Goal: Information Seeking & Learning: Learn about a topic

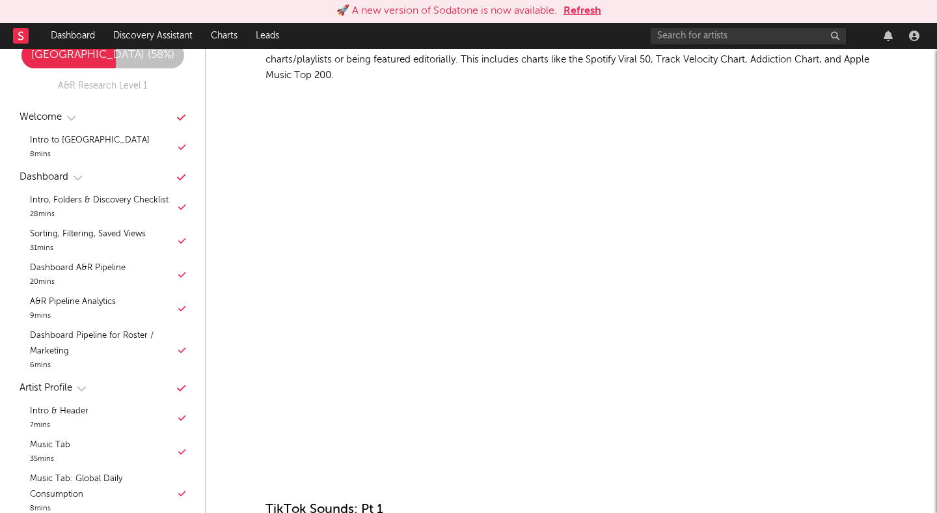
scroll to position [57, 0]
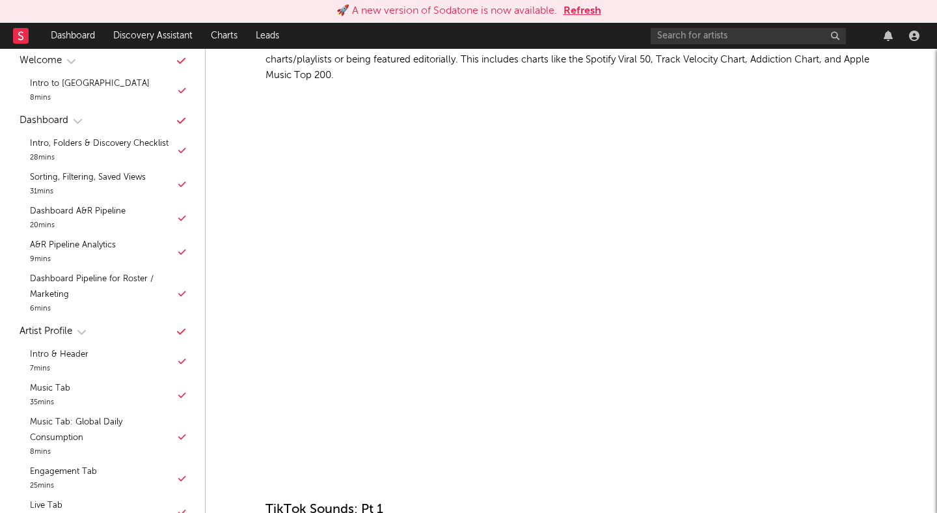
click at [611, 64] on p "Comprehensive view of everything coming up on Spotify and Apple Music. Check ou…" at bounding box center [572, 59] width 612 height 47
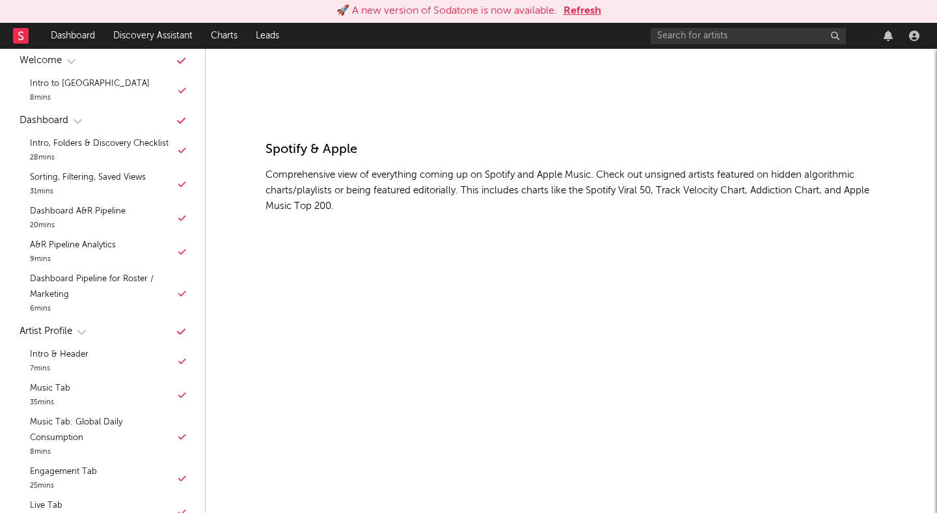
scroll to position [6992, 0]
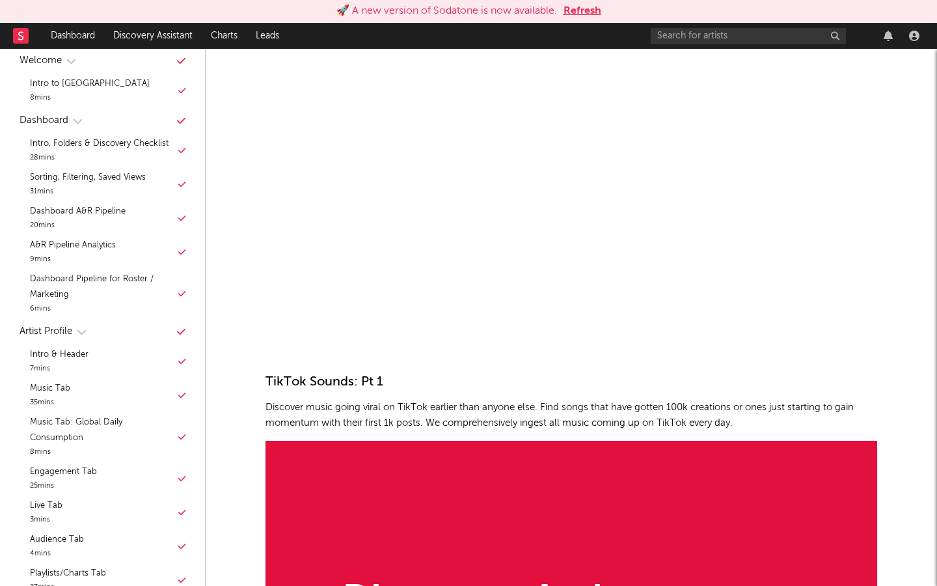
scroll to position [7442, 0]
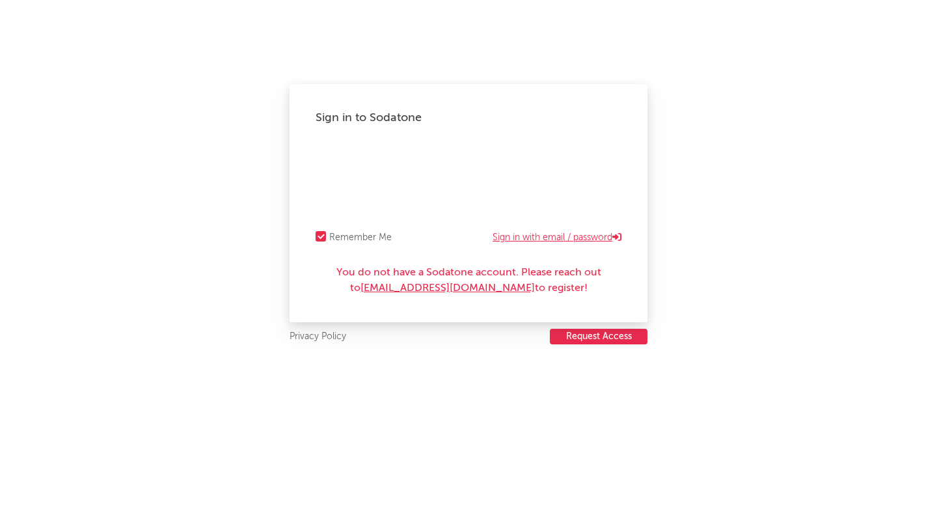
click at [550, 236] on link "Sign in with email / password" at bounding box center [557, 238] width 129 height 16
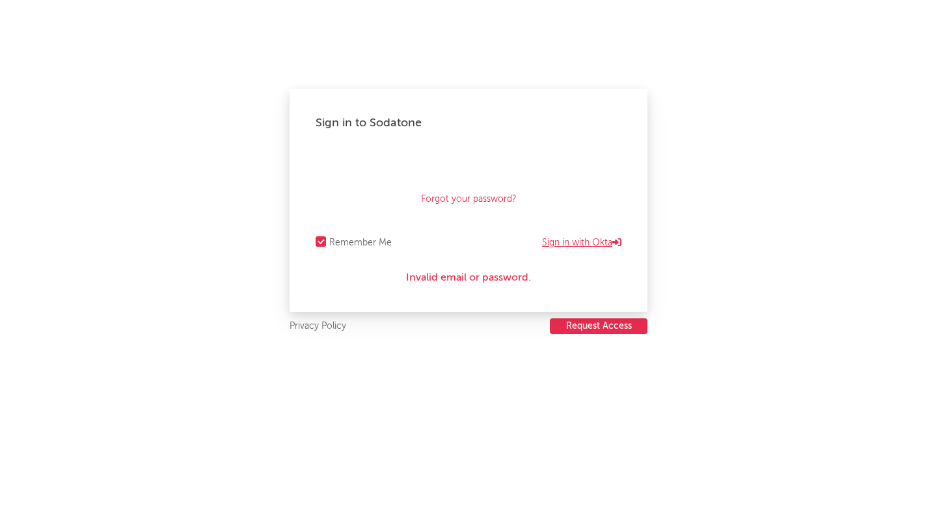
click at [568, 238] on link "Sign in with Okta" at bounding box center [581, 243] width 79 height 16
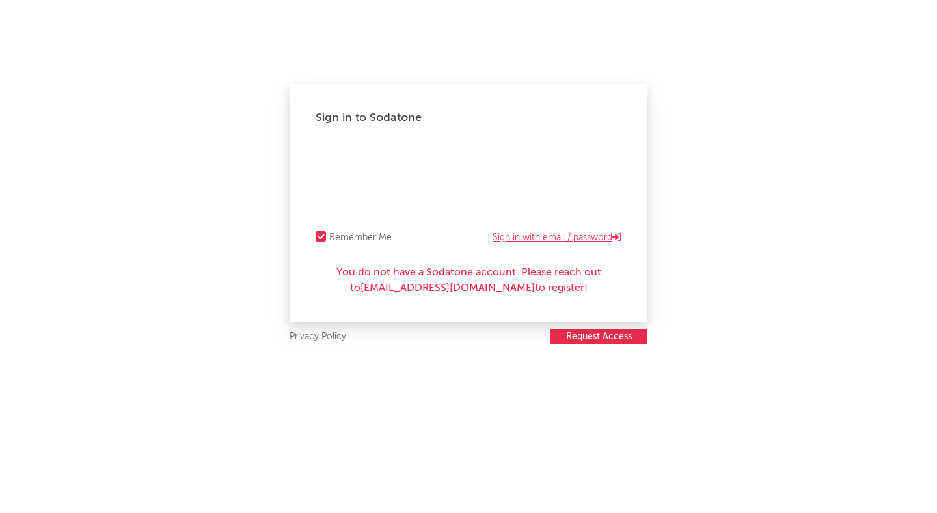
click at [560, 239] on link "Sign in with email / password" at bounding box center [557, 238] width 129 height 16
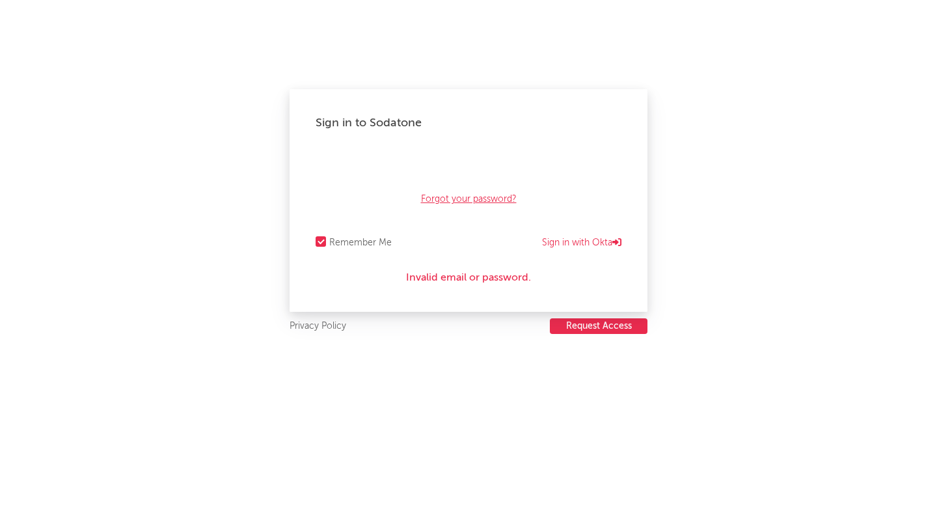
click at [476, 200] on link "Forgot your password?" at bounding box center [469, 199] width 96 height 16
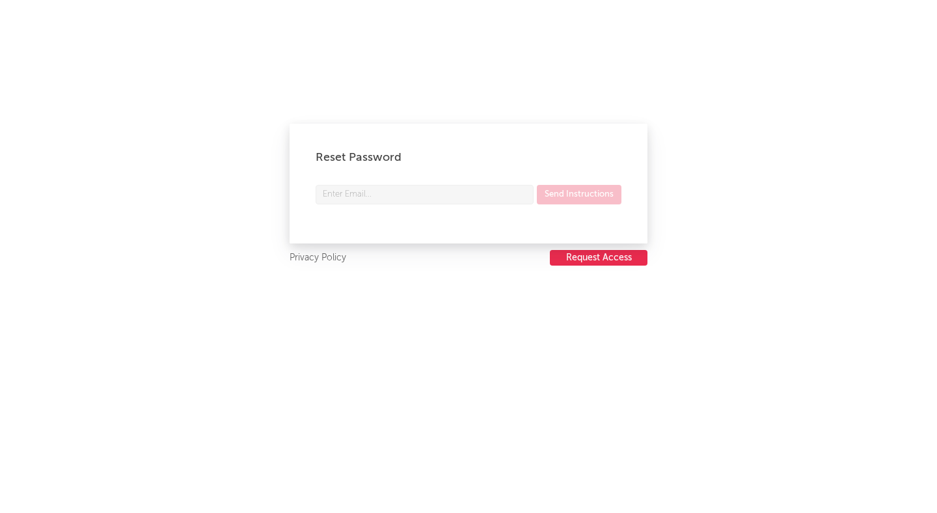
click at [353, 205] on form "Send Instructions" at bounding box center [469, 201] width 306 height 33
click at [370, 198] on input "text" at bounding box center [425, 195] width 218 height 20
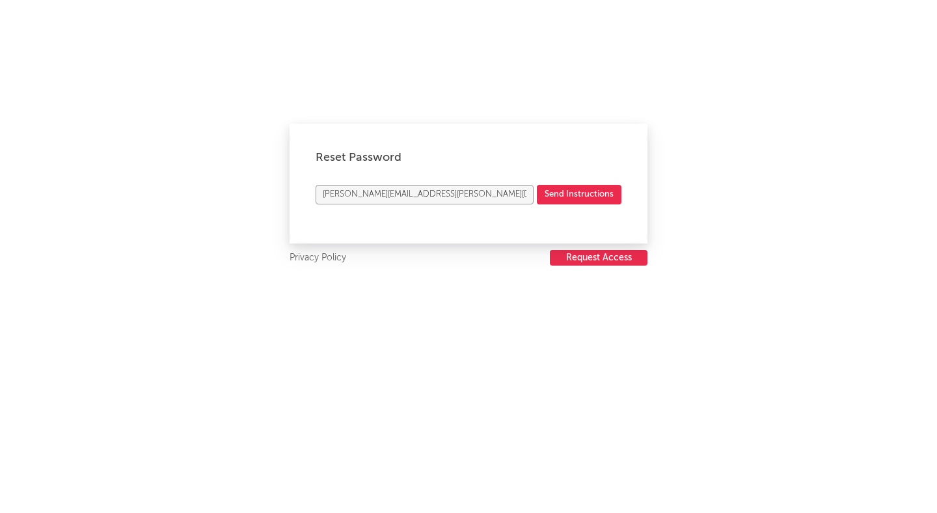
type input "[PERSON_NAME][EMAIL_ADDRESS][PERSON_NAME][DOMAIN_NAME]"
click at [537, 185] on button "Send Instructions" at bounding box center [579, 195] width 85 height 20
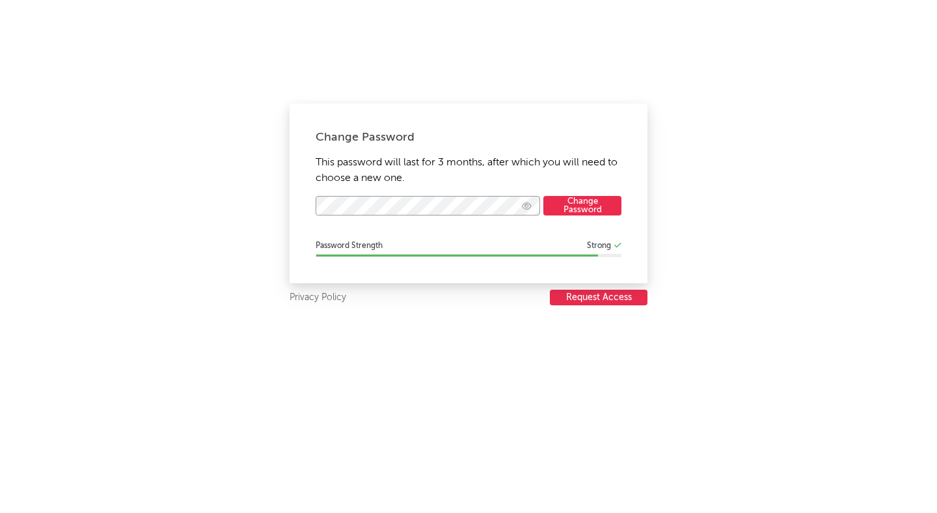
click at [544, 196] on button "Change Password" at bounding box center [583, 206] width 78 height 20
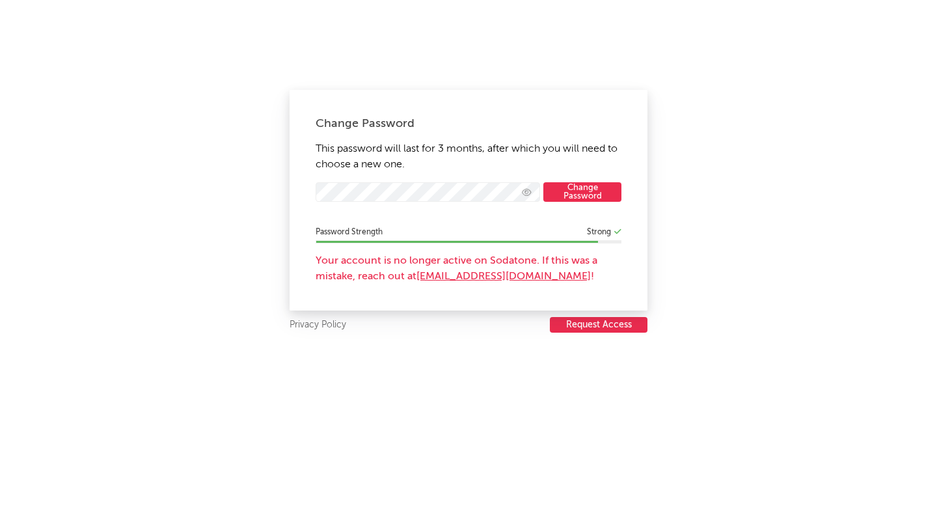
click at [580, 200] on button "Change Password" at bounding box center [583, 192] width 78 height 20
click at [516, 275] on link "requesting another" at bounding box center [508, 276] width 93 height 10
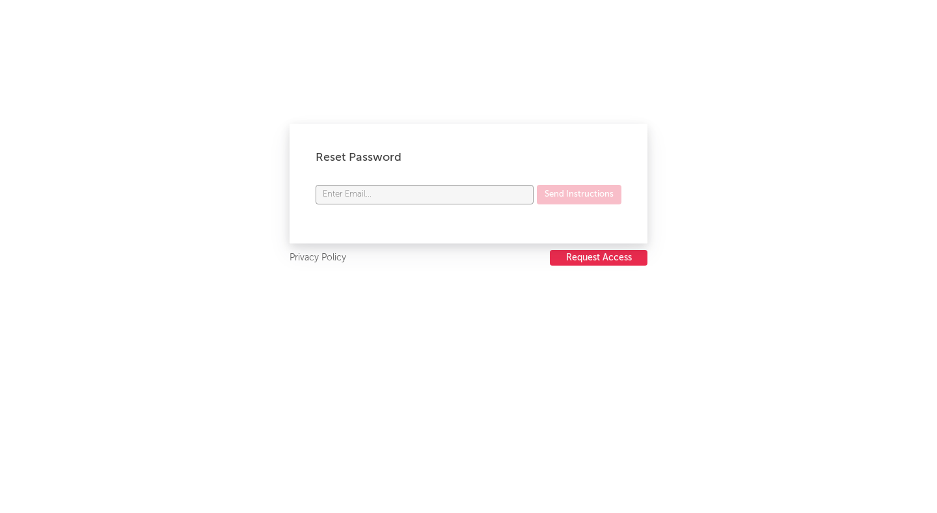
click at [398, 200] on input "text" at bounding box center [425, 195] width 218 height 20
type input "peter.robin@atlanticrecords.com"
click at [577, 190] on button "Send Instructions" at bounding box center [579, 195] width 85 height 20
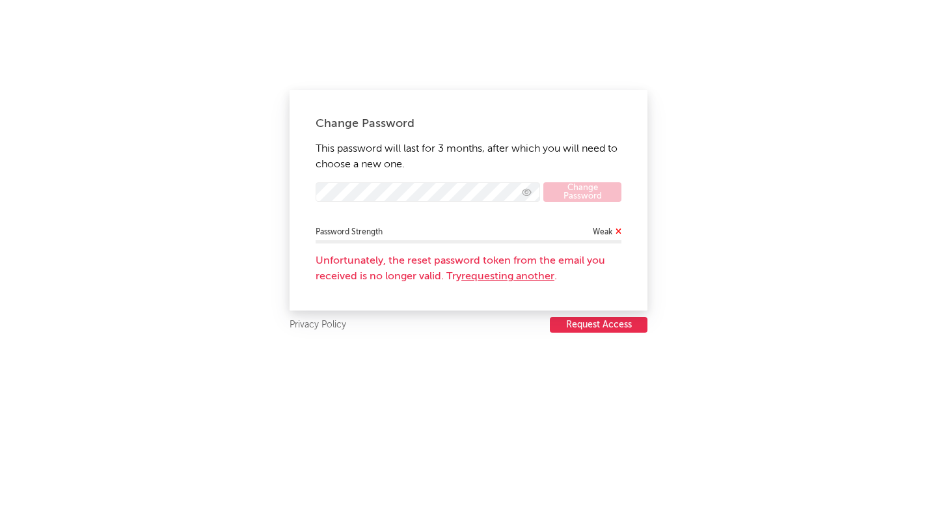
click at [596, 327] on button "Request Access" at bounding box center [599, 325] width 98 height 16
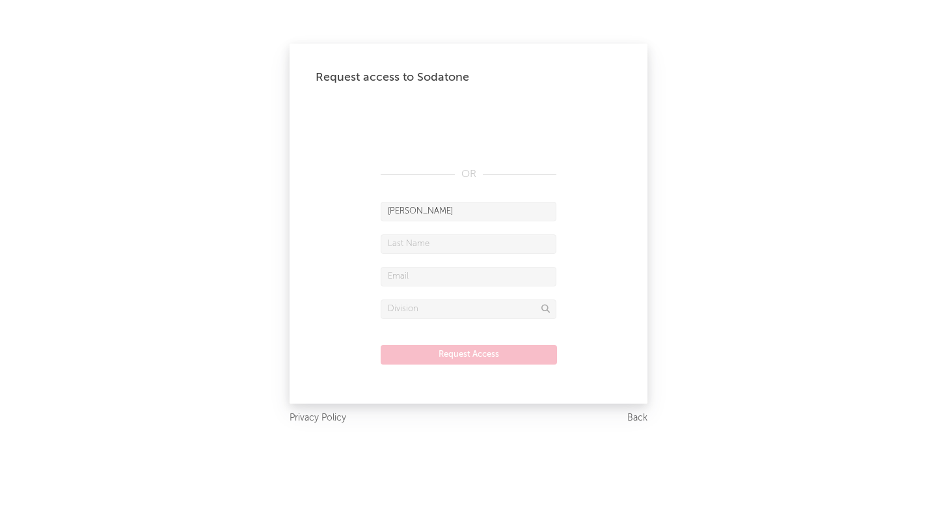
type input "Peter"
click at [464, 242] on input "text" at bounding box center [469, 244] width 176 height 20
type input "Robin"
click at [432, 279] on input "text" at bounding box center [469, 277] width 176 height 20
type input "[PERSON_NAME][EMAIL_ADDRESS][PERSON_NAME][DOMAIN_NAME]"
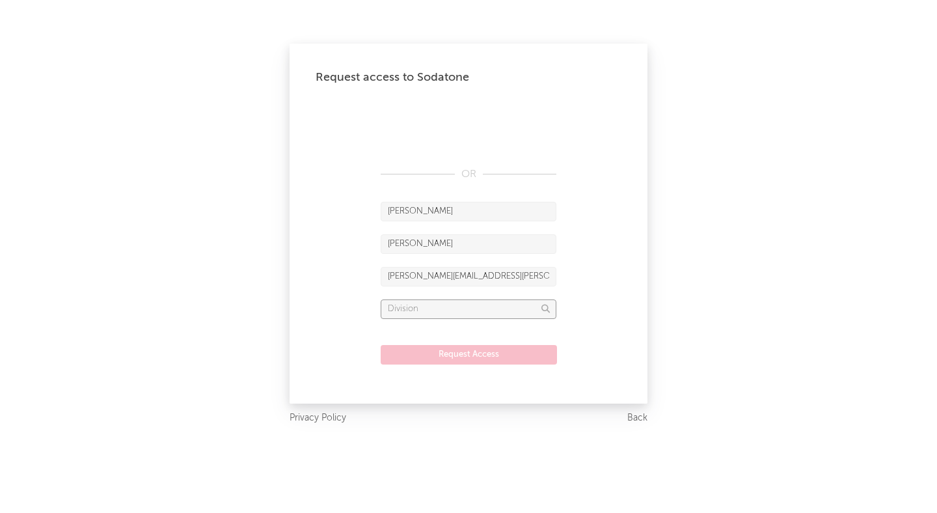
click at [413, 307] on input "text" at bounding box center [469, 309] width 176 height 20
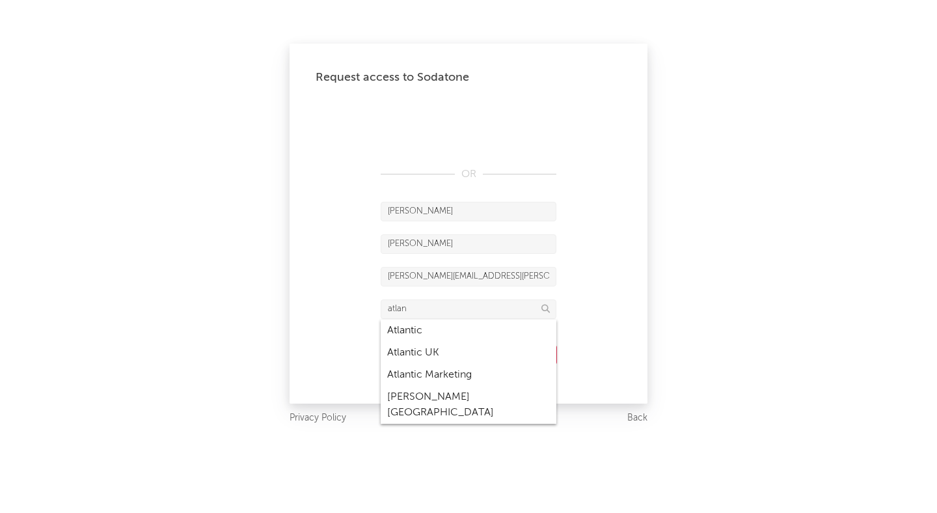
click at [430, 328] on div "Atlantic" at bounding box center [469, 331] width 176 height 22
type input "Atlantic"
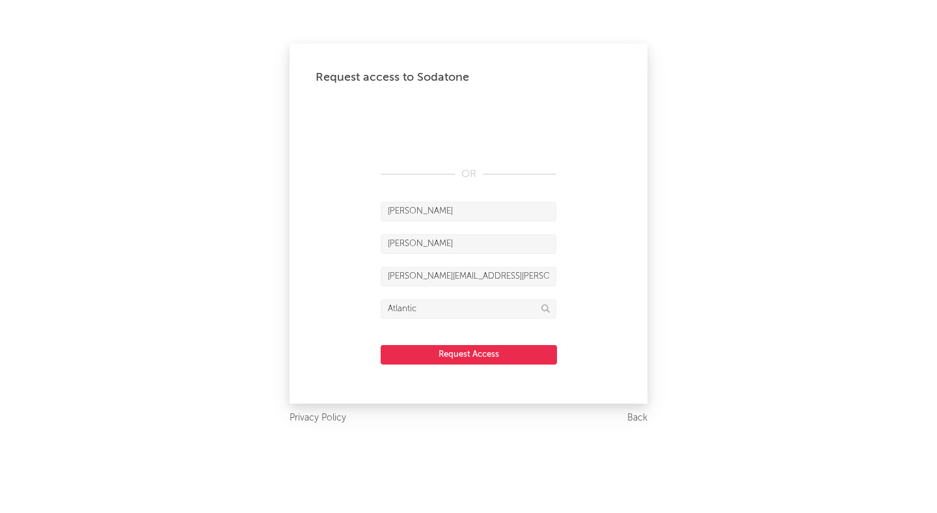
click at [467, 354] on button "Request Access" at bounding box center [469, 355] width 176 height 20
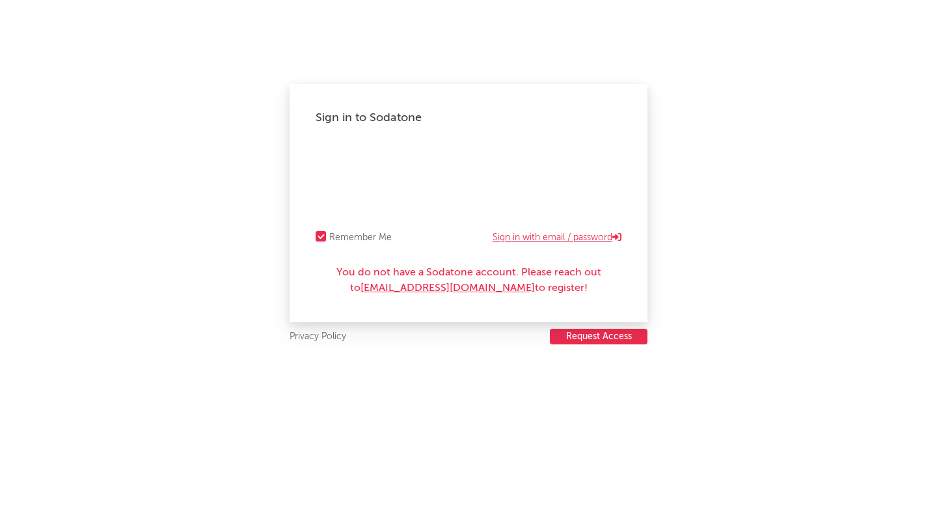
click at [545, 232] on link "Sign in with email / password" at bounding box center [557, 238] width 129 height 16
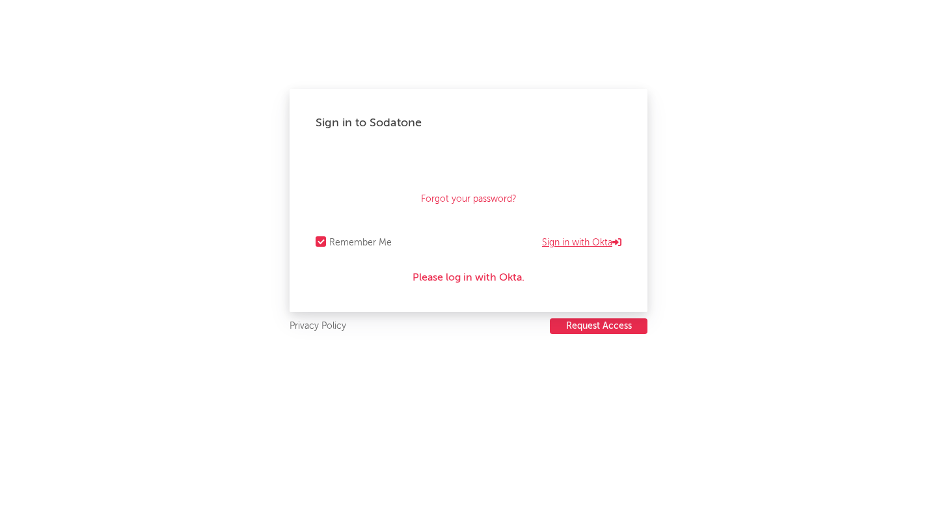
click at [585, 238] on link "Sign in with Okta" at bounding box center [581, 243] width 79 height 16
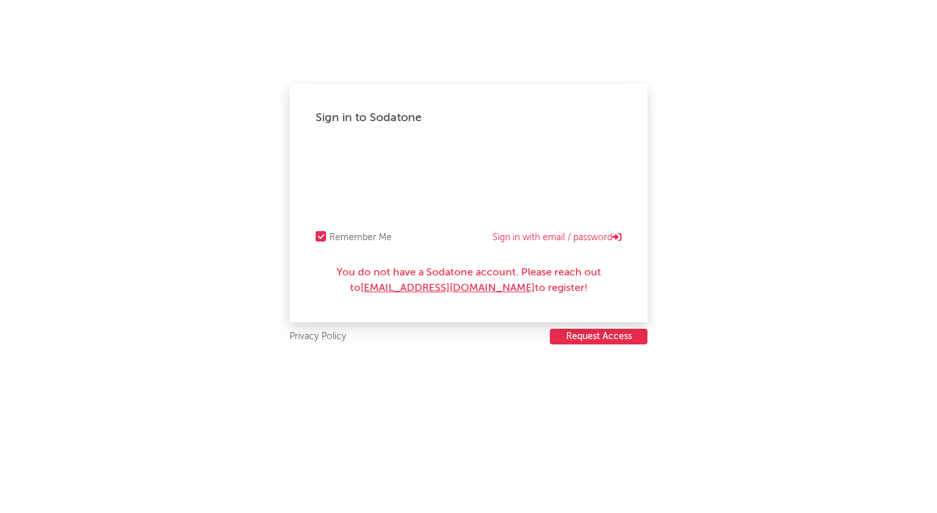
click at [436, 288] on link "SodatoneSupport@wmg.com" at bounding box center [448, 288] width 174 height 10
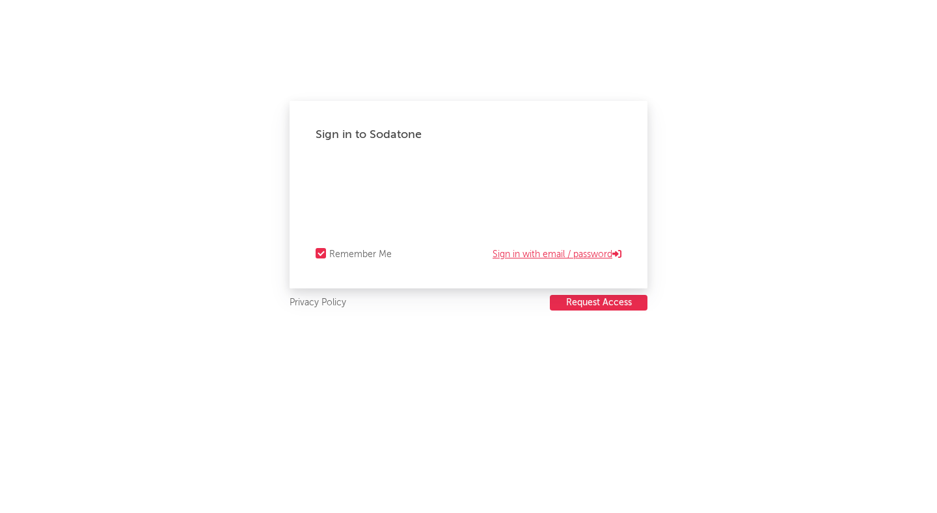
click at [551, 251] on link "Sign in with email / password" at bounding box center [557, 255] width 129 height 16
click at [595, 253] on link "Sign in with Okta" at bounding box center [581, 255] width 79 height 16
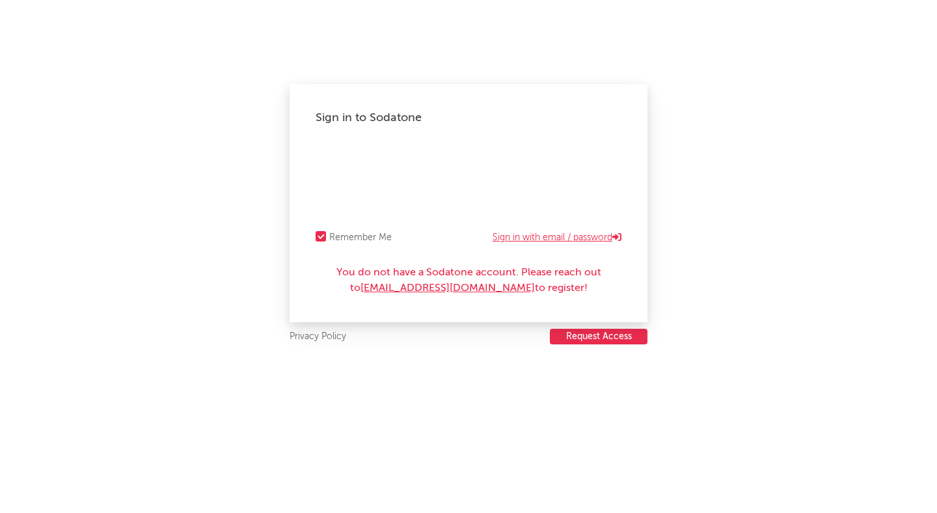
click at [568, 233] on link "Sign in with email / password" at bounding box center [557, 238] width 129 height 16
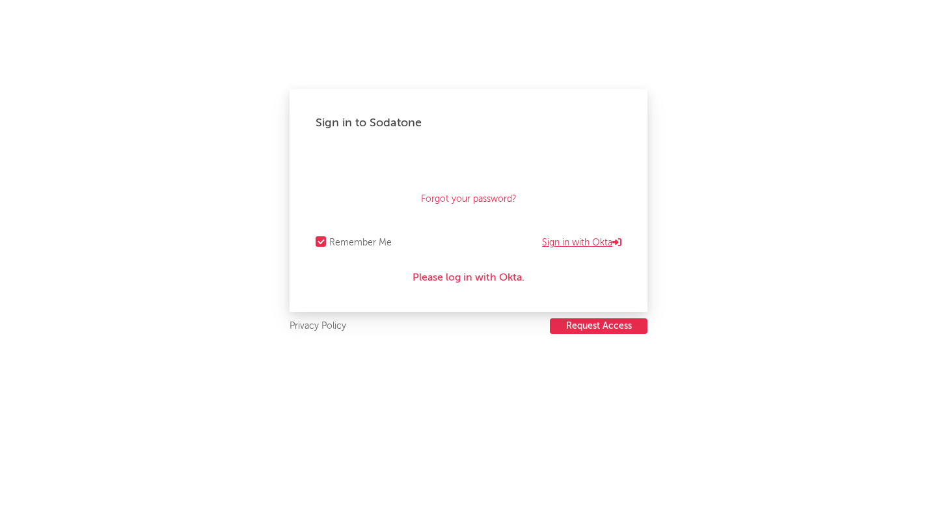
click at [566, 242] on link "Sign in with Okta" at bounding box center [581, 243] width 79 height 16
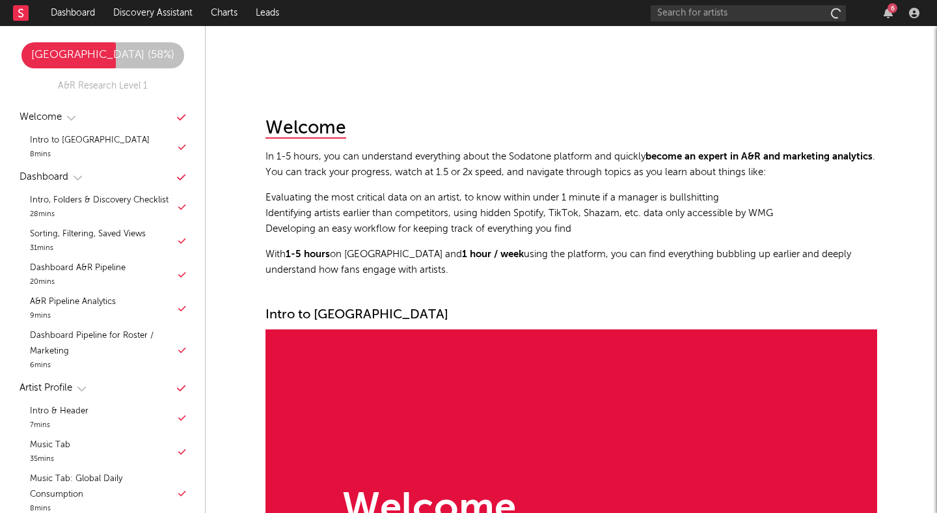
scroll to position [7065, 0]
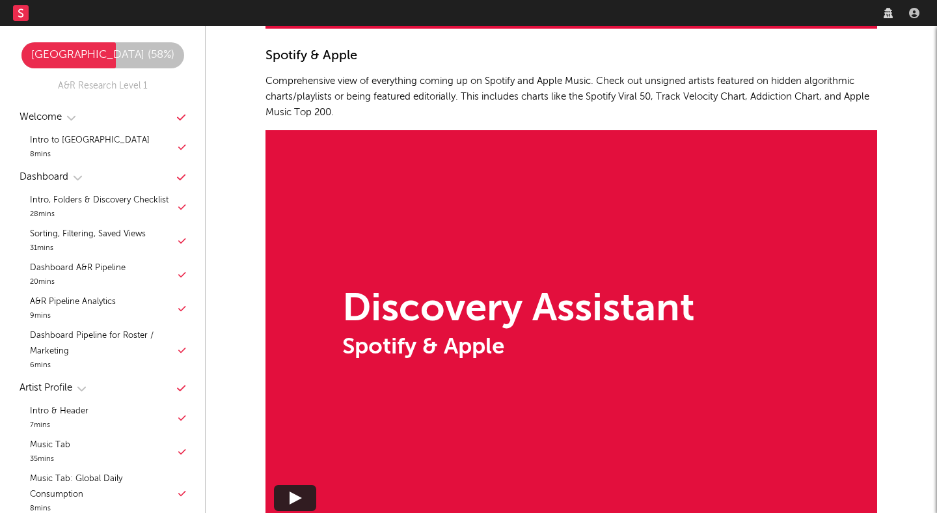
scroll to position [7065, 0]
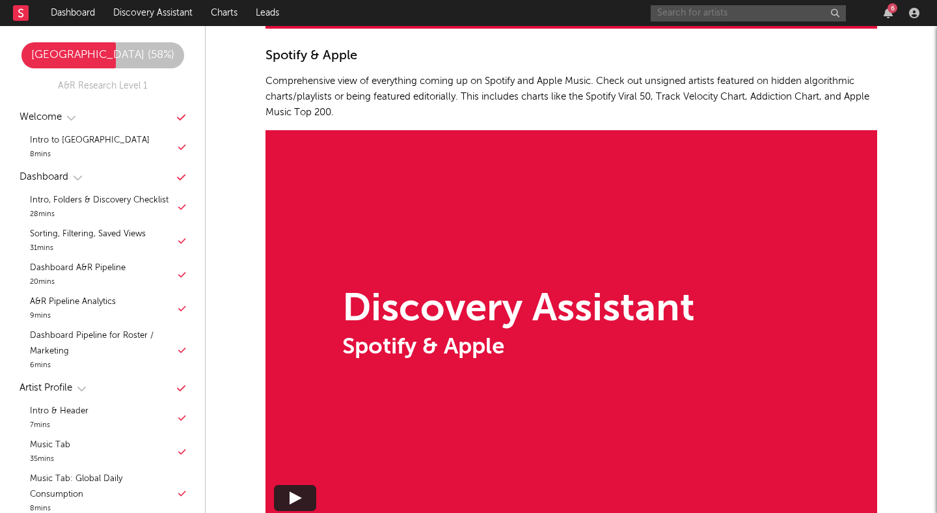
click at [724, 14] on input "text" at bounding box center [748, 13] width 195 height 16
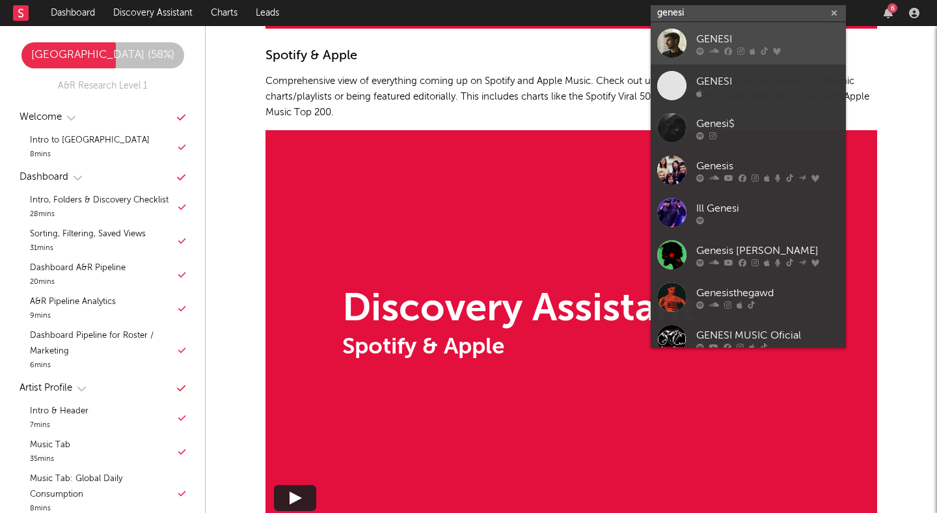
type input "genesi"
click at [738, 39] on div "GENESI" at bounding box center [768, 39] width 143 height 16
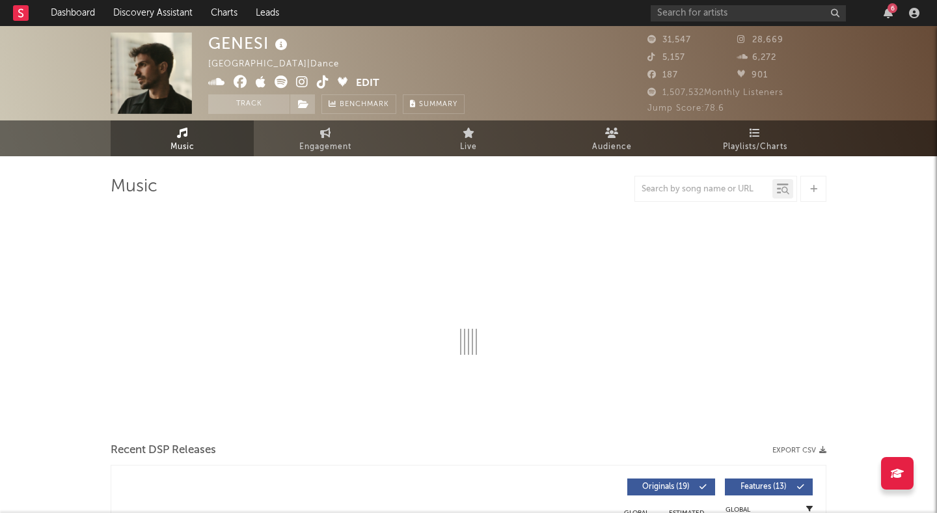
select select "6m"
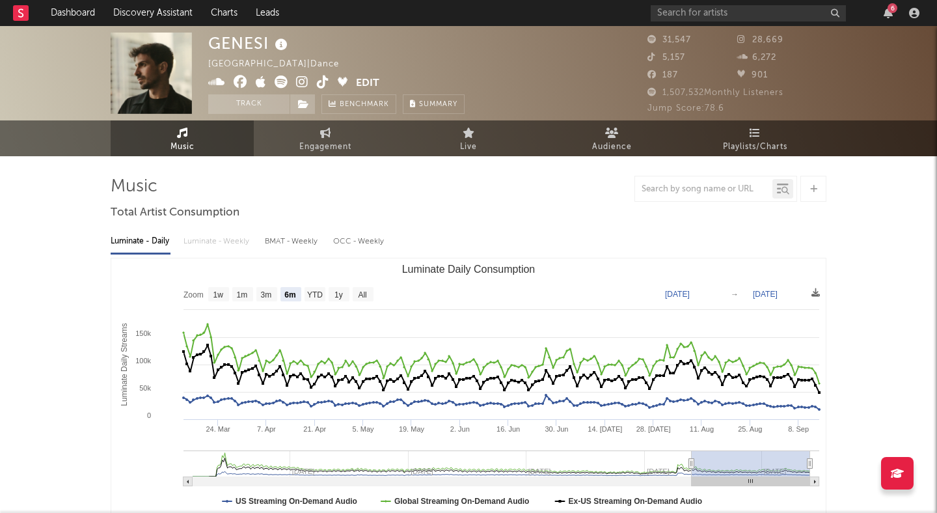
drag, startPoint x: 244, startPoint y: 105, endPoint x: 627, endPoint y: 38, distance: 388.5
click at [244, 105] on button "Track" at bounding box center [248, 104] width 81 height 20
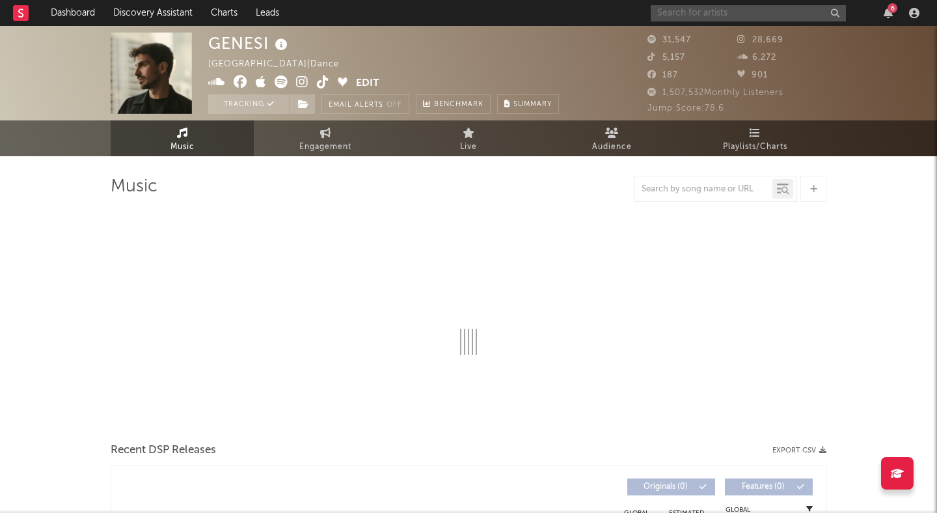
click at [689, 15] on input "text" at bounding box center [748, 13] width 195 height 16
type input "frea"
select select "6m"
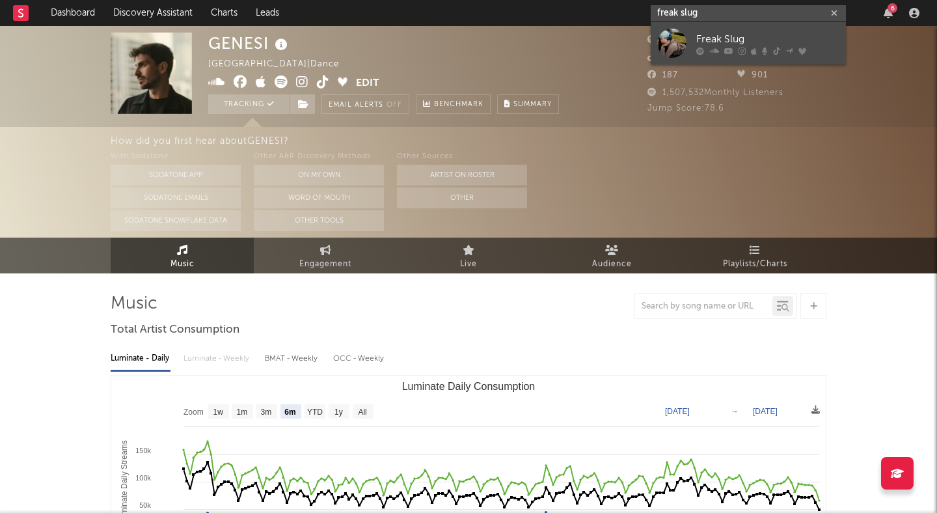
type input "freak slug"
click at [719, 35] on div "Freak Slug" at bounding box center [768, 39] width 143 height 16
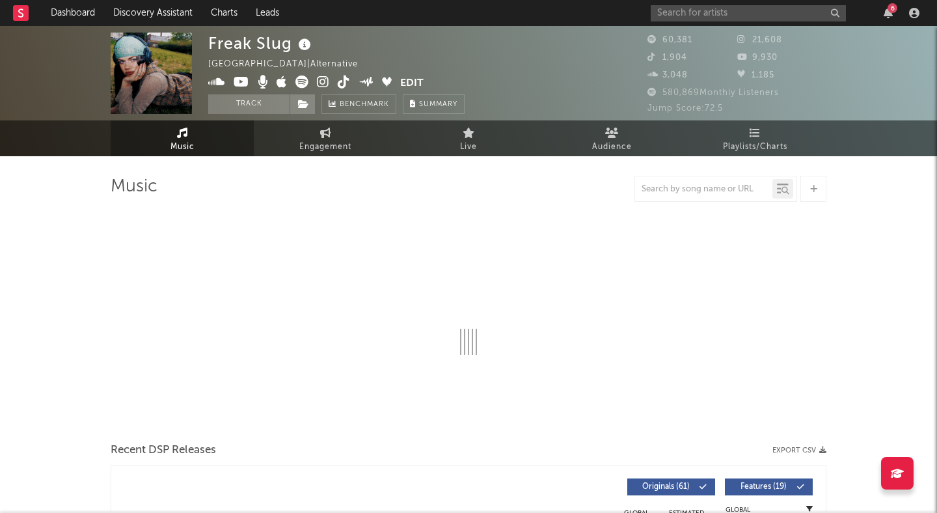
select select "6m"
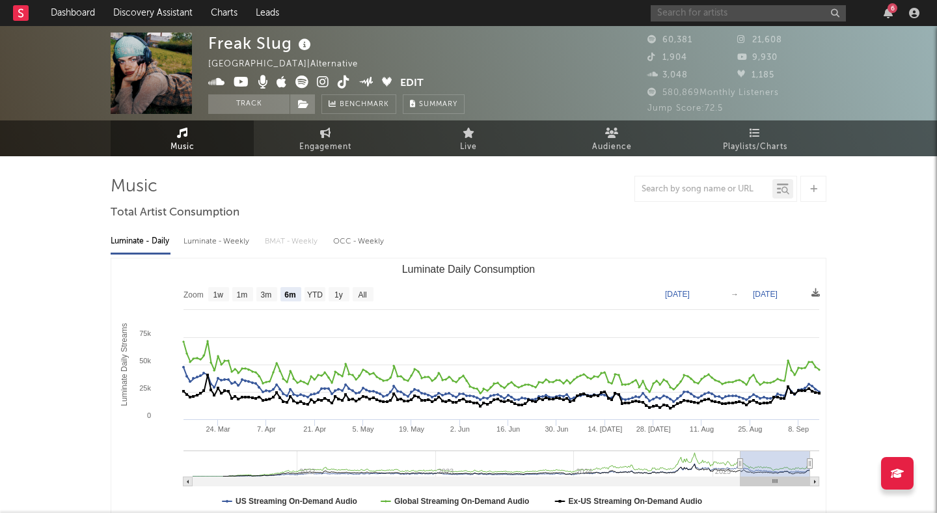
click at [733, 11] on input "text" at bounding box center [748, 13] width 195 height 16
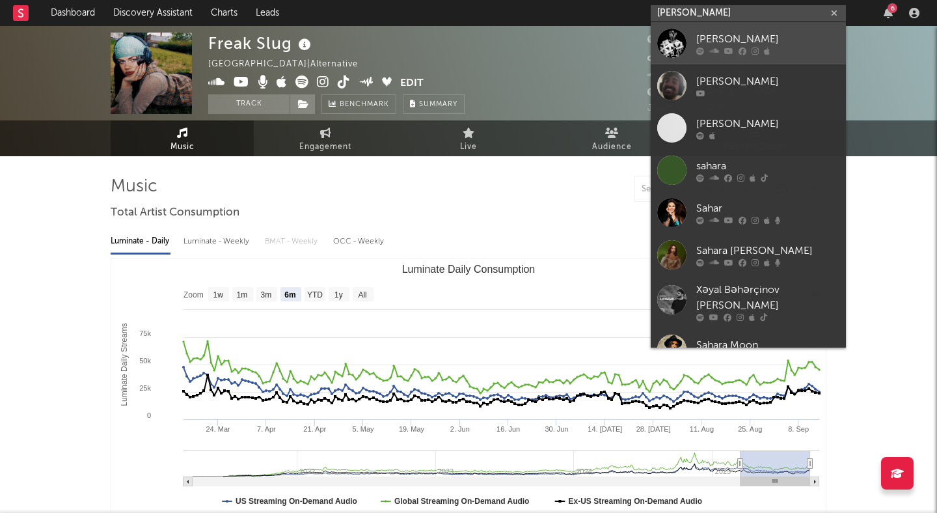
type input "sahar z"
click at [765, 42] on div "Sahar Z" at bounding box center [768, 39] width 143 height 16
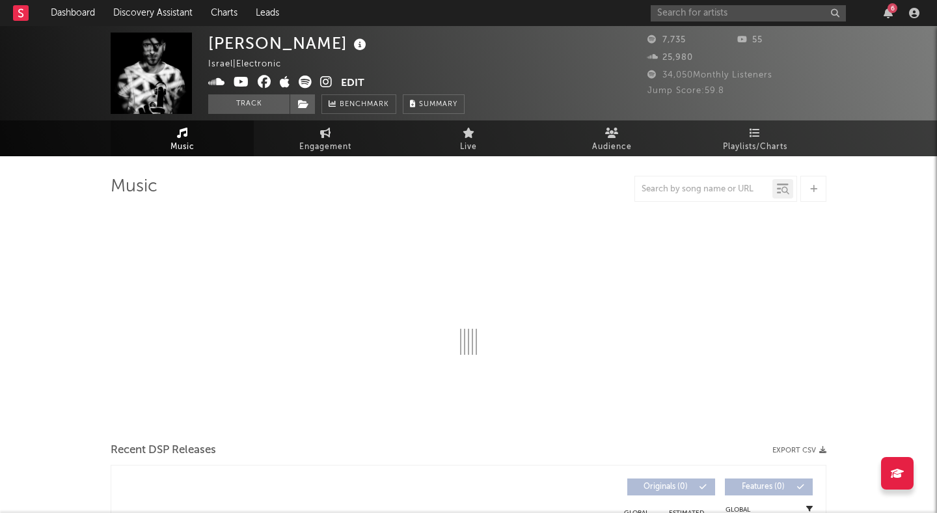
select select "1w"
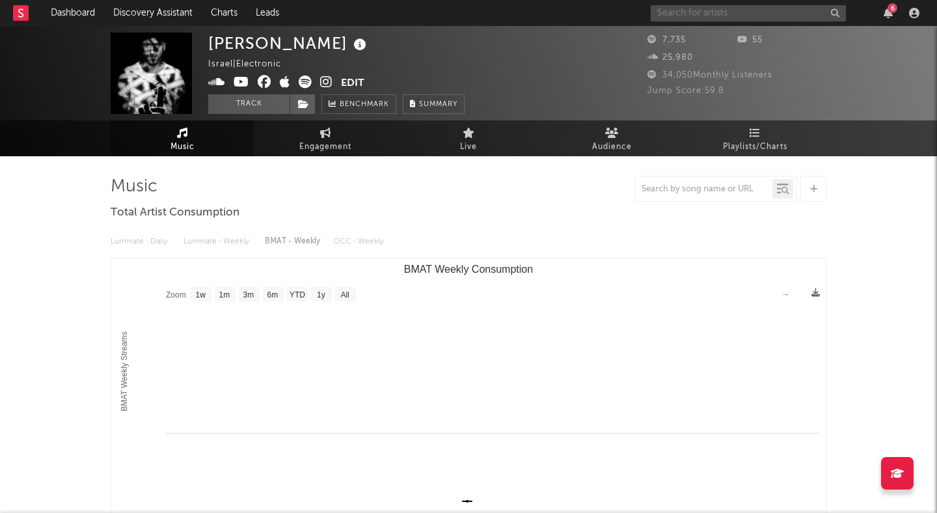
click at [741, 9] on input "text" at bounding box center [748, 13] width 195 height 16
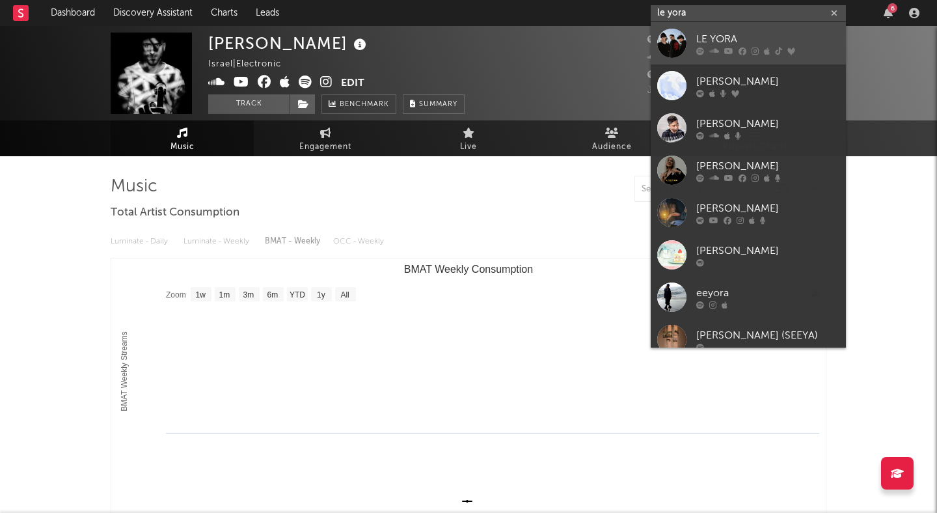
type input "le yora"
click at [760, 29] on link "LE YORA" at bounding box center [748, 43] width 195 height 42
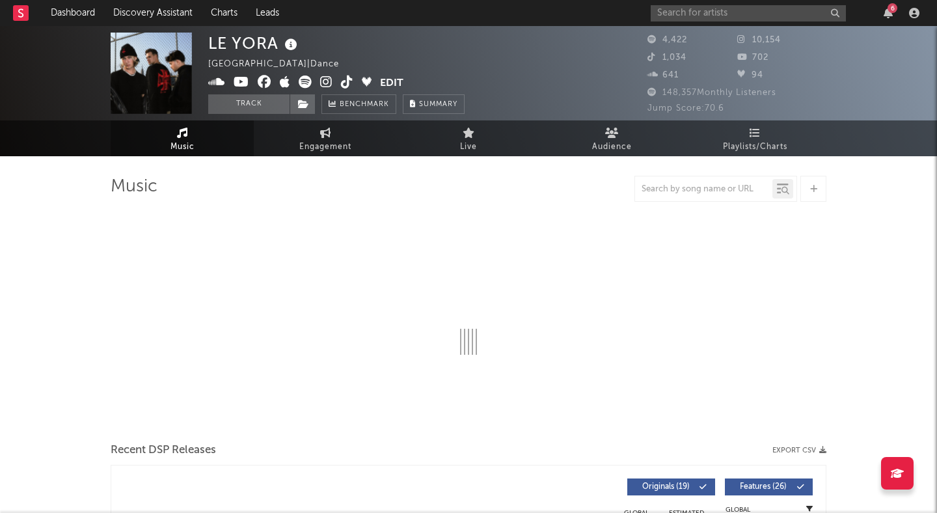
select select "6m"
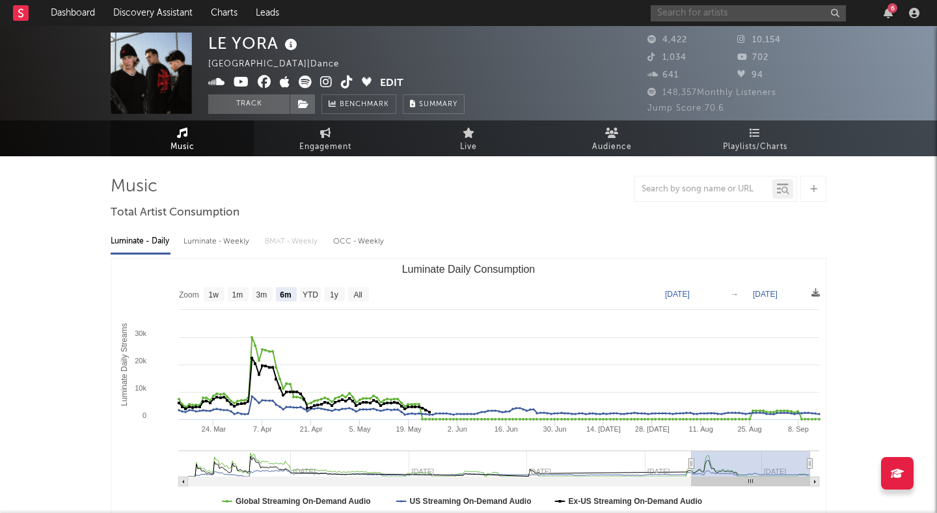
click at [736, 14] on input "text" at bounding box center [748, 13] width 195 height 16
type input "febuary"
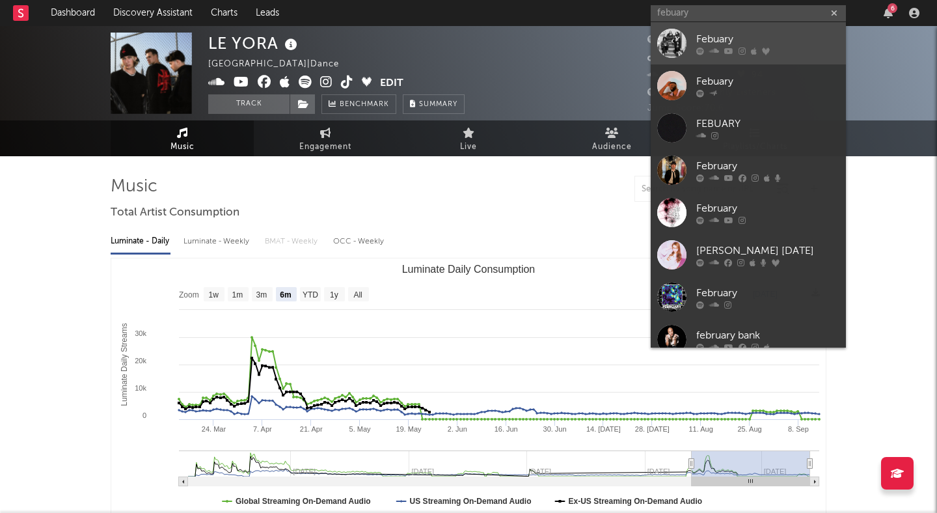
click at [709, 36] on div "Febuary" at bounding box center [768, 39] width 143 height 16
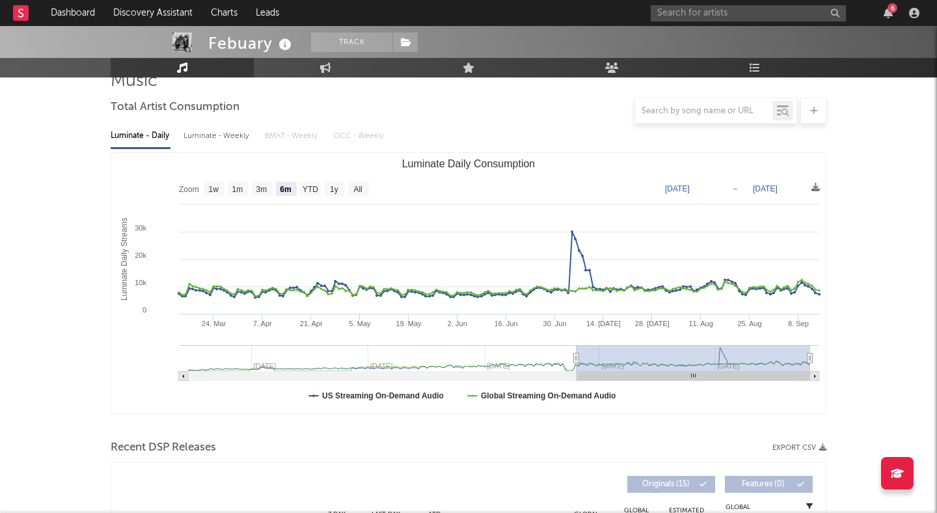
scroll to position [105, 0]
click at [245, 190] on rect "Luminate Daily Consumption" at bounding box center [238, 189] width 21 height 14
select select "1m"
type input "2025-08-14"
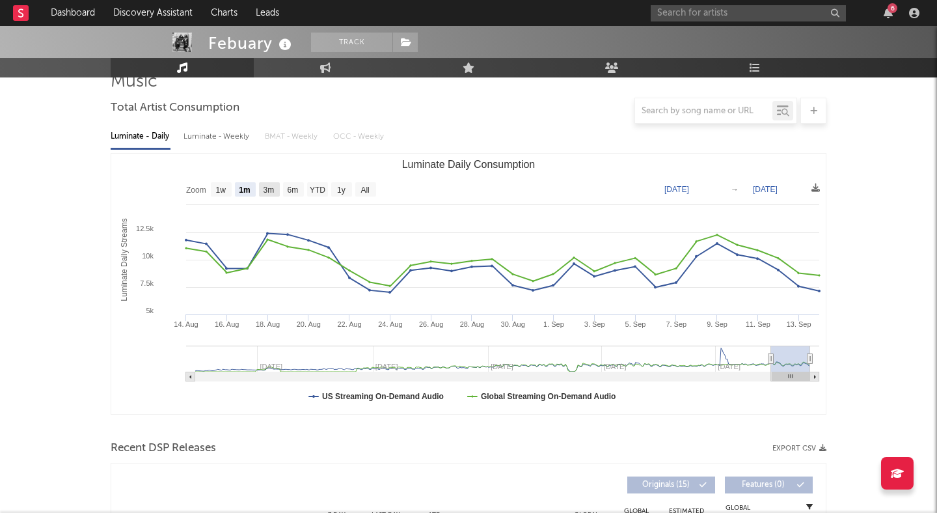
click at [276, 187] on rect "Luminate Daily Consumption" at bounding box center [269, 189] width 21 height 14
select select "3m"
type input "2025-06-14"
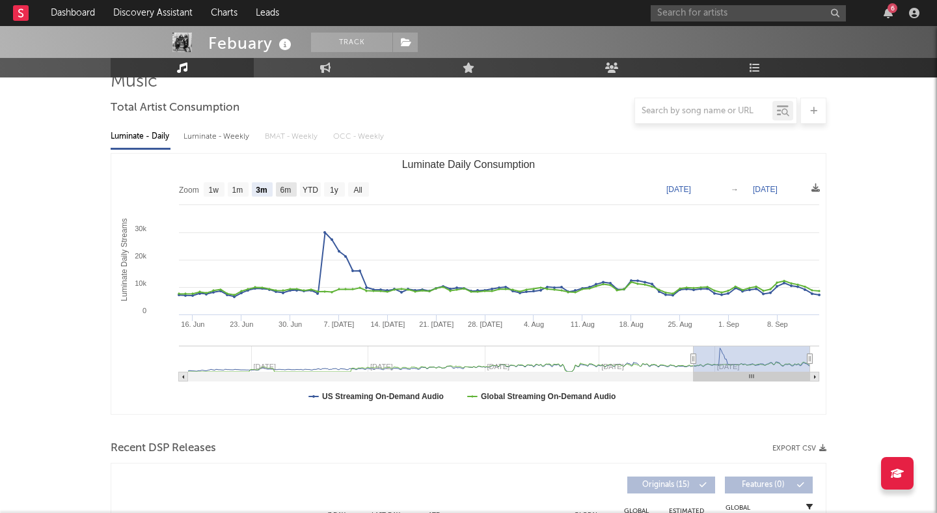
click at [286, 189] on text "6m" at bounding box center [286, 190] width 11 height 9
select select "6m"
type input "[DATE]"
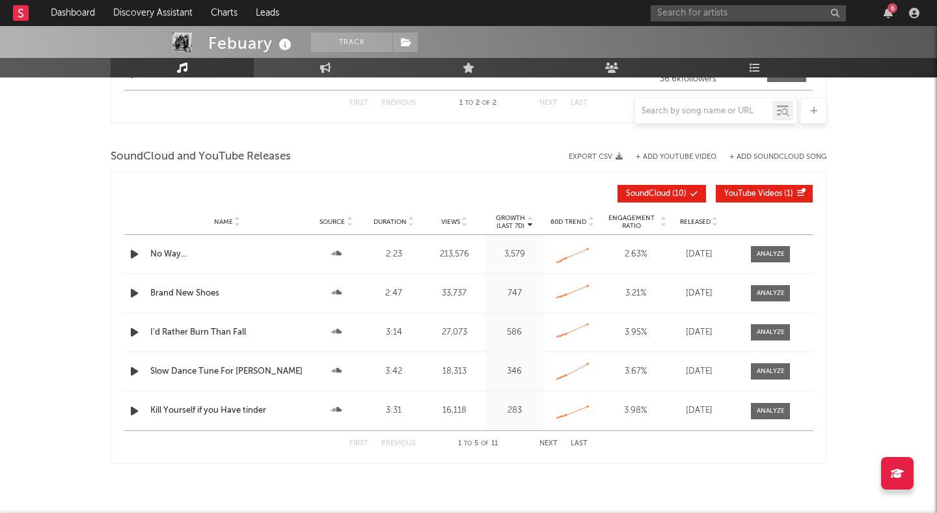
scroll to position [1021, 0]
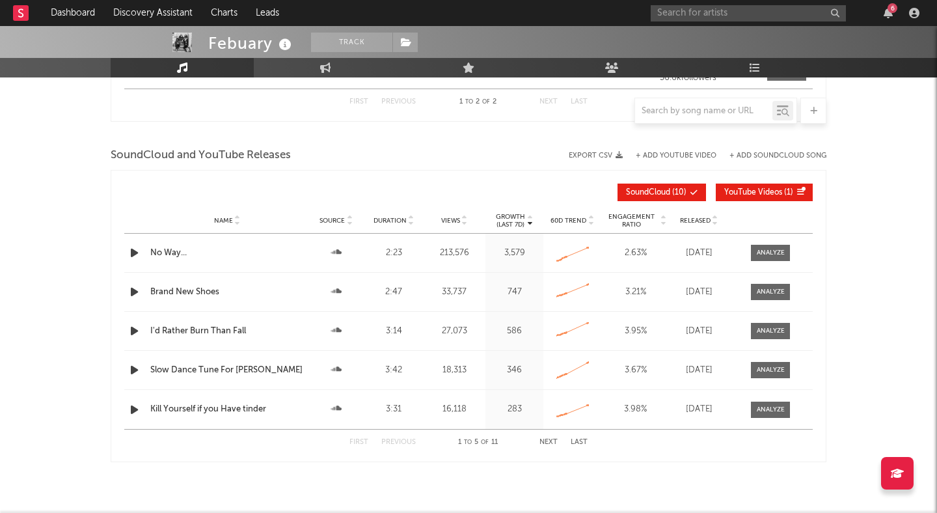
click at [644, 219] on span "Engagement Ratio" at bounding box center [632, 221] width 54 height 16
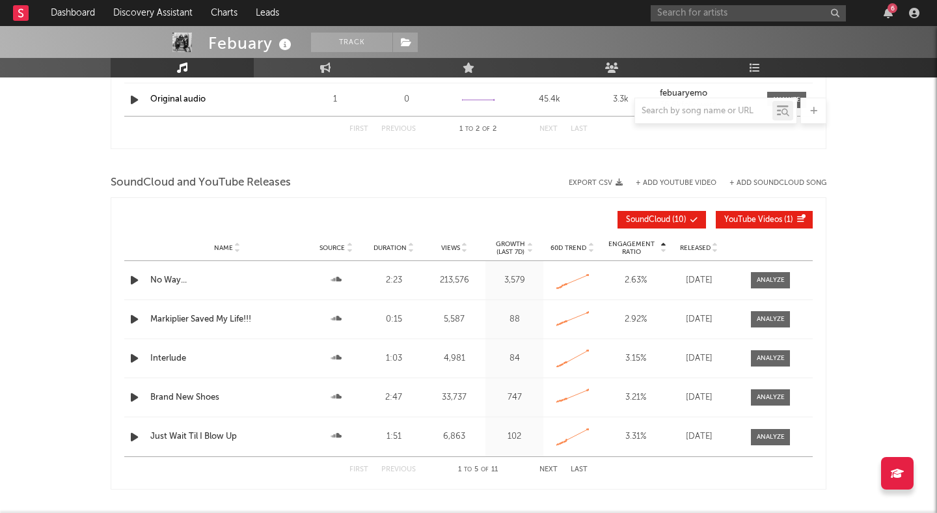
scroll to position [991, 0]
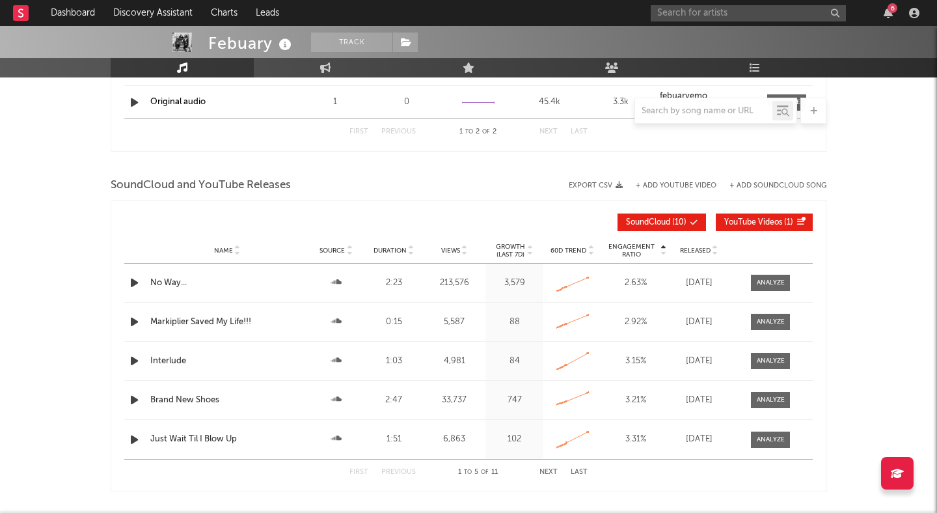
click at [288, 46] on icon at bounding box center [285, 45] width 19 height 18
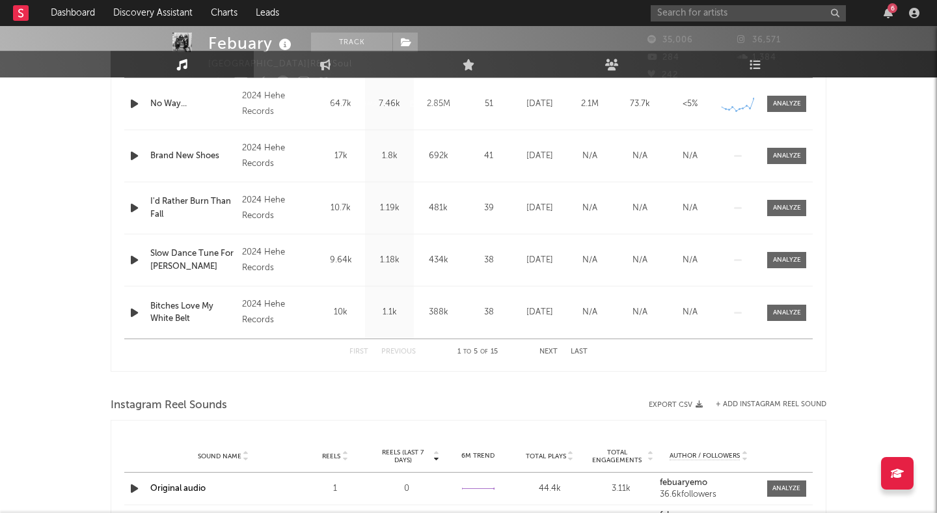
scroll to position [0, 0]
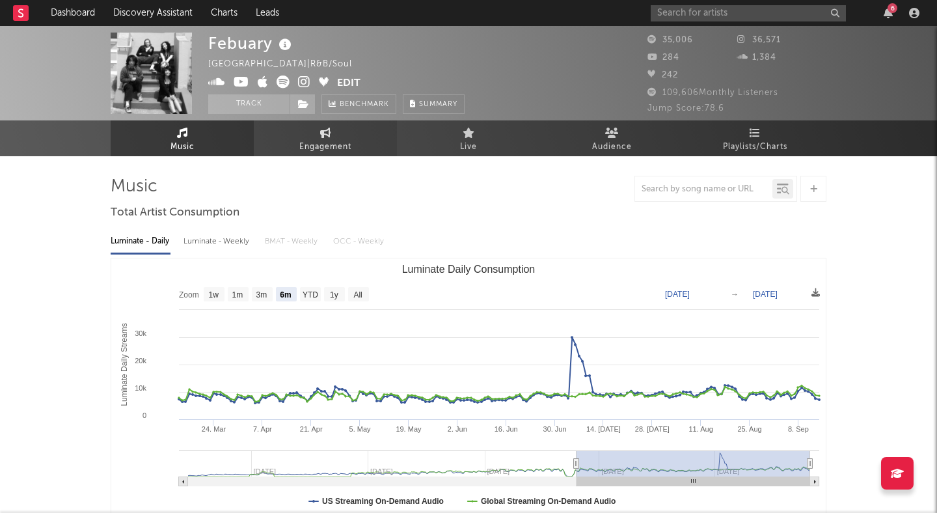
click at [325, 150] on span "Engagement" at bounding box center [325, 147] width 52 height 16
select select "1w"
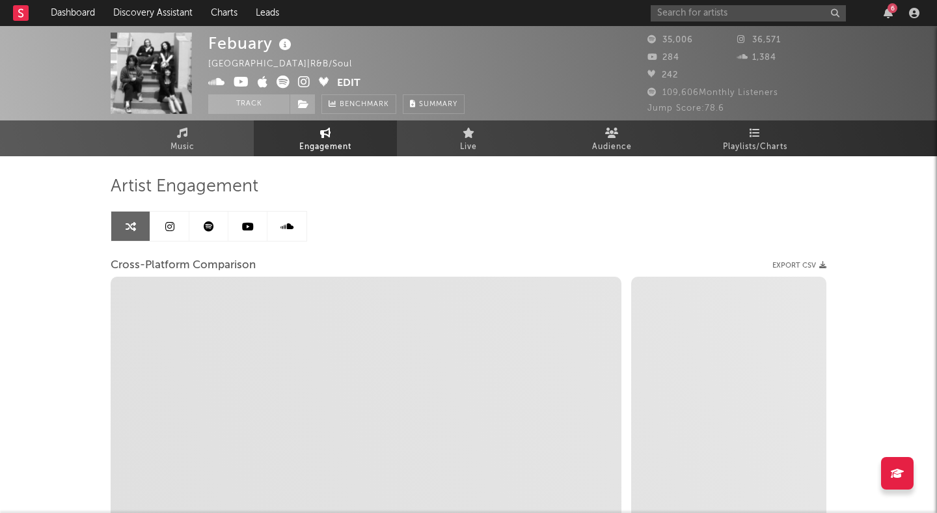
select select "1m"
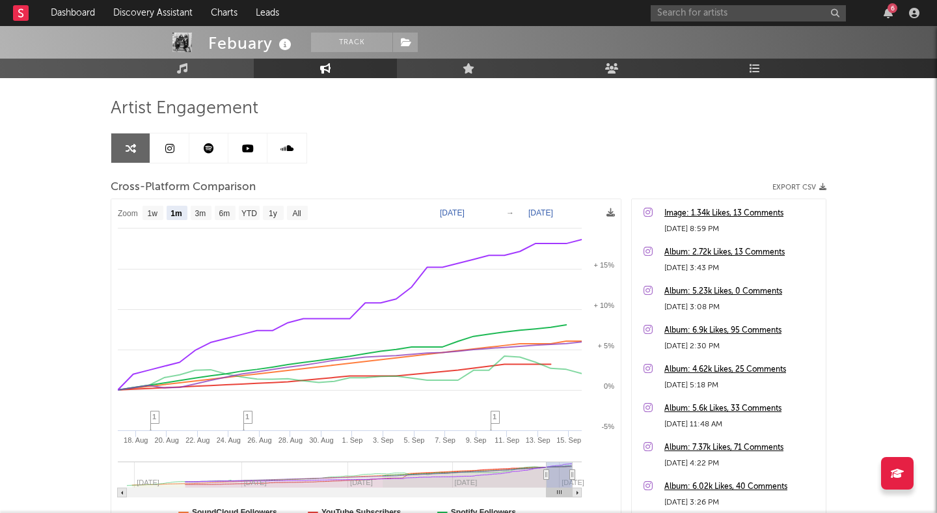
scroll to position [100, 0]
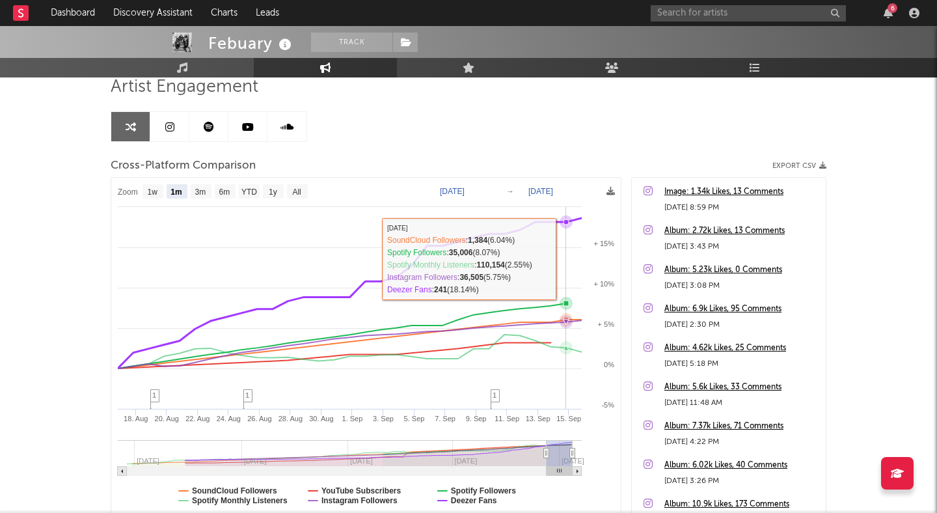
click at [564, 221] on icon at bounding box center [566, 221] width 5 height 5
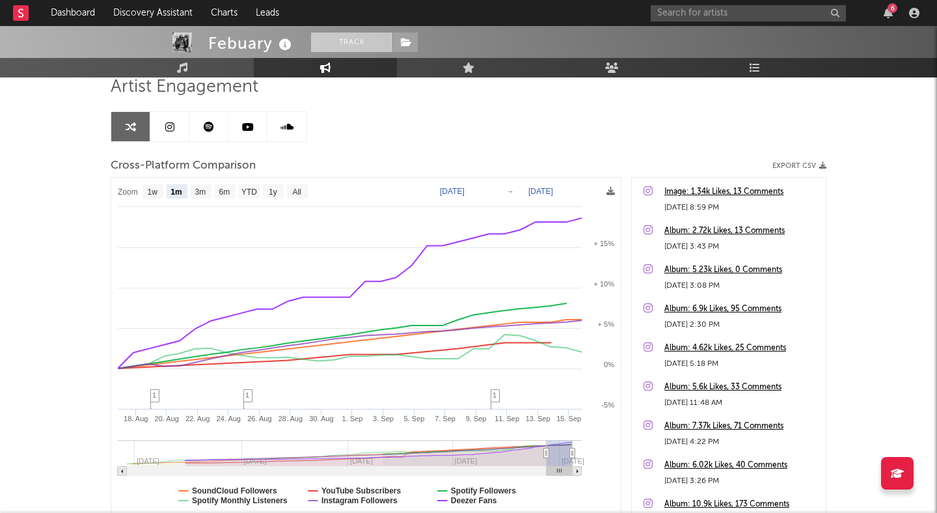
click at [358, 39] on button "Track" at bounding box center [351, 43] width 81 height 20
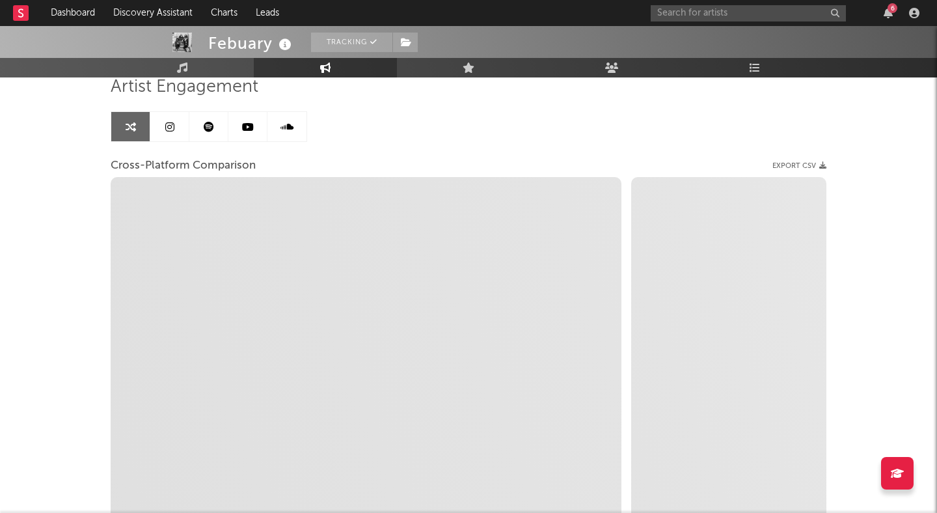
select select "1w"
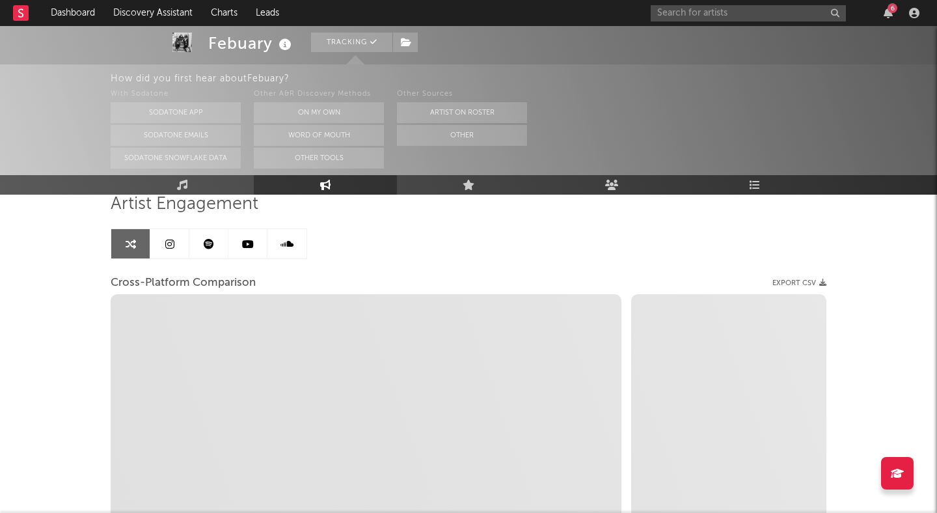
scroll to position [193, 0]
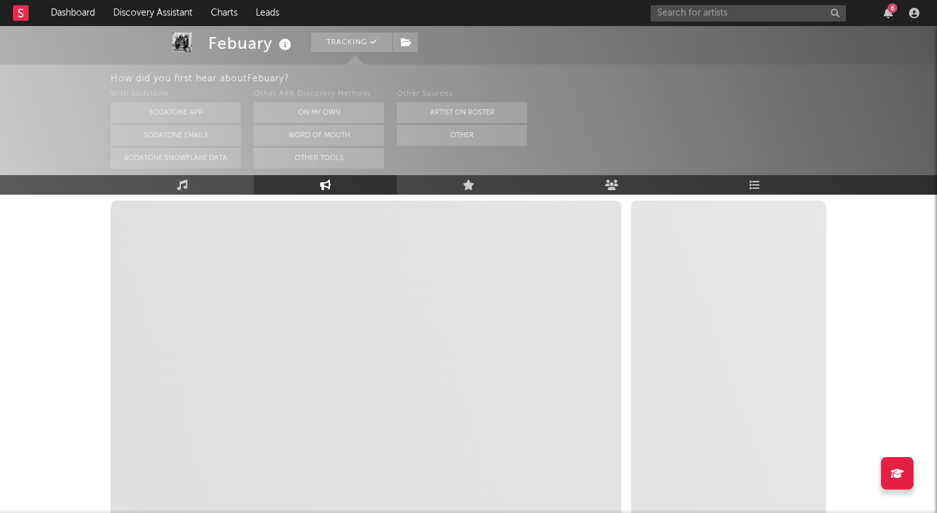
select select "1m"
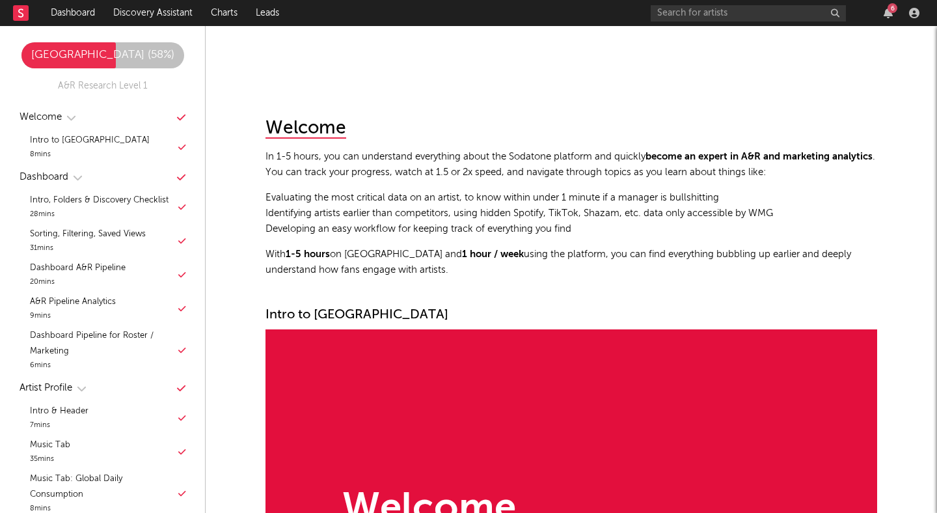
scroll to position [7065, 0]
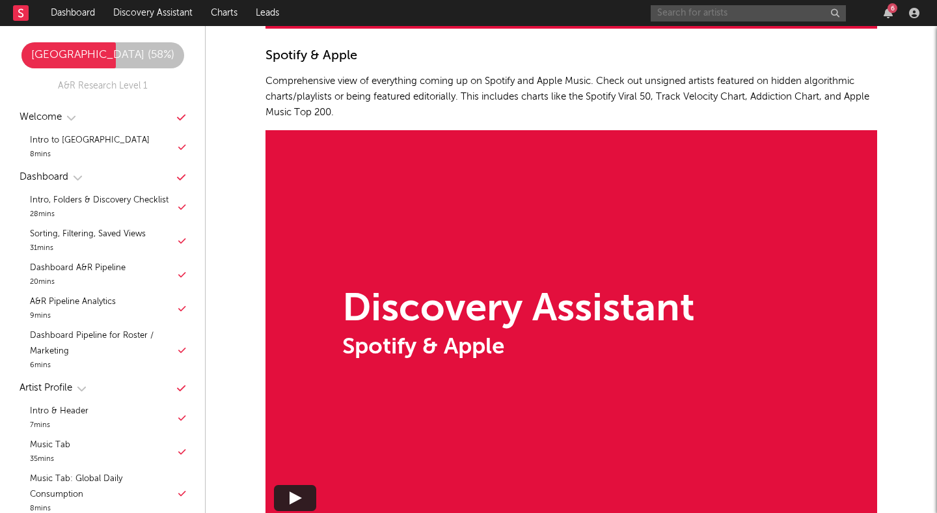
click at [750, 18] on input "text" at bounding box center [748, 13] width 195 height 16
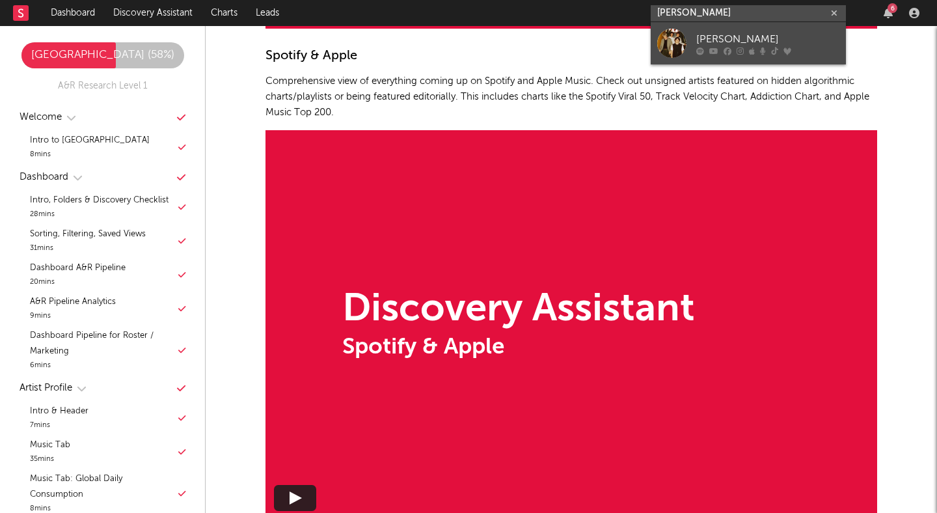
type input "carolina duran"
click at [758, 36] on div "Carolina Durante" at bounding box center [768, 39] width 143 height 16
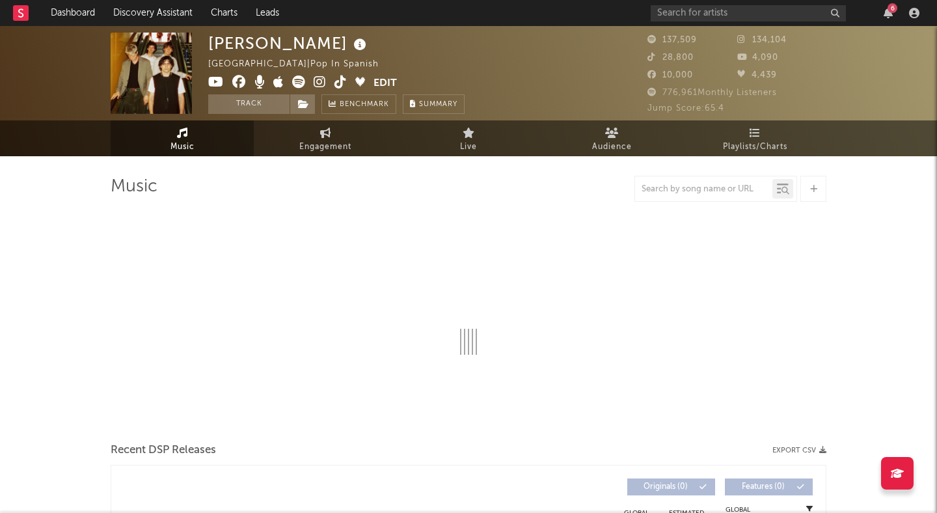
select select "6m"
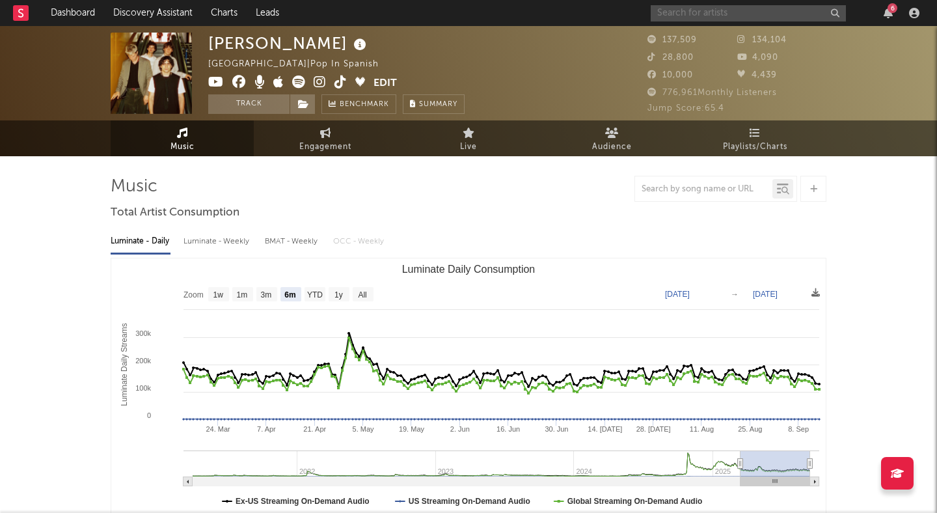
click at [719, 10] on input "text" at bounding box center [748, 13] width 195 height 16
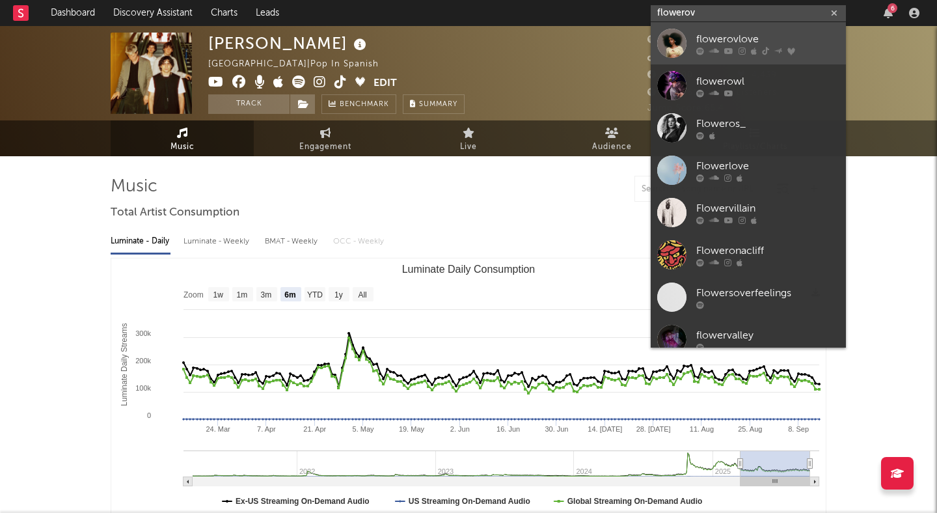
type input "flowerov"
click at [764, 33] on div "flowerovlove" at bounding box center [768, 39] width 143 height 16
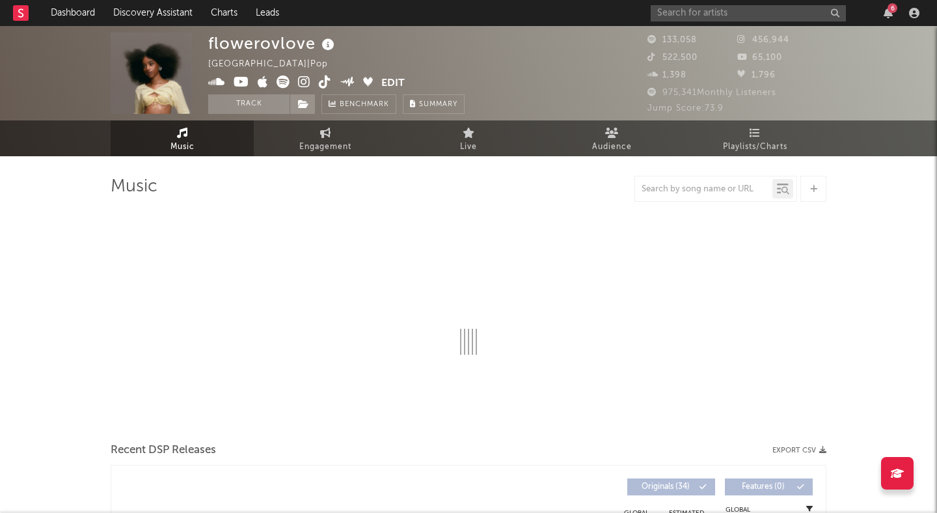
select select "6m"
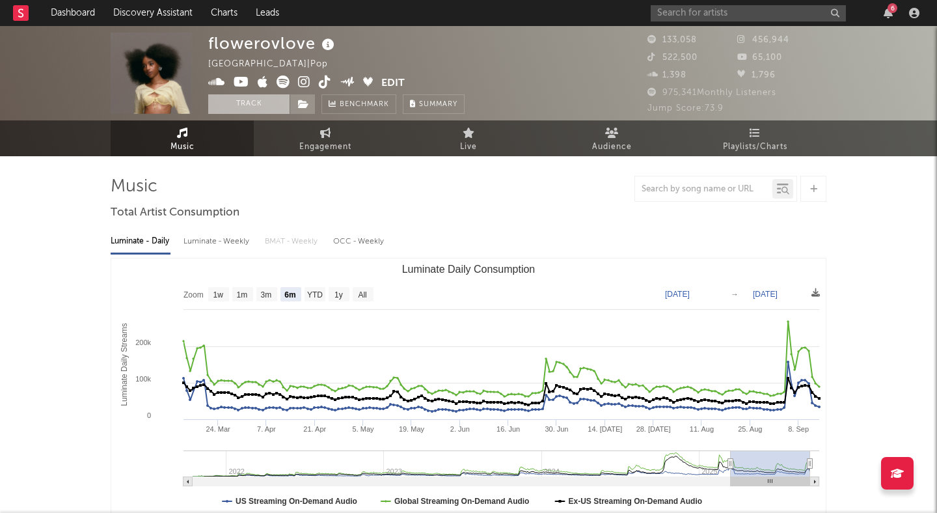
click at [255, 105] on button "Track" at bounding box center [248, 104] width 81 height 20
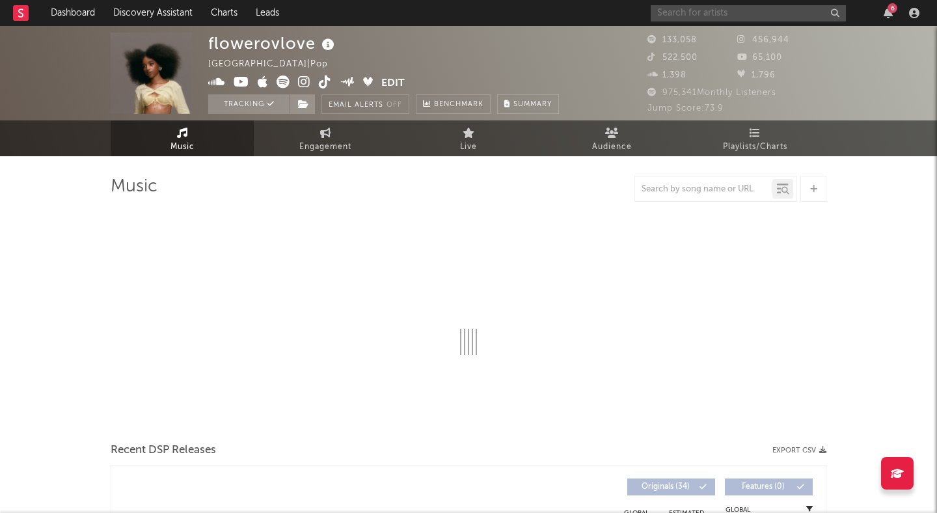
click at [703, 15] on input "text" at bounding box center [748, 13] width 195 height 16
type input "f"
select select "6m"
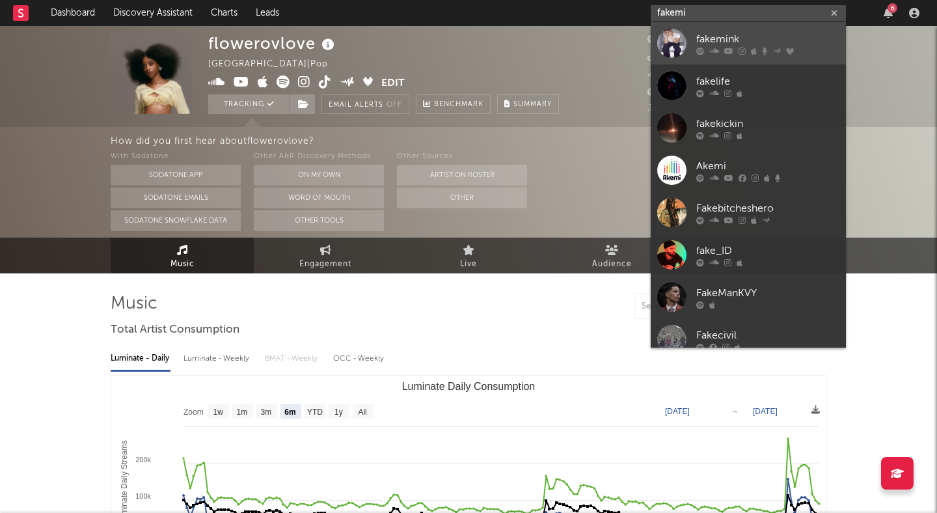
type input "fakemi"
click at [698, 33] on div "fakemink" at bounding box center [768, 39] width 143 height 16
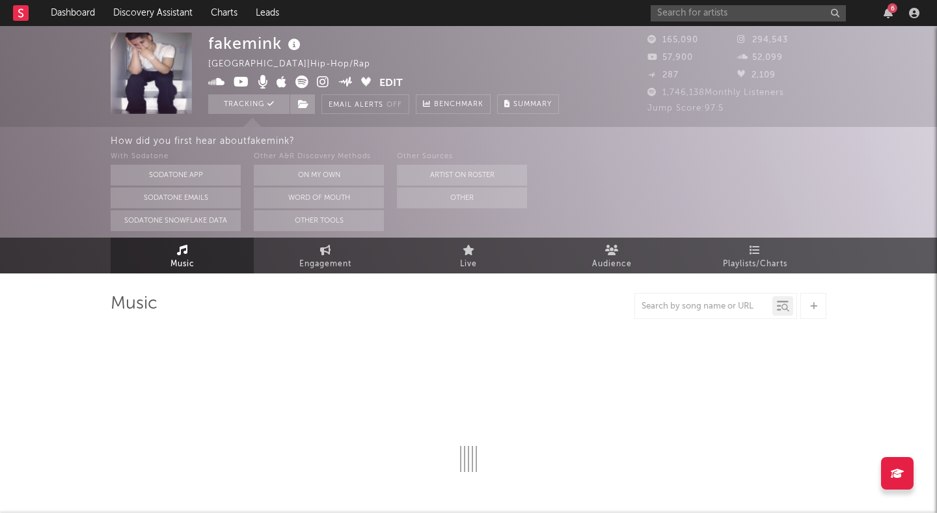
select select "6m"
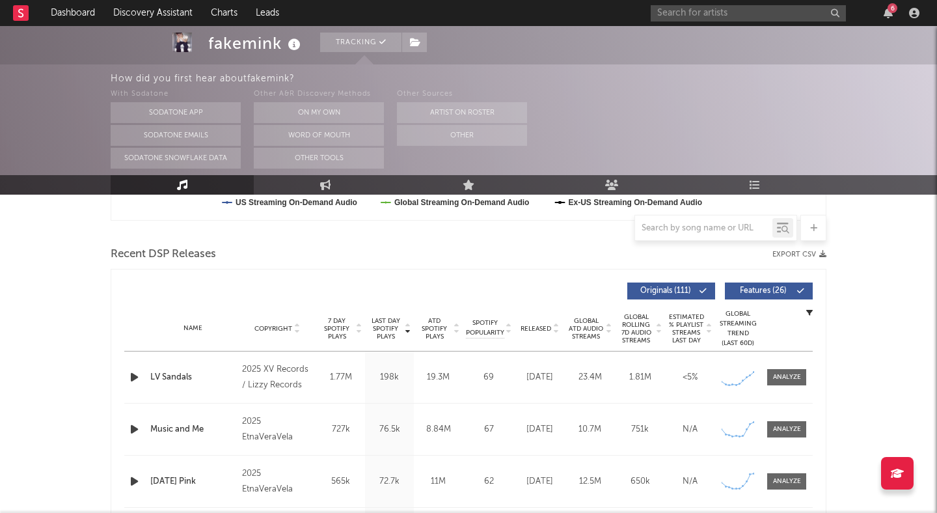
scroll to position [417, 0]
drag, startPoint x: 266, startPoint y: 366, endPoint x: 305, endPoint y: 388, distance: 44.9
click at [305, 388] on div "2025 XV Records / Lizzy Records" at bounding box center [277, 376] width 71 height 31
click at [284, 330] on span "Copyright" at bounding box center [274, 328] width 38 height 8
click at [284, 329] on span "Copyright" at bounding box center [274, 328] width 38 height 8
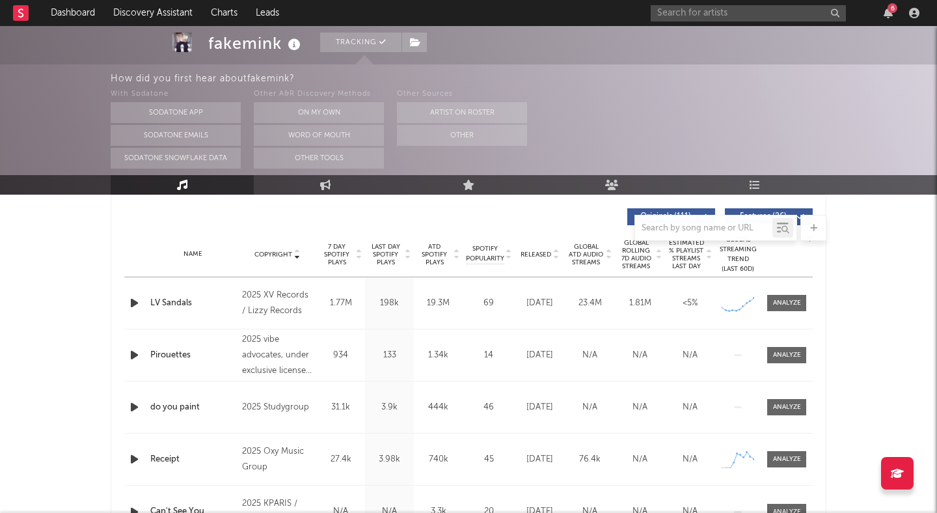
scroll to position [490, 0]
click at [286, 249] on div "Name Copyright Label Album Names Composer Names 7 Day Spotify Plays Last Day Sp…" at bounding box center [468, 255] width 689 height 46
click at [350, 255] on span "7 Day Spotify Plays" at bounding box center [337, 254] width 35 height 23
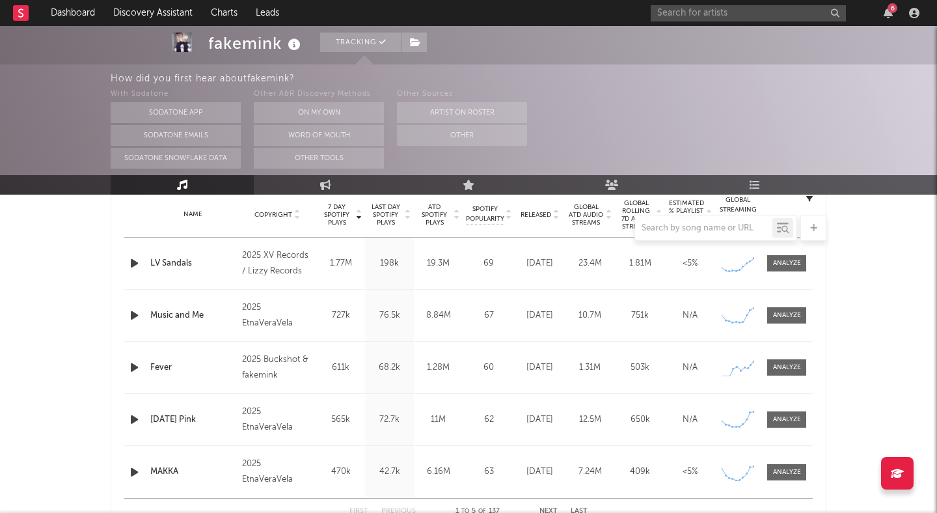
scroll to position [0, 0]
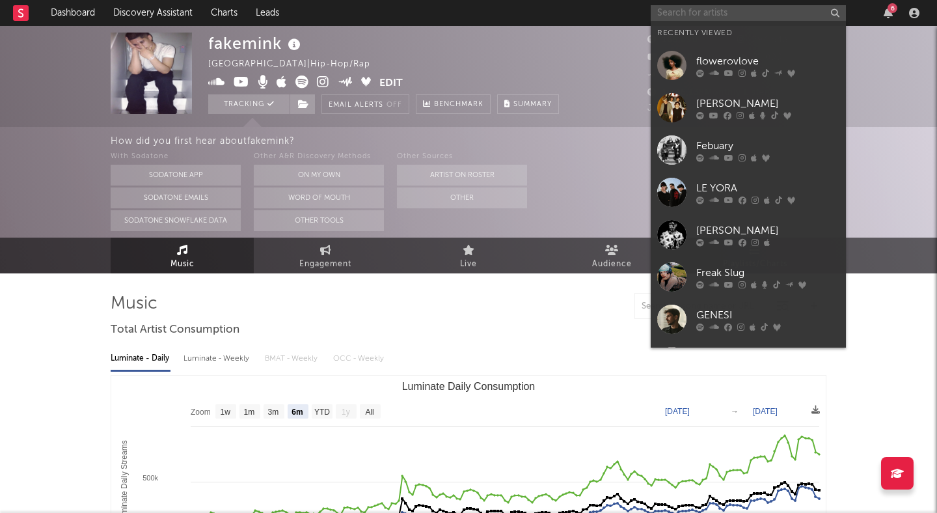
click at [731, 14] on input "text" at bounding box center [748, 13] width 195 height 16
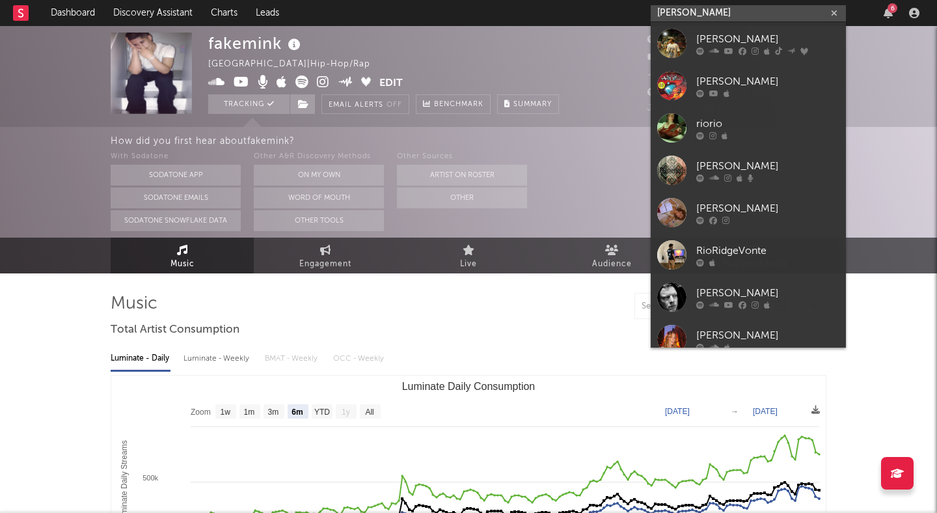
type input "riordan"
click at [763, 36] on div "[PERSON_NAME]" at bounding box center [768, 39] width 143 height 16
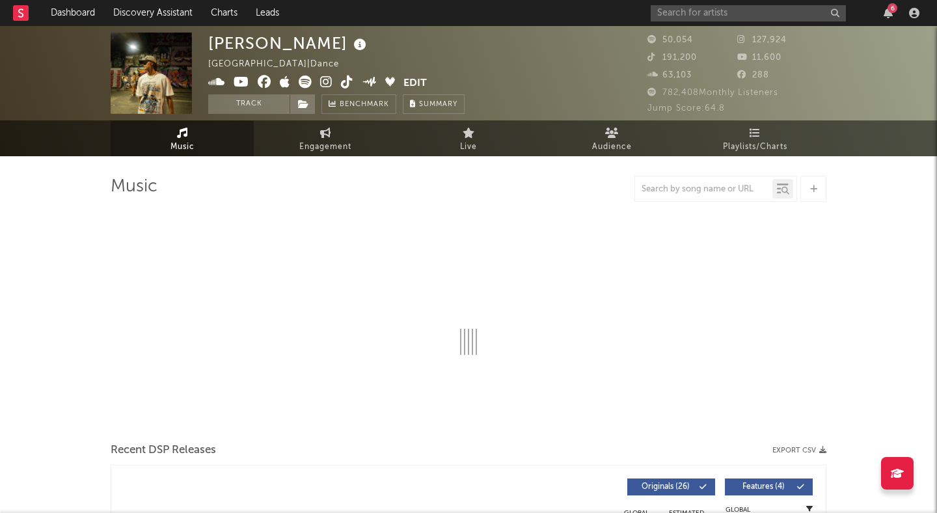
select select "6m"
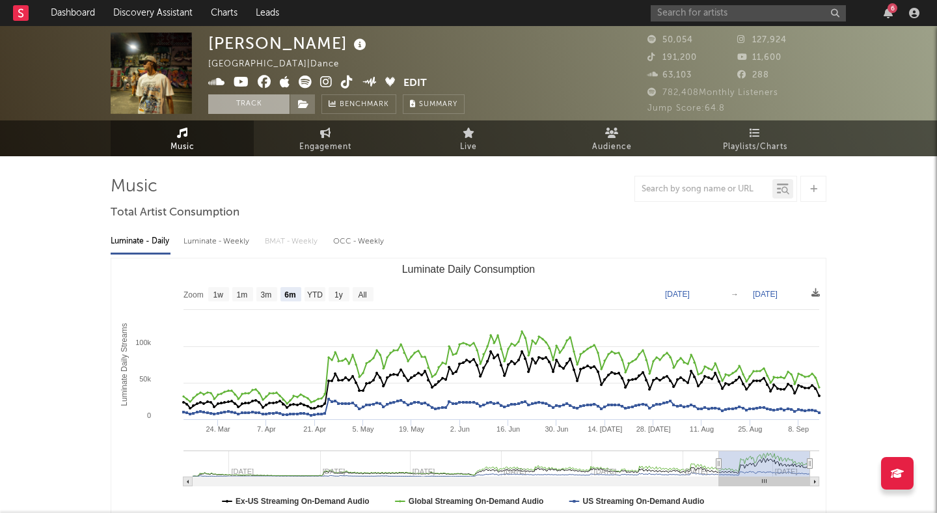
click at [243, 105] on button "Track" at bounding box center [248, 104] width 81 height 20
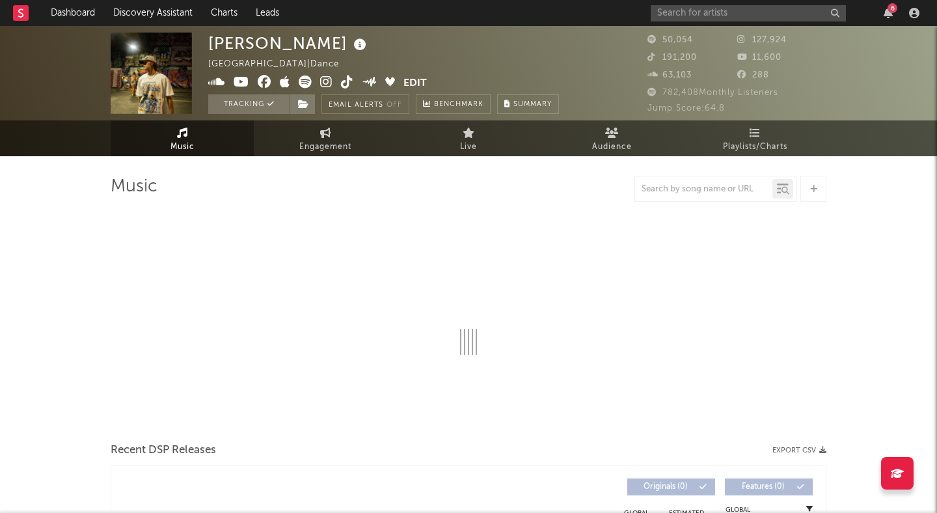
select select "6m"
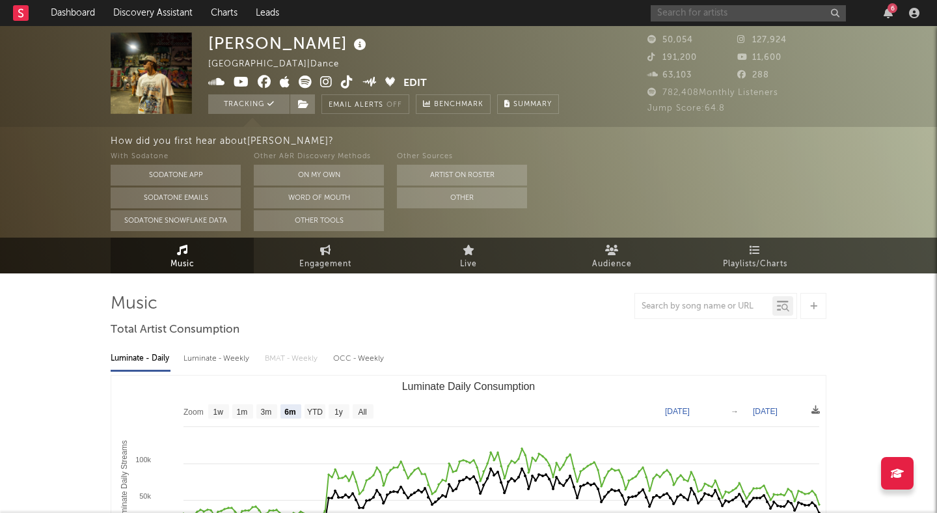
click at [769, 10] on input "text" at bounding box center [748, 13] width 195 height 16
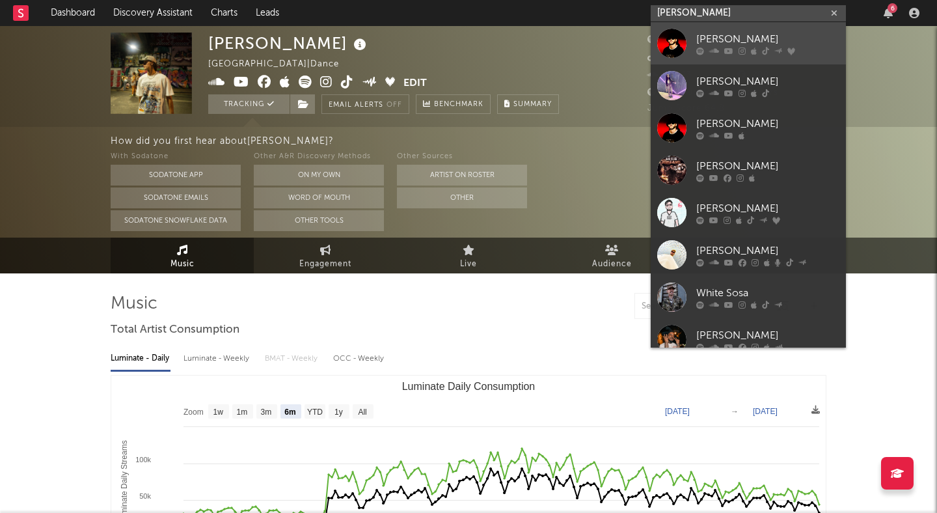
type input "SOSA"
click at [737, 29] on link "SOSA" at bounding box center [748, 43] width 195 height 42
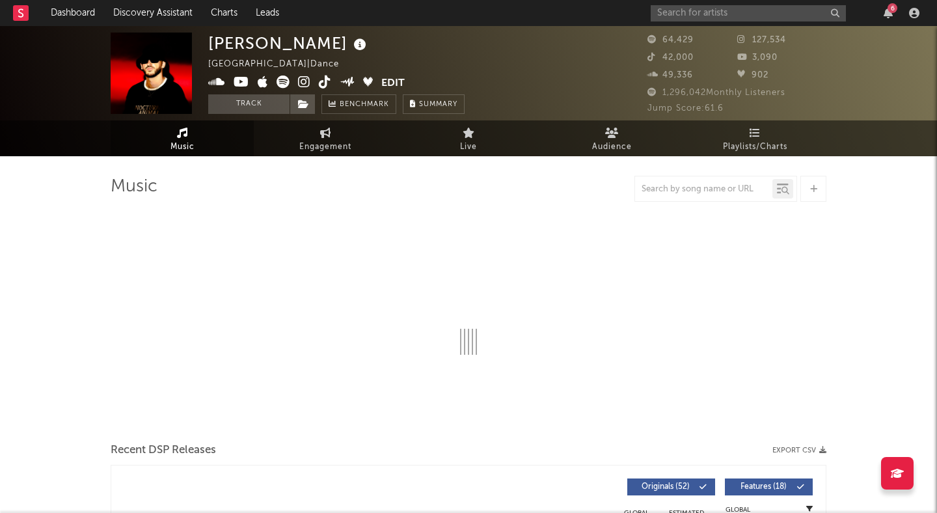
select select "6m"
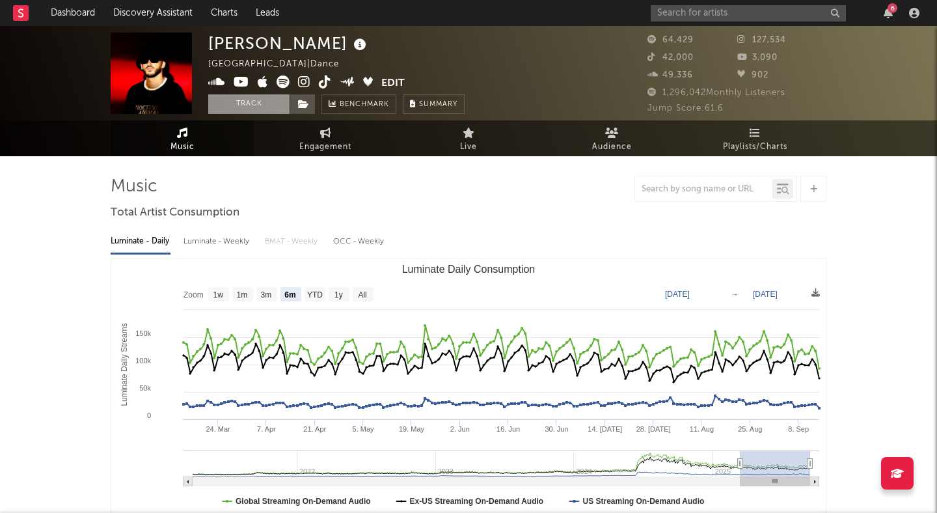
click at [247, 101] on button "Track" at bounding box center [248, 104] width 81 height 20
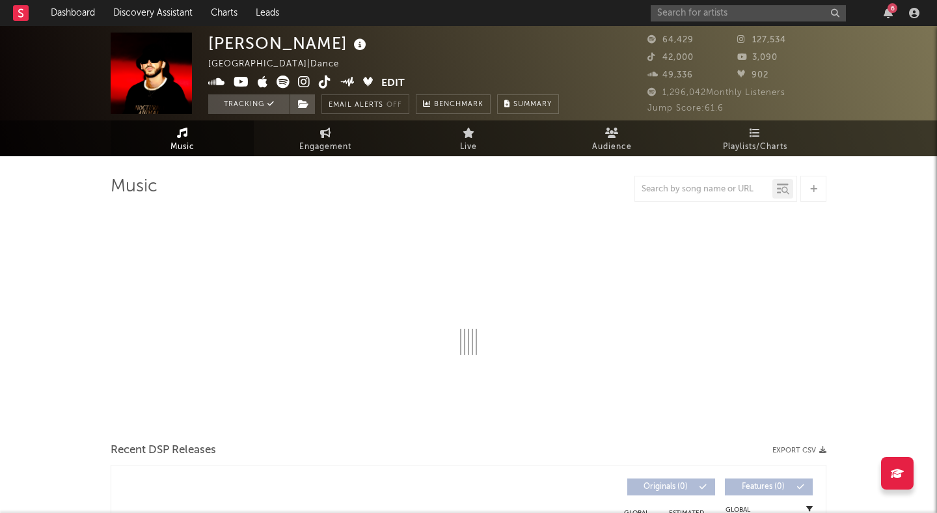
select select "6m"
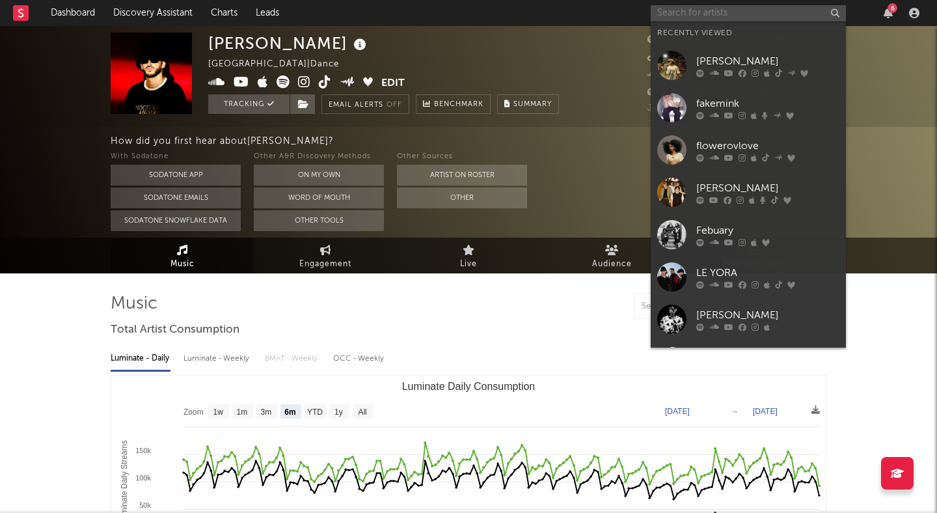
click at [749, 10] on input "text" at bounding box center [748, 13] width 195 height 16
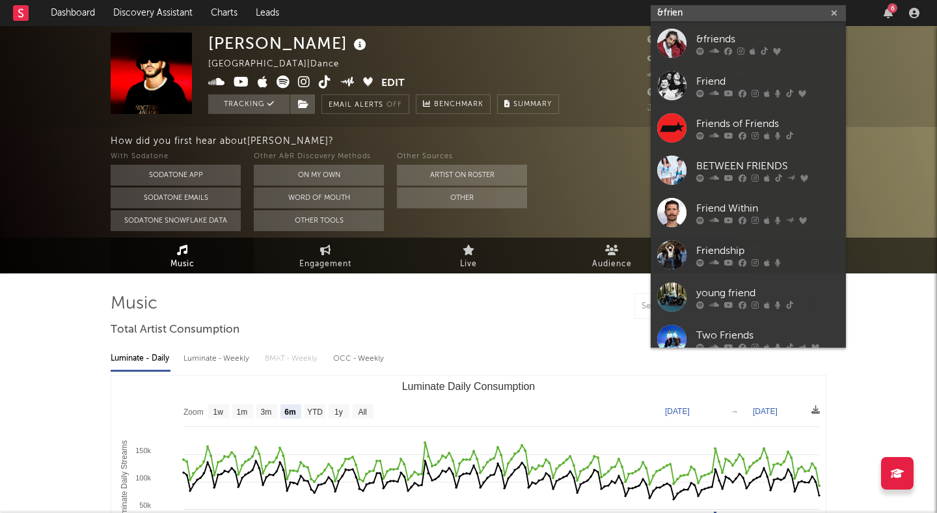
type input "&frien"
click at [747, 32] on div "&friends" at bounding box center [768, 39] width 143 height 16
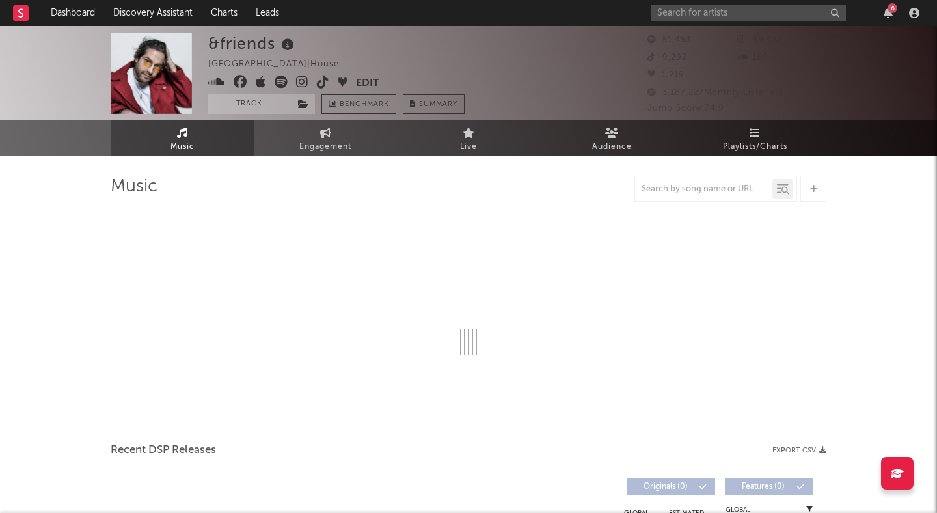
select select "6m"
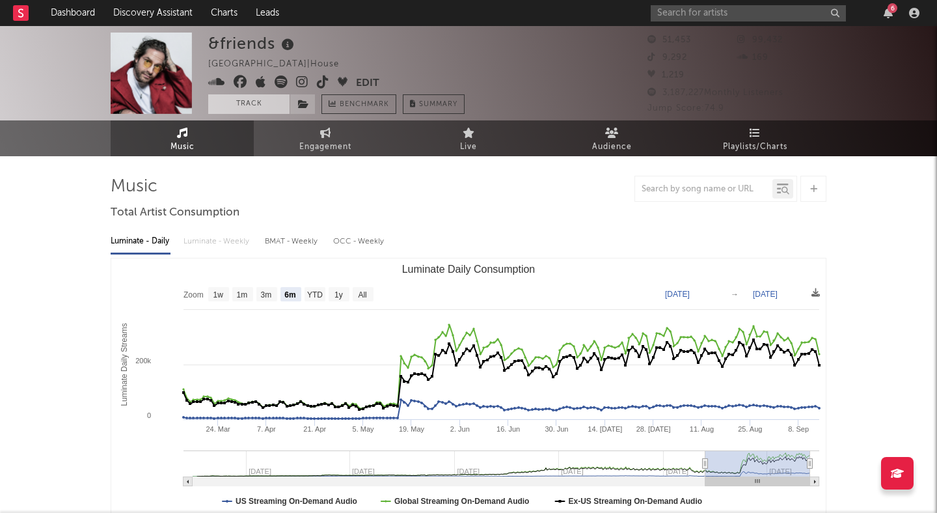
click at [232, 105] on button "Track" at bounding box center [248, 104] width 81 height 20
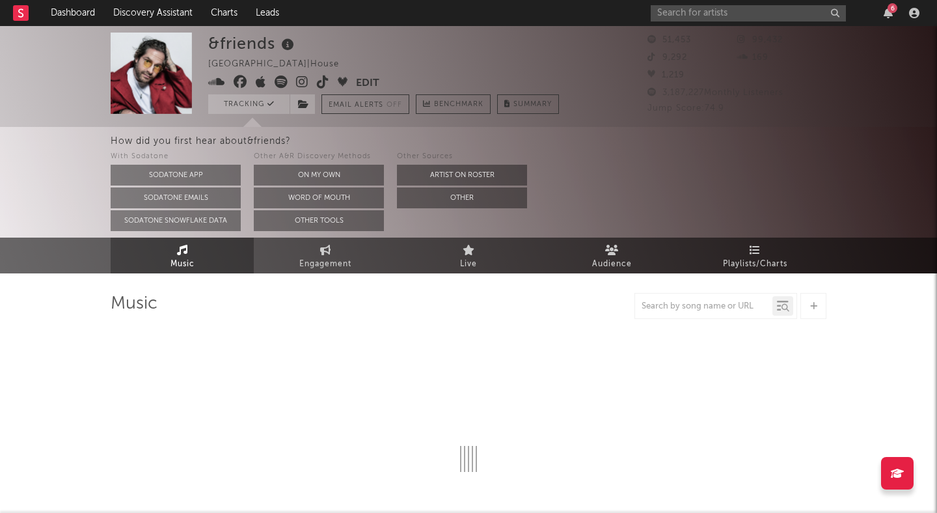
select select "6m"
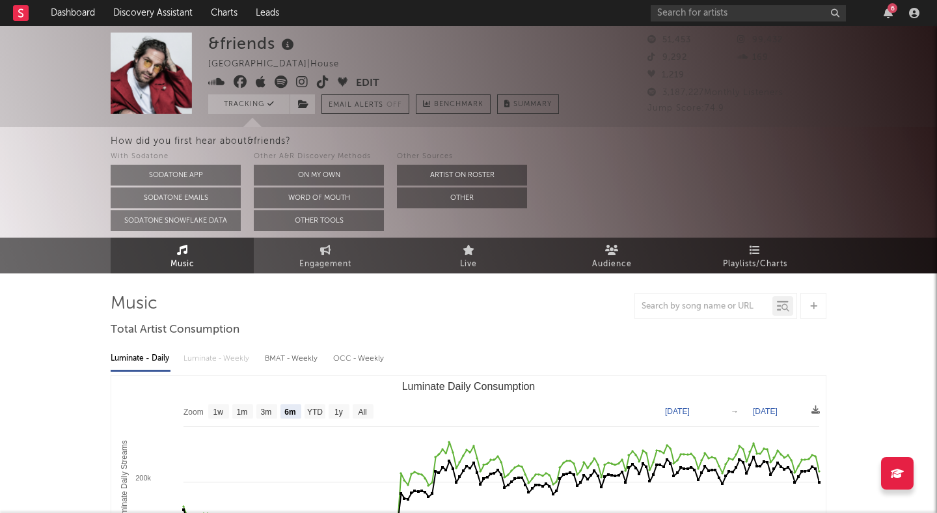
select select "6m"
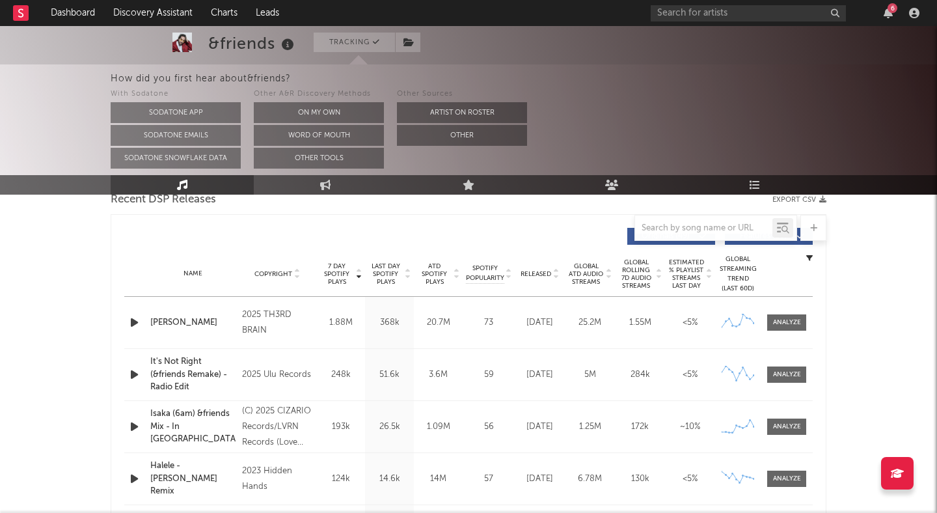
scroll to position [474, 0]
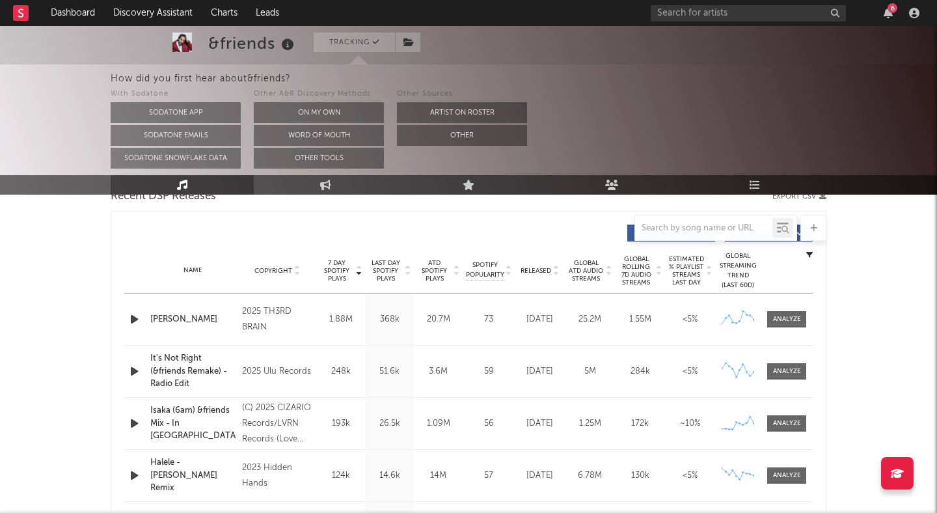
click at [130, 314] on icon "button" at bounding box center [135, 319] width 14 height 16
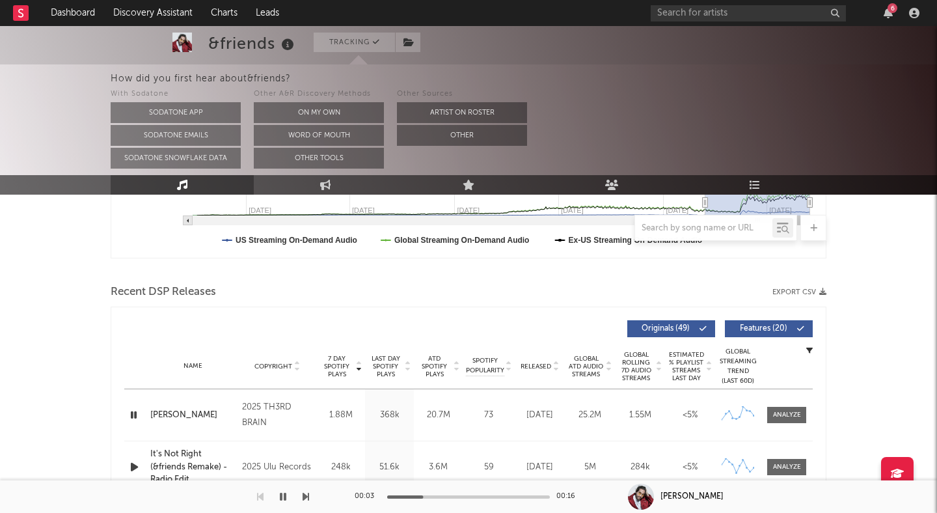
scroll to position [0, 0]
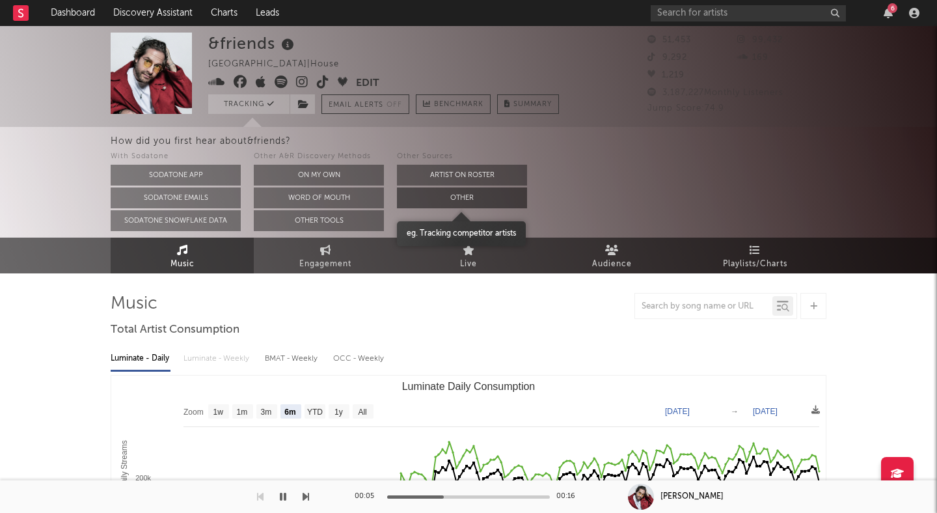
click at [452, 200] on button "Other" at bounding box center [462, 197] width 130 height 21
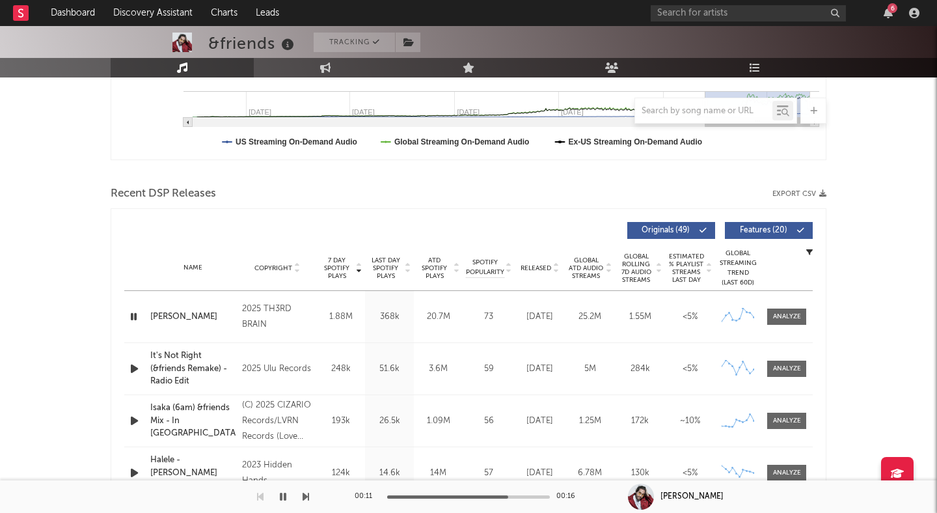
scroll to position [357, 0]
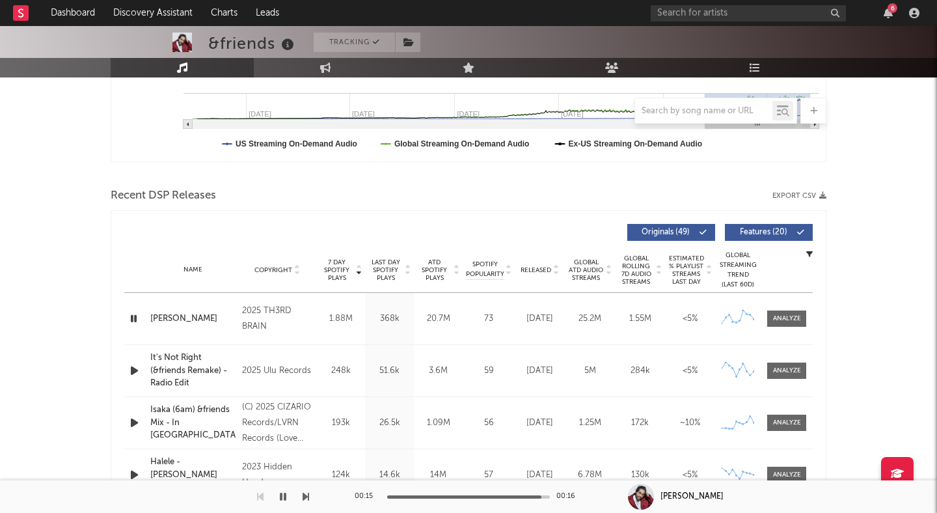
click at [131, 369] on icon "button" at bounding box center [135, 371] width 14 height 16
click at [136, 423] on icon "button" at bounding box center [135, 423] width 14 height 16
click at [281, 492] on icon "button" at bounding box center [283, 496] width 7 height 10
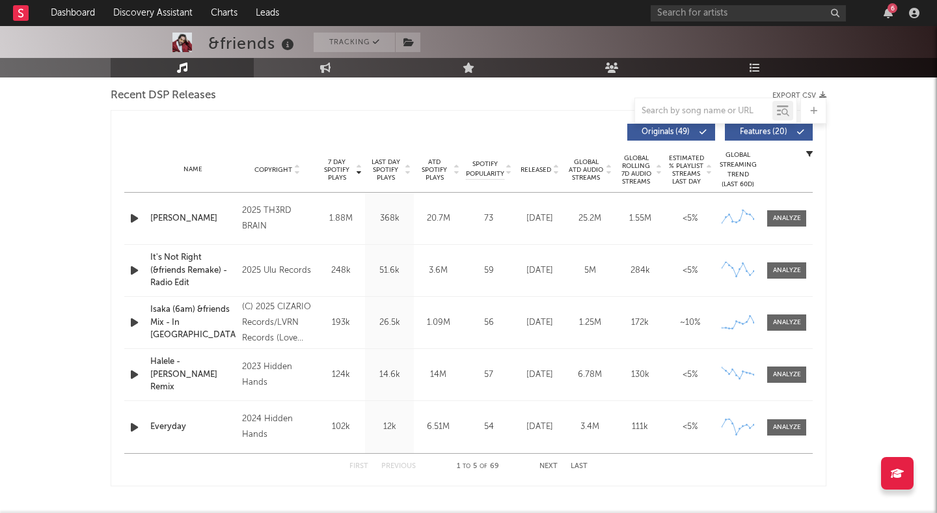
scroll to position [460, 0]
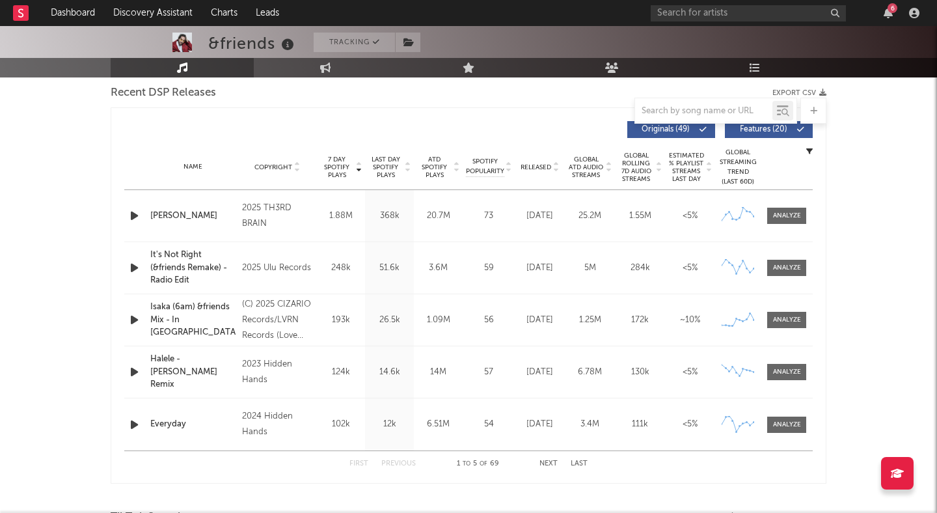
click at [542, 167] on span "Released" at bounding box center [536, 167] width 31 height 8
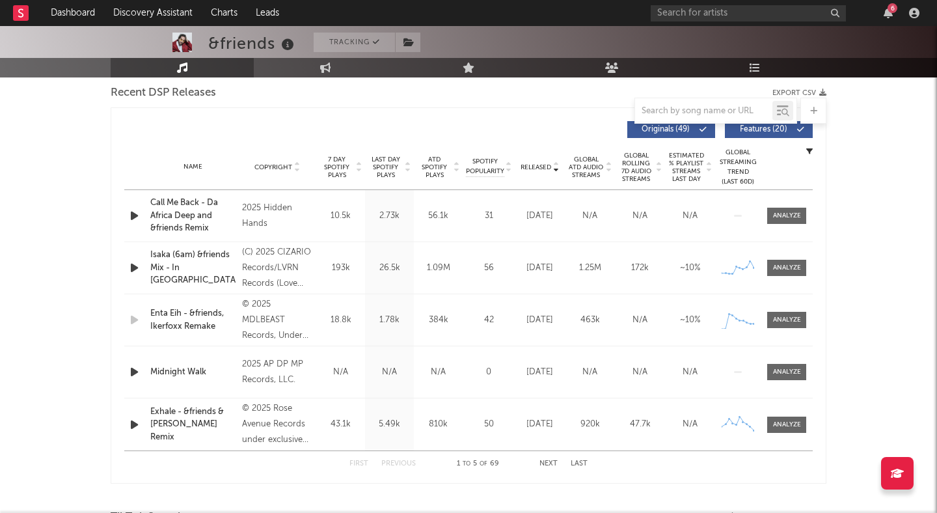
click at [741, 129] on span "Features ( 20 )" at bounding box center [764, 130] width 60 height 8
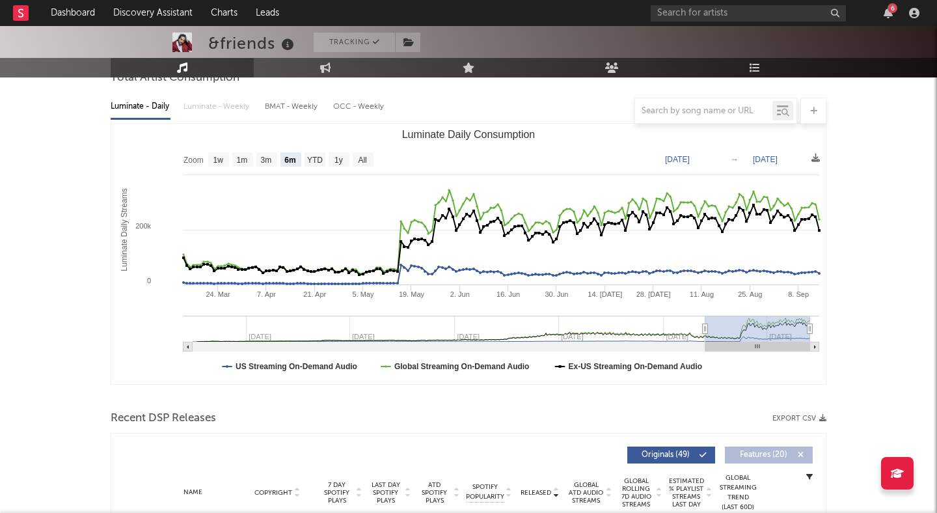
scroll to position [0, 0]
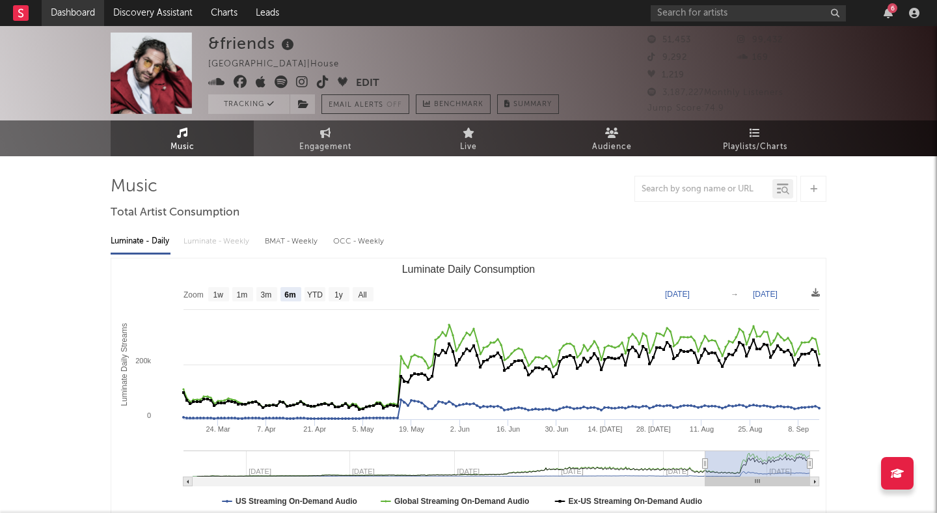
click at [74, 12] on link "Dashboard" at bounding box center [73, 13] width 62 height 26
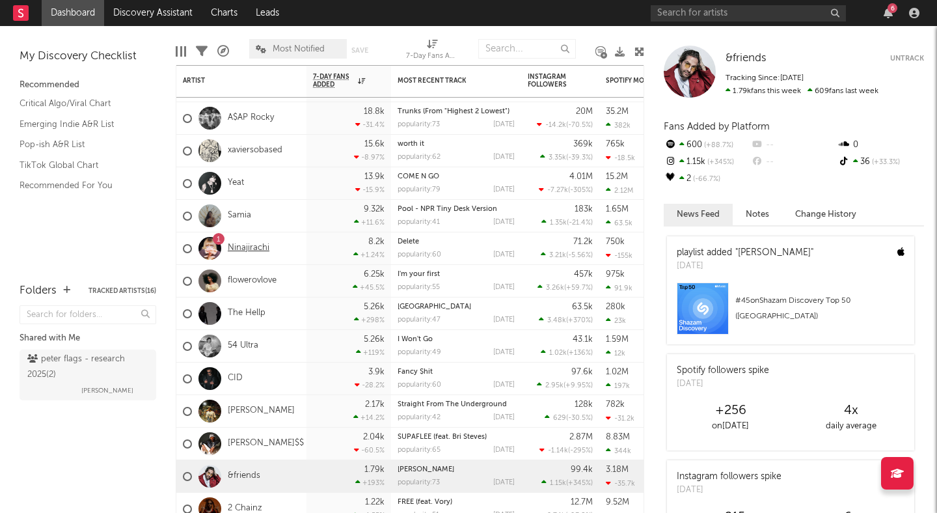
click at [243, 244] on link "Ninajirachi" at bounding box center [249, 248] width 42 height 11
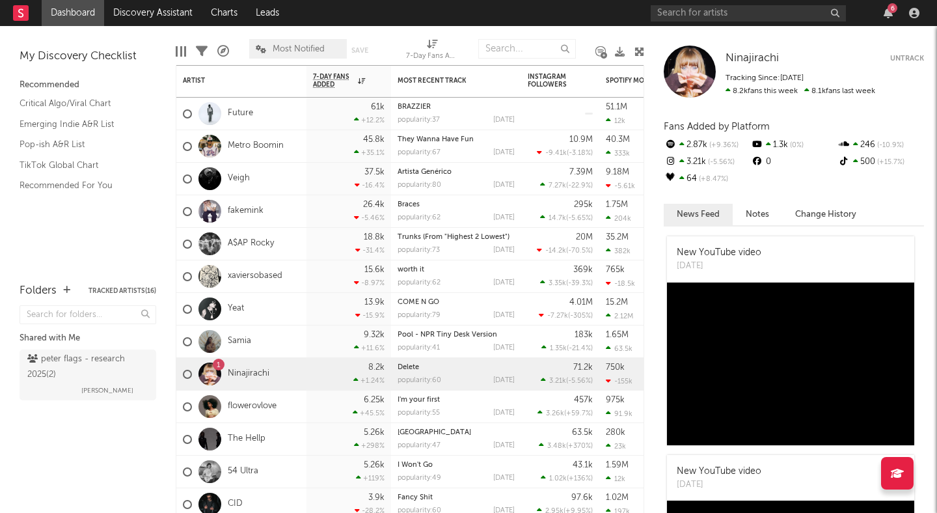
click at [657, 269] on div "Ninajirachi Ninajirachi Untrack Tracking Since: September 16, 2025 8.2k fans th…" at bounding box center [790, 269] width 293 height 487
click at [269, 333] on div "Samia" at bounding box center [241, 341] width 130 height 33
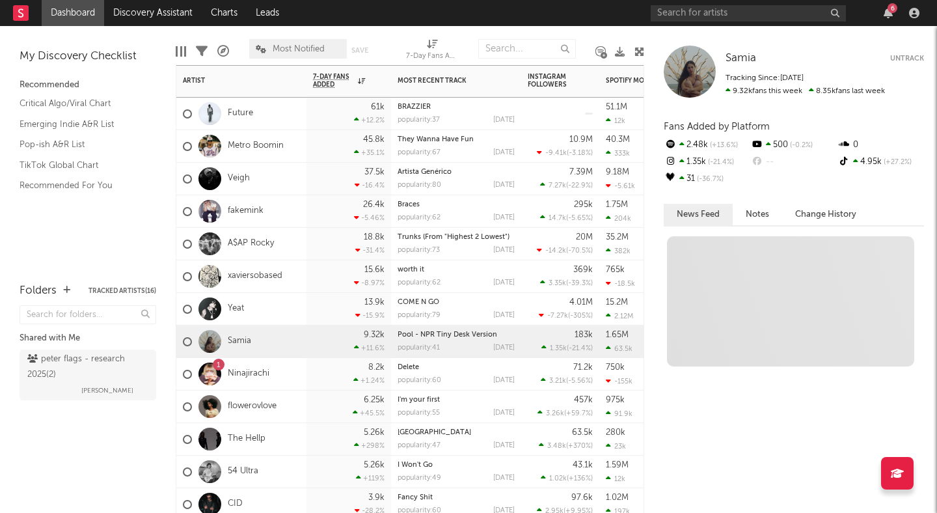
click at [278, 377] on div "1 Ninajirachi" at bounding box center [241, 374] width 130 height 33
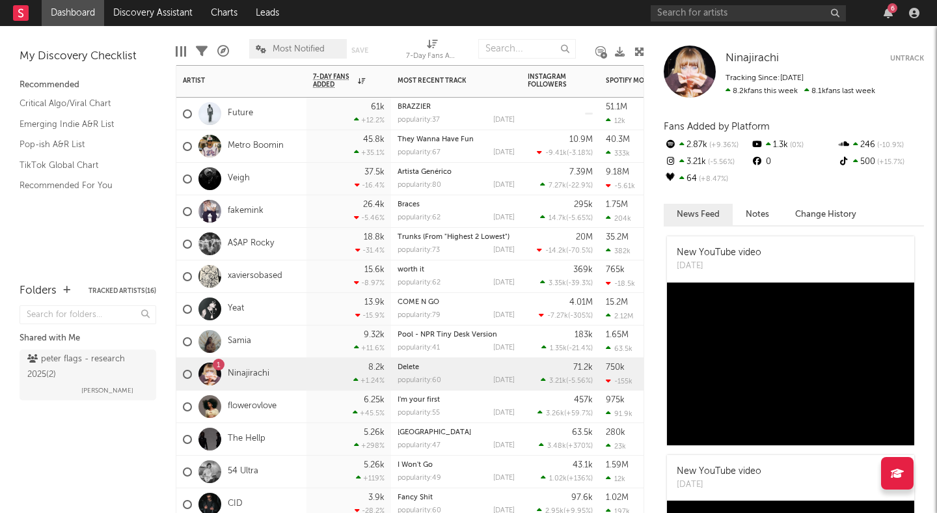
click at [219, 365] on div "1" at bounding box center [219, 365] width 4 height 0
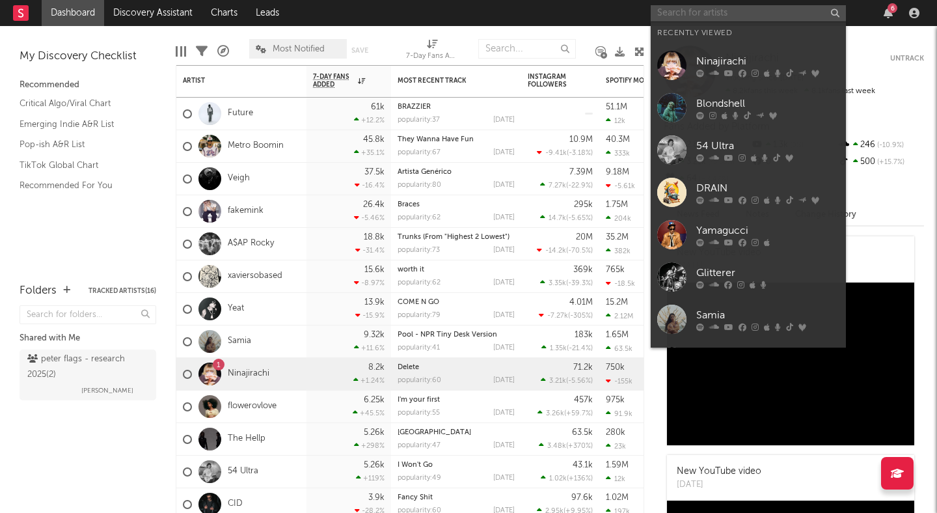
click at [690, 13] on input "text" at bounding box center [748, 13] width 195 height 16
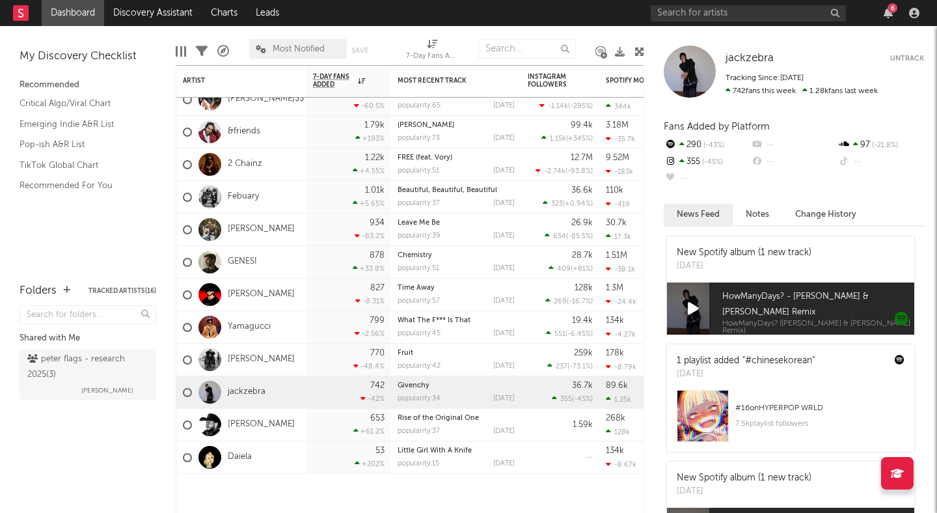
drag, startPoint x: 284, startPoint y: 388, endPoint x: 635, endPoint y: 0, distance: 523.5
click at [143, 14] on link "Discovery Assistant" at bounding box center [153, 13] width 98 height 26
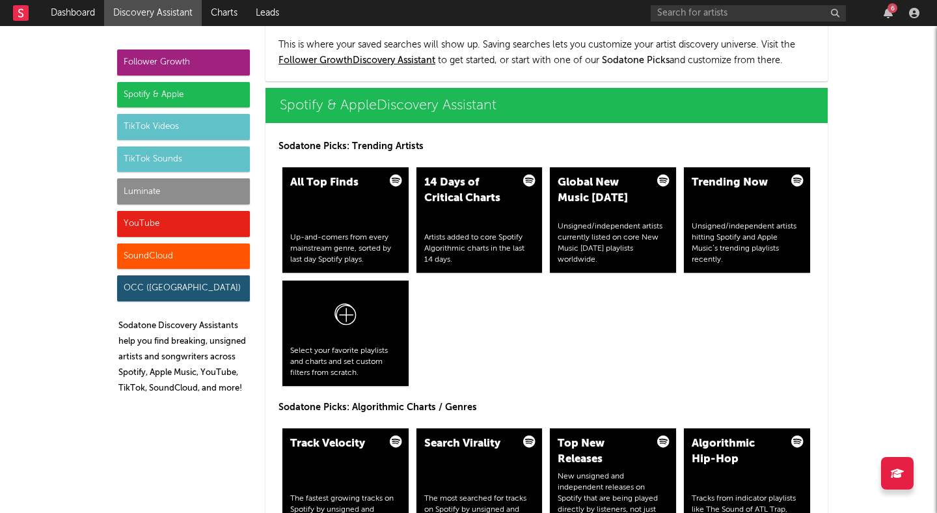
scroll to position [1275, 0]
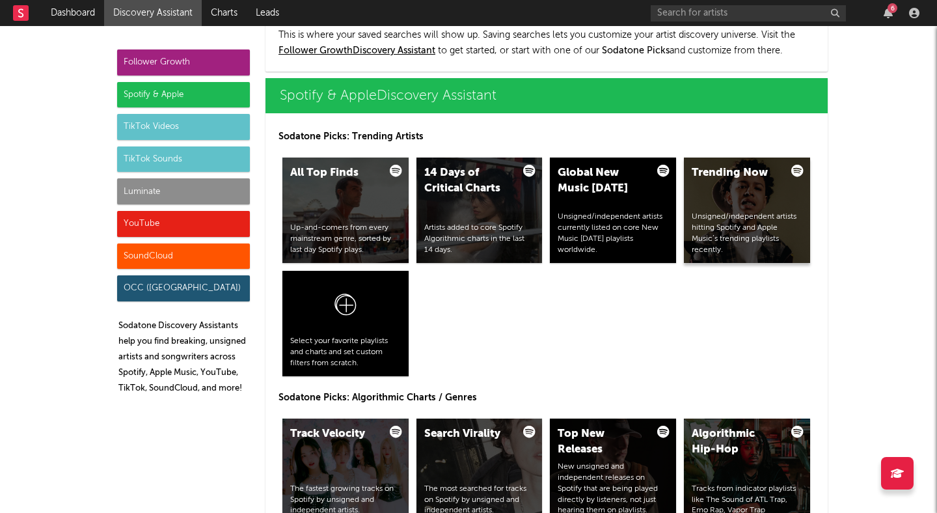
click at [726, 218] on div "Unsigned/independent artists hitting Spotify and Apple Music’s trending playlis…" at bounding box center [747, 234] width 111 height 44
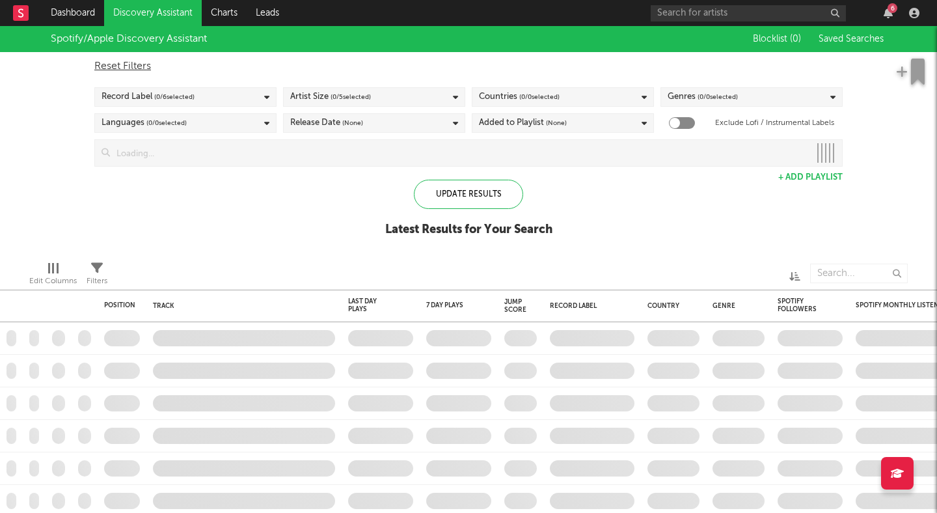
checkbox input "true"
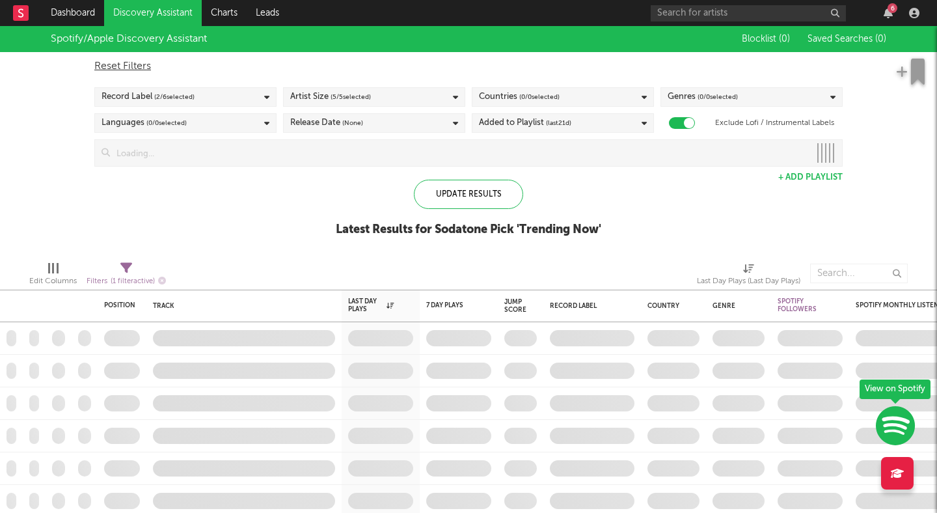
click at [247, 101] on div "Record Label ( 2 / 6 selected)" at bounding box center [185, 97] width 182 height 20
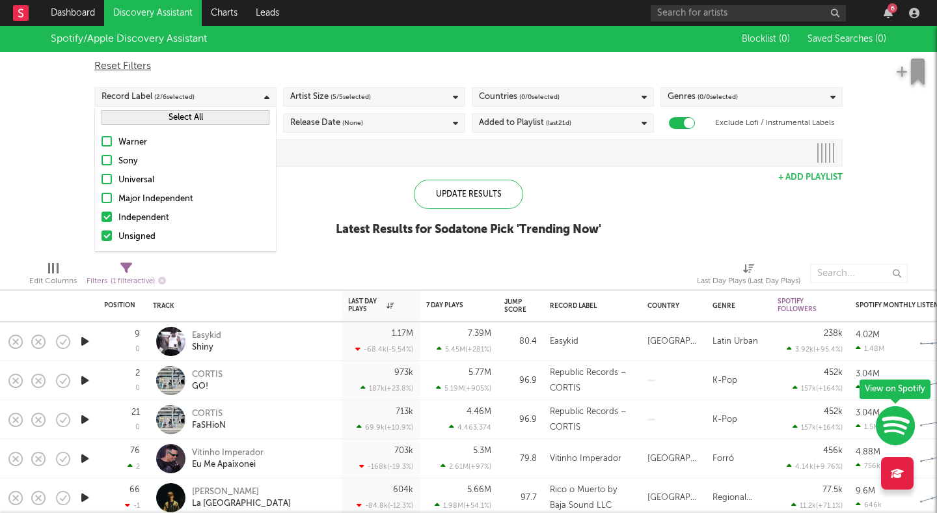
click at [42, 163] on div "Spotify/Apple Discovery Assistant Blocklist ( 0 ) Saved Searches ( 0 ) Reset Fi…" at bounding box center [468, 138] width 937 height 225
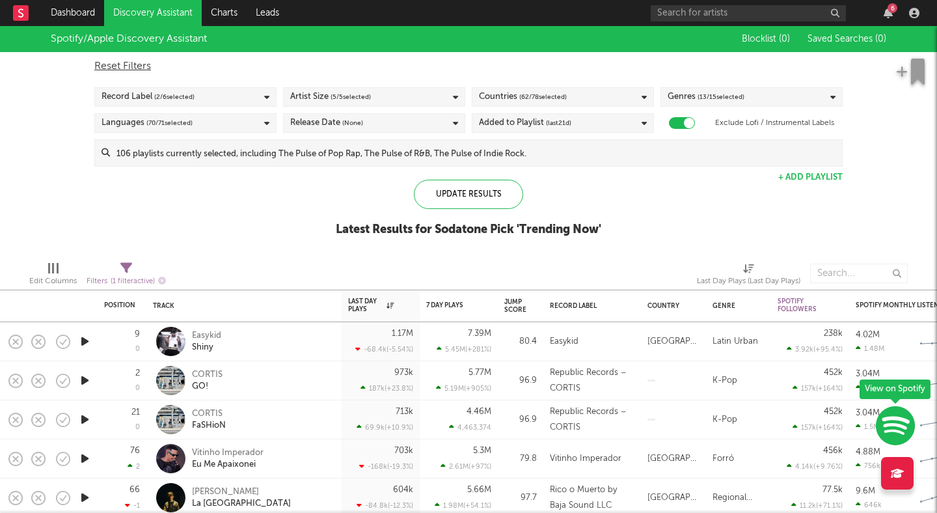
click at [417, 124] on div "Release Date (None)" at bounding box center [374, 123] width 182 height 20
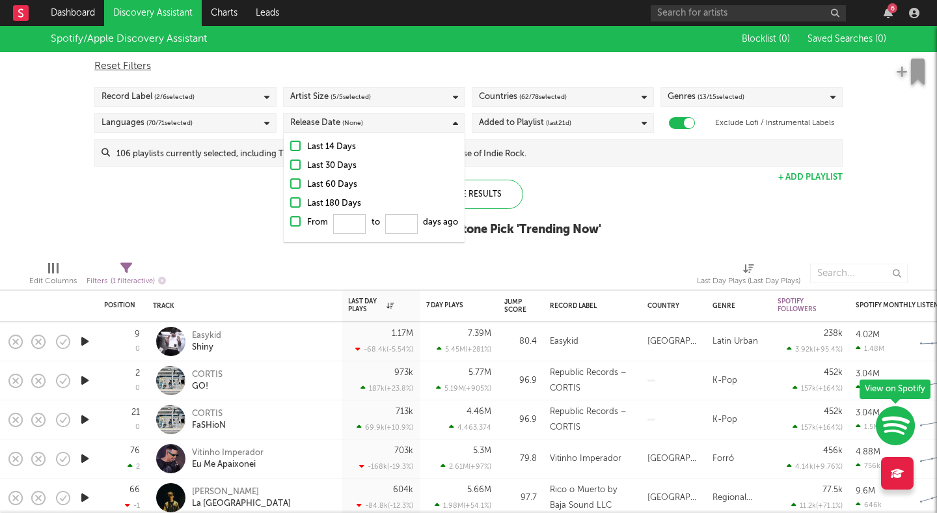
click at [294, 161] on div at bounding box center [295, 164] width 10 height 10
click at [290, 161] on input "Last 30 Days" at bounding box center [290, 166] width 0 height 16
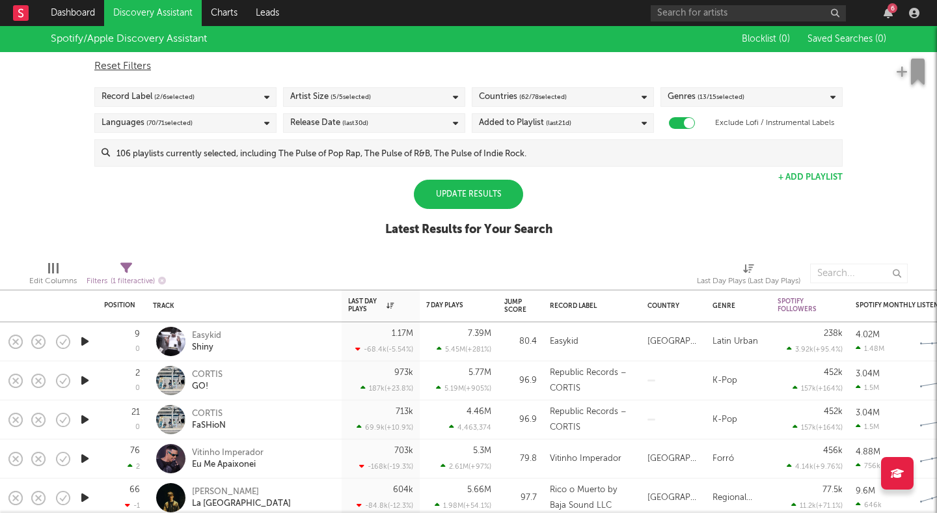
click at [236, 222] on div "Spotify/Apple Discovery Assistant Blocklist ( 0 ) Saved Searches ( 0 ) Reset Fi…" at bounding box center [468, 138] width 937 height 225
click at [342, 101] on span "( 5 / 5 selected)" at bounding box center [351, 97] width 40 height 16
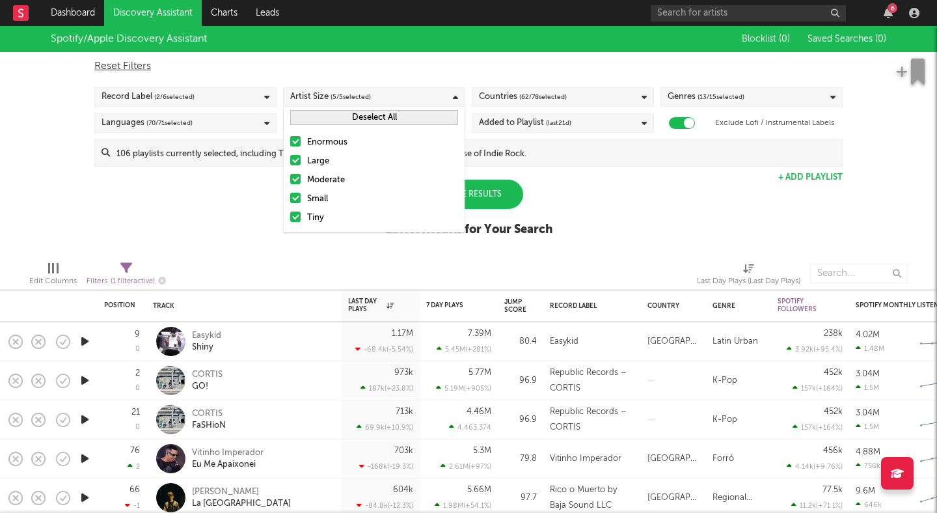
click at [297, 141] on div at bounding box center [295, 141] width 10 height 10
click at [290, 141] on input "Enormous" at bounding box center [290, 143] width 0 height 16
click at [297, 160] on div at bounding box center [295, 160] width 10 height 10
click at [290, 160] on input "Large" at bounding box center [290, 162] width 0 height 16
click at [254, 203] on div "Spotify/Apple Discovery Assistant Blocklist ( 0 ) Saved Searches ( 0 ) Reset Fi…" at bounding box center [468, 138] width 937 height 225
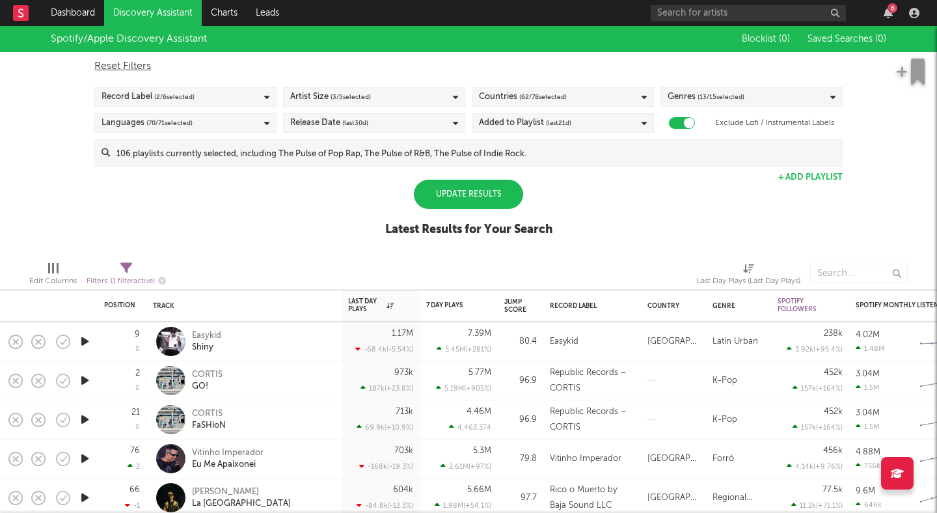
click at [461, 199] on div "Update Results" at bounding box center [468, 194] width 109 height 29
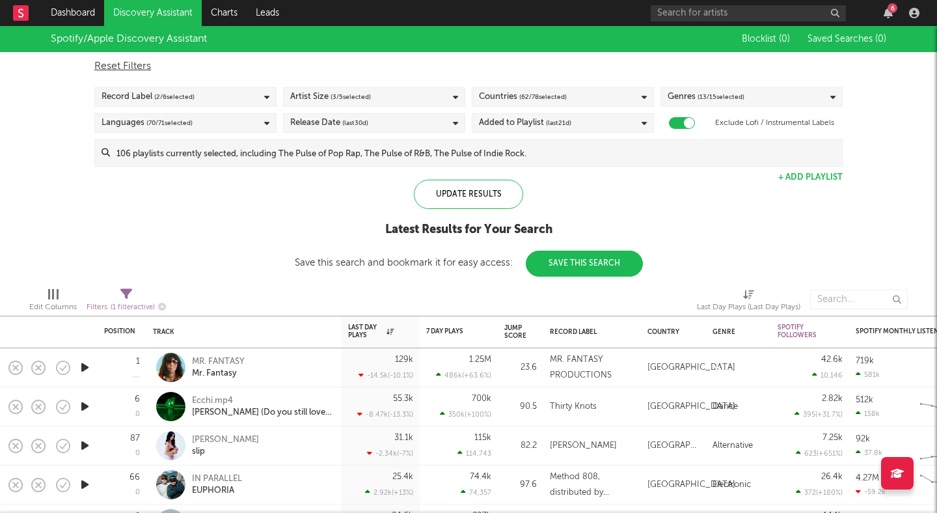
click at [674, 95] on div "Genres ( 13 / 15 selected)" at bounding box center [706, 97] width 77 height 16
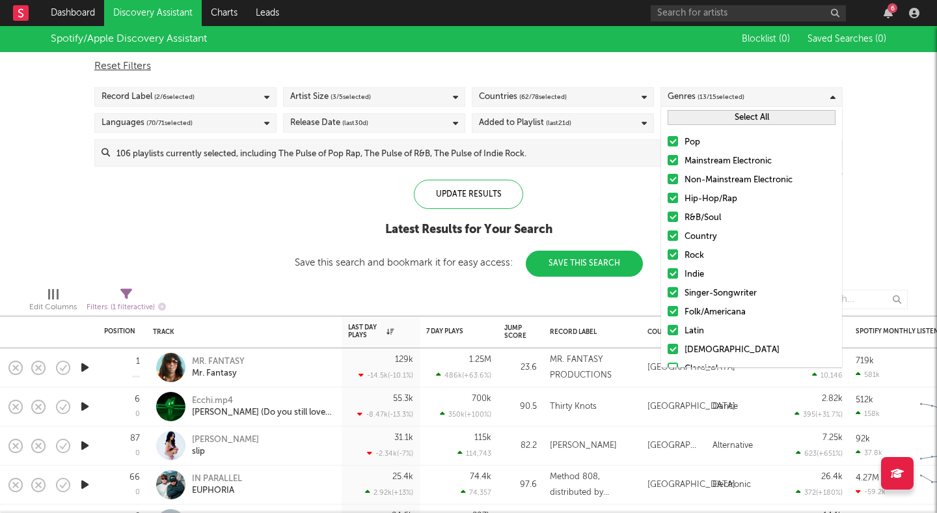
click at [670, 178] on div at bounding box center [673, 179] width 10 height 10
click at [668, 178] on input "Non-Mainstream Electronic" at bounding box center [668, 181] width 0 height 16
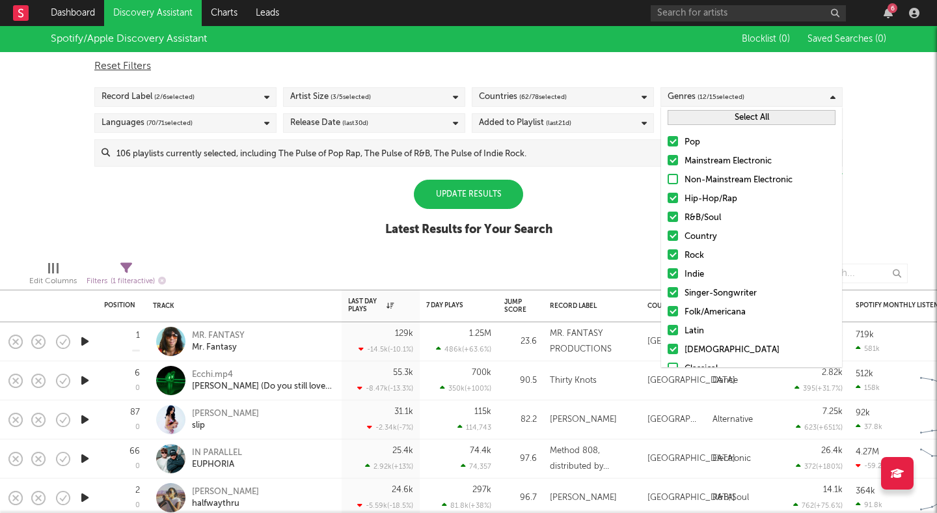
click at [676, 329] on div at bounding box center [673, 330] width 10 height 10
click at [668, 329] on input "Latin" at bounding box center [668, 332] width 0 height 16
click at [671, 309] on div at bounding box center [673, 311] width 10 height 10
click at [668, 309] on input "Folk/Americana" at bounding box center [668, 313] width 0 height 16
click at [672, 283] on div "Pop Mainstream Electronic Non-Mainstream Electronic Hip-Hop/Rap R&B/Soul Countr…" at bounding box center [751, 274] width 181 height 293
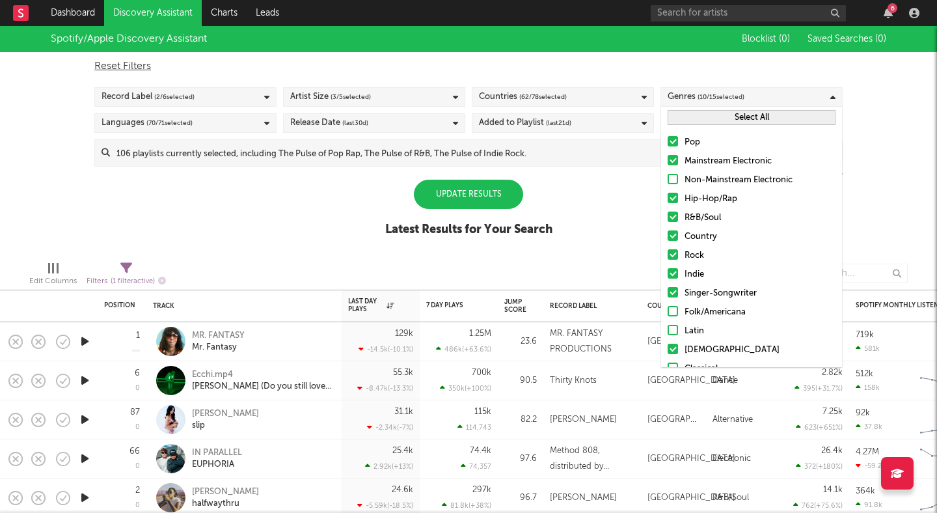
click at [672, 290] on div at bounding box center [673, 292] width 10 height 10
click at [668, 290] on input "Singer-Songwriter" at bounding box center [668, 294] width 0 height 16
click at [672, 271] on div at bounding box center [673, 273] width 10 height 10
click at [668, 271] on input "Indie" at bounding box center [668, 275] width 0 height 16
click at [674, 345] on div at bounding box center [673, 349] width 10 height 10
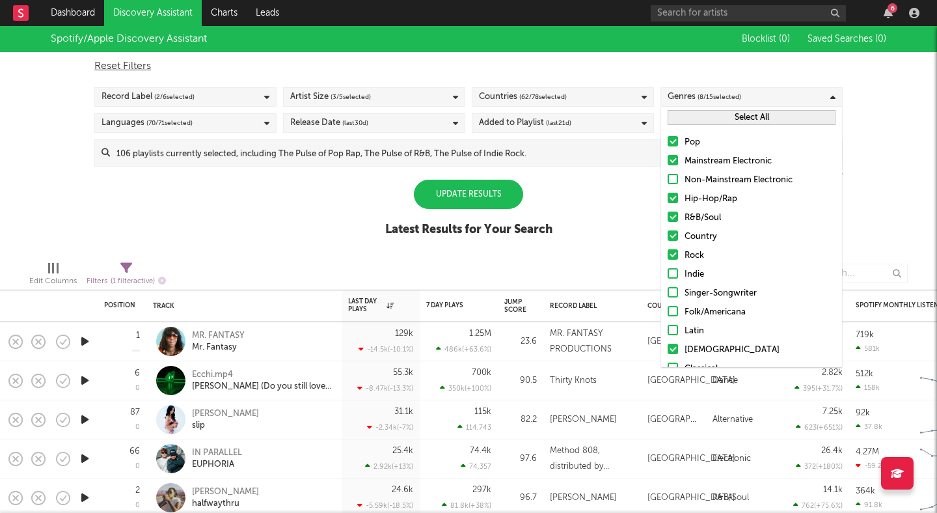
click at [668, 345] on input "Christian" at bounding box center [668, 350] width 0 height 16
click at [624, 201] on div "Spotify/Apple Discovery Assistant Blocklist ( 0 ) Saved Searches ( 0 ) Reset Fi…" at bounding box center [468, 138] width 937 height 225
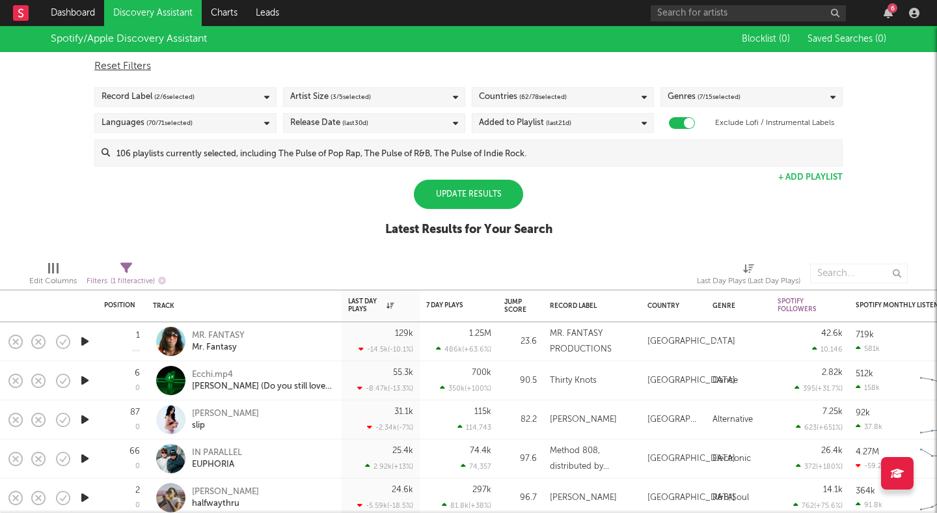
click at [488, 191] on div "Update Results" at bounding box center [468, 194] width 109 height 29
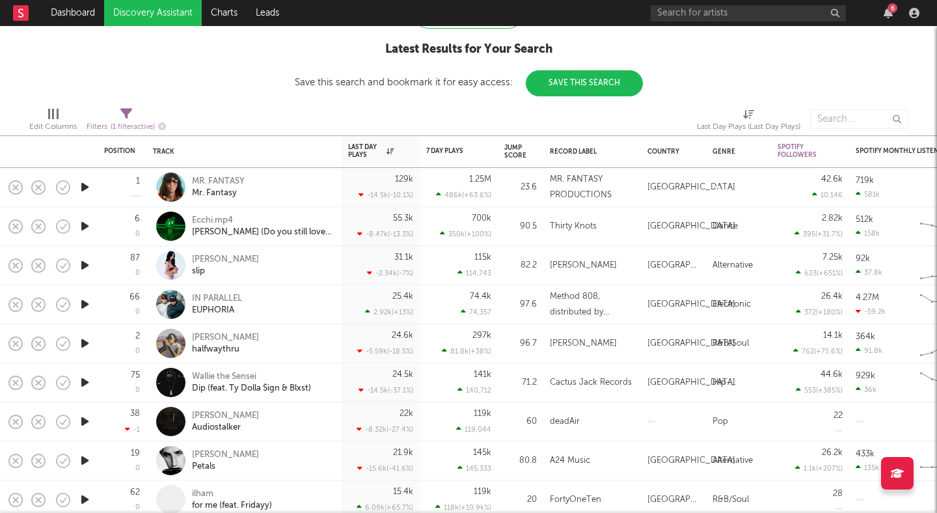
click at [90, 383] on icon "button" at bounding box center [85, 382] width 14 height 16
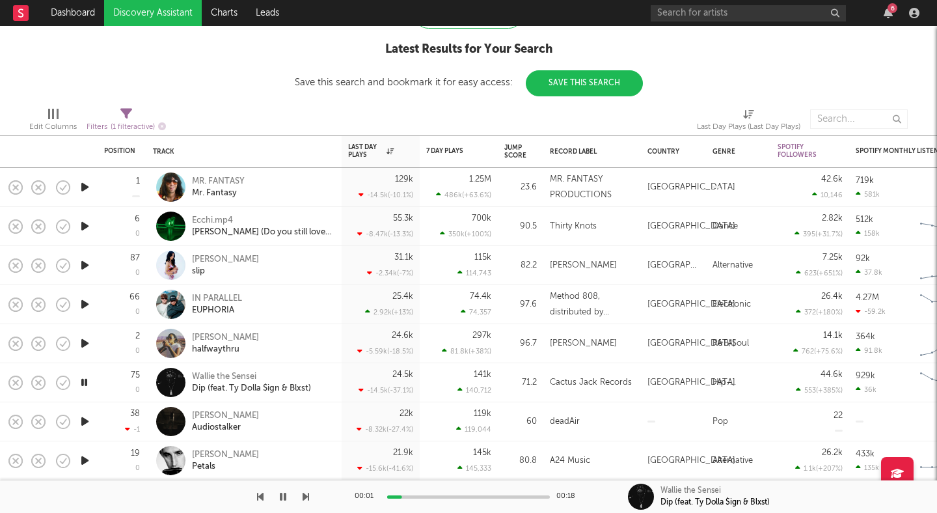
click at [87, 425] on icon "button" at bounding box center [85, 421] width 14 height 16
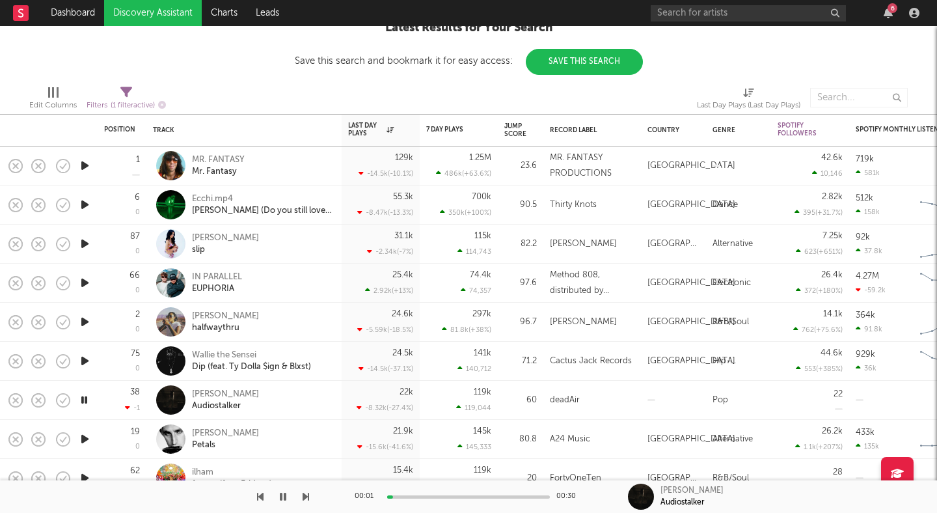
click at [87, 204] on icon "button" at bounding box center [85, 205] width 14 height 16
click at [89, 242] on icon "button" at bounding box center [85, 244] width 14 height 16
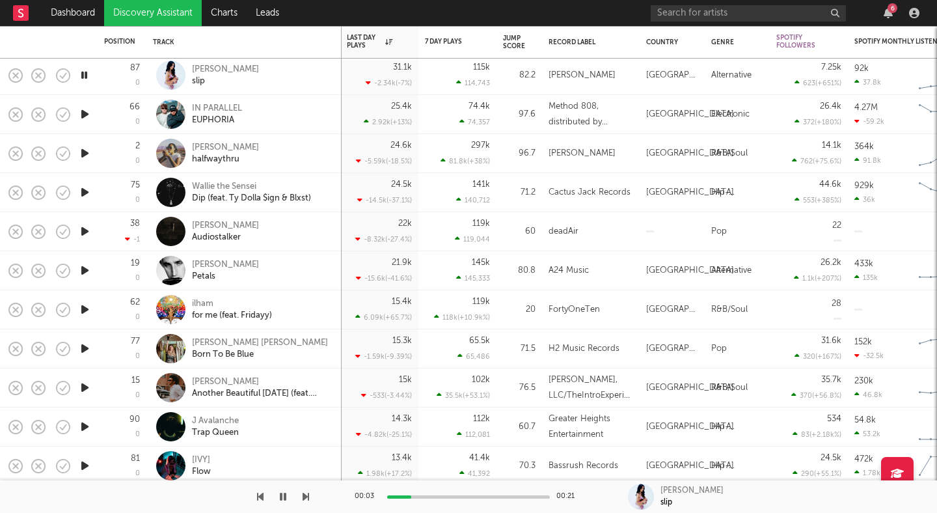
click at [85, 426] on icon "button" at bounding box center [85, 427] width 14 height 16
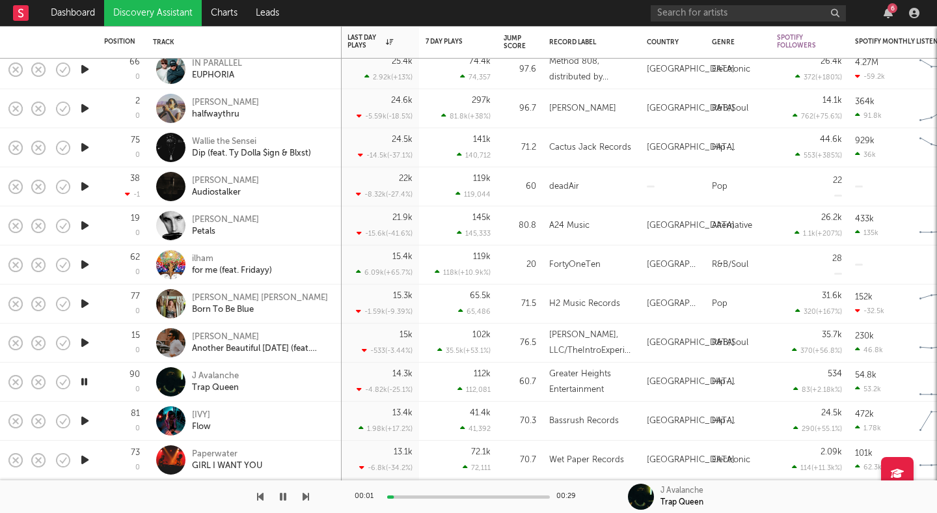
click at [84, 423] on icon "button" at bounding box center [85, 421] width 14 height 16
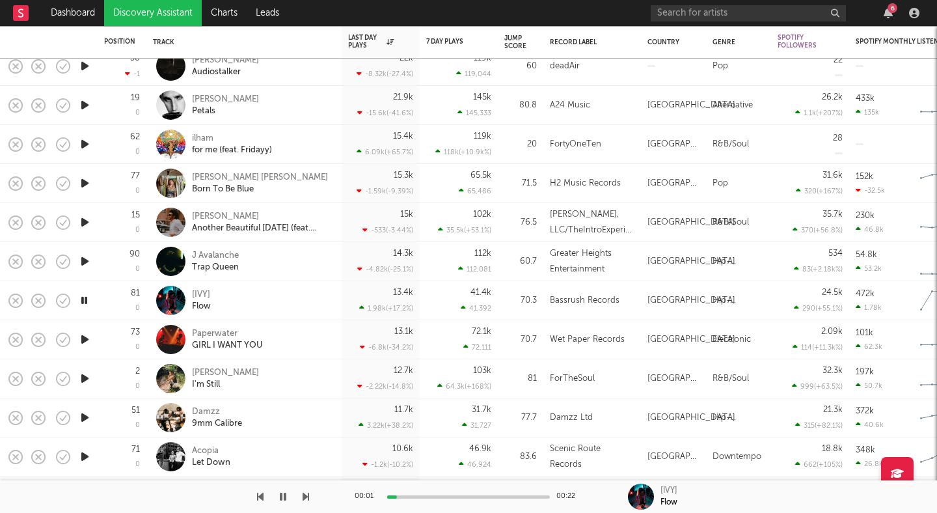
click at [84, 417] on icon "button" at bounding box center [85, 417] width 14 height 16
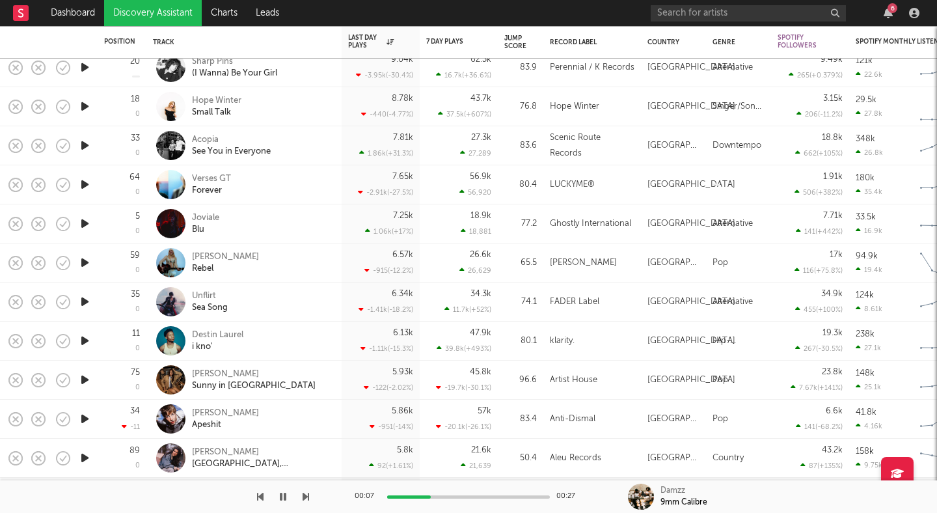
click at [82, 379] on icon "button" at bounding box center [85, 380] width 14 height 16
click at [81, 417] on icon "button" at bounding box center [85, 419] width 14 height 16
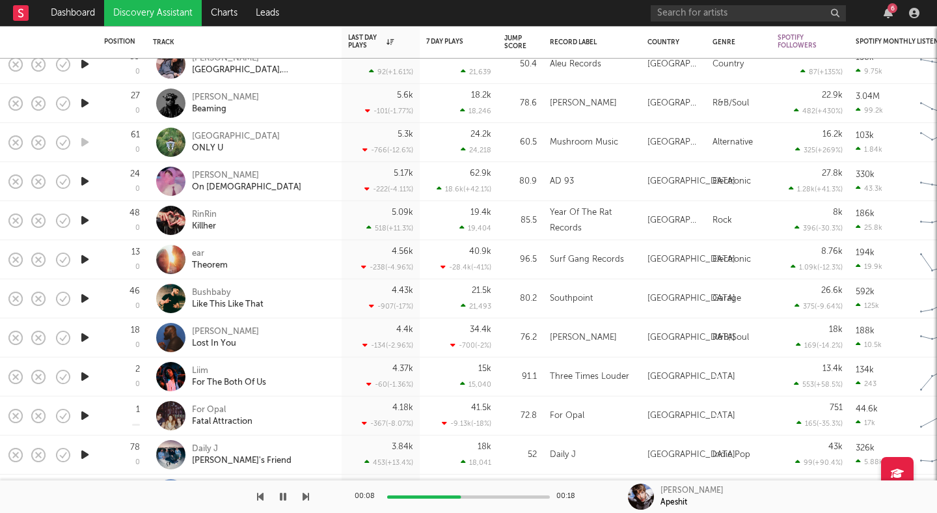
click at [83, 375] on icon "button" at bounding box center [85, 376] width 14 height 16
click at [199, 369] on div "Liim" at bounding box center [229, 371] width 74 height 12
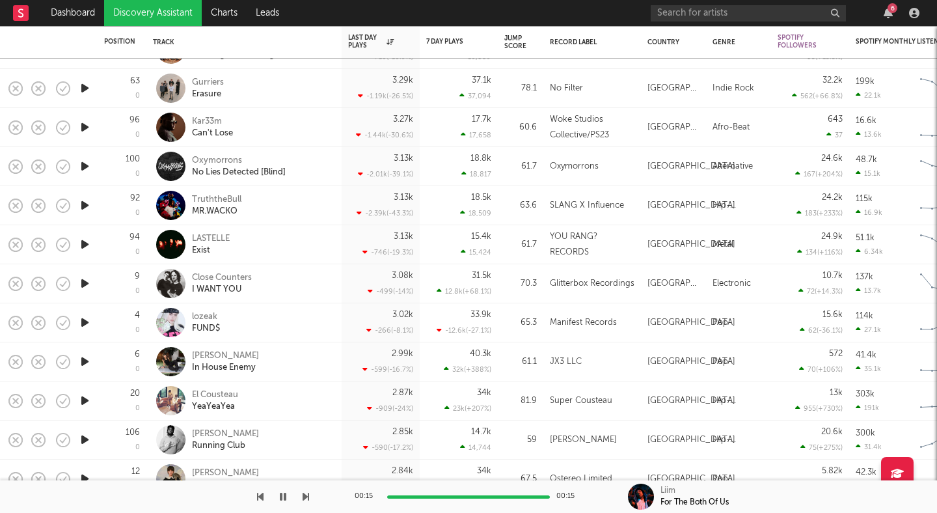
click at [87, 400] on icon "button" at bounding box center [85, 401] width 14 height 16
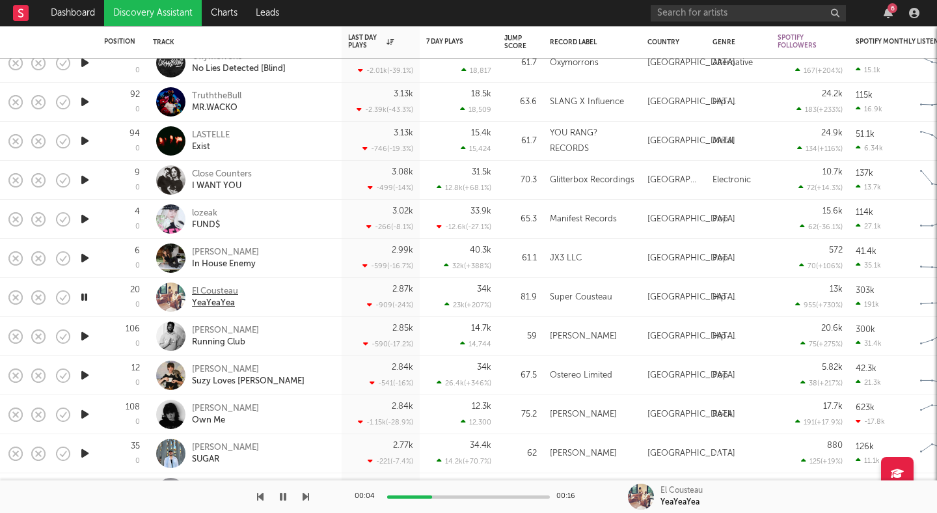
click at [208, 290] on div "El Cousteau" at bounding box center [215, 292] width 46 height 12
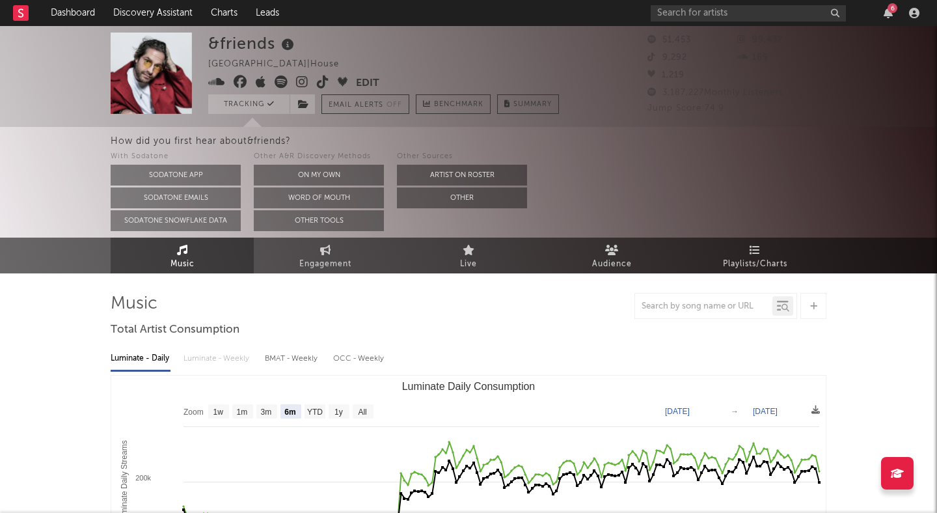
select select "6m"
click at [715, 20] on input "text" at bounding box center [748, 13] width 195 height 16
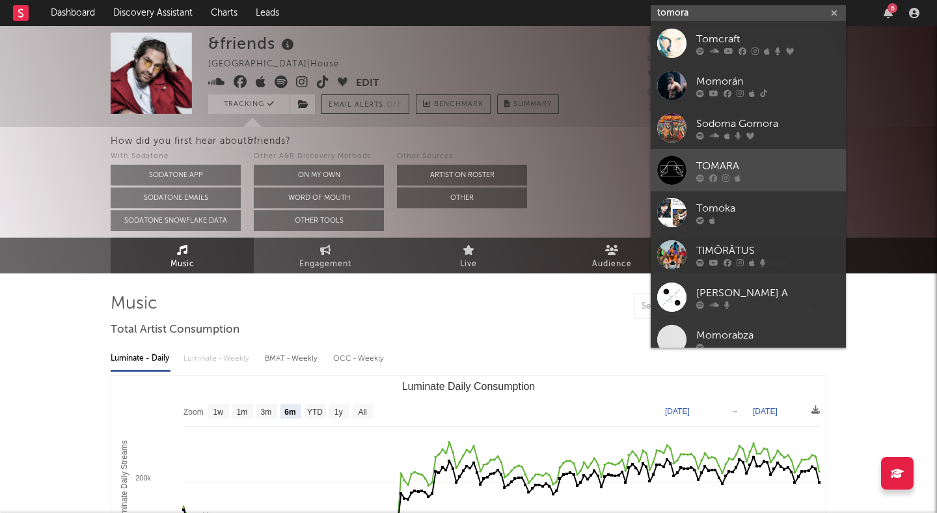
type input "tomora"
click at [749, 169] on div "TOMARA" at bounding box center [768, 166] width 143 height 16
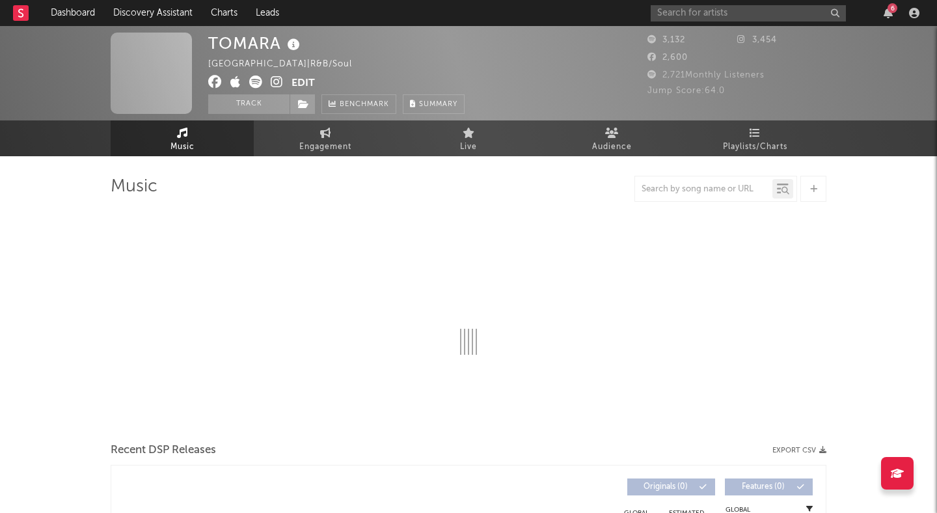
select select "1w"
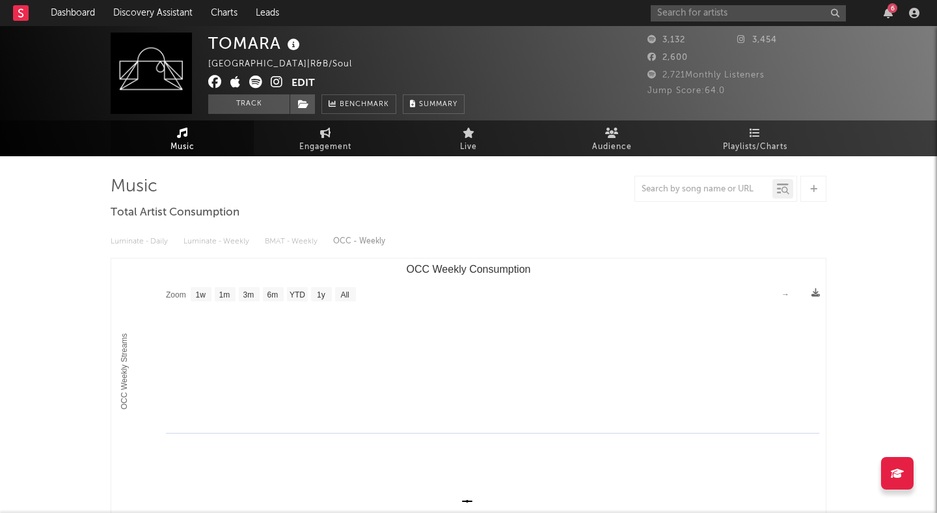
click at [674, 4] on div "6" at bounding box center [787, 13] width 273 height 26
click at [678, 8] on input "text" at bounding box center [748, 13] width 195 height 16
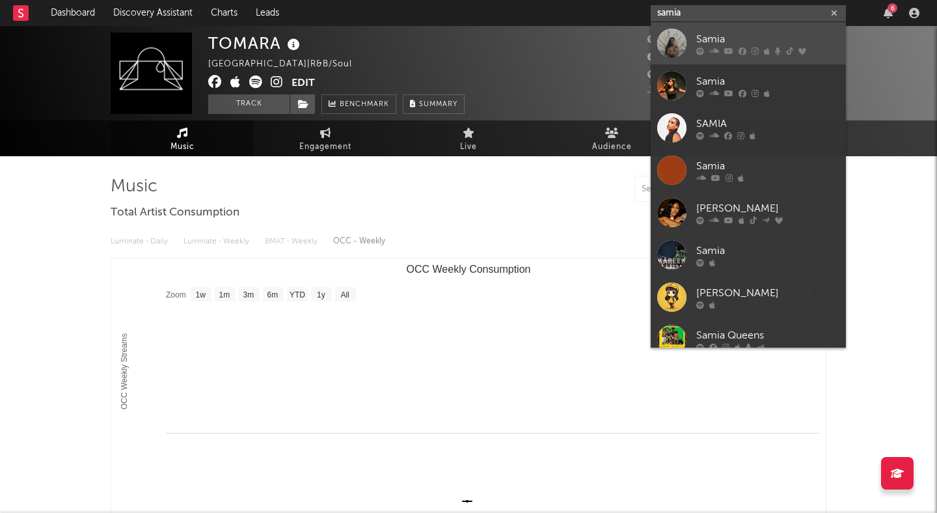
type input "samia"
click at [711, 32] on div "Samia" at bounding box center [768, 39] width 143 height 16
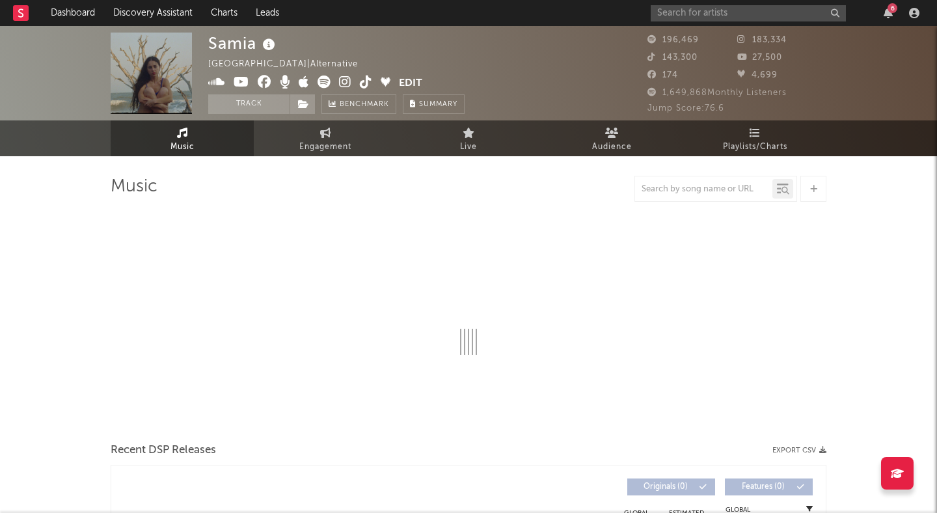
select select "6m"
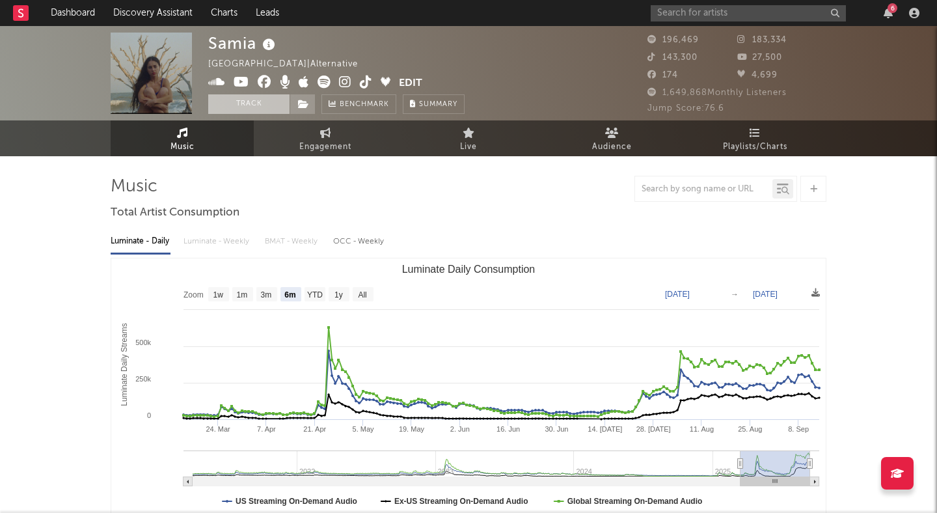
click at [246, 101] on button "Track" at bounding box center [248, 104] width 81 height 20
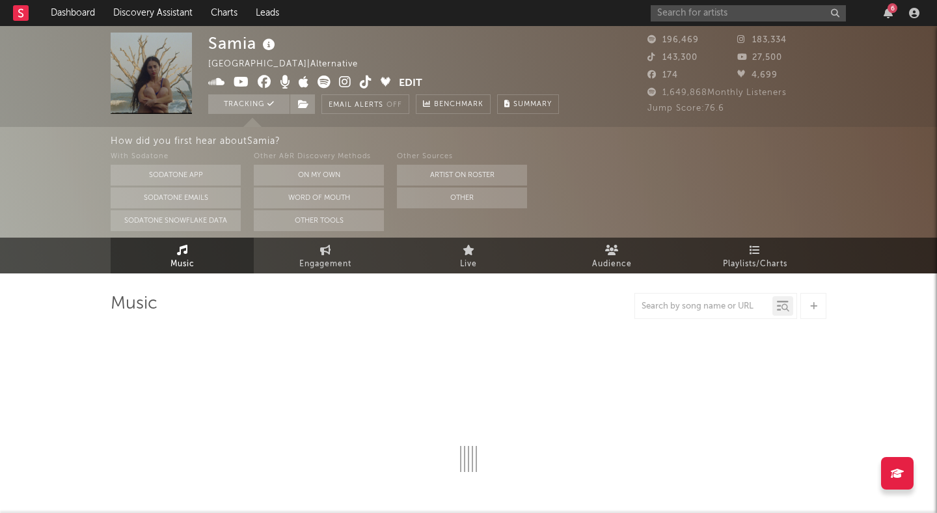
select select "6m"
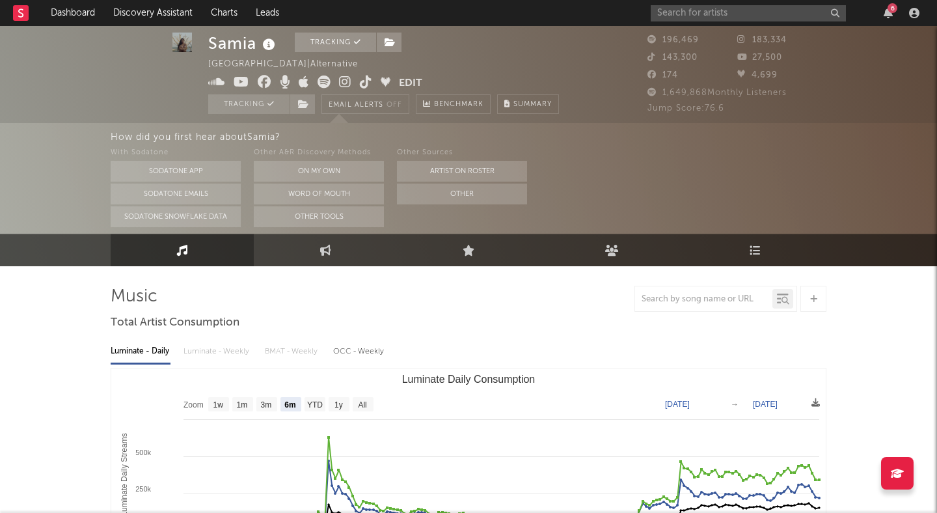
scroll to position [10, 0]
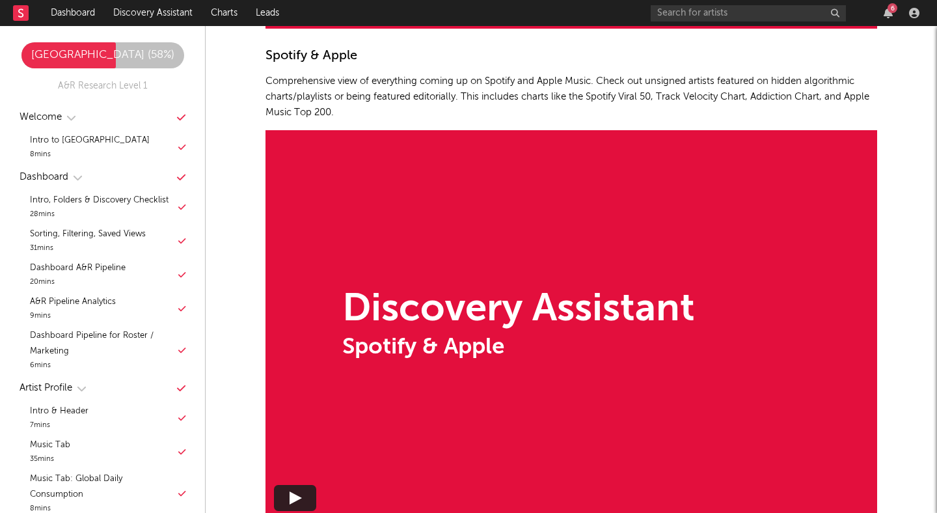
scroll to position [7065, 0]
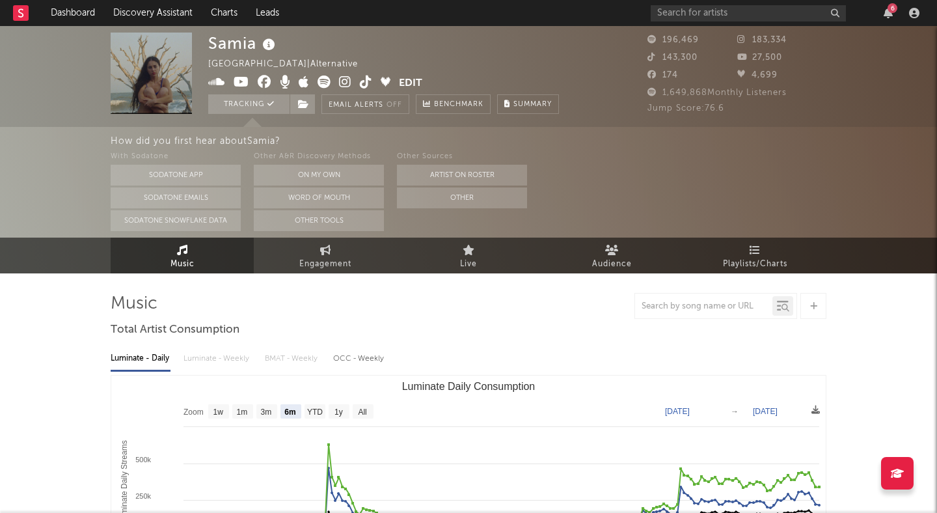
select select "6m"
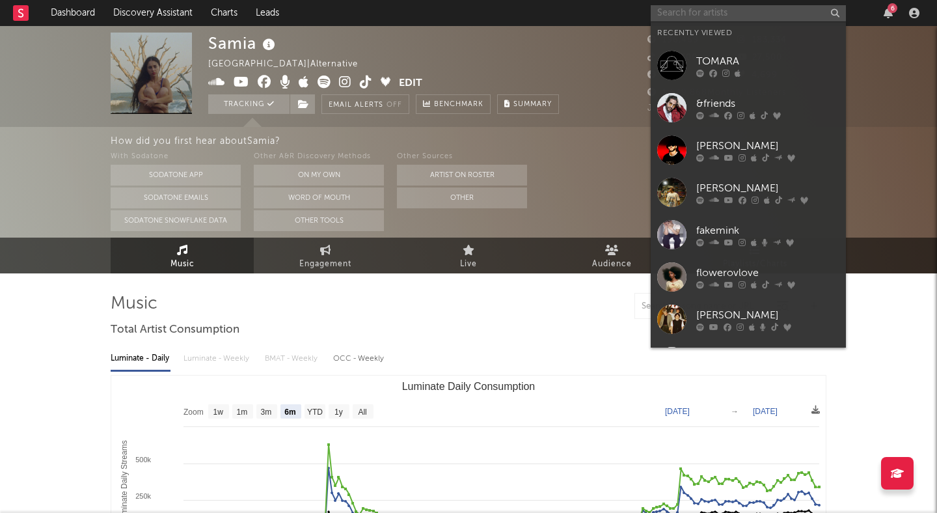
click at [800, 16] on input "text" at bounding box center [748, 13] width 195 height 16
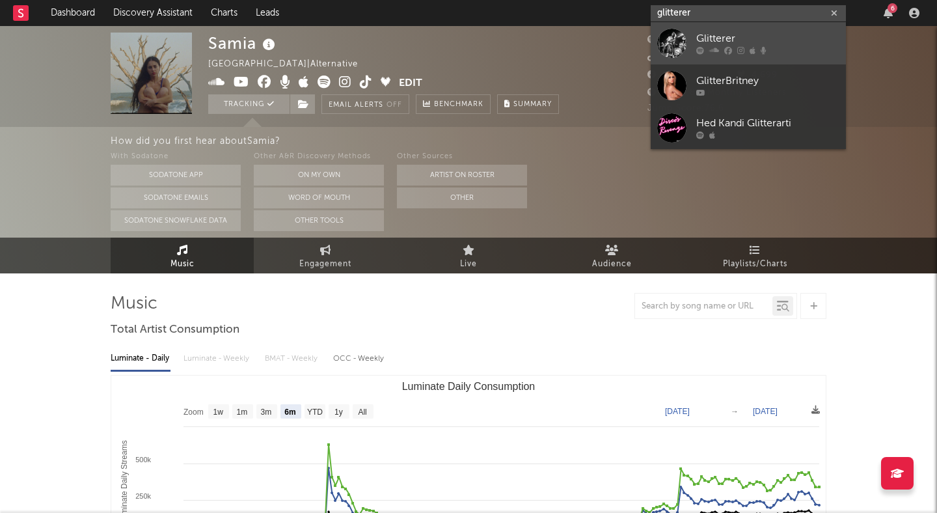
type input "glitterer"
click at [771, 38] on div "Glitterer" at bounding box center [768, 39] width 143 height 16
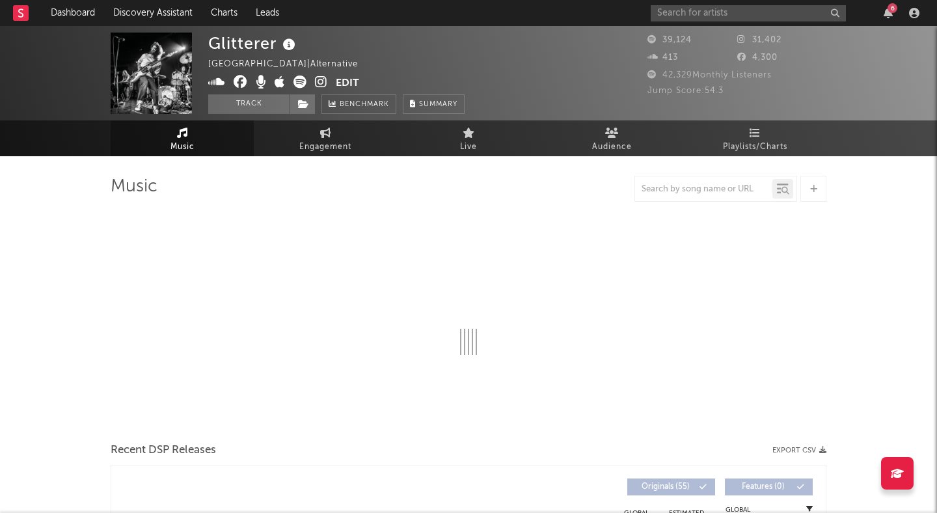
select select "6m"
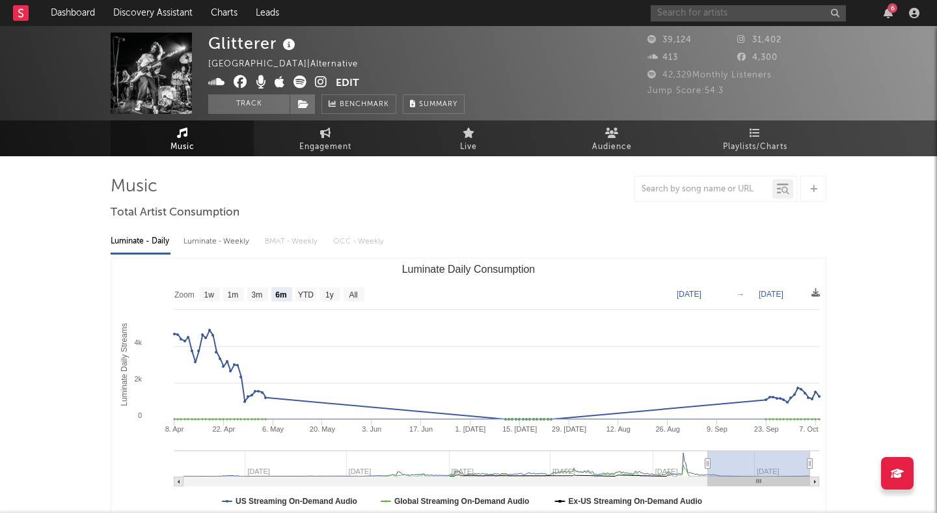
click at [701, 13] on input "text" at bounding box center [748, 13] width 195 height 16
type input "yamagucci"
click at [717, 17] on input "yamagucci" at bounding box center [748, 13] width 195 height 16
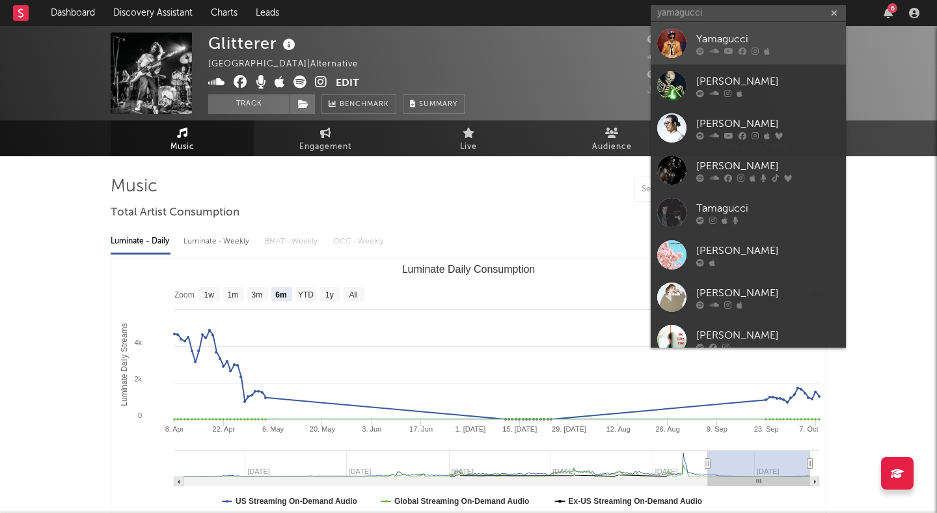
click at [724, 37] on div "Yamagucci" at bounding box center [768, 39] width 143 height 16
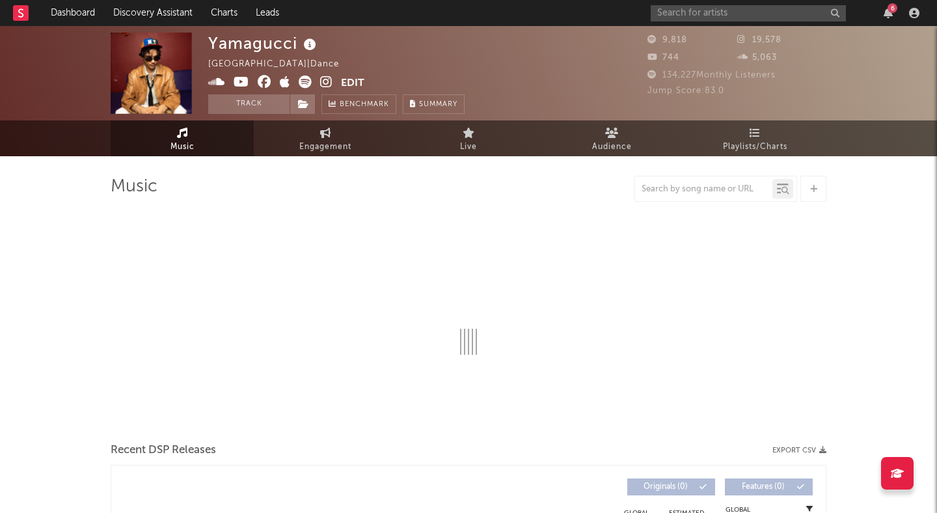
select select "6m"
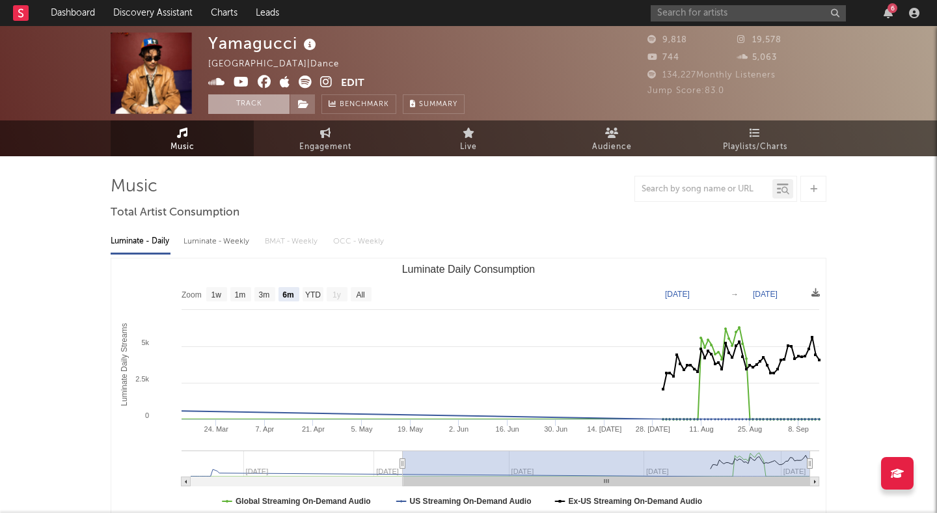
click at [254, 109] on button "Track" at bounding box center [248, 104] width 81 height 20
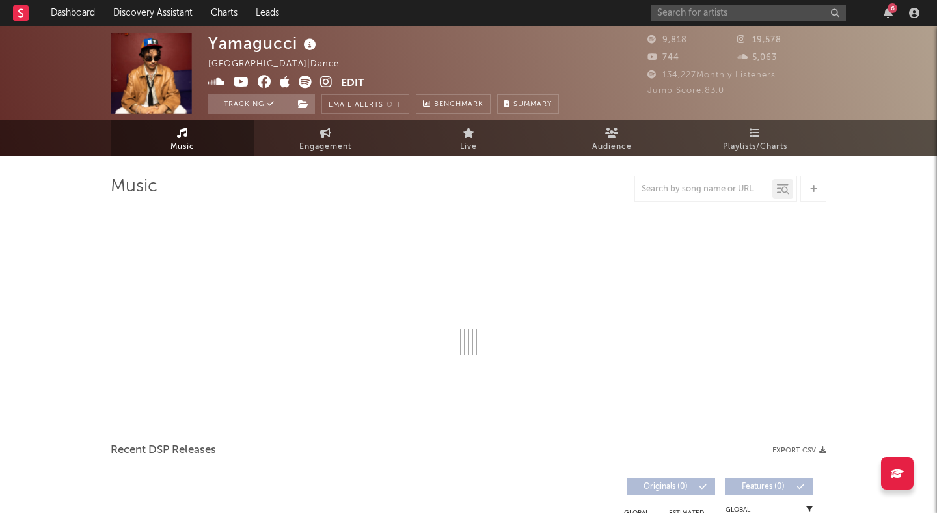
select select "6m"
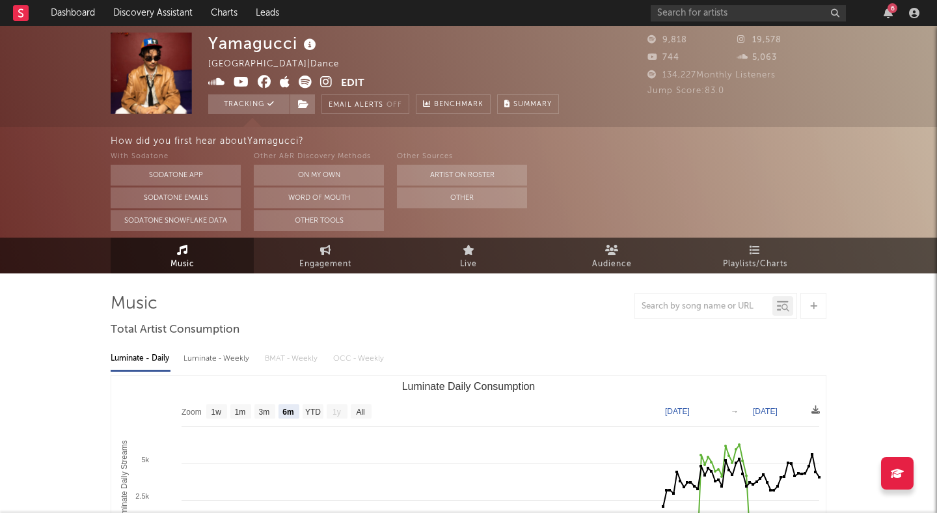
select select "6m"
click at [752, 12] on input "text" at bounding box center [748, 13] width 195 height 16
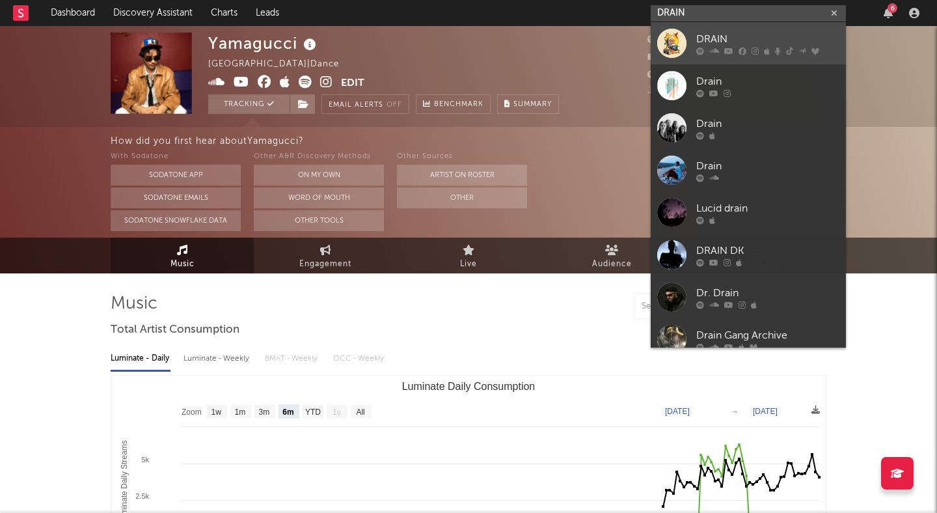
type input "DRAIN"
click at [767, 41] on div "DRAIN" at bounding box center [768, 39] width 143 height 16
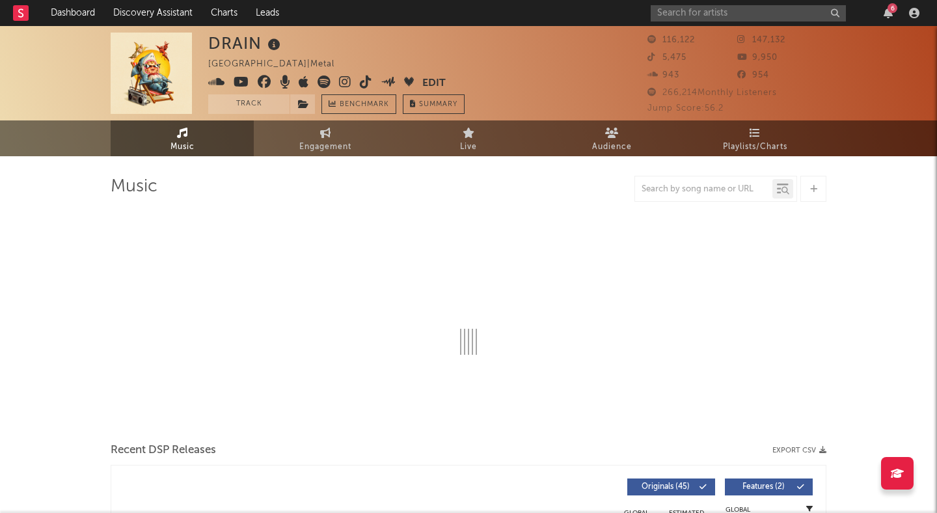
select select "6m"
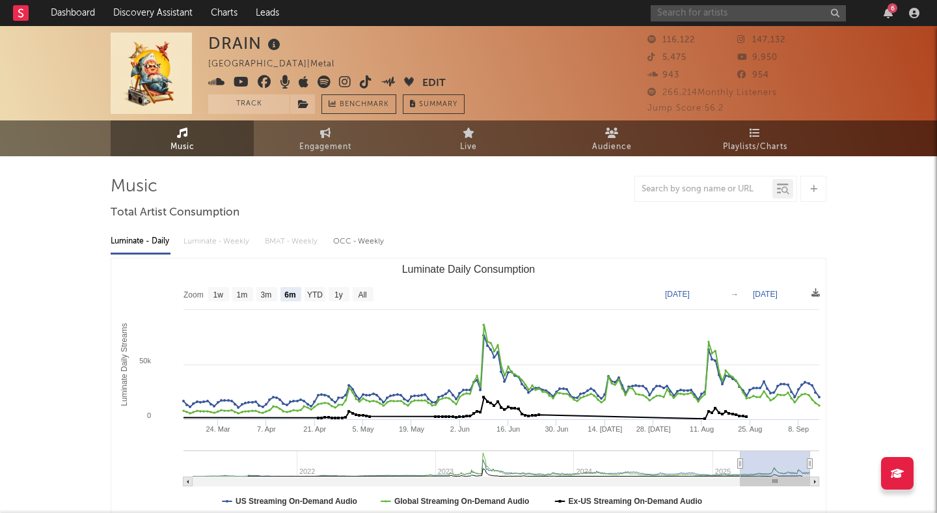
click at [684, 14] on input "text" at bounding box center [748, 13] width 195 height 16
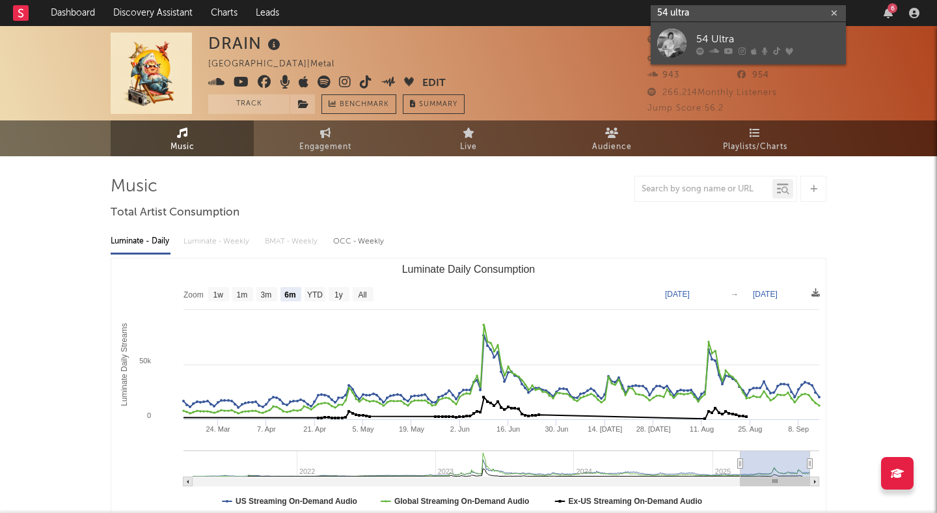
type input "54 ultra"
click at [706, 33] on div "54 Ultra" at bounding box center [768, 39] width 143 height 16
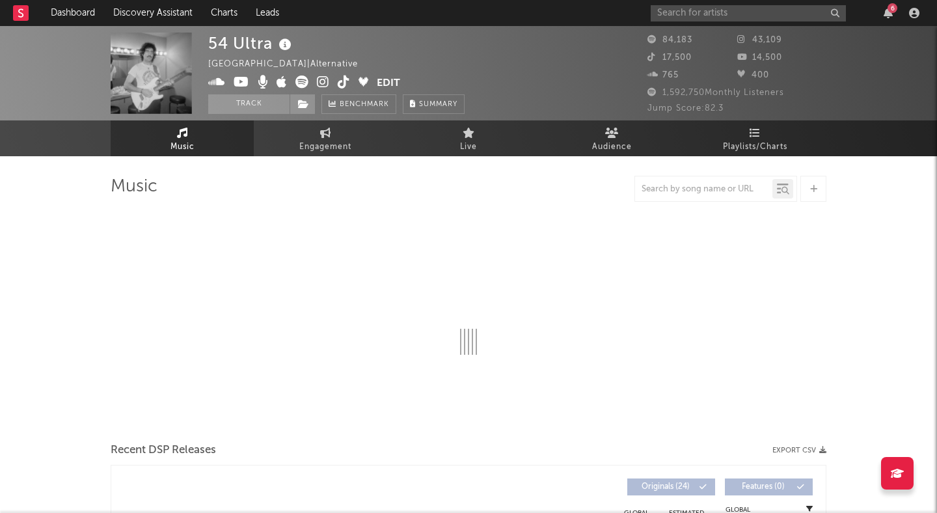
select select "6m"
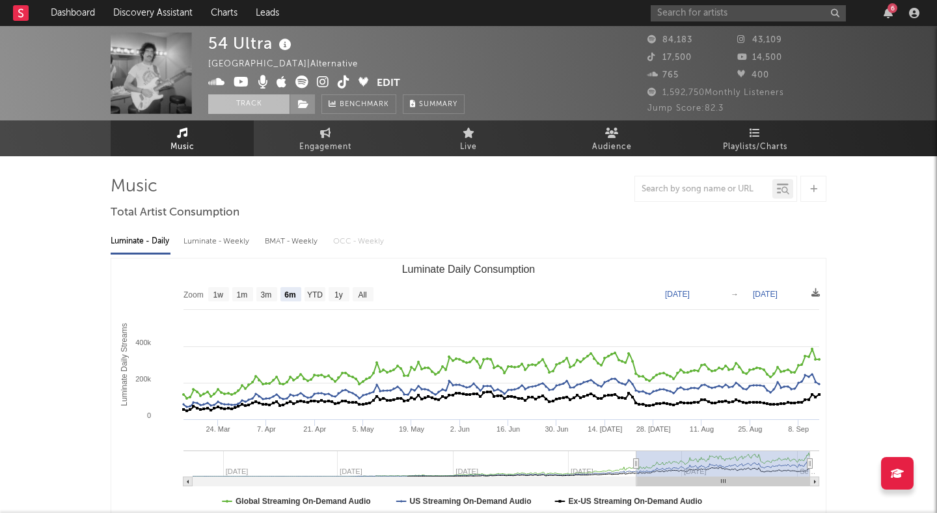
click at [255, 101] on button "Track" at bounding box center [248, 104] width 81 height 20
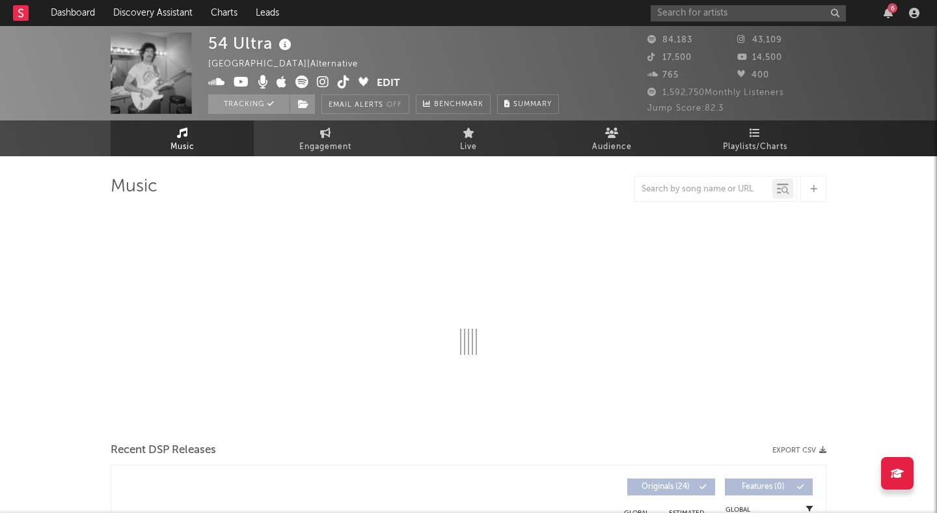
select select "6m"
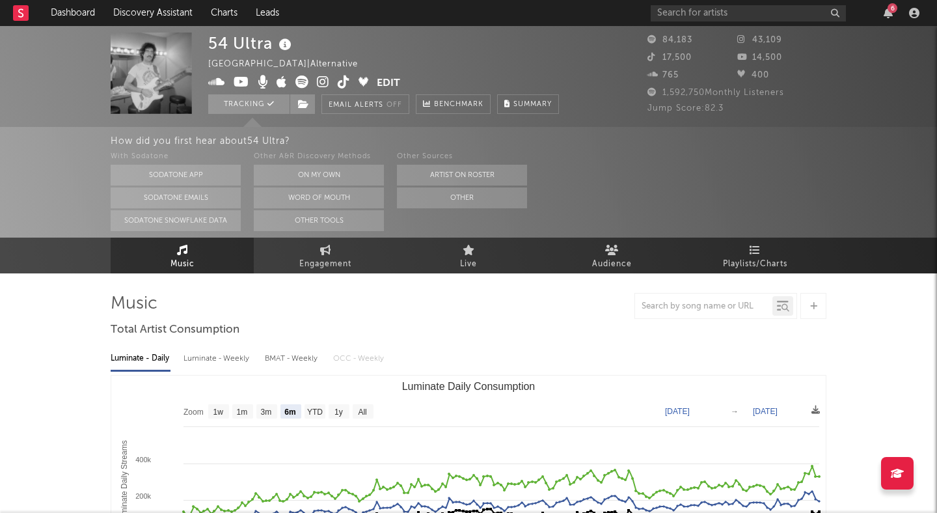
select select "6m"
click at [760, 11] on input "text" at bounding box center [748, 13] width 195 height 16
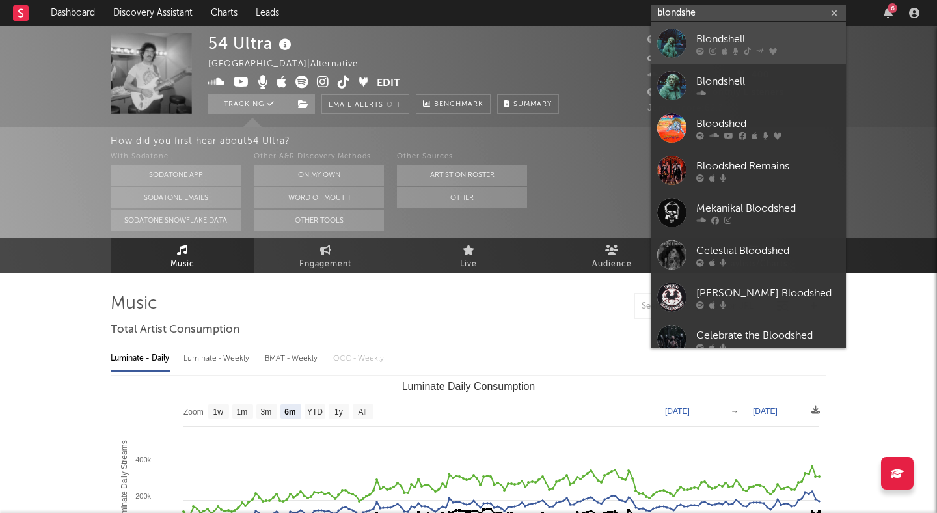
type input "blondshe"
click at [788, 40] on div "Blondshell" at bounding box center [768, 39] width 143 height 16
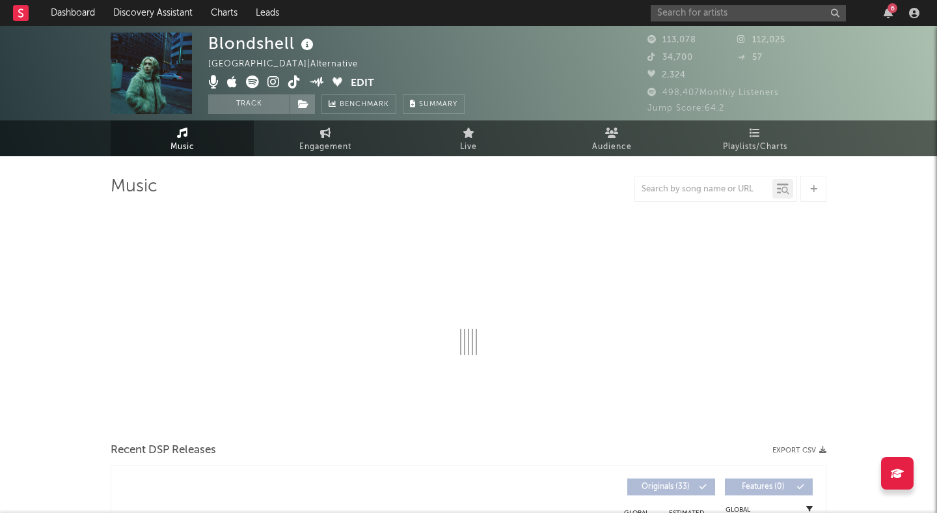
select select "6m"
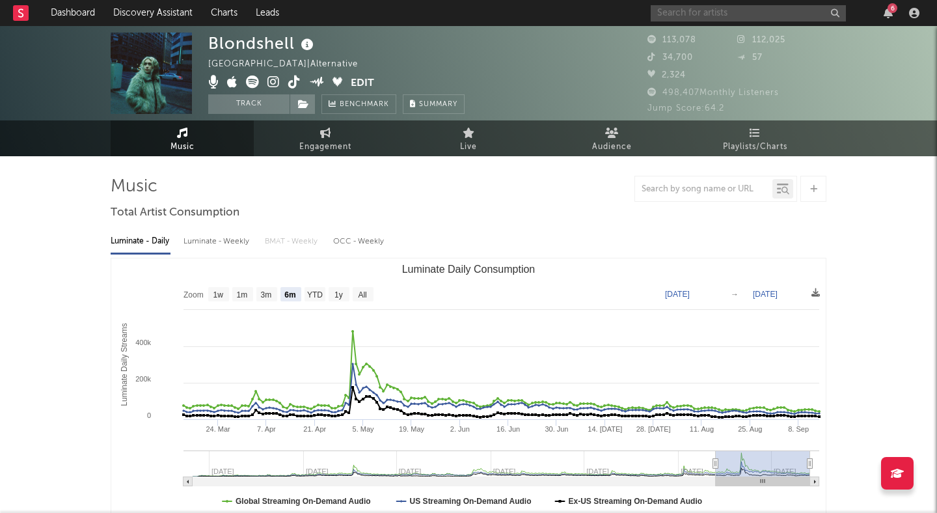
click at [743, 10] on input "text" at bounding box center [748, 13] width 195 height 16
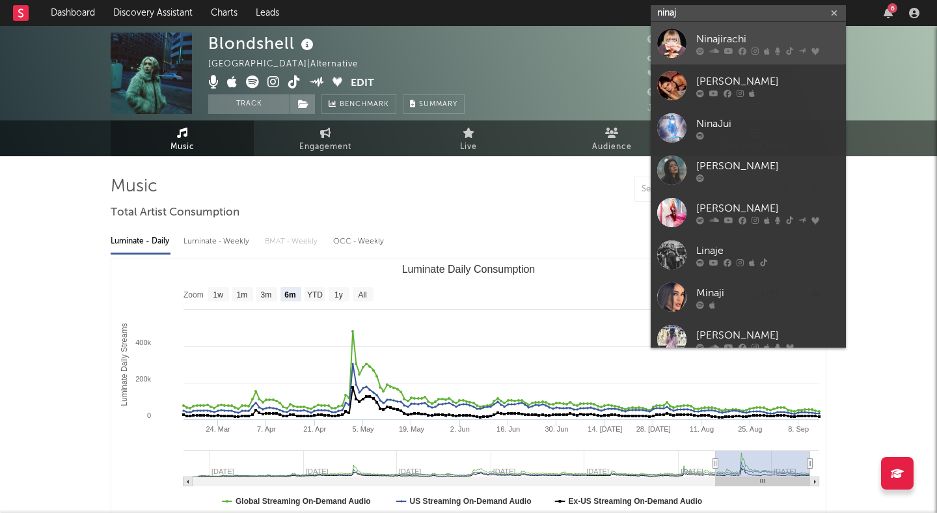
type input "ninaj"
click at [747, 33] on div "Ninajirachi" at bounding box center [768, 39] width 143 height 16
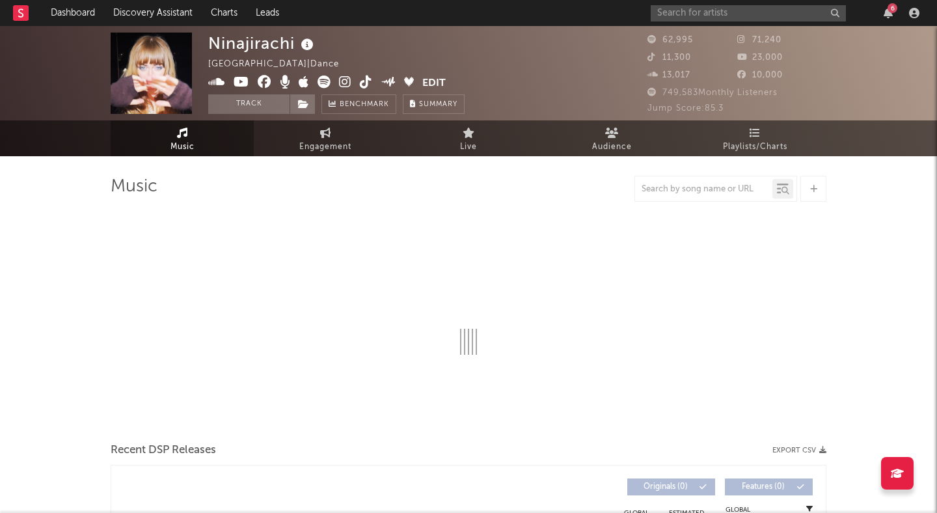
select select "6m"
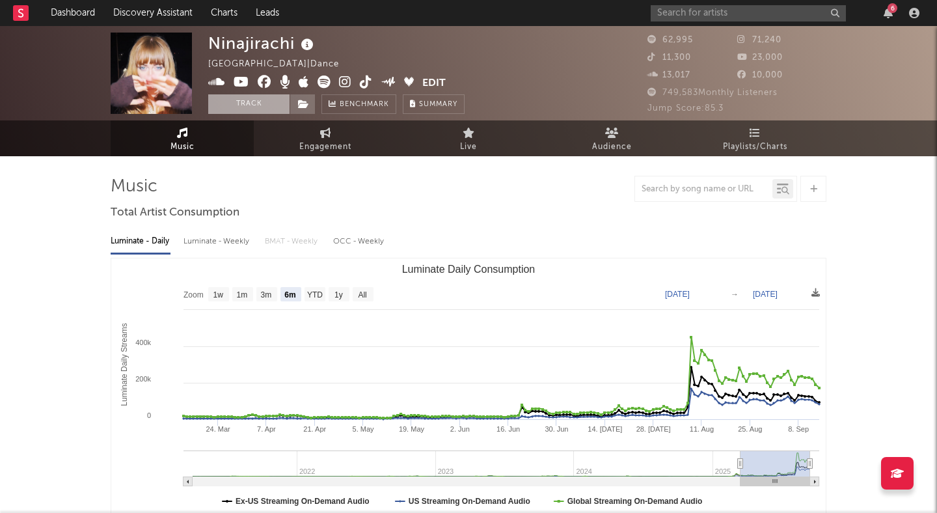
click at [253, 101] on button "Track" at bounding box center [248, 104] width 81 height 20
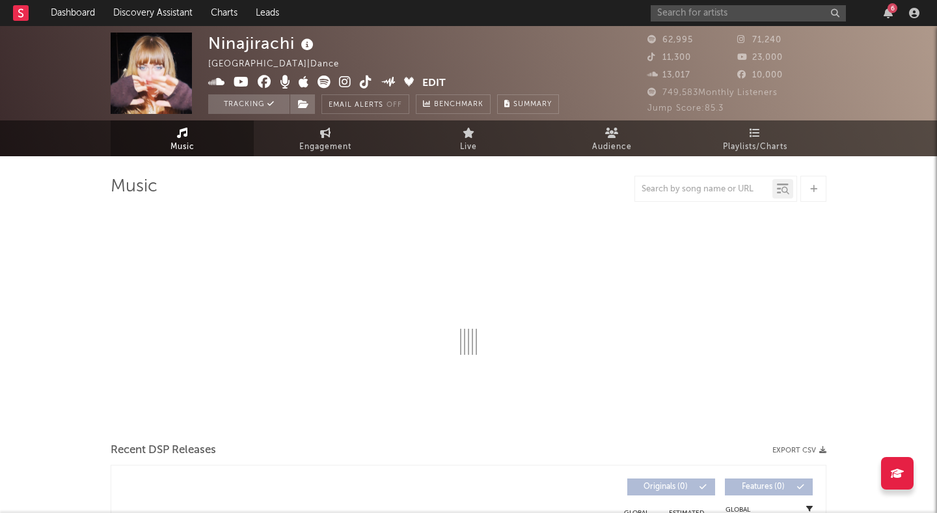
select select "6m"
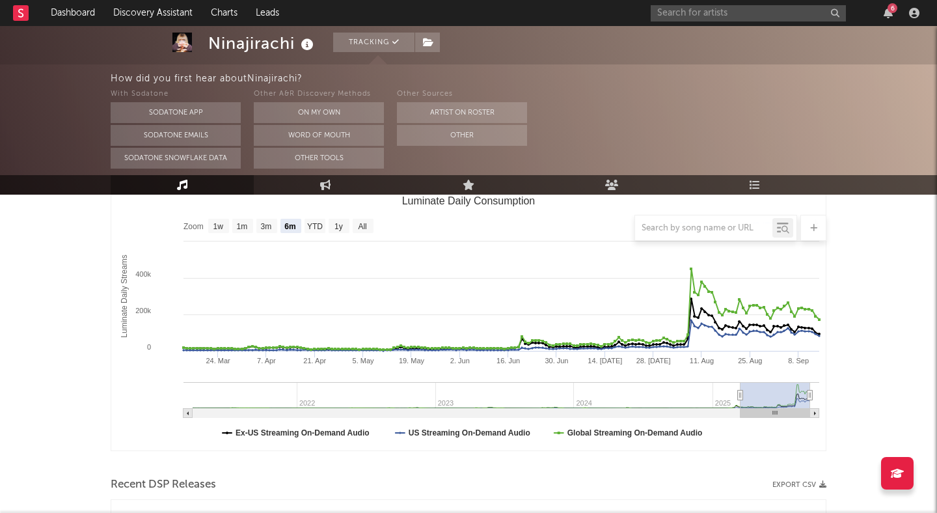
scroll to position [186, 0]
click at [449, 137] on button "Other" at bounding box center [462, 135] width 130 height 21
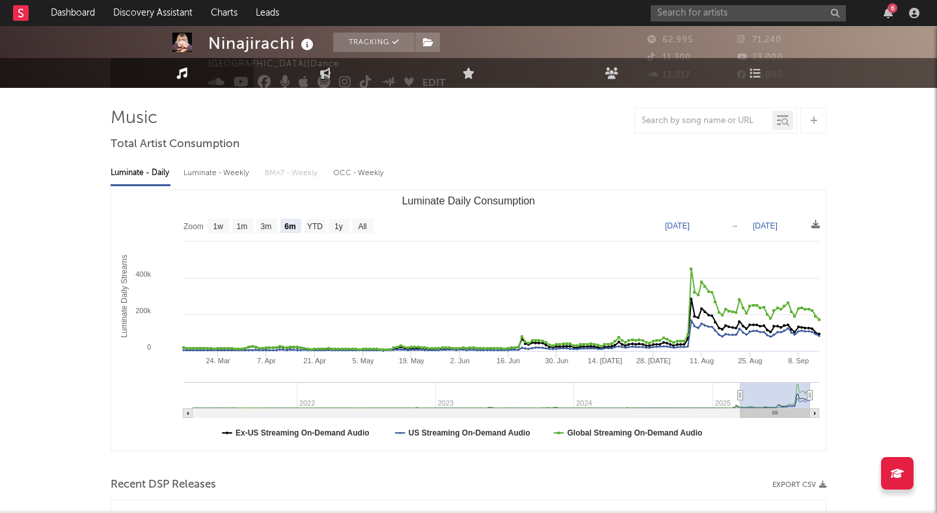
scroll to position [0, 0]
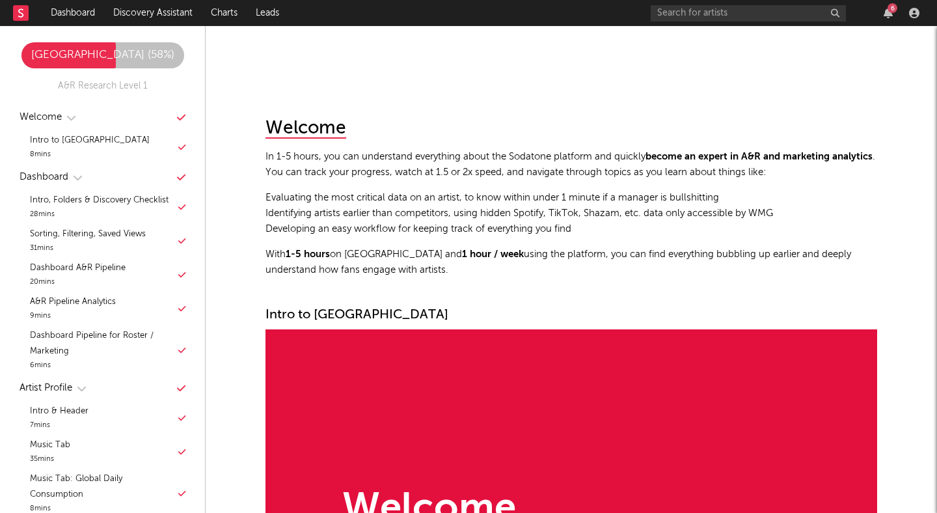
scroll to position [7065, 0]
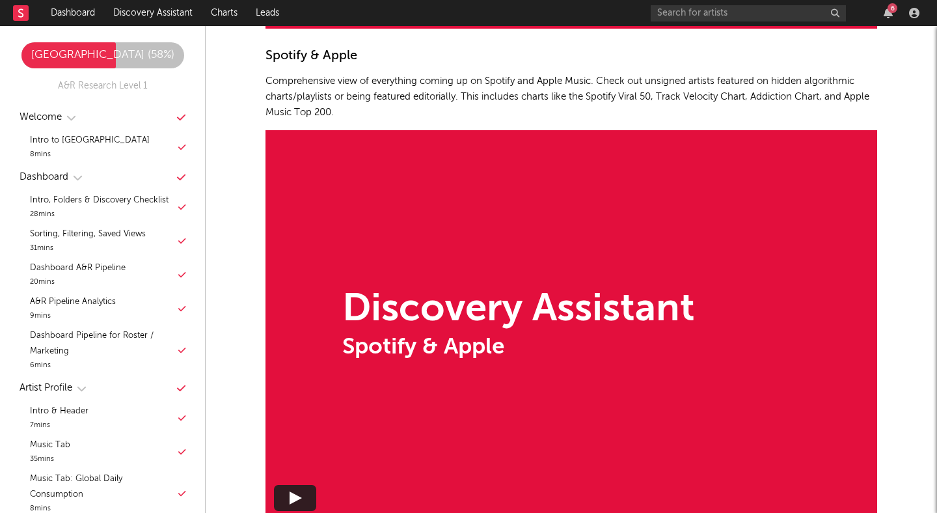
click at [539, 261] on div "Discovery Assistant Spotify & Apple" at bounding box center [572, 324] width 612 height 389
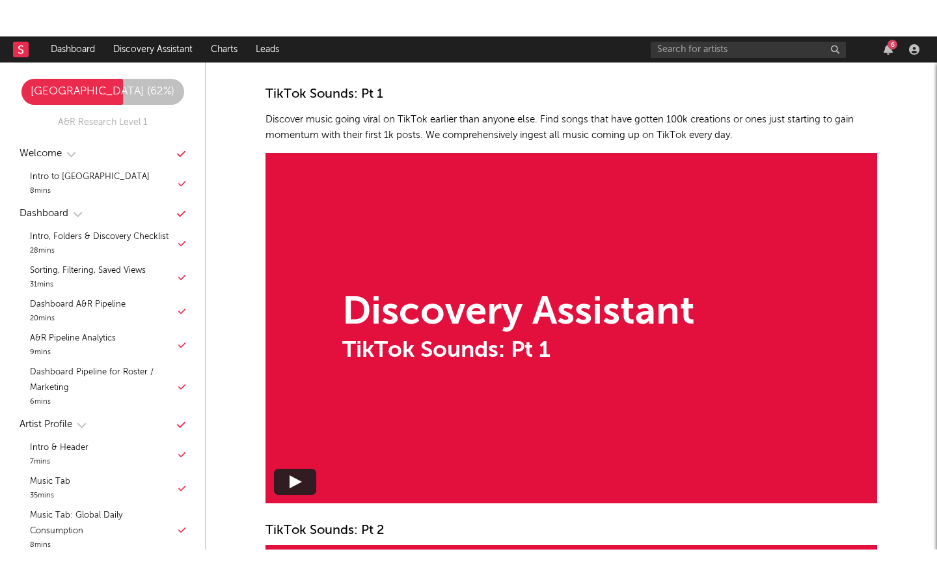
scroll to position [7556, 0]
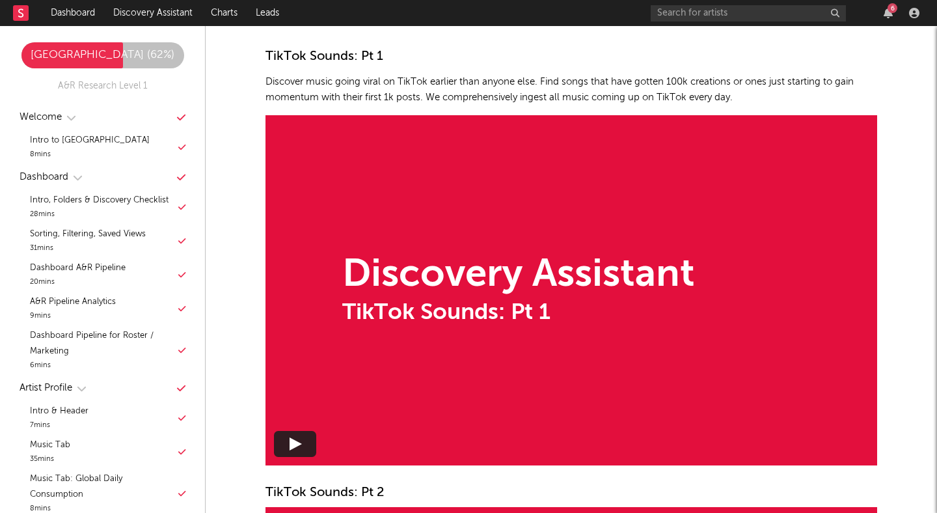
click at [656, 279] on div "Discovery Assistant" at bounding box center [518, 275] width 353 height 39
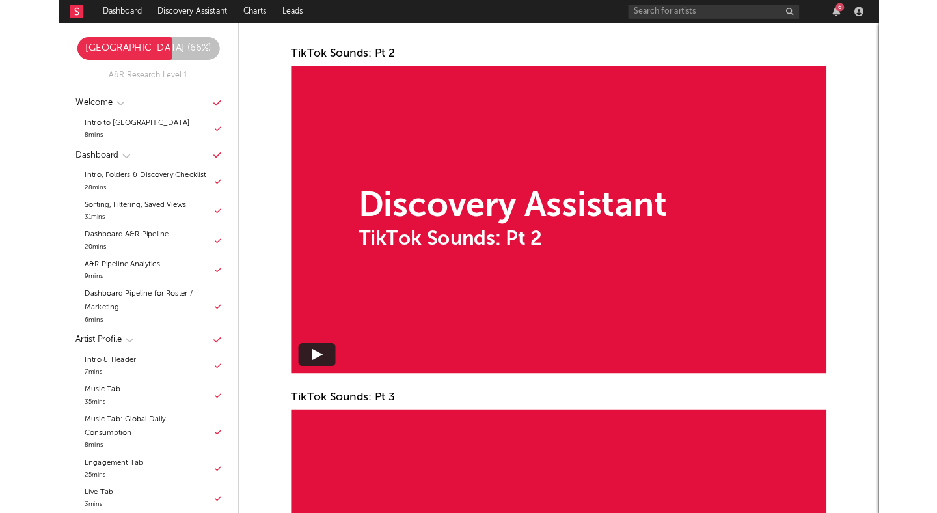
scroll to position [7992, 0]
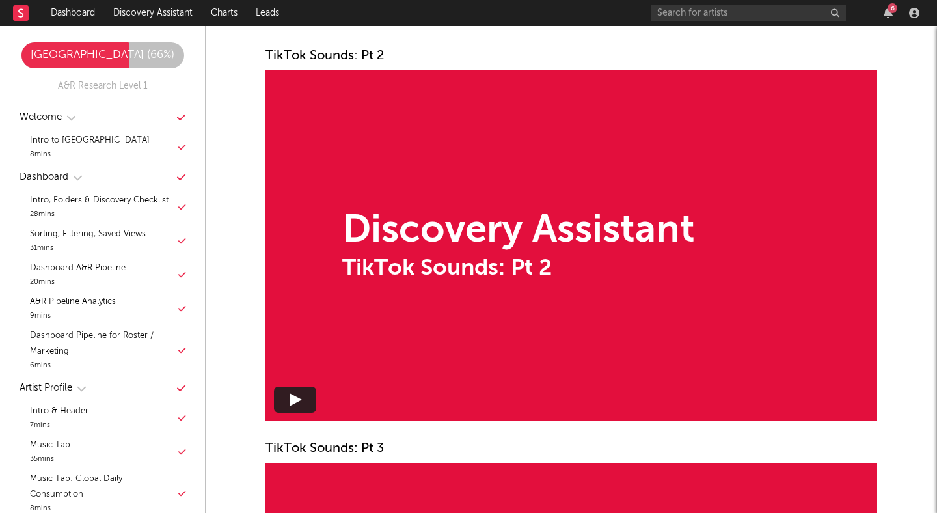
click at [398, 309] on div "Discovery Assistant TikTok Sounds: Pt 2" at bounding box center [572, 245] width 612 height 351
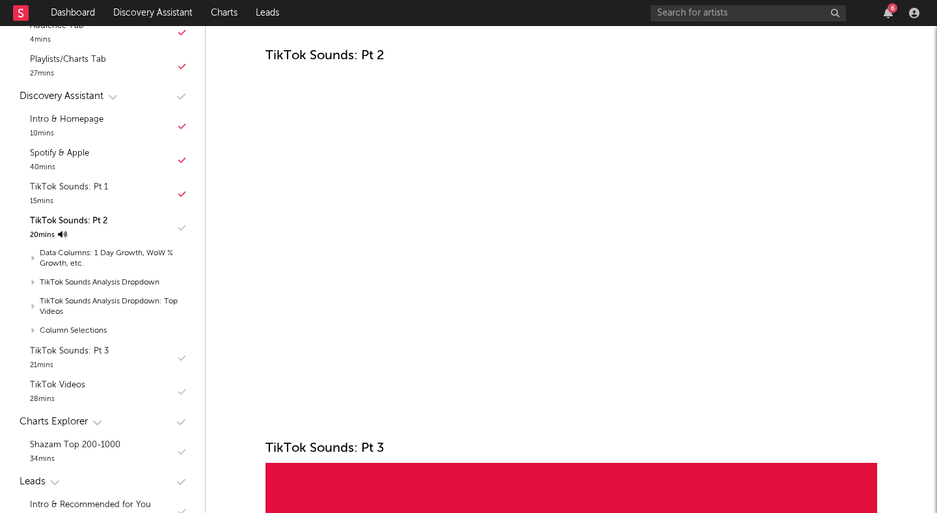
scroll to position [603, 0]
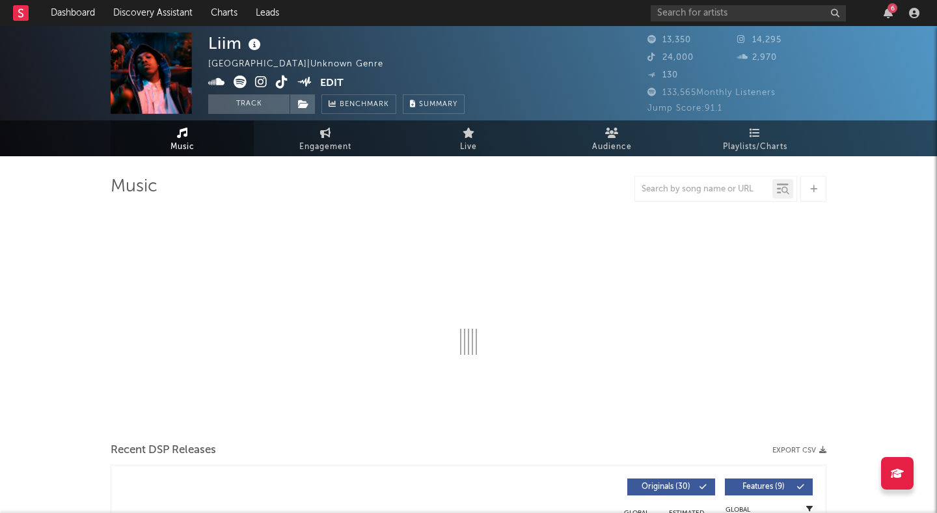
select select "6m"
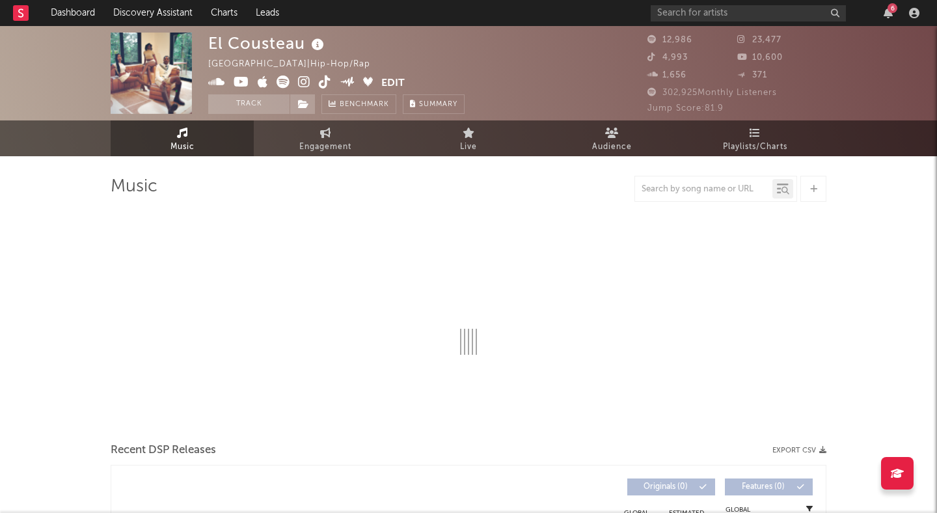
select select "6m"
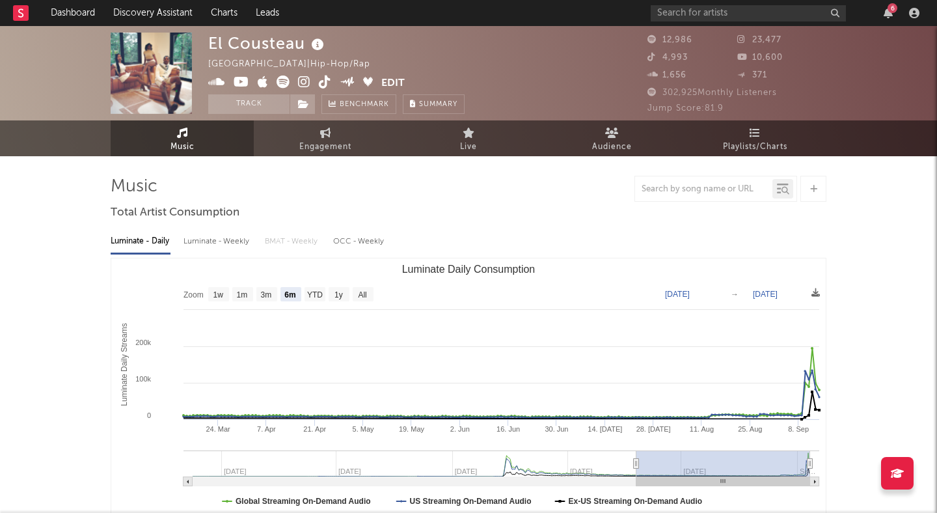
click at [152, 64] on img at bounding box center [151, 73] width 81 height 81
click at [739, 39] on icon at bounding box center [744, 39] width 13 height 8
click at [760, 38] on span "23,477" at bounding box center [760, 40] width 44 height 8
click at [303, 79] on icon at bounding box center [304, 82] width 12 height 13
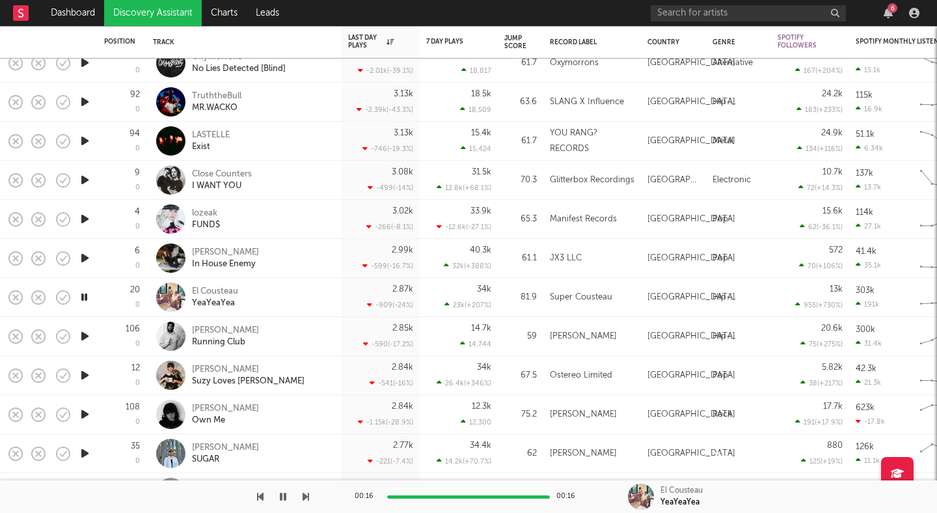
click at [161, 3] on link "Discovery Assistant" at bounding box center [153, 13] width 98 height 26
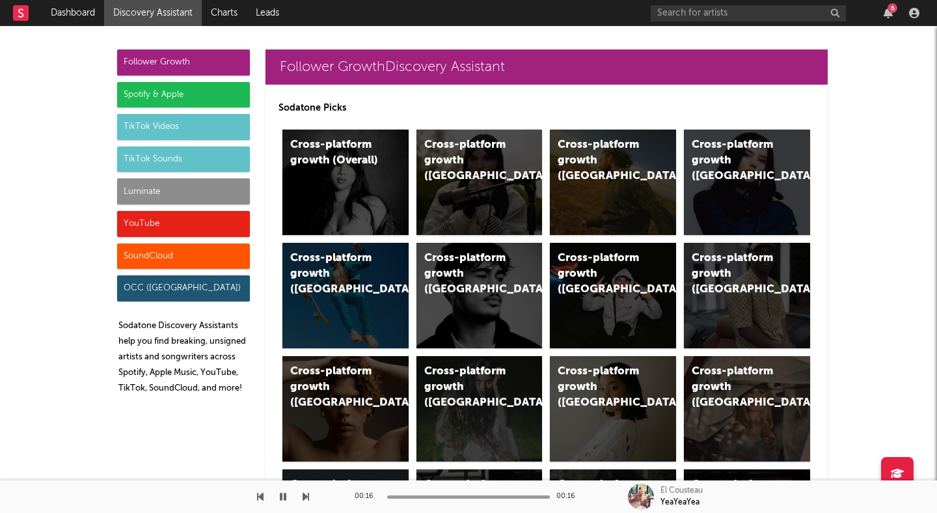
click at [197, 120] on div "TikTok Videos" at bounding box center [183, 127] width 133 height 26
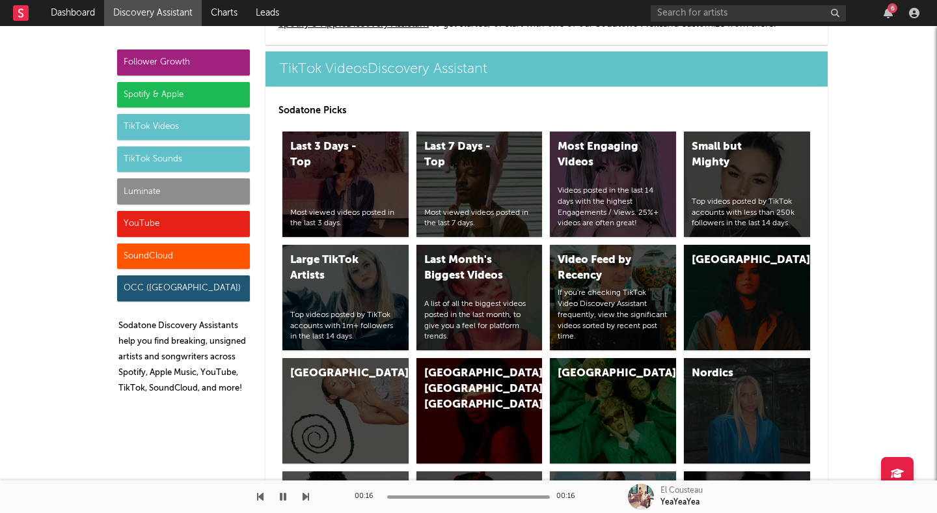
click at [171, 158] on div "TikTok Sounds" at bounding box center [183, 159] width 133 height 26
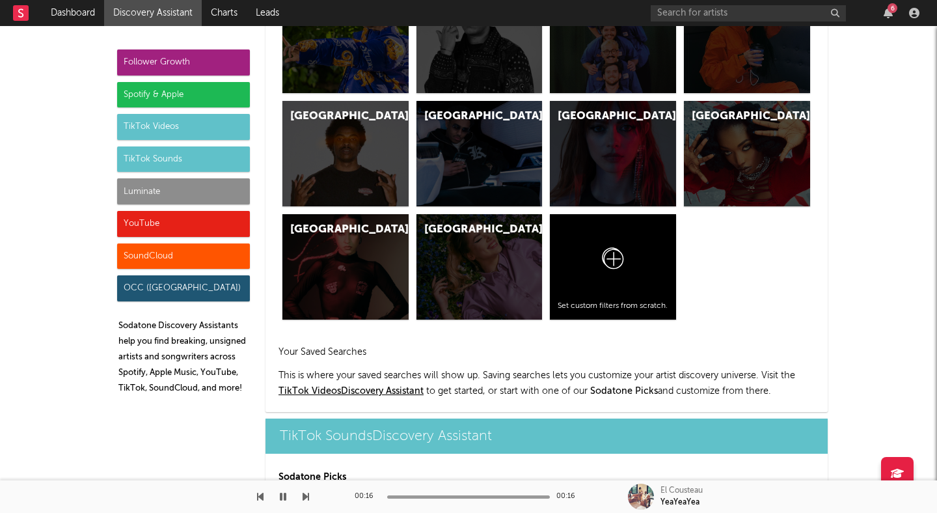
scroll to position [4272, 0]
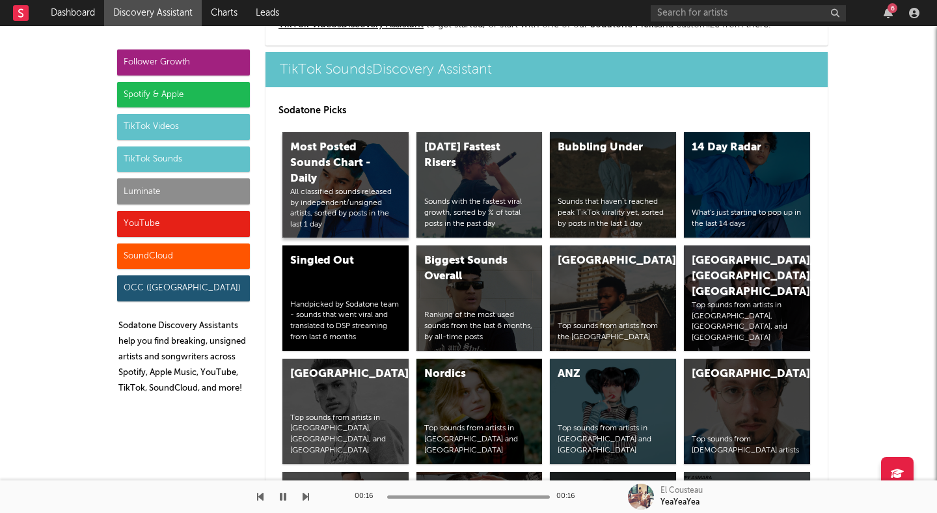
click at [350, 160] on div "Most Posted Sounds Chart - Daily" at bounding box center [334, 163] width 89 height 47
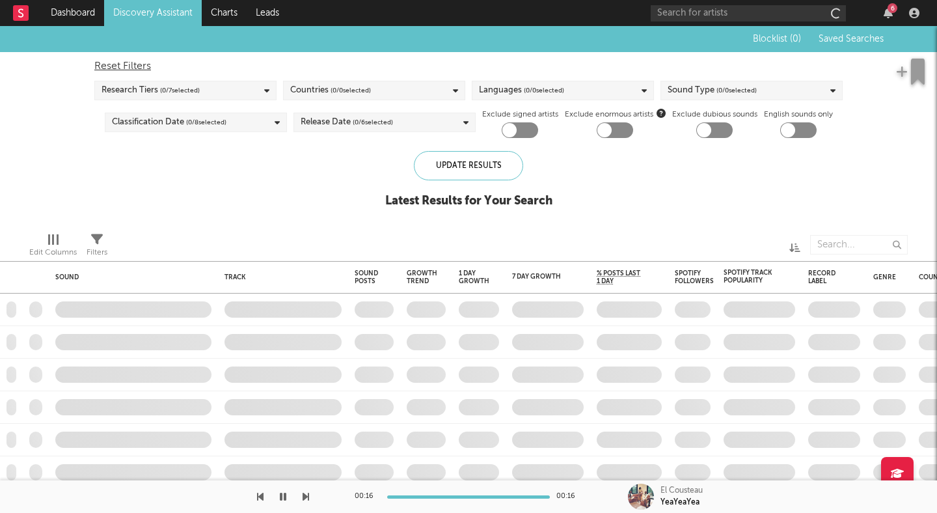
checkbox input "true"
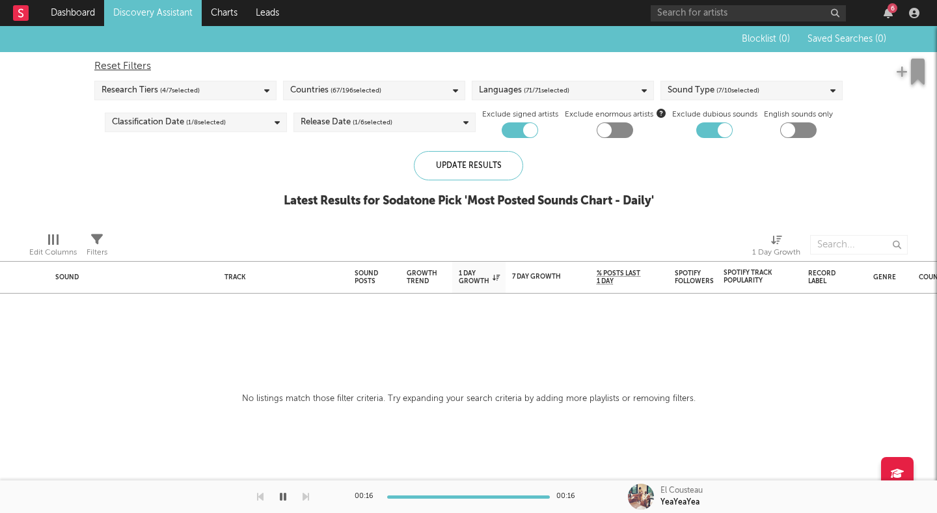
click at [331, 120] on div "Release Date ( 1 / 6 selected)" at bounding box center [347, 123] width 92 height 16
click at [206, 211] on div "Blocklist ( 0 ) Saved Searches ( 0 ) Reset Filters Research Tiers ( 4 / 7 selec…" at bounding box center [468, 124] width 937 height 196
click at [325, 124] on div "Release Date ( 1 / 6 selected)" at bounding box center [347, 123] width 92 height 16
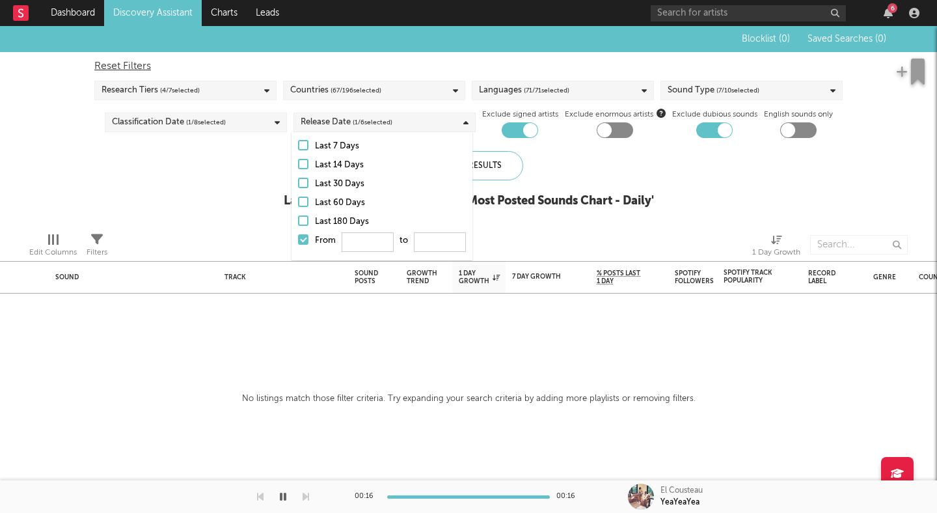
click at [301, 185] on div at bounding box center [303, 183] width 10 height 10
click at [298, 185] on input "Last 30 Days" at bounding box center [298, 184] width 0 height 16
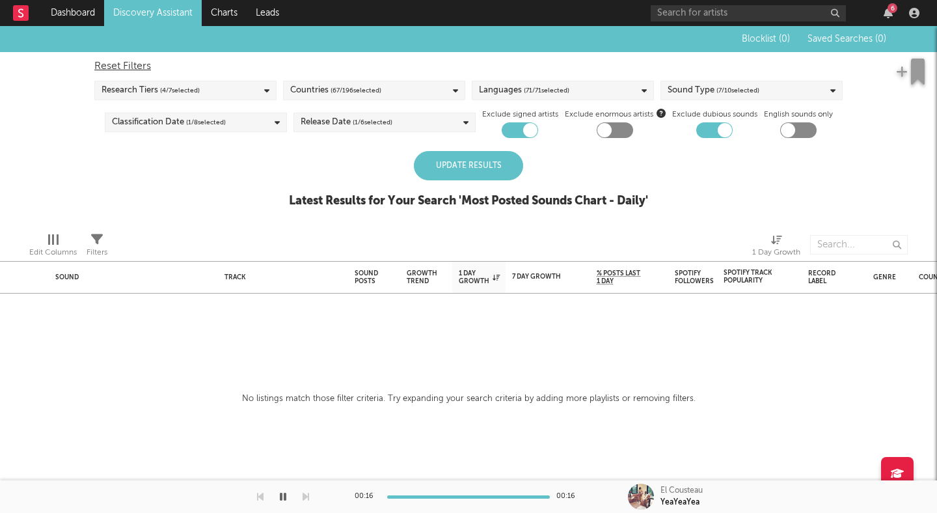
click at [243, 173] on div "Blocklist ( 0 ) Saved Searches ( 0 ) Reset Filters Research Tiers ( 4 / 7 selec…" at bounding box center [468, 124] width 937 height 196
click at [450, 157] on div "Update Results" at bounding box center [468, 165] width 109 height 29
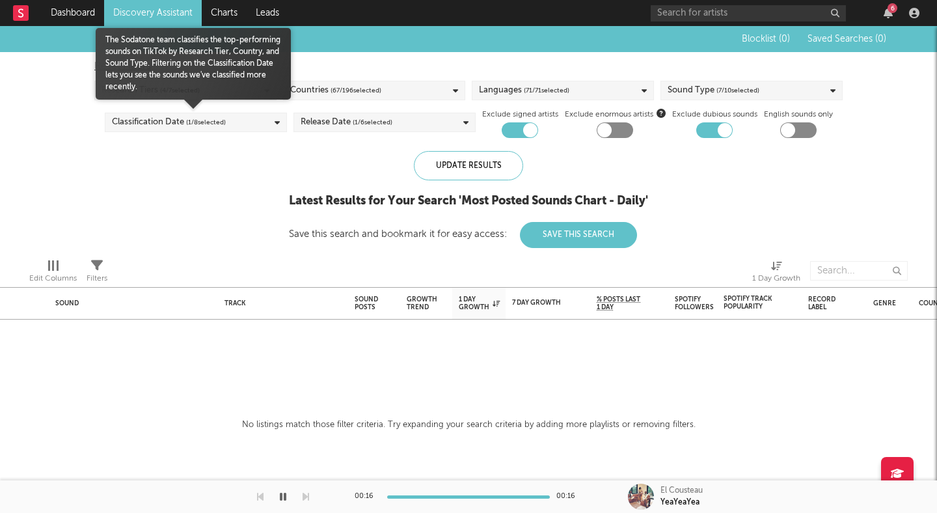
click at [244, 123] on div "Classification Date ( 1 / 8 selected)" at bounding box center [196, 123] width 182 height 20
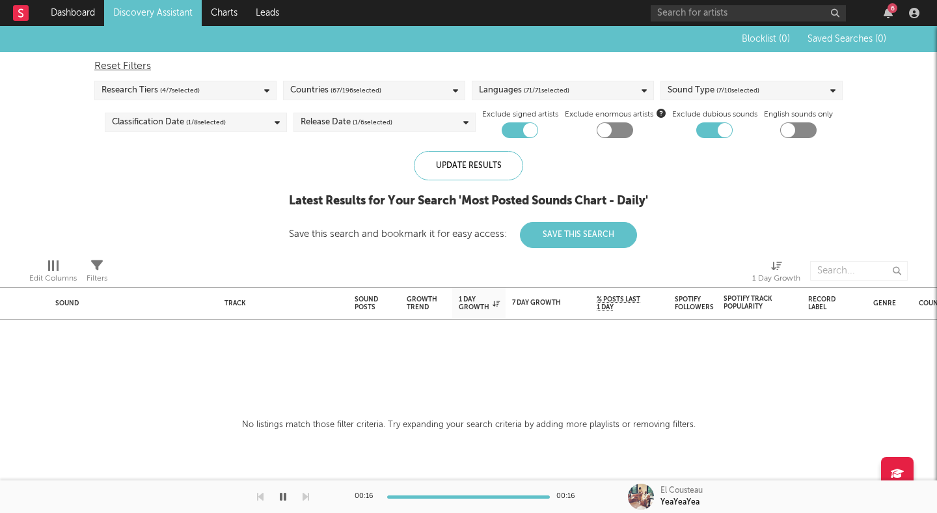
click at [74, 197] on div "Blocklist ( 0 ) Saved Searches ( 0 ) Reset Filters Research Tiers ( 4 / 7 selec…" at bounding box center [468, 137] width 937 height 222
click at [413, 92] on div "Countries ( 67 / 196 selected)" at bounding box center [374, 91] width 182 height 20
click at [362, 64] on div "Reset Filters" at bounding box center [468, 67] width 749 height 16
checkbox input "false"
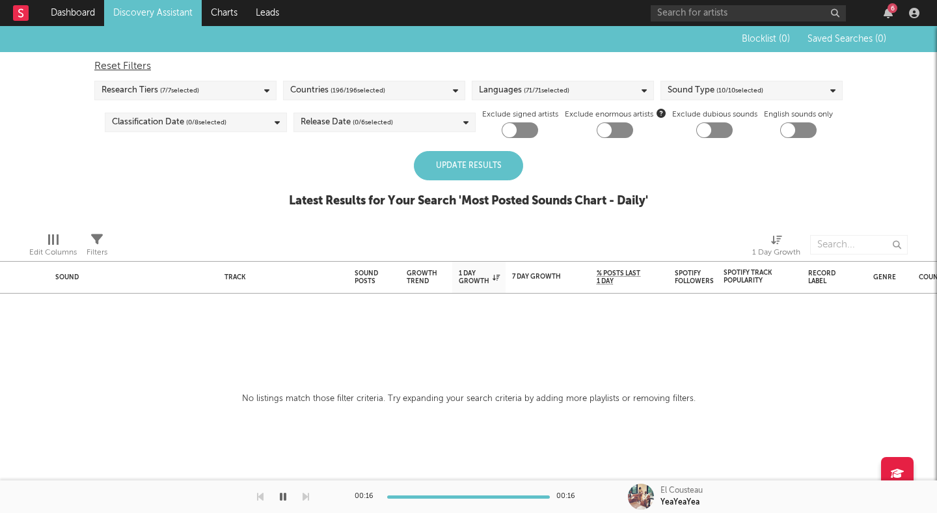
click at [233, 94] on div "Research Tiers ( 7 / 7 selected)" at bounding box center [185, 91] width 182 height 20
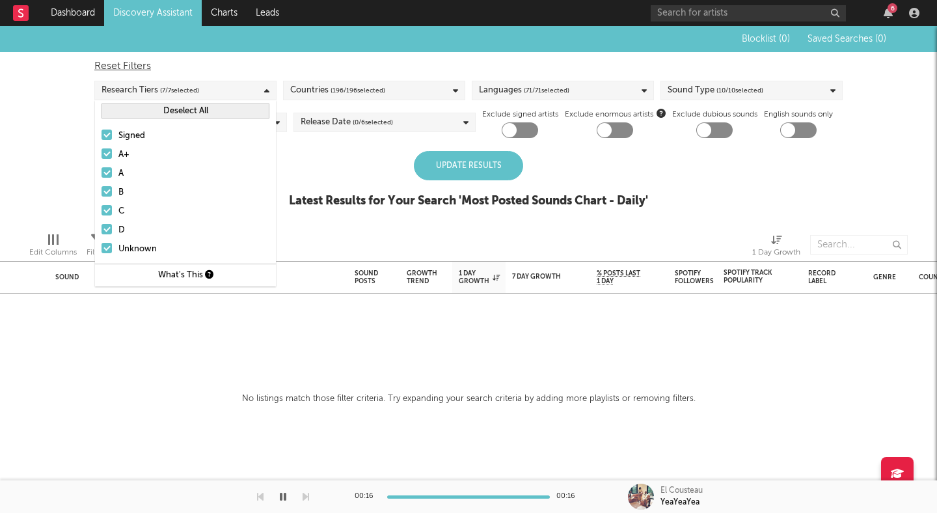
click at [320, 65] on div "Reset Filters" at bounding box center [468, 67] width 749 height 16
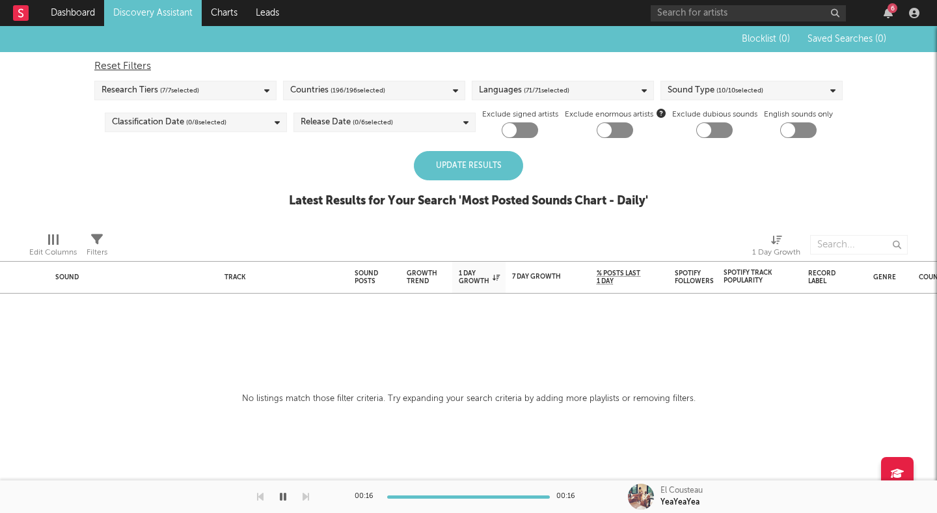
click at [475, 159] on div "Update Results" at bounding box center [468, 165] width 109 height 29
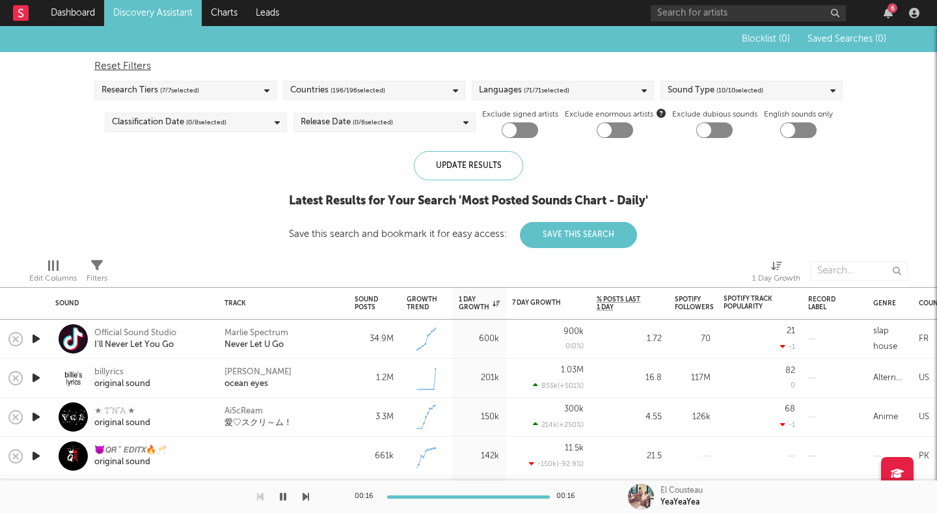
click at [34, 337] on icon "button" at bounding box center [36, 339] width 14 height 16
click at [34, 337] on icon "button" at bounding box center [35, 339] width 12 height 16
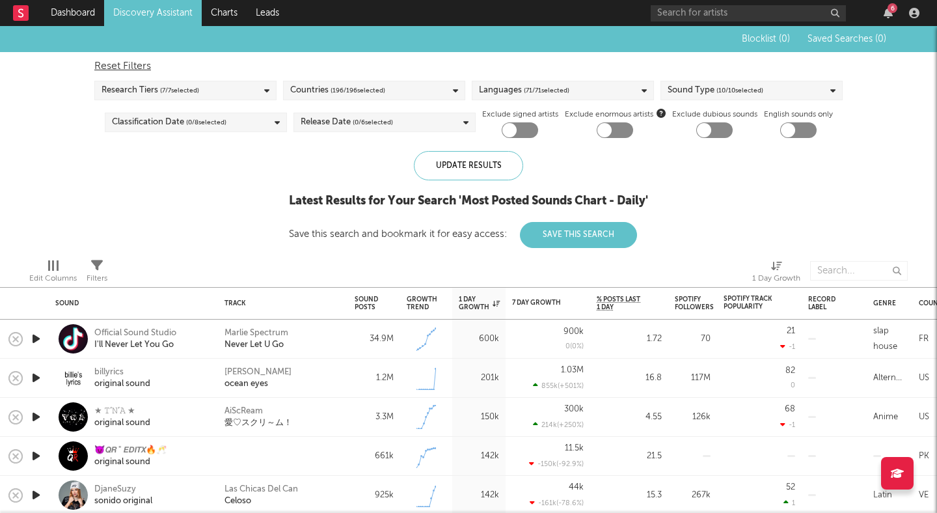
click at [40, 380] on icon "button" at bounding box center [36, 378] width 14 height 16
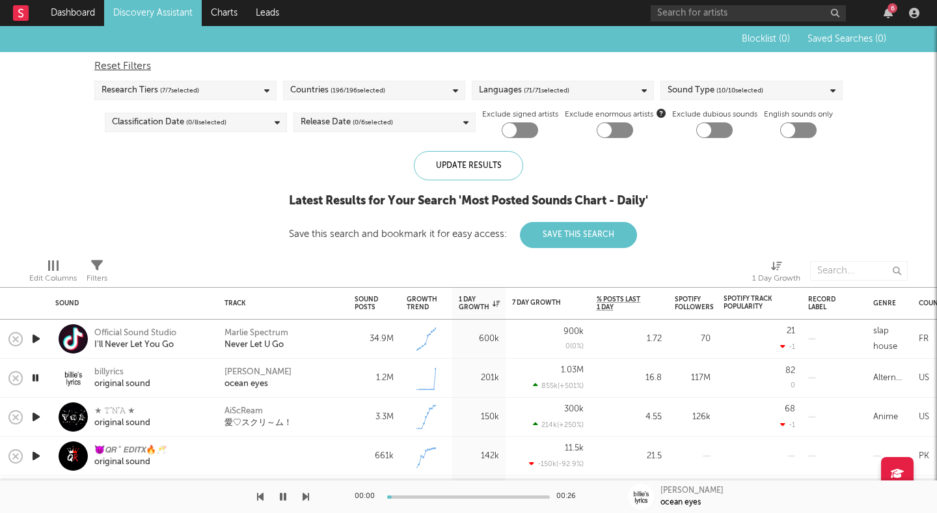
click at [40, 380] on icon "button" at bounding box center [35, 378] width 12 height 16
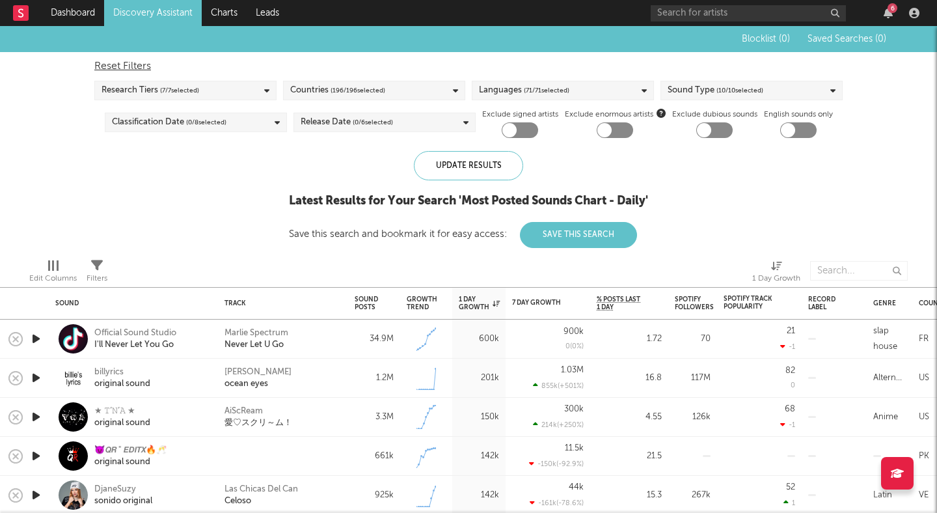
click at [38, 415] on icon "button" at bounding box center [36, 417] width 14 height 16
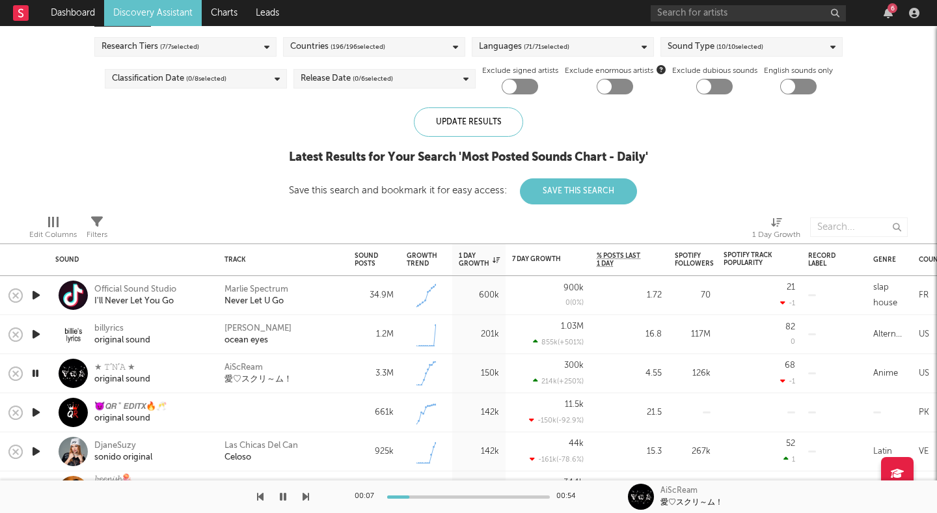
click at [36, 412] on icon "button" at bounding box center [36, 412] width 14 height 16
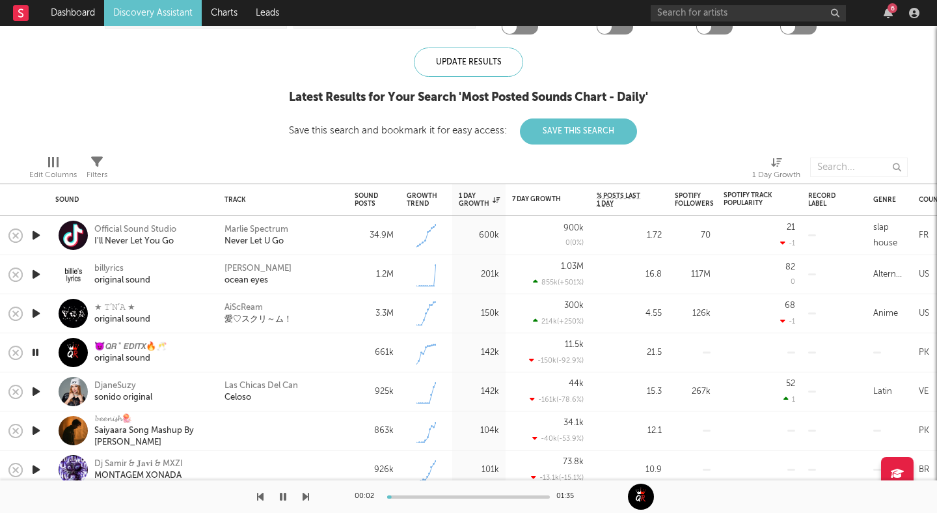
click at [38, 349] on icon "button" at bounding box center [35, 352] width 12 height 16
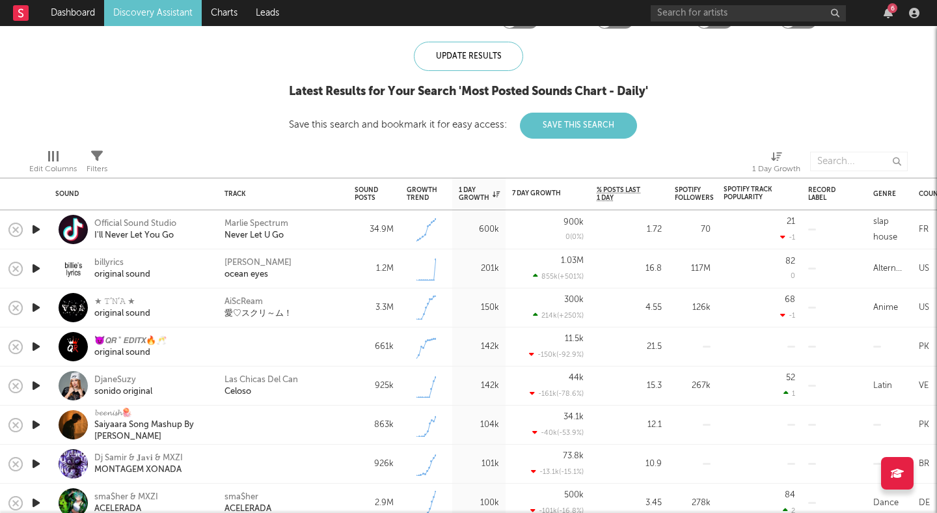
click at [144, 24] on link "Discovery Assistant" at bounding box center [153, 13] width 98 height 26
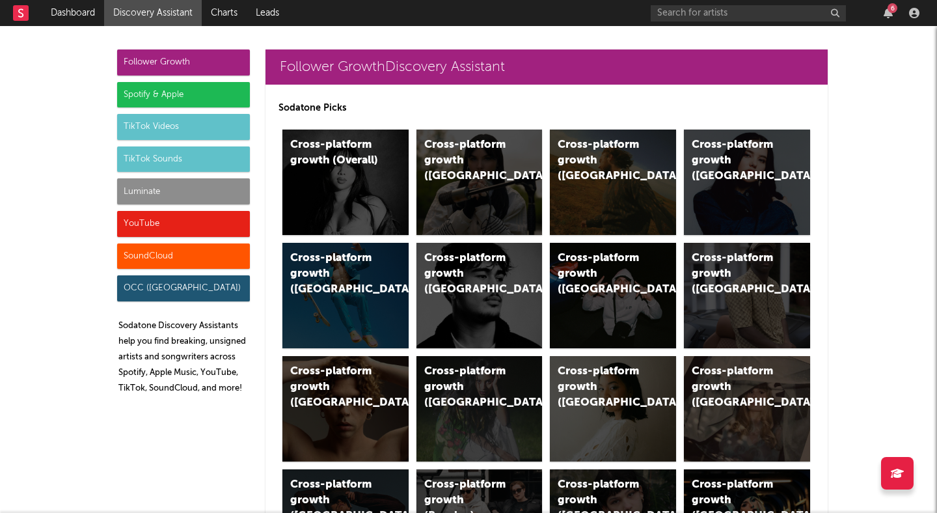
click at [161, 158] on div "TikTok Sounds" at bounding box center [183, 159] width 133 height 26
click at [755, 394] on div "Cross-platform growth ([GEOGRAPHIC_DATA])" at bounding box center [736, 387] width 89 height 47
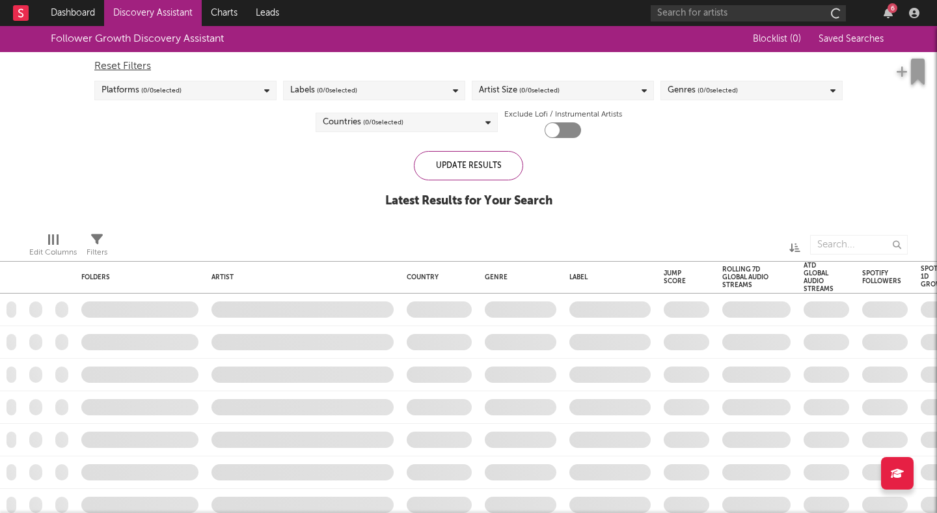
checkbox input "true"
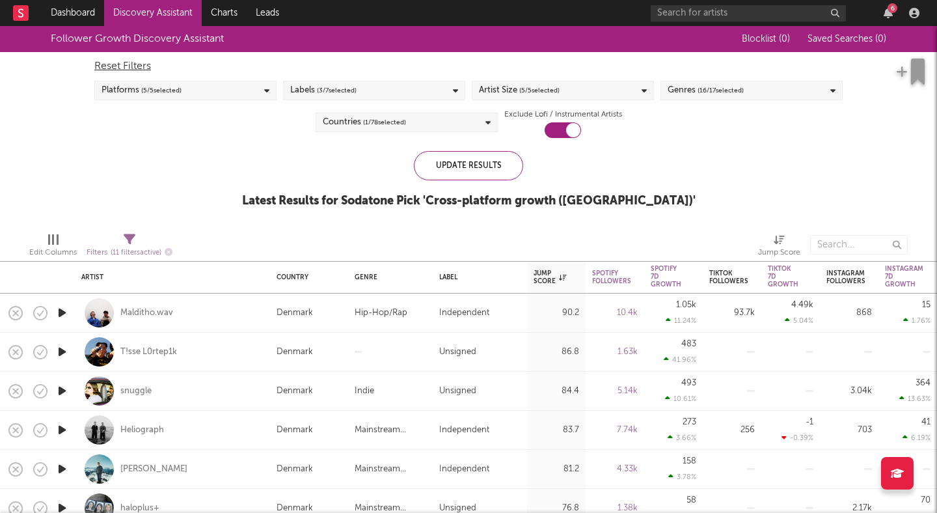
click at [68, 310] on icon "button" at bounding box center [62, 313] width 14 height 16
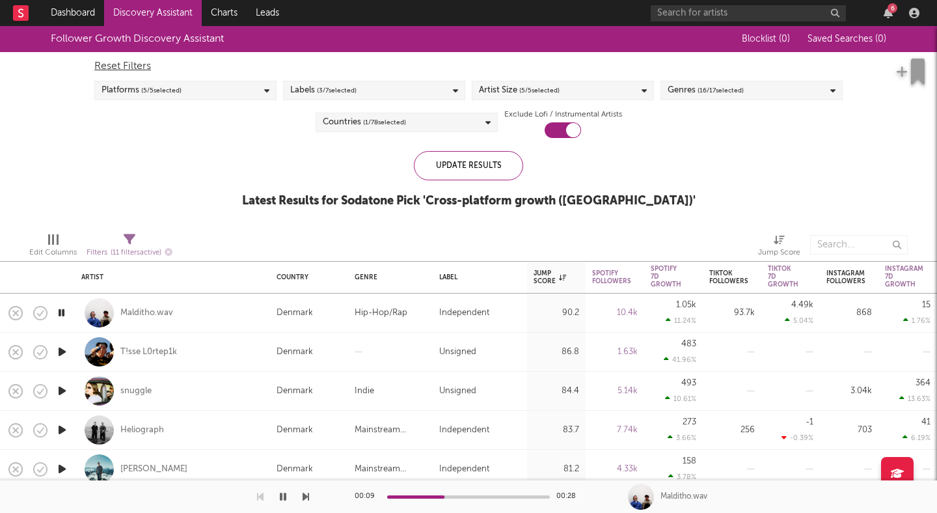
click at [61, 348] on icon "button" at bounding box center [62, 352] width 14 height 16
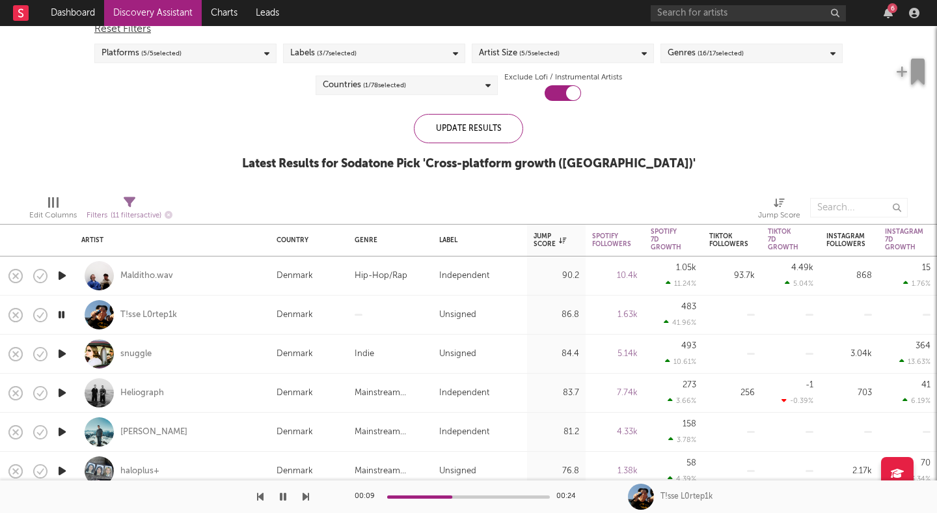
click at [646, 498] on div at bounding box center [641, 497] width 26 height 26
click at [161, 316] on div "T!sse L0rtep1k" at bounding box center [148, 315] width 57 height 12
click at [40, 312] on icon "button" at bounding box center [40, 315] width 18 height 18
click at [61, 350] on icon "button" at bounding box center [62, 354] width 14 height 16
click at [63, 393] on icon "button" at bounding box center [62, 393] width 14 height 16
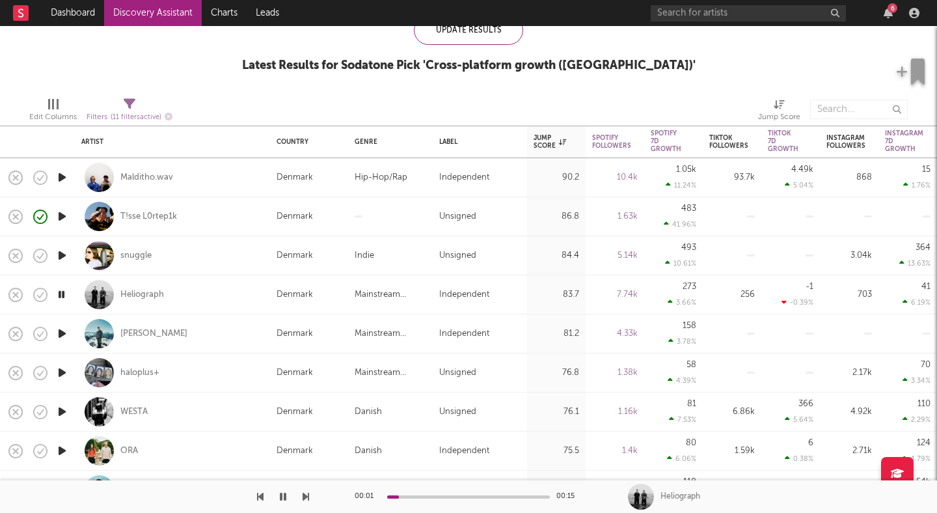
click at [59, 372] on icon "button" at bounding box center [62, 373] width 14 height 16
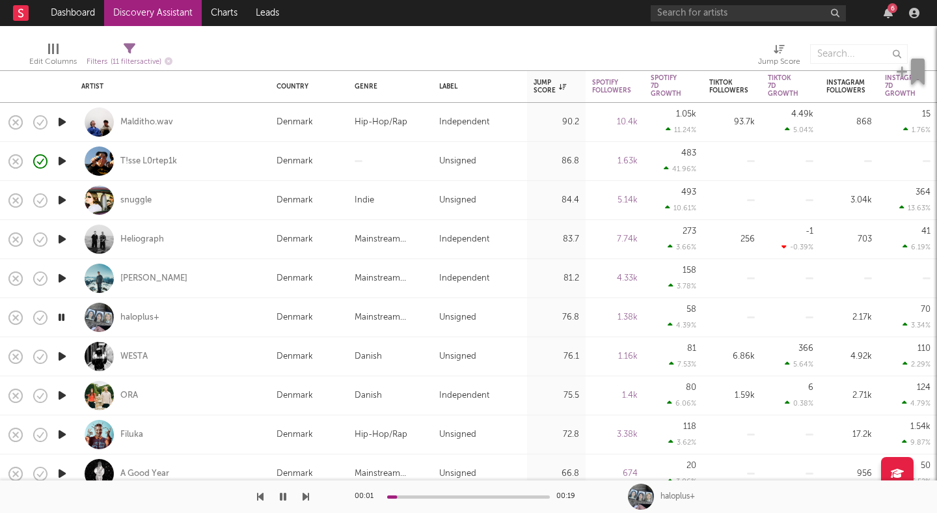
click at [59, 396] on icon "button" at bounding box center [62, 395] width 14 height 16
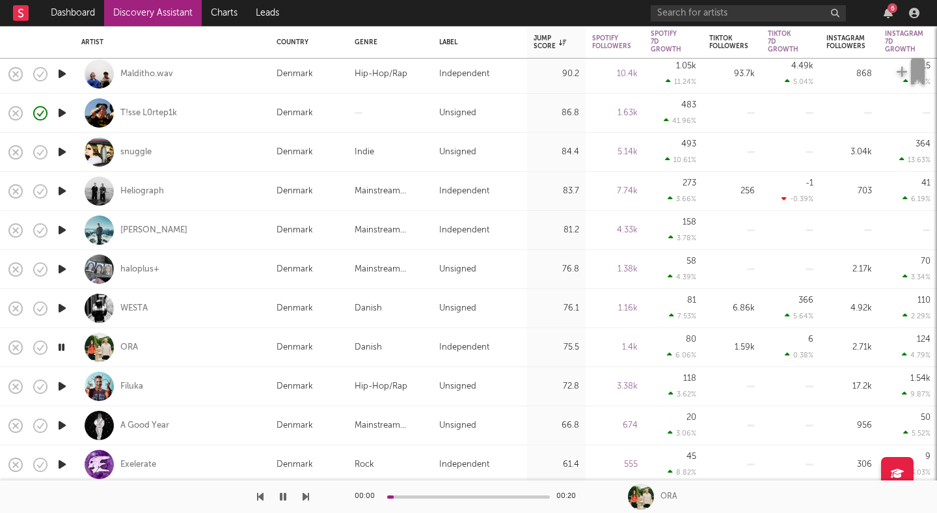
click at [63, 381] on icon "button" at bounding box center [62, 386] width 14 height 16
click at [131, 383] on div "Filuka" at bounding box center [131, 387] width 23 height 12
click at [476, 497] on div at bounding box center [468, 496] width 163 height 3
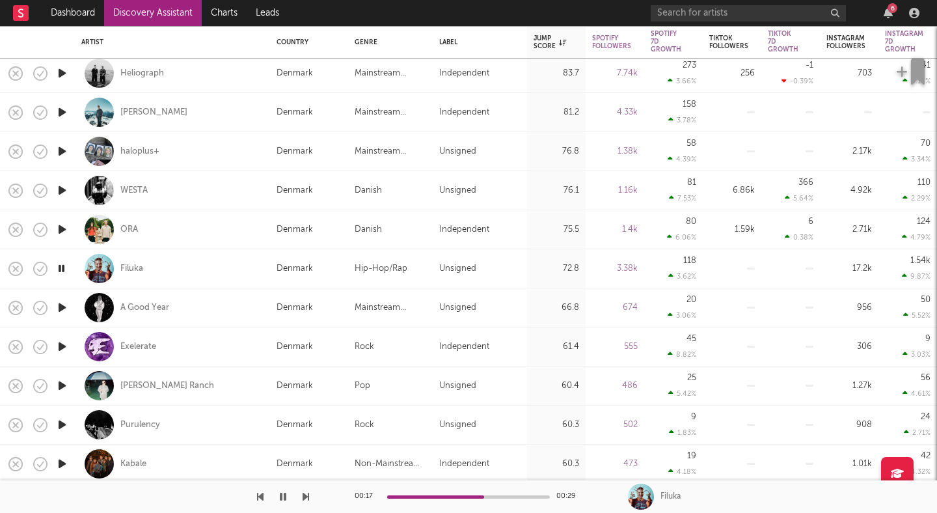
click at [61, 309] on icon "button" at bounding box center [62, 307] width 14 height 16
click at [61, 380] on icon "button" at bounding box center [62, 386] width 14 height 16
click at [452, 496] on div at bounding box center [468, 496] width 163 height 3
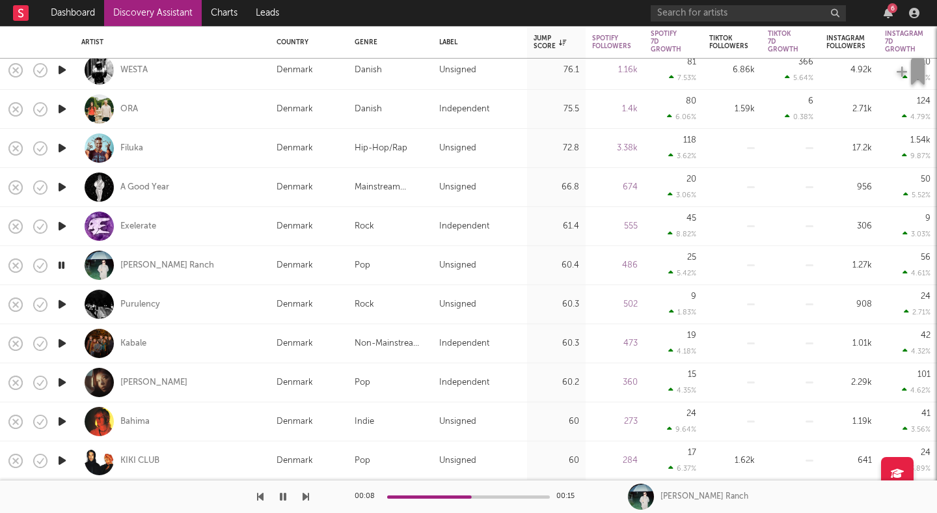
click at [63, 426] on icon "button" at bounding box center [62, 421] width 14 height 16
click at [473, 497] on div at bounding box center [468, 496] width 163 height 3
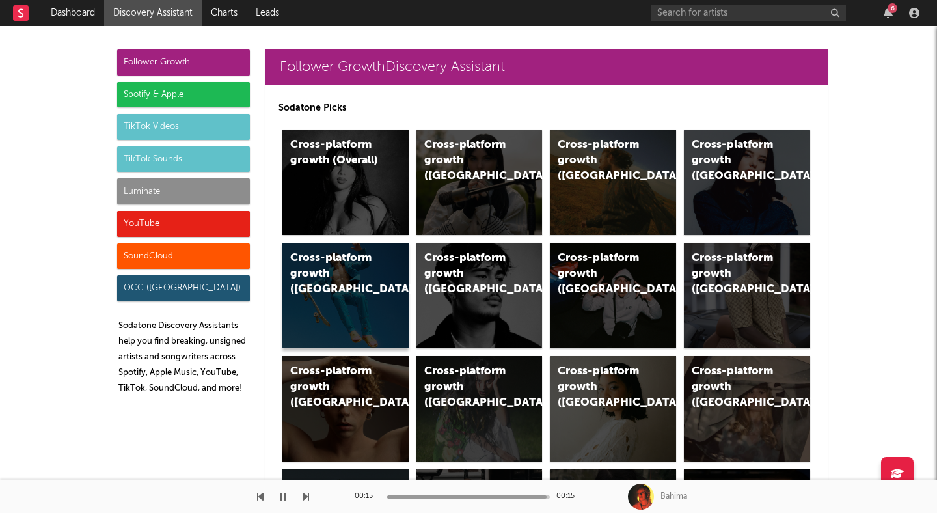
scroll to position [38, 0]
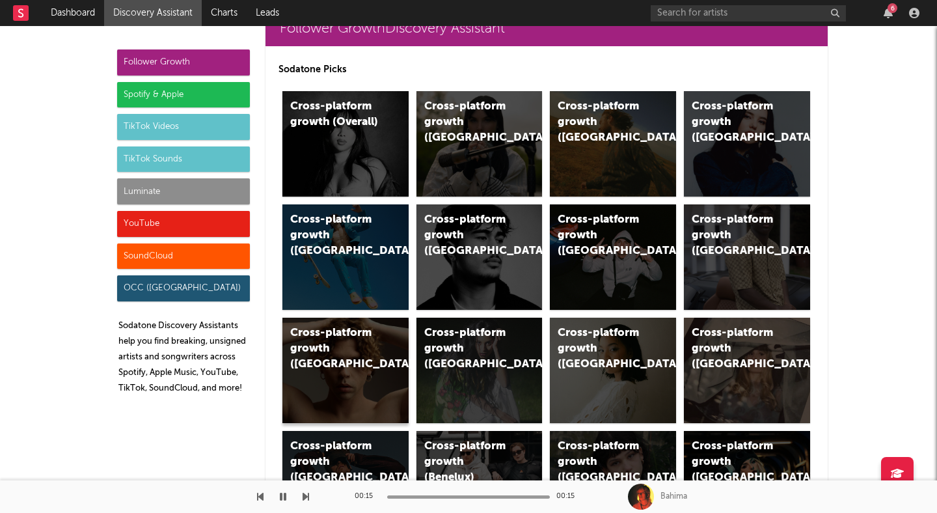
click at [351, 349] on div "Cross-platform growth ([GEOGRAPHIC_DATA])" at bounding box center [334, 348] width 89 height 47
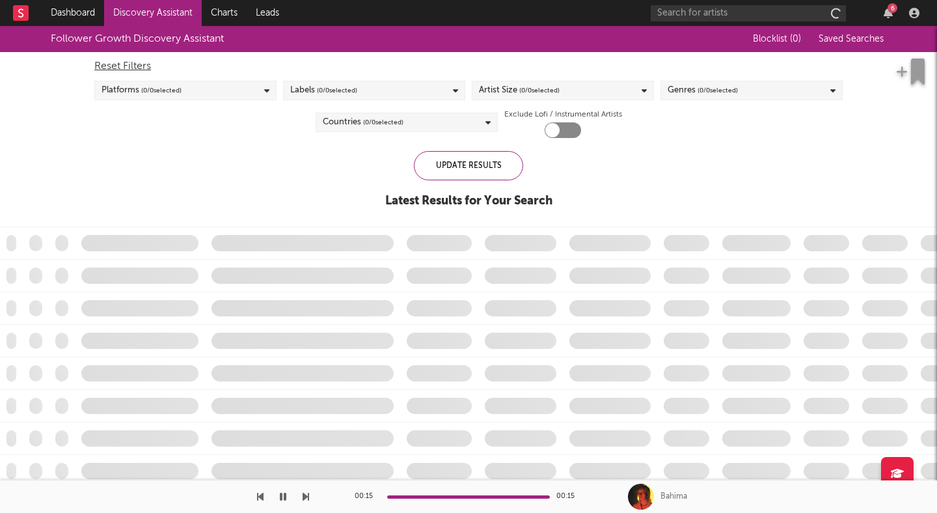
checkbox input "true"
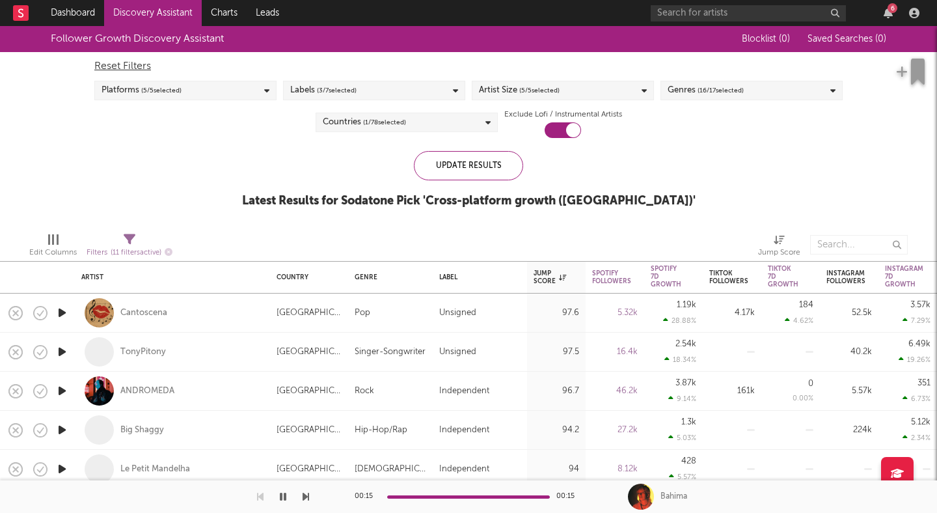
click at [66, 311] on icon "button" at bounding box center [62, 313] width 14 height 16
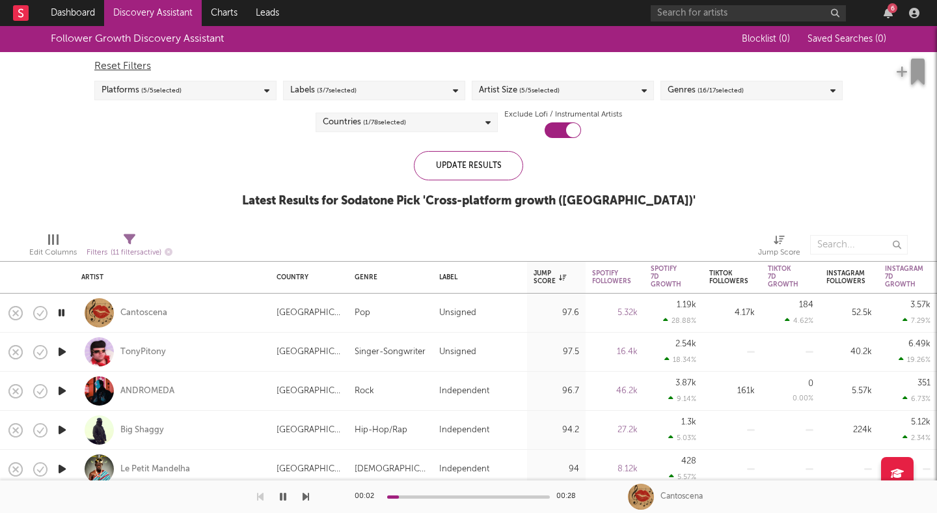
click at [67, 428] on icon "button" at bounding box center [62, 430] width 14 height 16
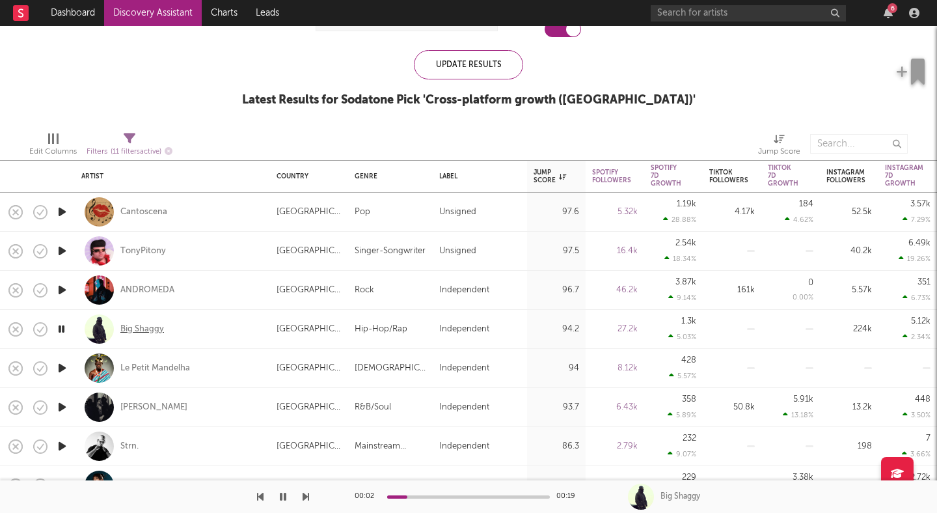
click at [142, 327] on div "Big Shaggy" at bounding box center [142, 330] width 44 height 12
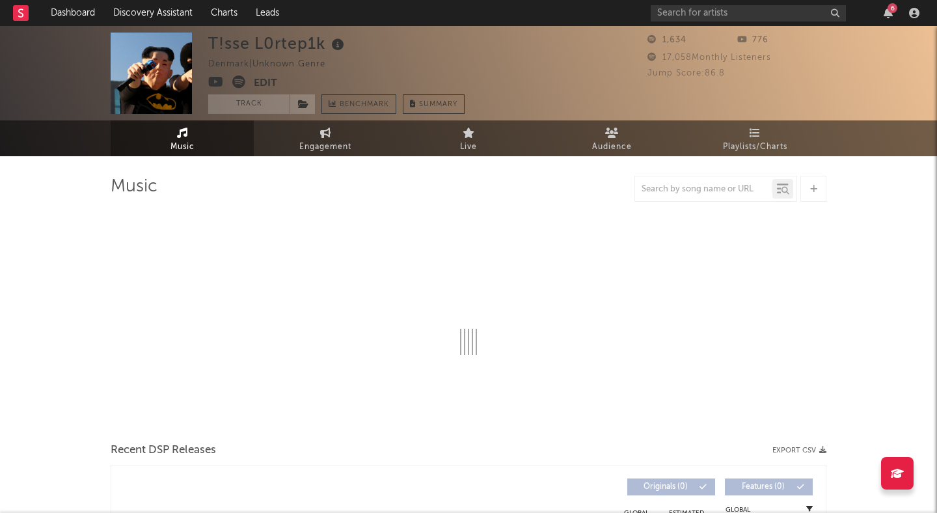
select select "1w"
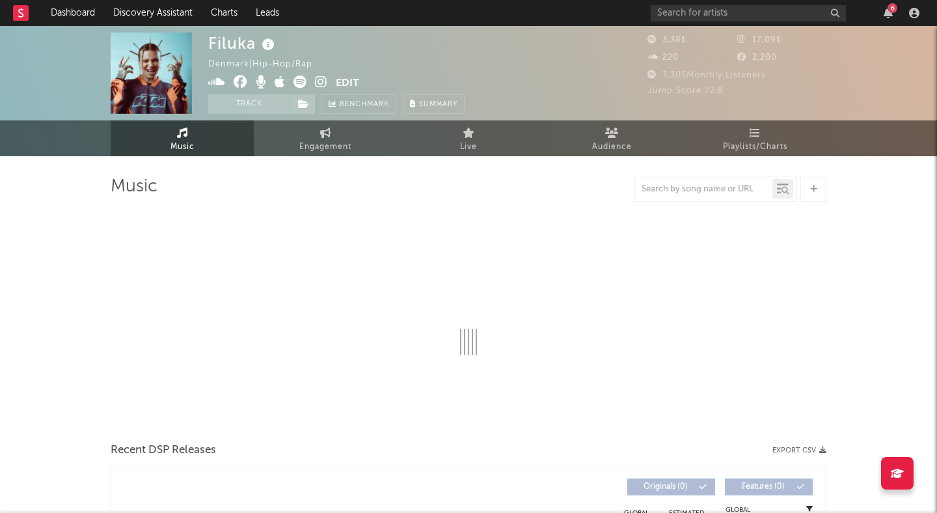
select select "6m"
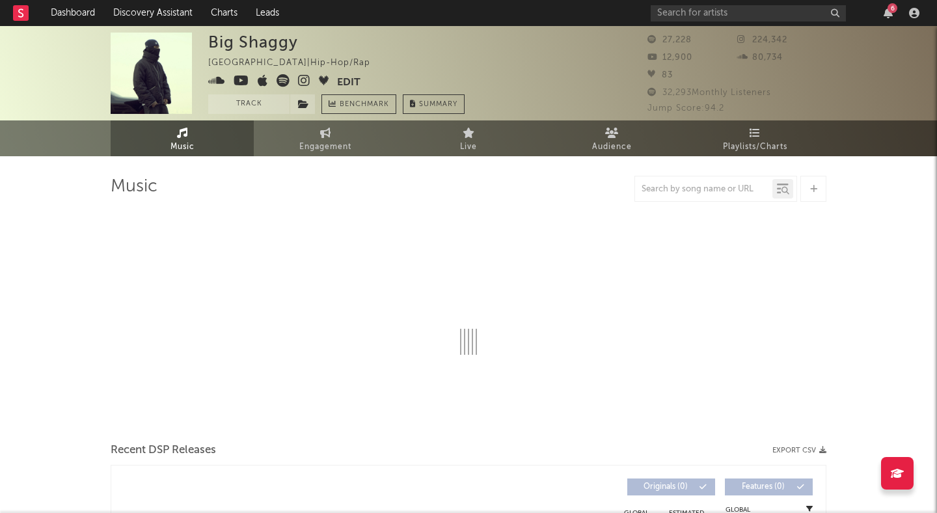
select select "6m"
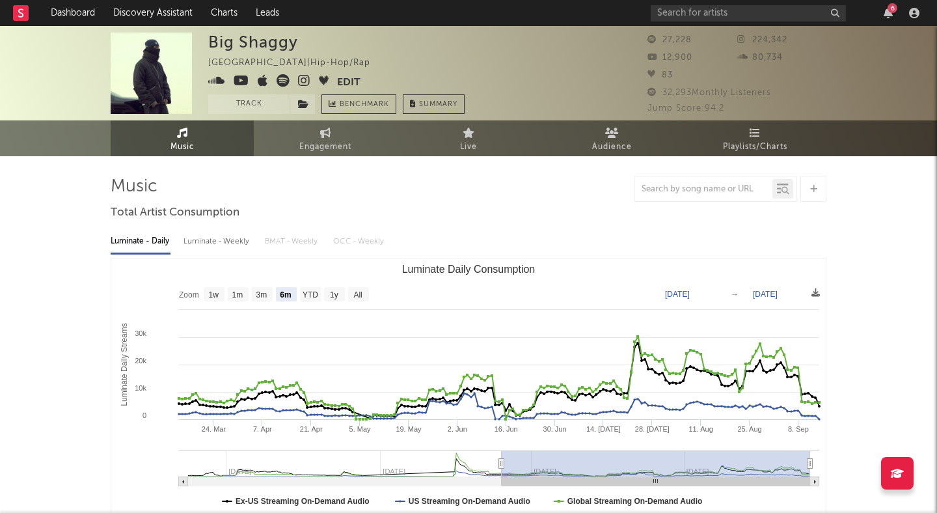
click at [306, 73] on div "Big Shaggy [GEOGRAPHIC_DATA] | Hip-Hop/Rap Edit Track Benchmark Summary" at bounding box center [336, 73] width 256 height 81
click at [305, 81] on icon at bounding box center [304, 80] width 12 height 13
click at [88, 15] on link "Dashboard" at bounding box center [73, 13] width 62 height 26
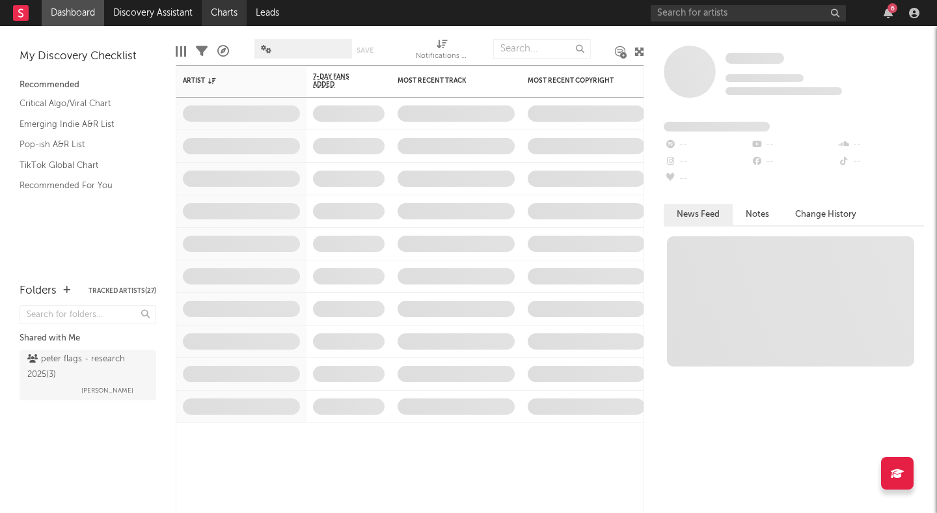
click at [230, 14] on link "Charts" at bounding box center [224, 13] width 45 height 26
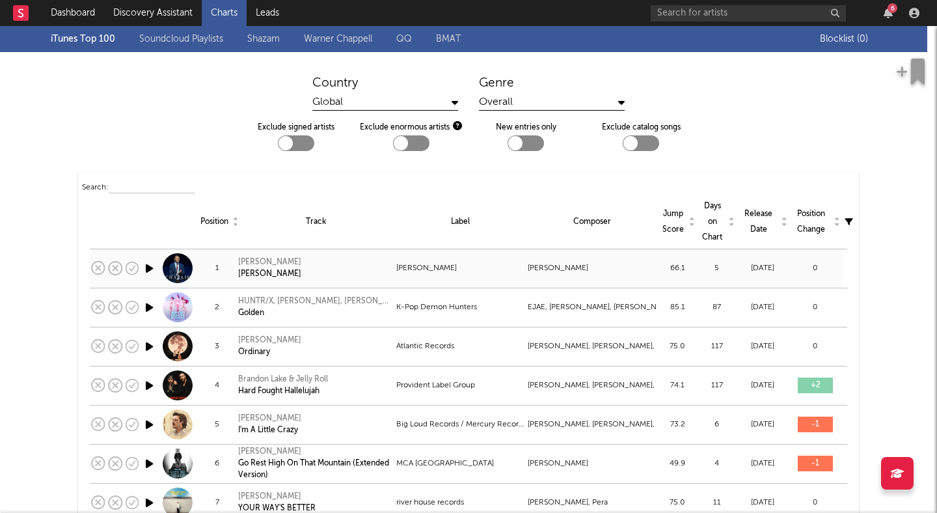
click at [147, 267] on icon "button" at bounding box center [150, 268] width 14 height 16
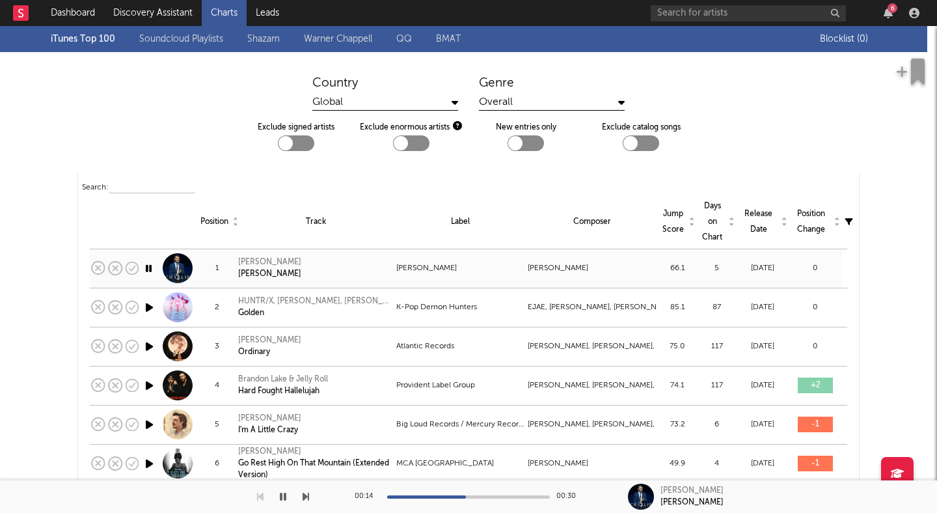
click at [147, 267] on icon "button" at bounding box center [149, 268] width 12 height 16
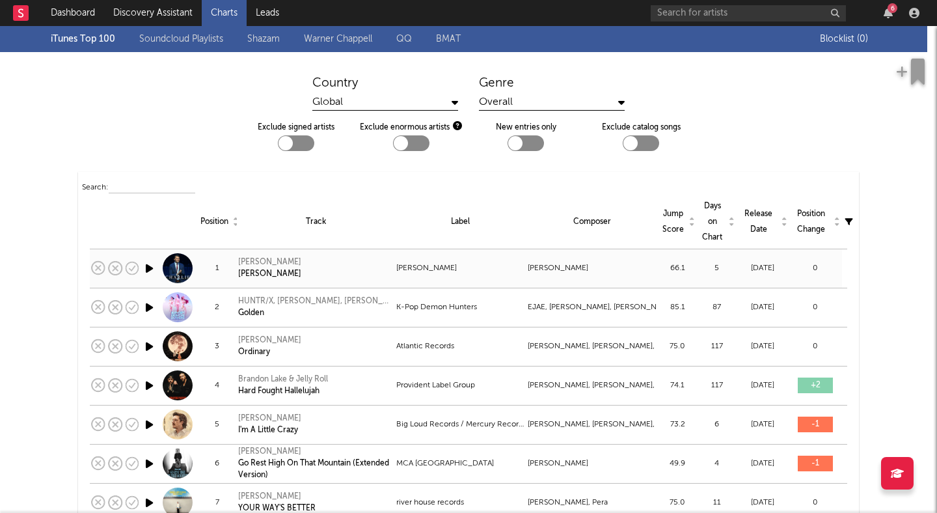
click at [150, 265] on icon "button" at bounding box center [150, 268] width 14 height 16
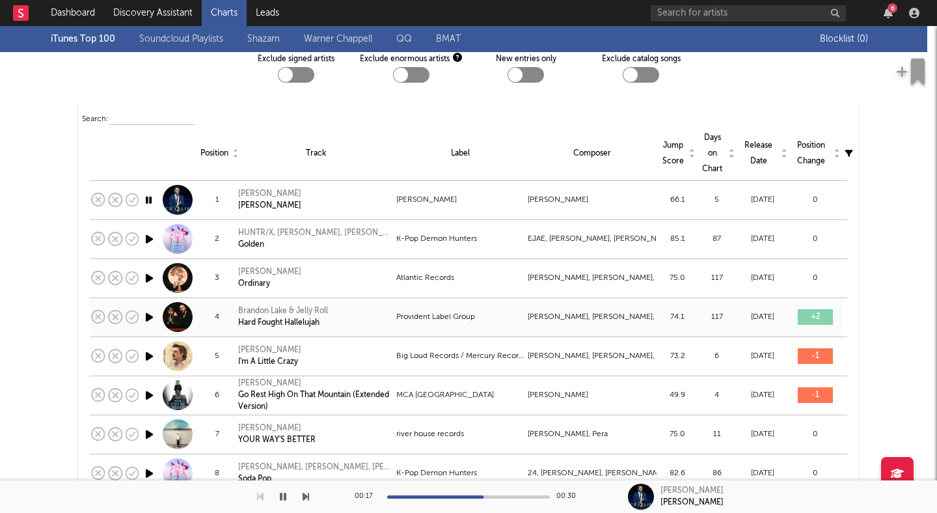
scroll to position [117, 0]
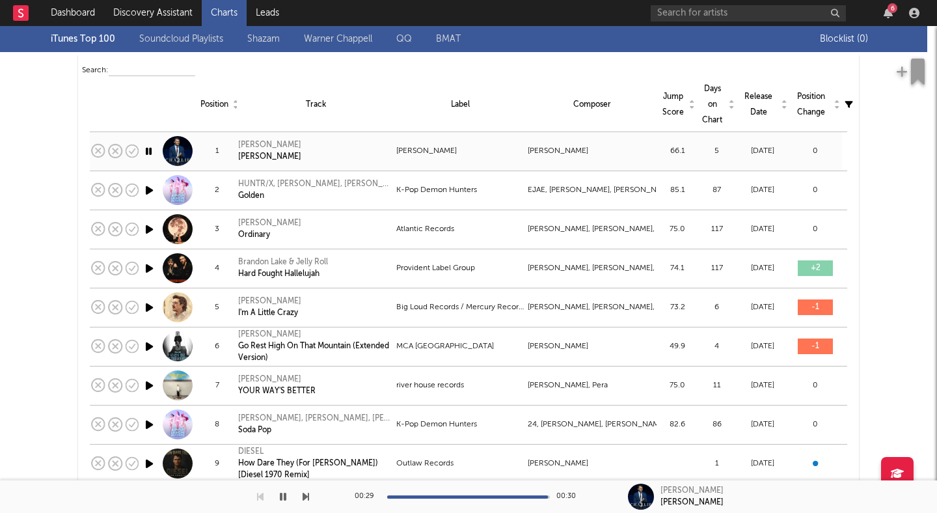
click at [279, 142] on div "[PERSON_NAME]" at bounding box center [269, 145] width 63 height 12
click at [151, 308] on icon "button" at bounding box center [150, 307] width 14 height 16
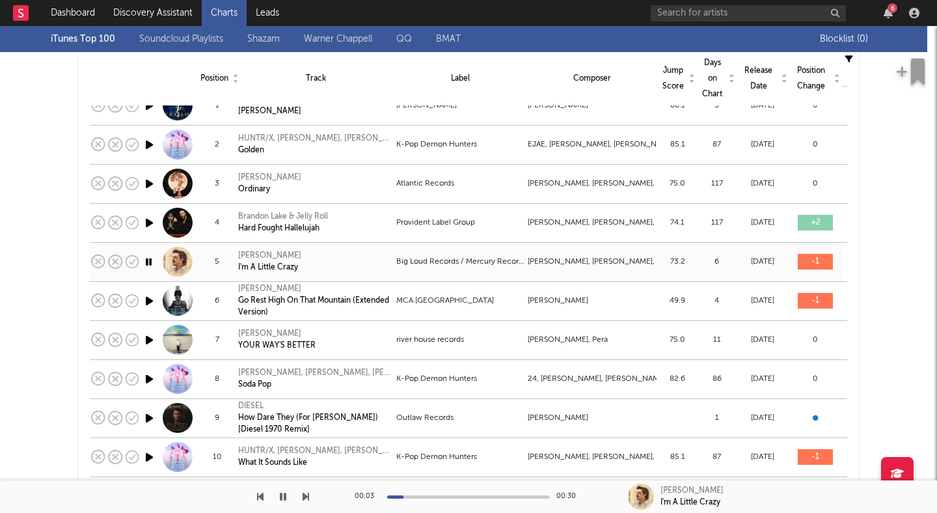
scroll to position [167, 0]
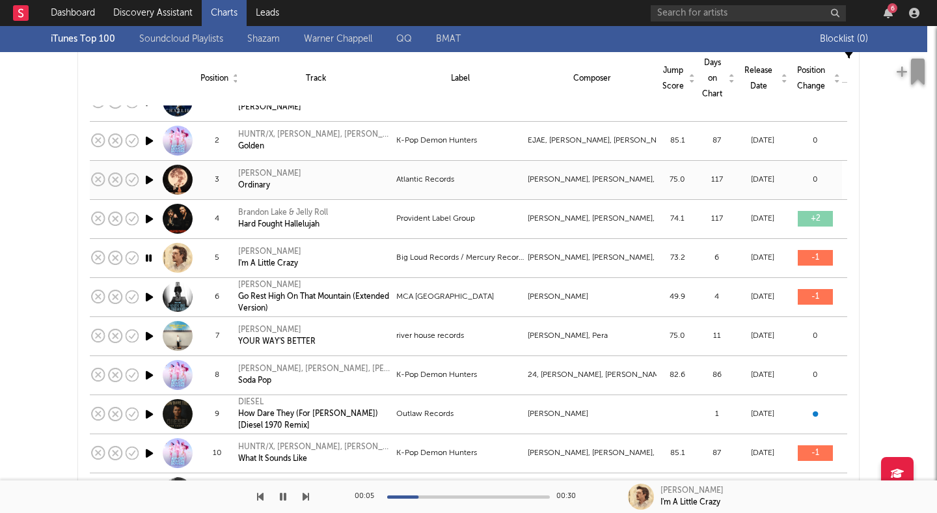
click at [150, 178] on icon "button" at bounding box center [150, 180] width 14 height 16
click at [255, 172] on div "[PERSON_NAME]" at bounding box center [269, 174] width 63 height 12
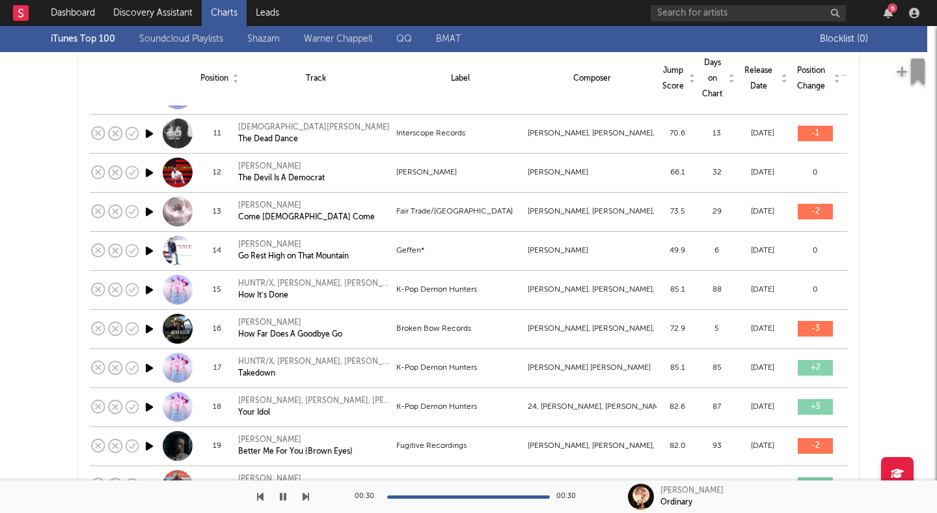
scroll to position [505, 0]
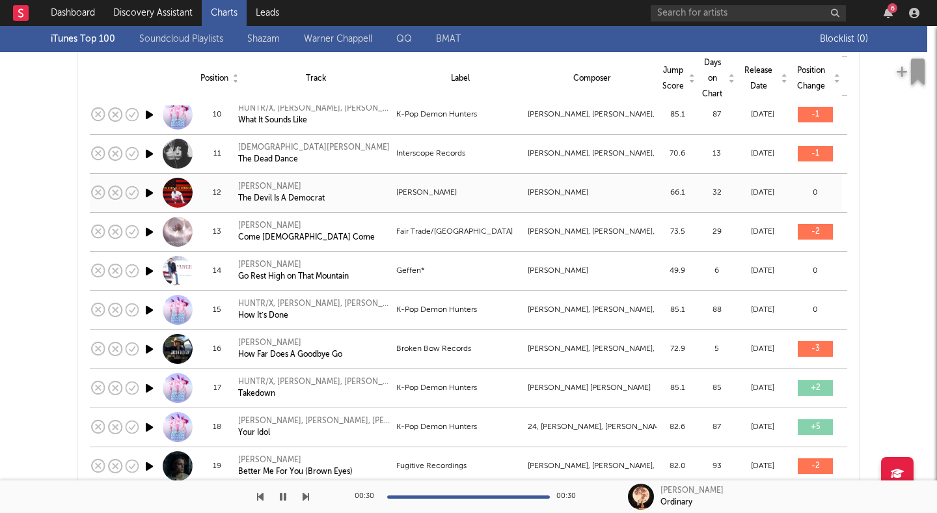
click at [150, 196] on icon "button" at bounding box center [150, 193] width 14 height 16
click at [148, 192] on icon "button" at bounding box center [149, 193] width 12 height 16
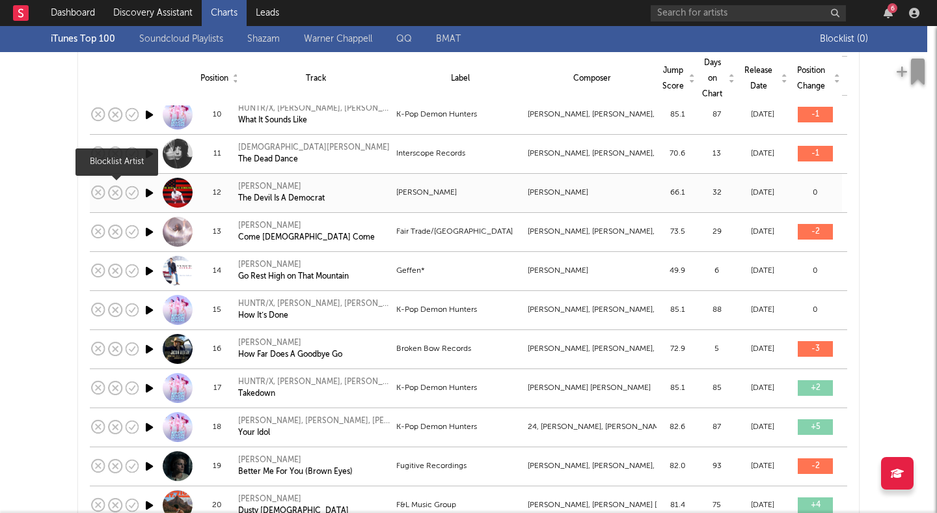
click at [115, 195] on icon at bounding box center [117, 193] width 18 height 18
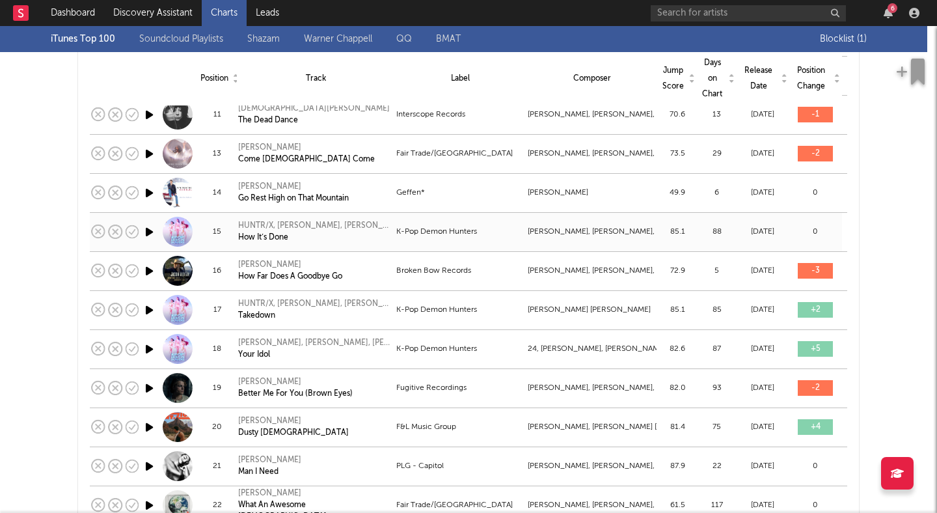
click at [152, 234] on icon "button" at bounding box center [150, 232] width 14 height 16
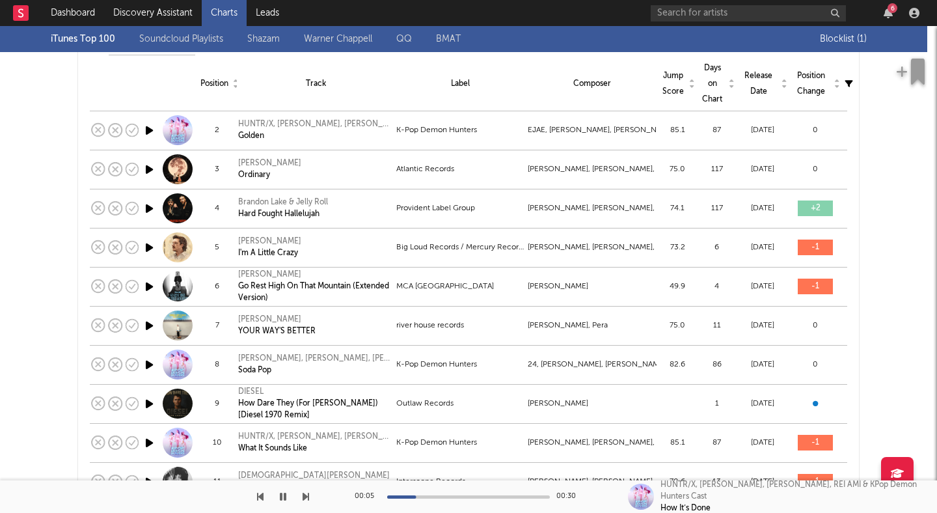
scroll to position [0, 0]
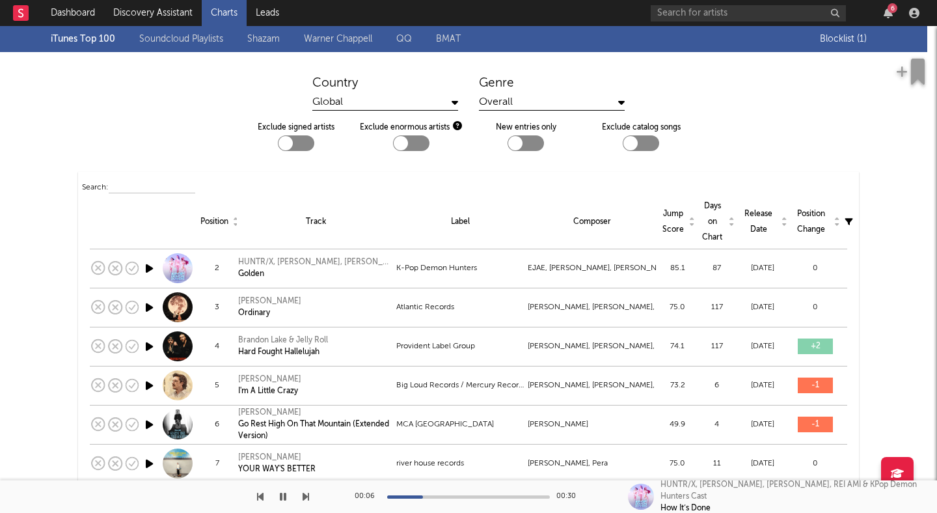
click at [675, 219] on div "Jump Score" at bounding box center [677, 221] width 33 height 31
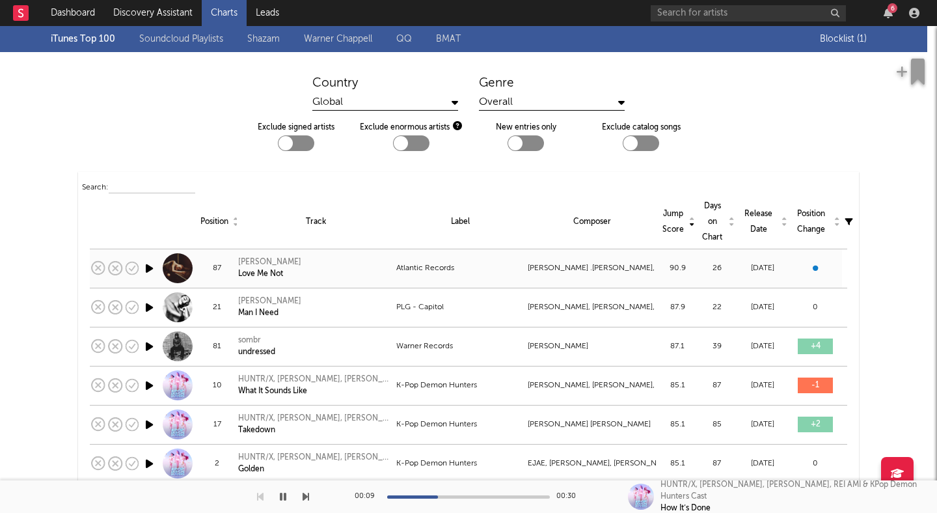
click at [148, 267] on icon "button" at bounding box center [150, 268] width 14 height 16
click at [243, 266] on div "Ravyn Lenae" at bounding box center [269, 262] width 63 height 12
click at [286, 491] on icon "button" at bounding box center [283, 496] width 7 height 10
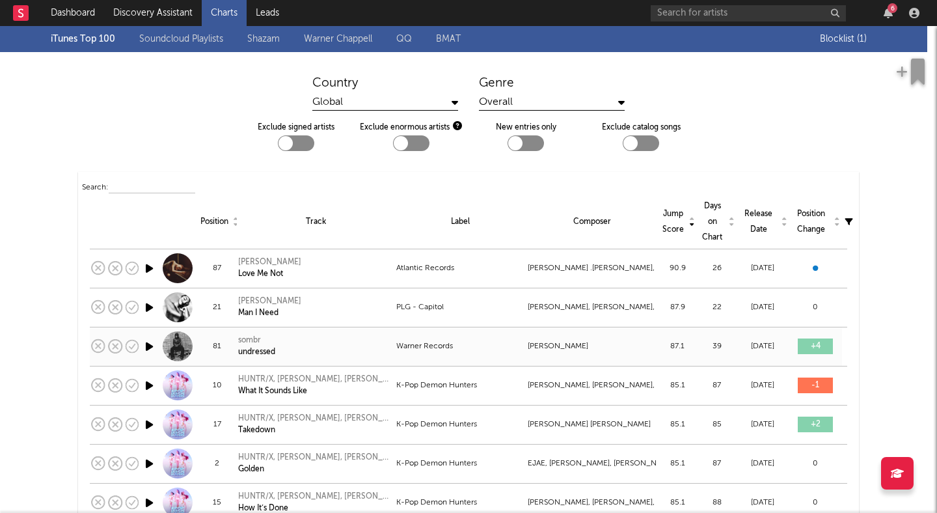
click at [206, 344] on div "81" at bounding box center [217, 346] width 37 height 16
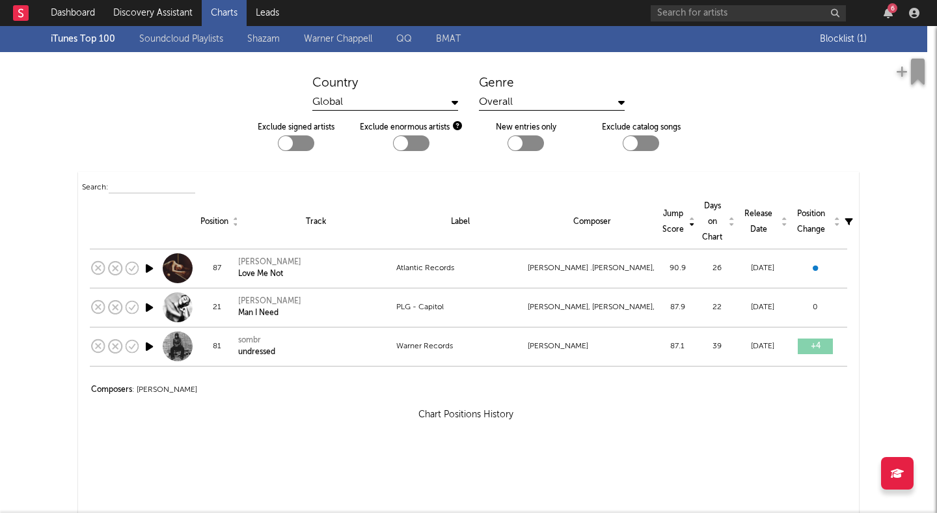
select select "View all"
click at [181, 341] on div at bounding box center [178, 346] width 30 height 30
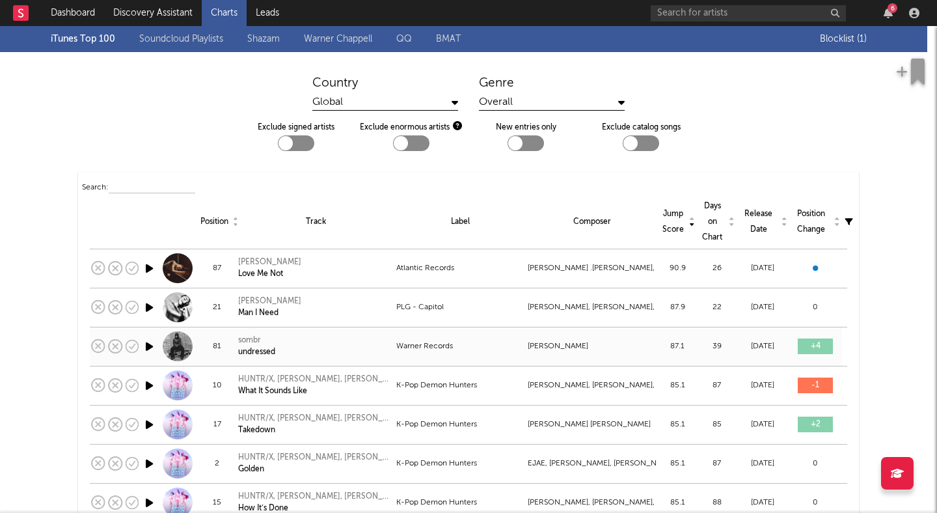
click at [247, 340] on div "sombr" at bounding box center [256, 341] width 37 height 12
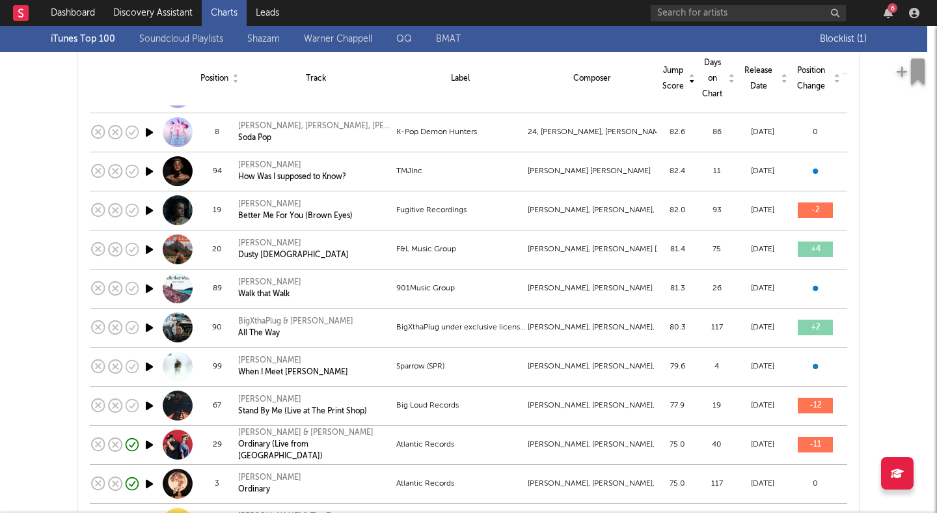
scroll to position [781, 0]
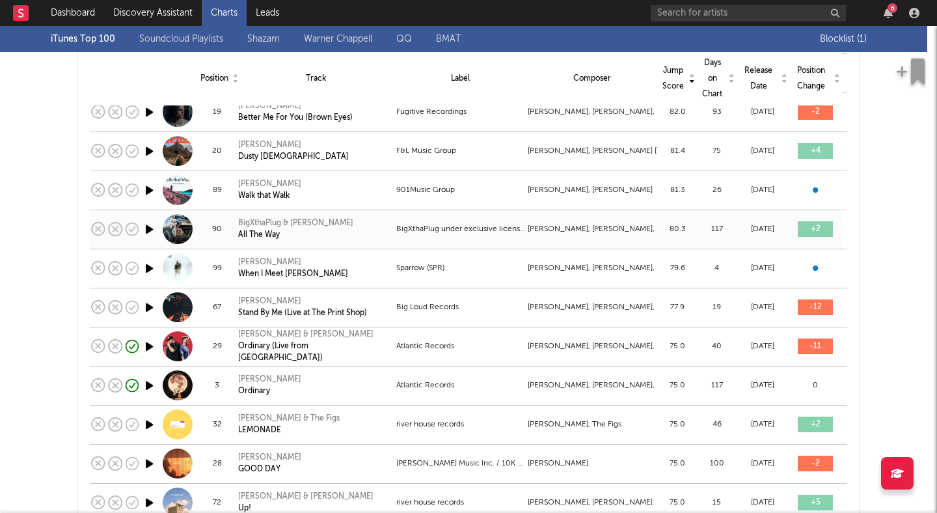
click at [148, 229] on icon "button" at bounding box center [150, 229] width 14 height 16
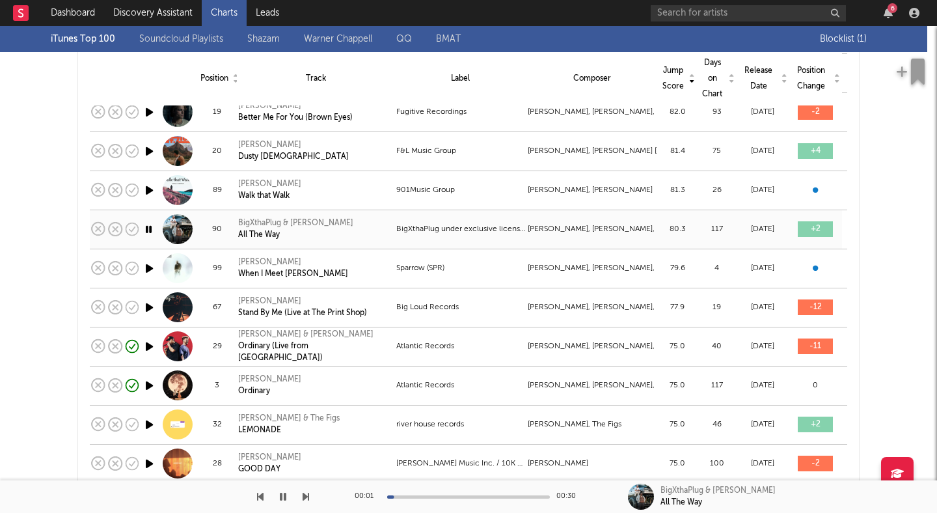
click at [252, 221] on div "BigXthaPlug & Bailey Zimmerman" at bounding box center [295, 223] width 115 height 12
click at [367, 228] on div "BigXthaPlug & Bailey Zimmerman All The Way" at bounding box center [315, 228] width 155 height 23
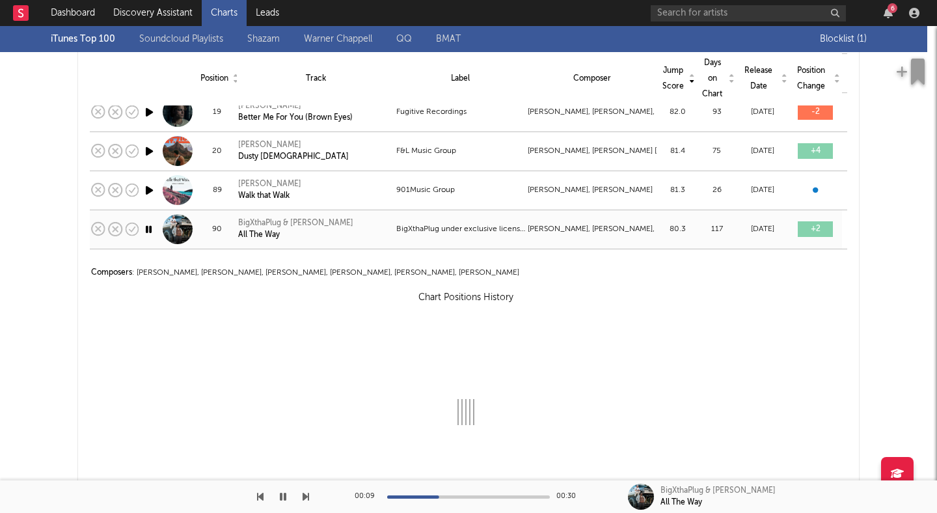
select select "View all"
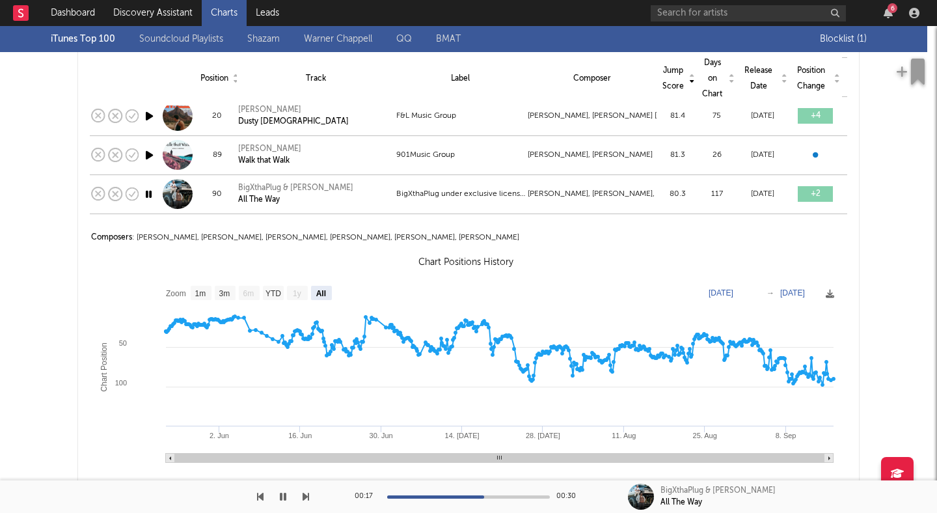
scroll to position [840, 0]
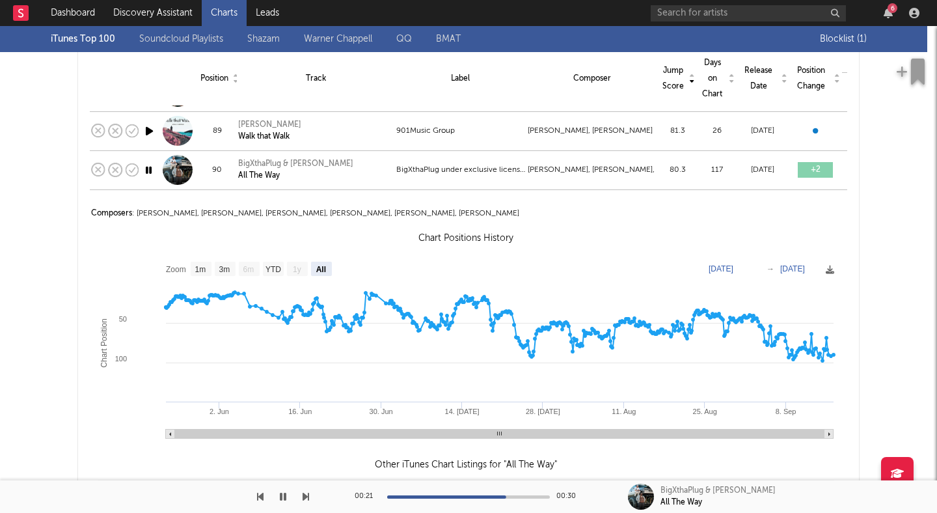
click at [281, 495] on icon "button" at bounding box center [283, 496] width 7 height 10
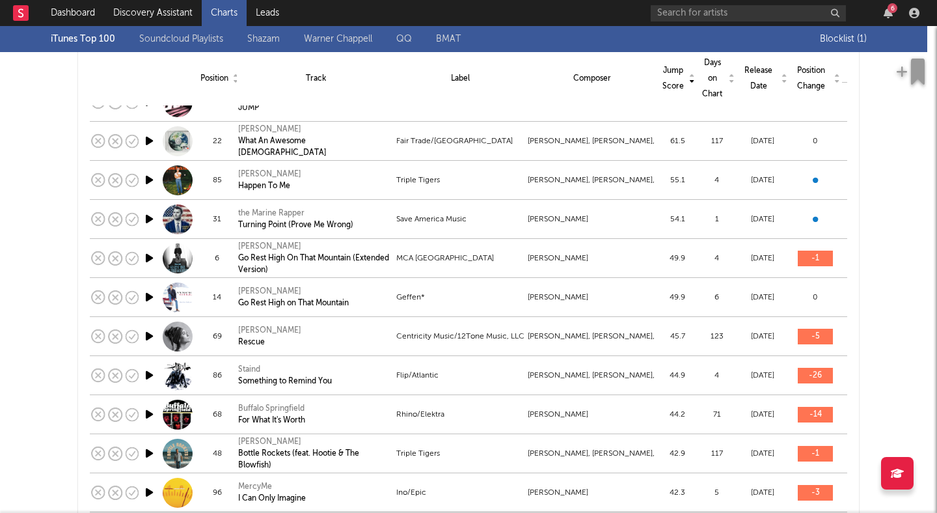
scroll to position [3833, 0]
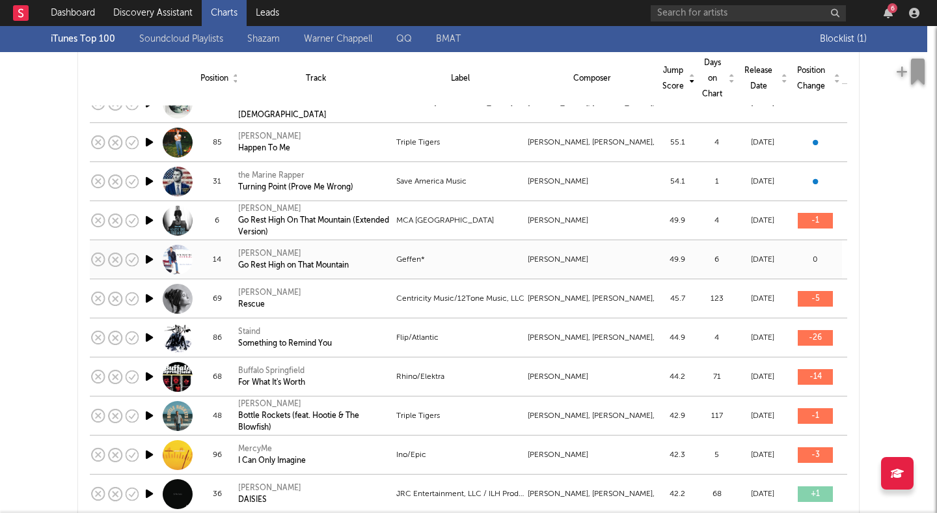
click at [150, 260] on icon "button" at bounding box center [150, 259] width 14 height 16
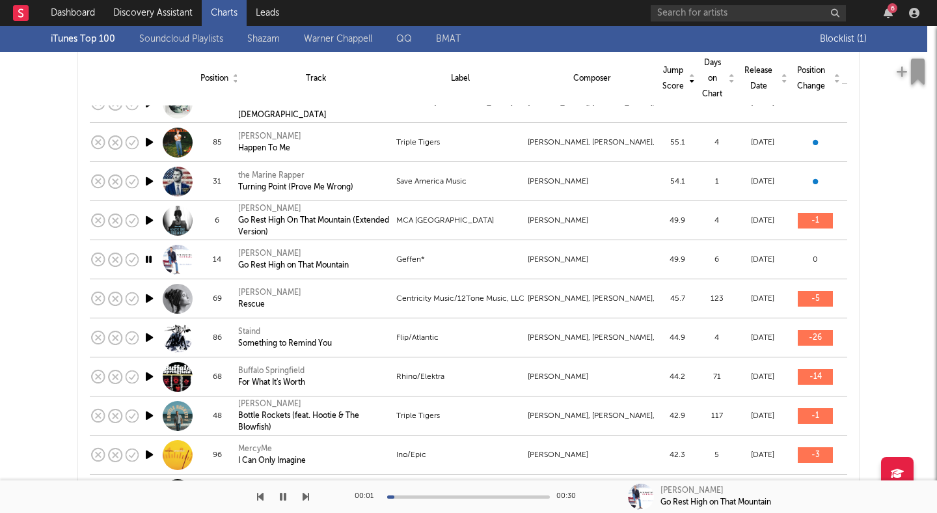
click at [424, 493] on div "00:01 00:30" at bounding box center [469, 496] width 228 height 33
click at [433, 497] on div at bounding box center [468, 496] width 163 height 3
click at [148, 258] on icon "button" at bounding box center [149, 259] width 12 height 16
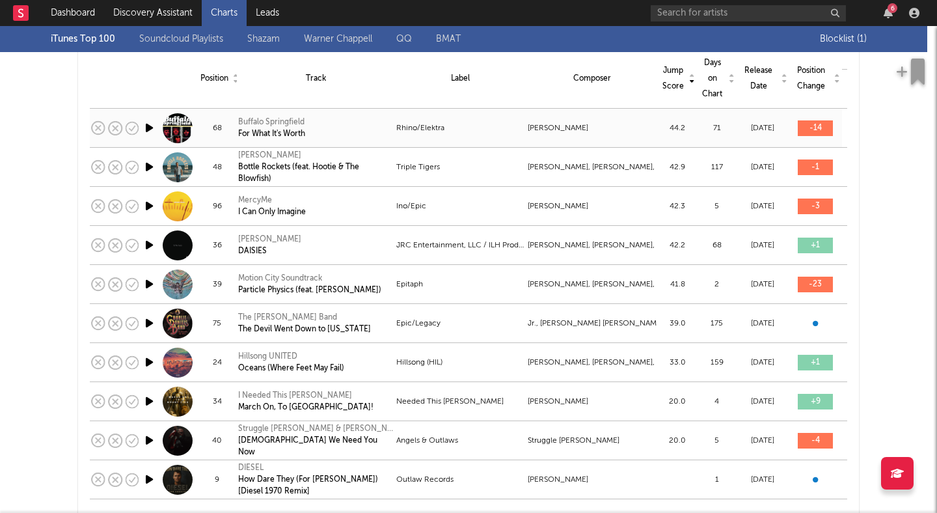
scroll to position [4108, 0]
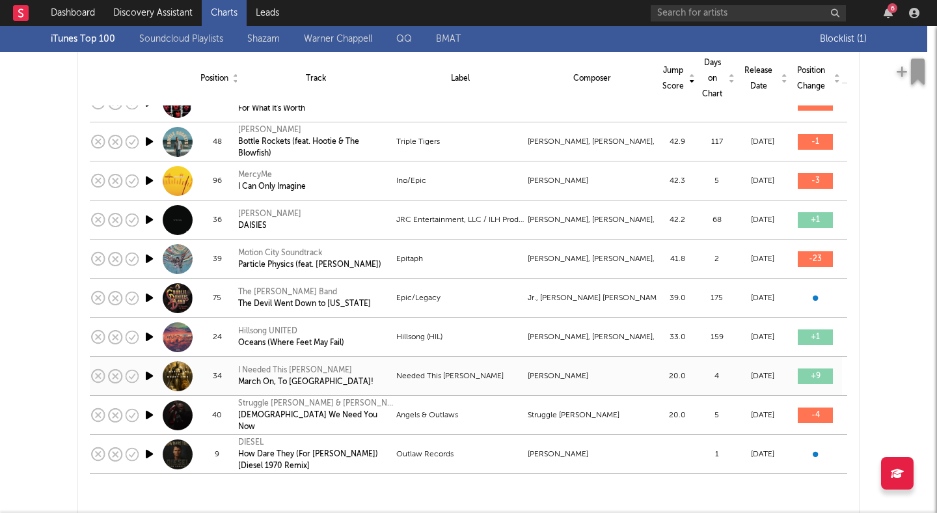
click at [146, 372] on icon "button" at bounding box center [150, 376] width 14 height 16
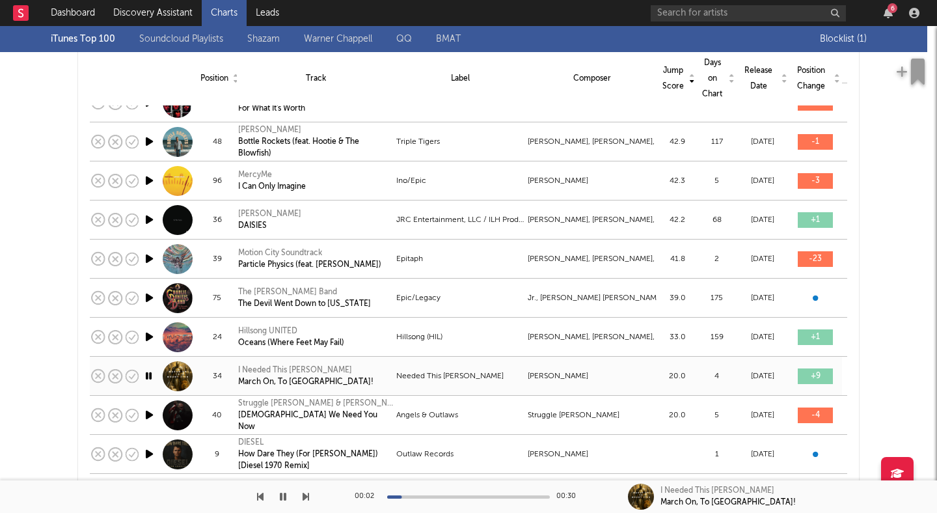
click at [260, 369] on div "I Needed This [PERSON_NAME]" at bounding box center [305, 371] width 135 height 12
click at [486, 495] on div at bounding box center [468, 496] width 163 height 3
click at [514, 495] on div at bounding box center [468, 496] width 163 height 3
click at [279, 490] on button "button" at bounding box center [283, 496] width 13 height 33
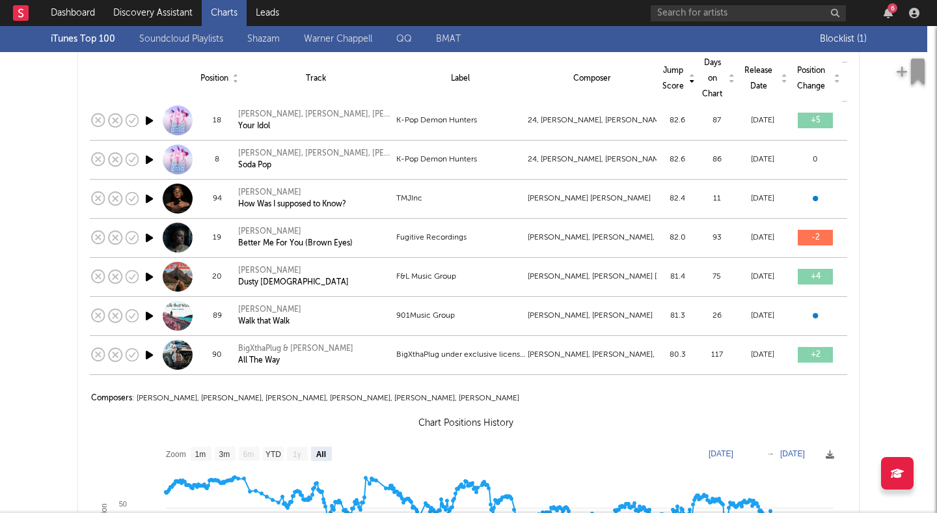
scroll to position [0, 0]
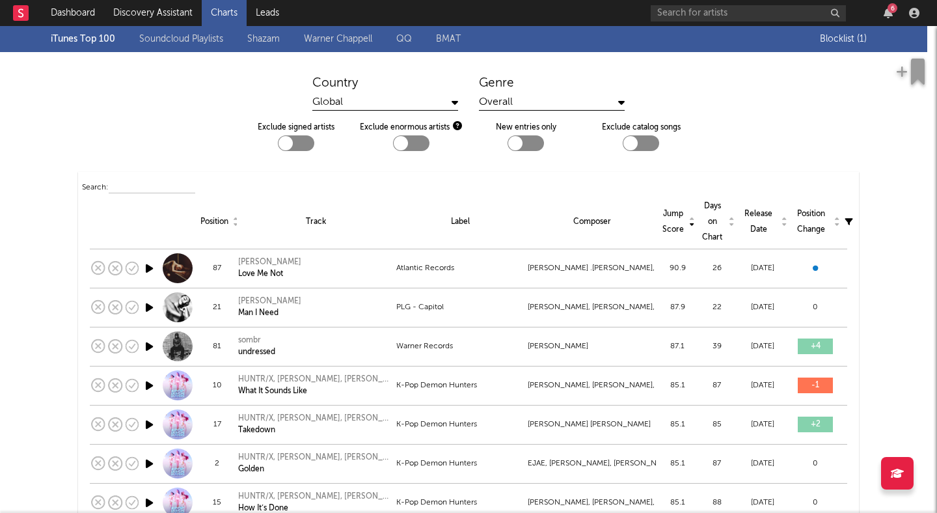
click at [329, 33] on link "Warner Chappell" at bounding box center [338, 39] width 68 height 16
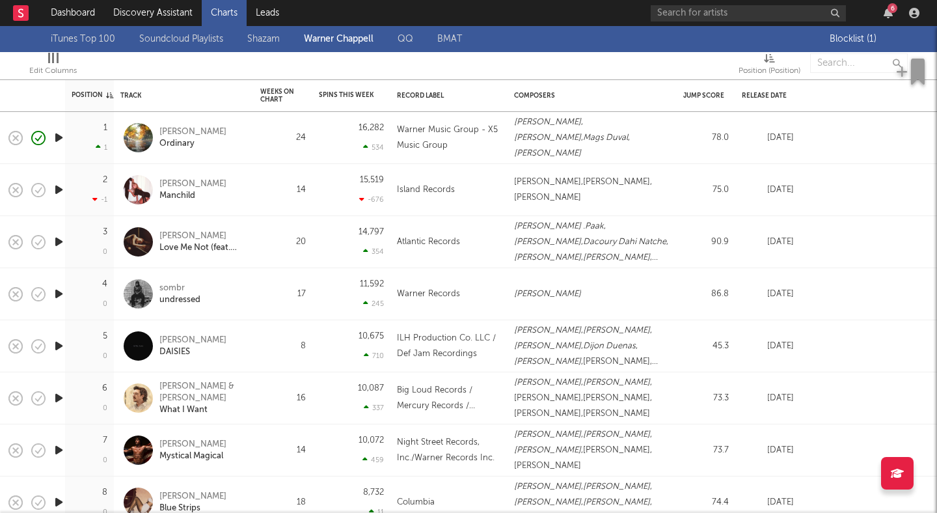
click at [59, 187] on icon "button" at bounding box center [59, 190] width 14 height 16
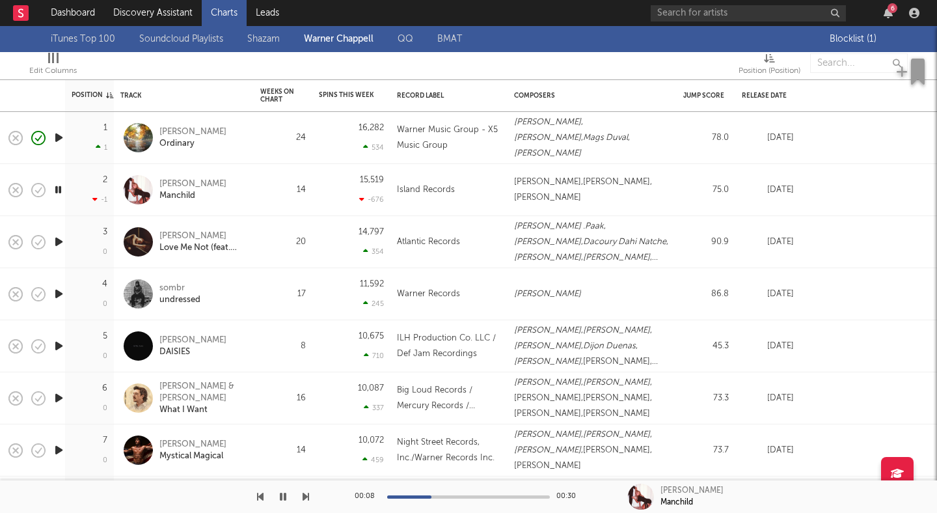
click at [452, 496] on div at bounding box center [468, 496] width 163 height 3
click at [489, 497] on div at bounding box center [468, 496] width 163 height 3
click at [510, 497] on div at bounding box center [468, 496] width 163 height 3
click at [58, 449] on icon "button" at bounding box center [59, 450] width 14 height 16
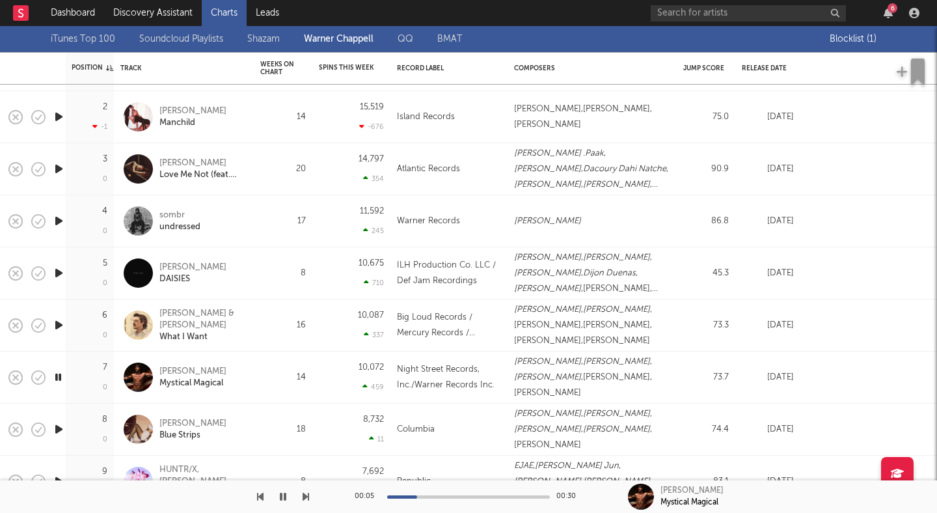
click at [636, 495] on div at bounding box center [641, 497] width 26 height 26
click at [137, 377] on div at bounding box center [138, 377] width 29 height 29
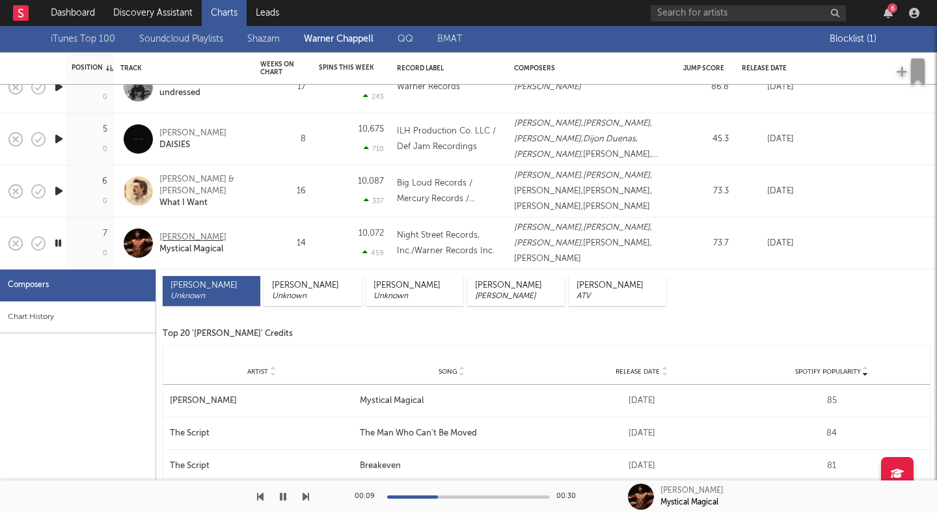
click at [182, 237] on div "Benson Boone" at bounding box center [192, 238] width 67 height 12
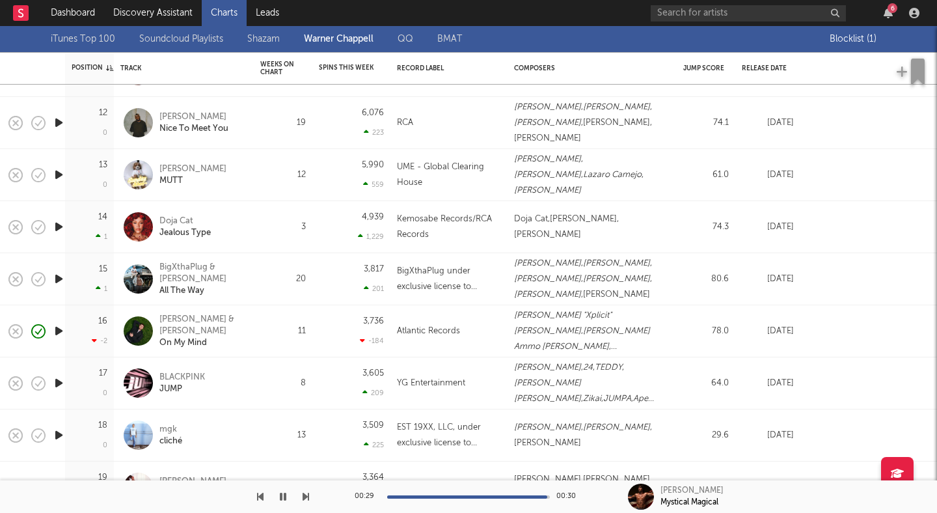
click at [281, 493] on icon "button" at bounding box center [283, 496] width 7 height 10
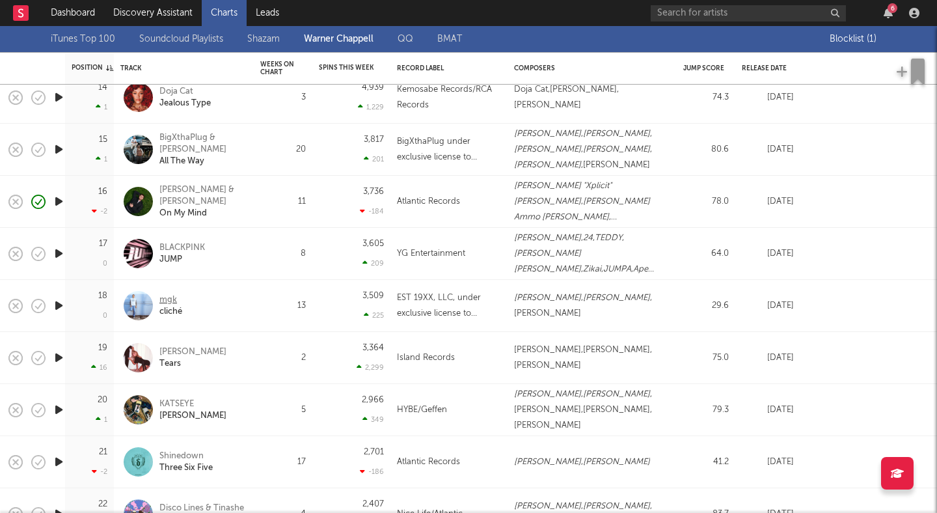
click at [166, 301] on div "mgk" at bounding box center [168, 300] width 18 height 12
click at [58, 302] on icon "button" at bounding box center [59, 305] width 14 height 16
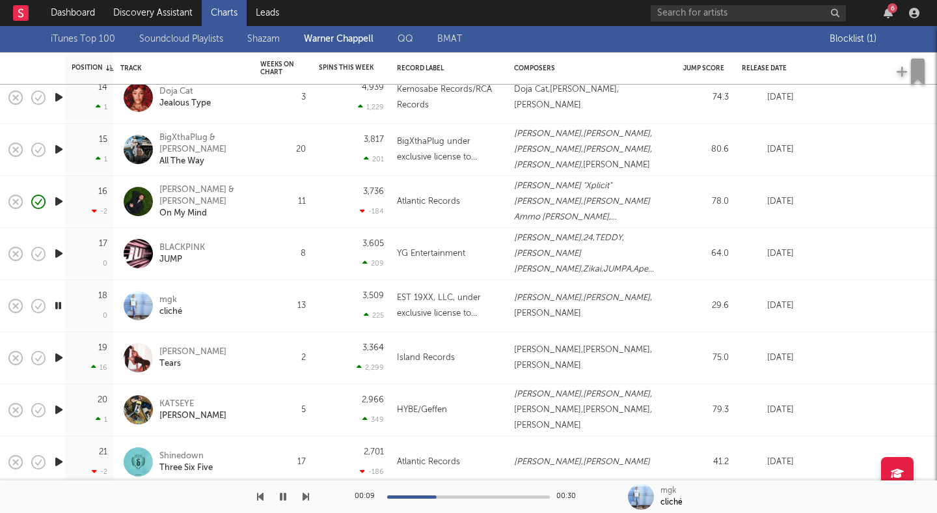
click at [283, 493] on icon "button" at bounding box center [283, 496] width 7 height 10
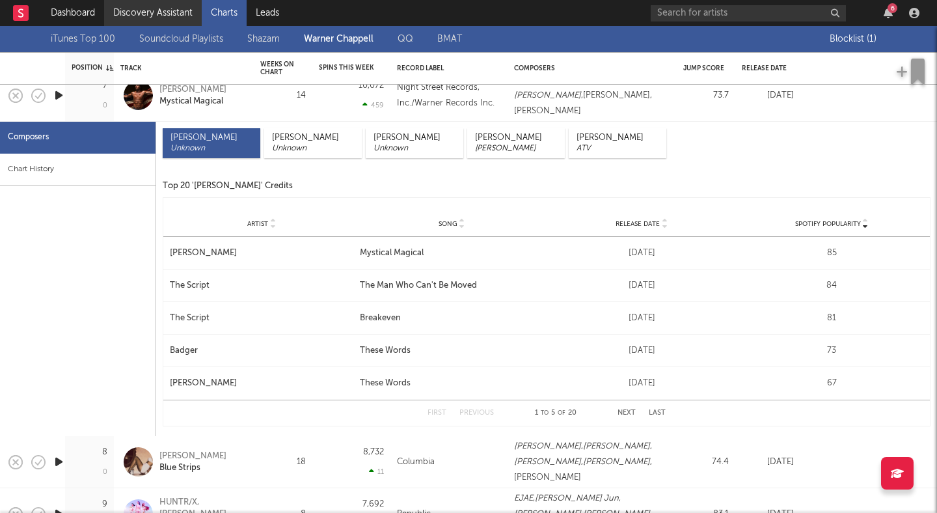
click at [177, 14] on link "Discovery Assistant" at bounding box center [153, 13] width 98 height 26
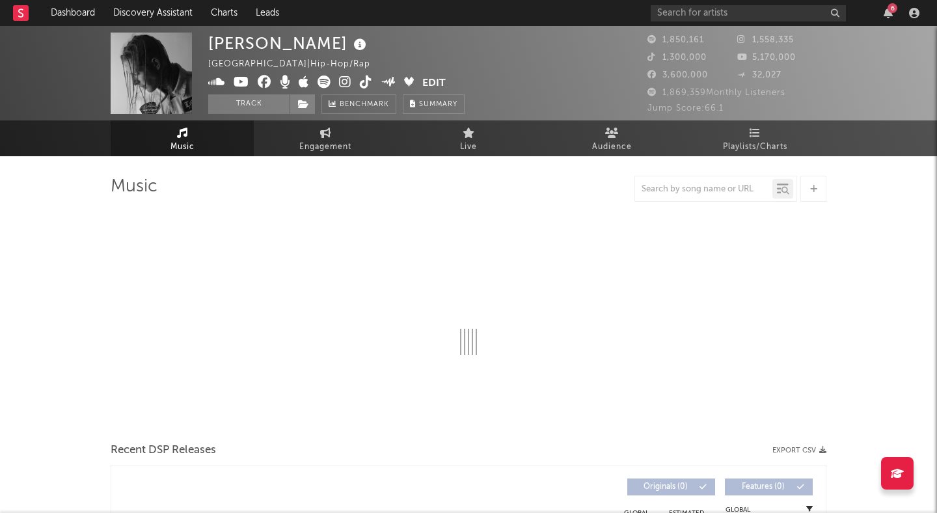
select select "6m"
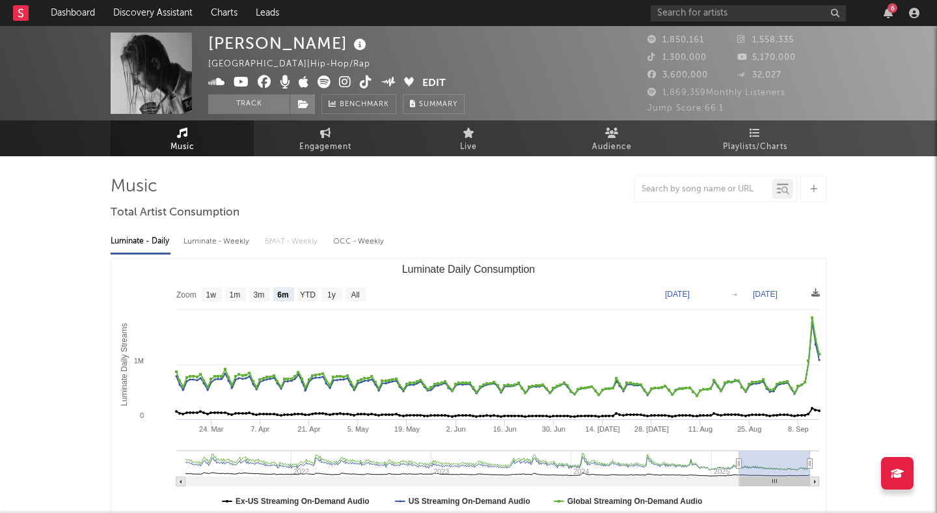
click at [342, 82] on icon at bounding box center [345, 82] width 12 height 13
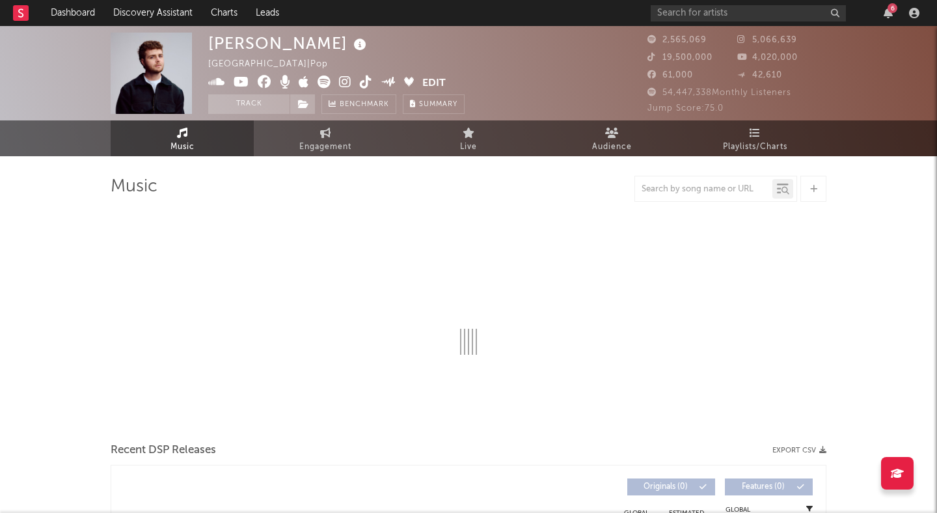
select select "6m"
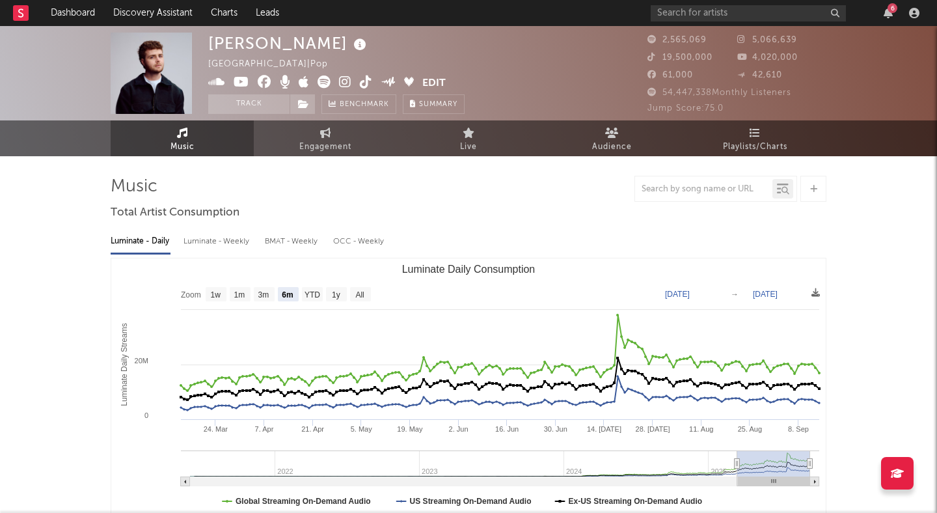
click at [341, 79] on icon at bounding box center [345, 82] width 12 height 13
click at [239, 107] on button "Track" at bounding box center [248, 104] width 81 height 20
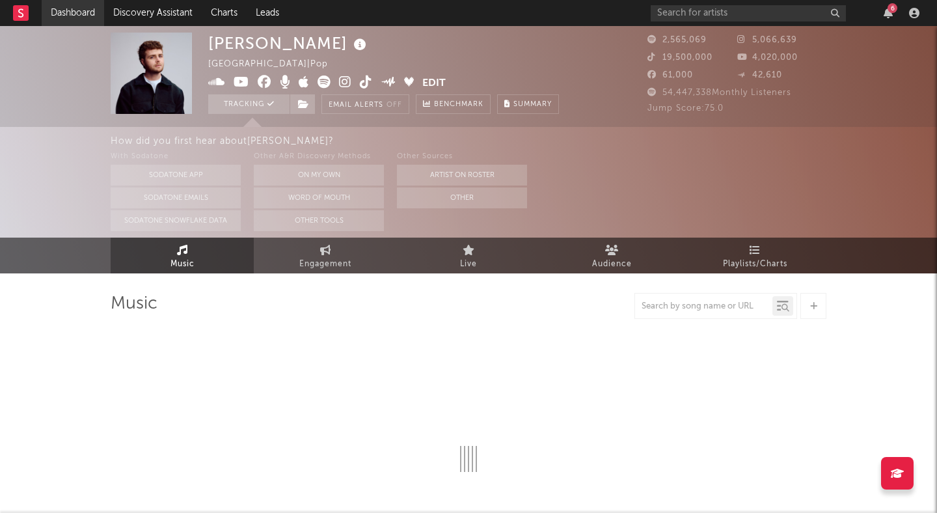
select select "6m"
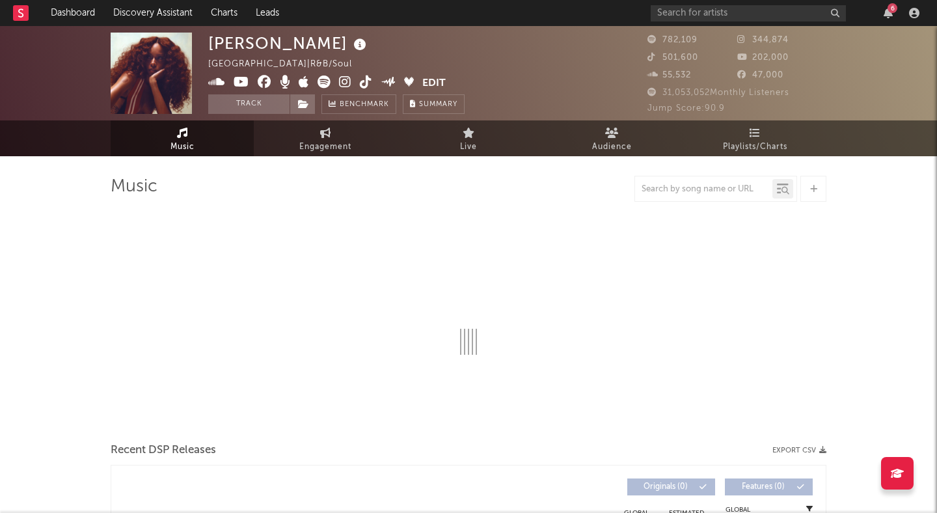
select select "6m"
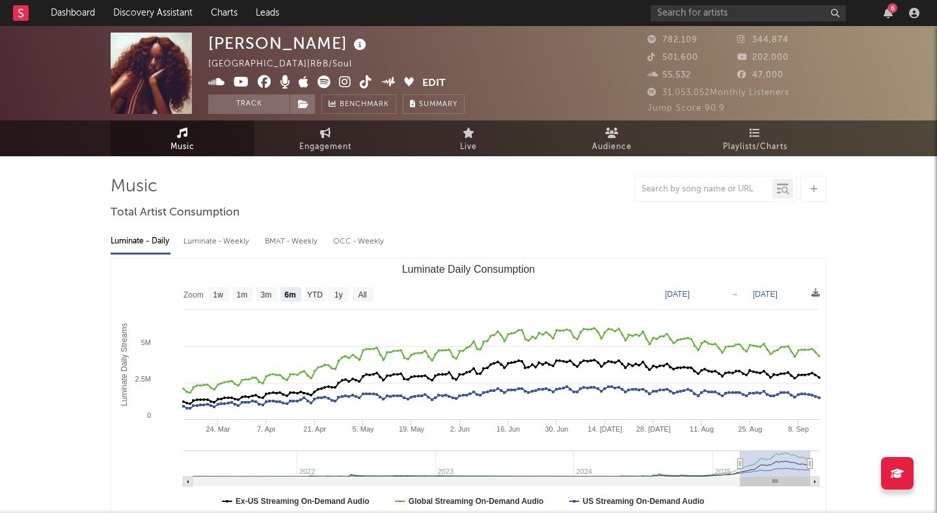
click at [343, 79] on icon at bounding box center [345, 82] width 12 height 13
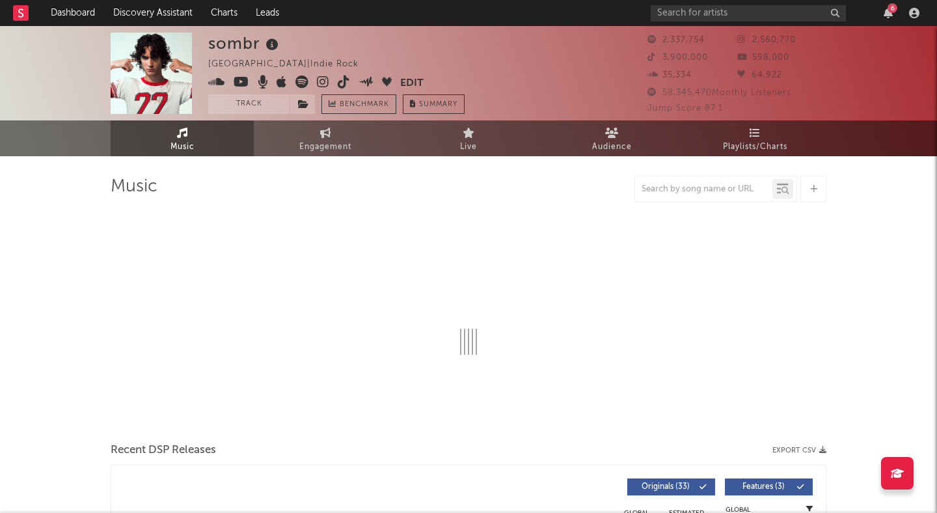
select select "6m"
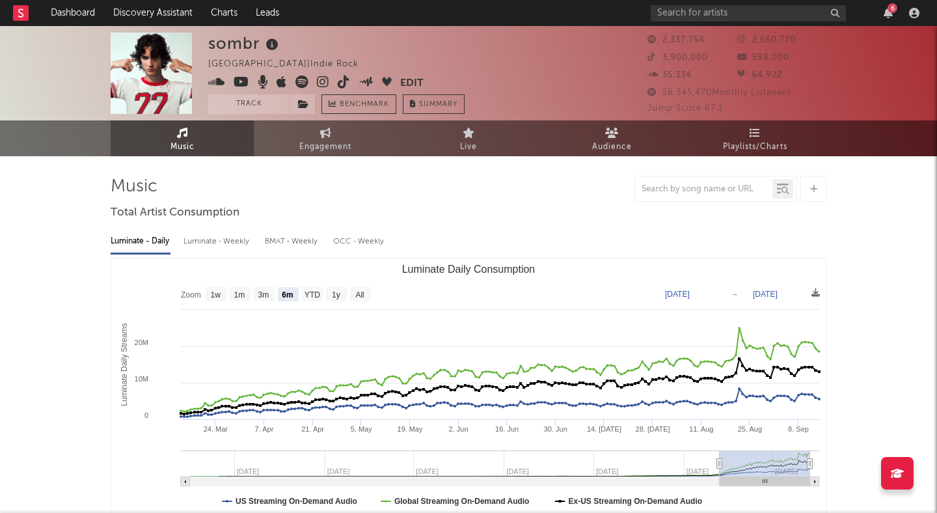
click at [317, 80] on icon at bounding box center [323, 82] width 12 height 13
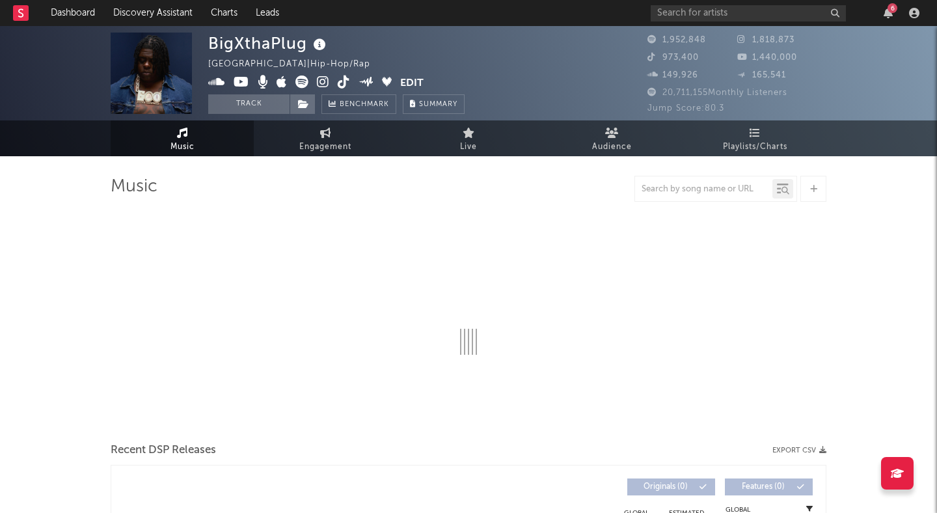
select select "6m"
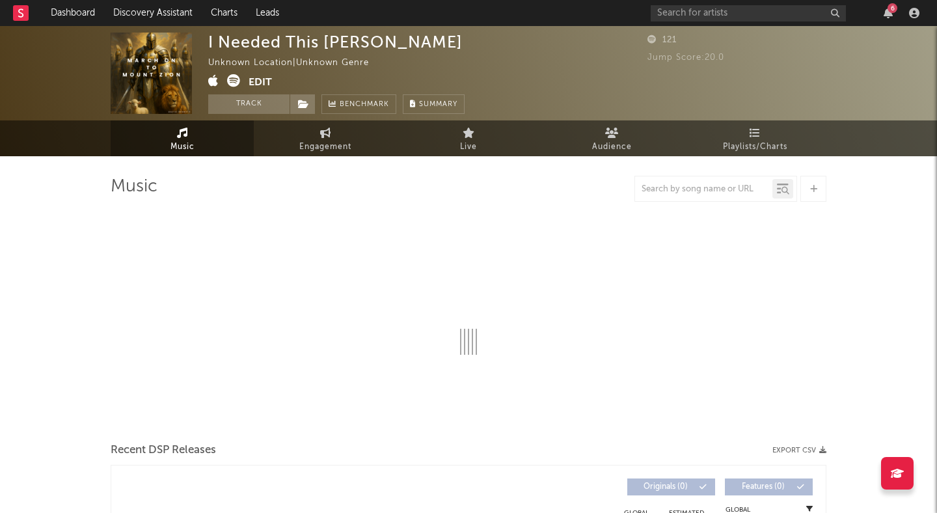
select select "1w"
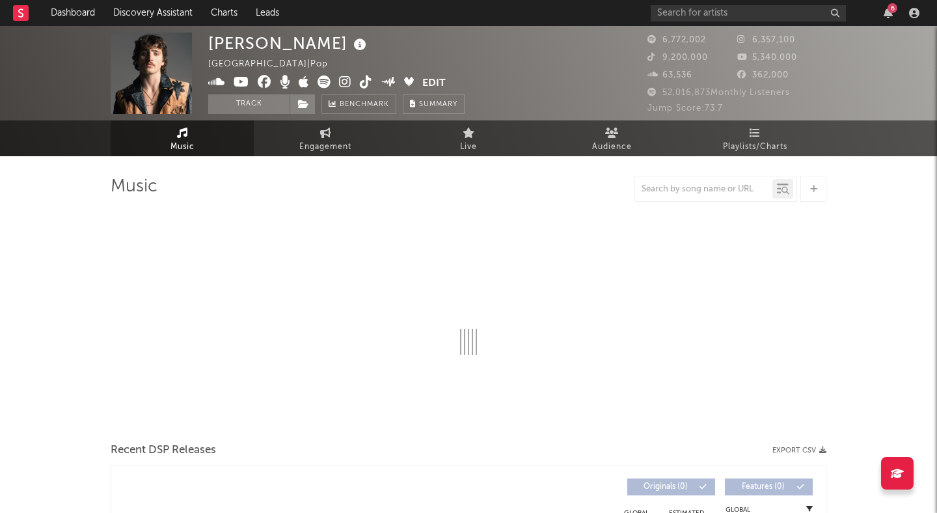
select select "6m"
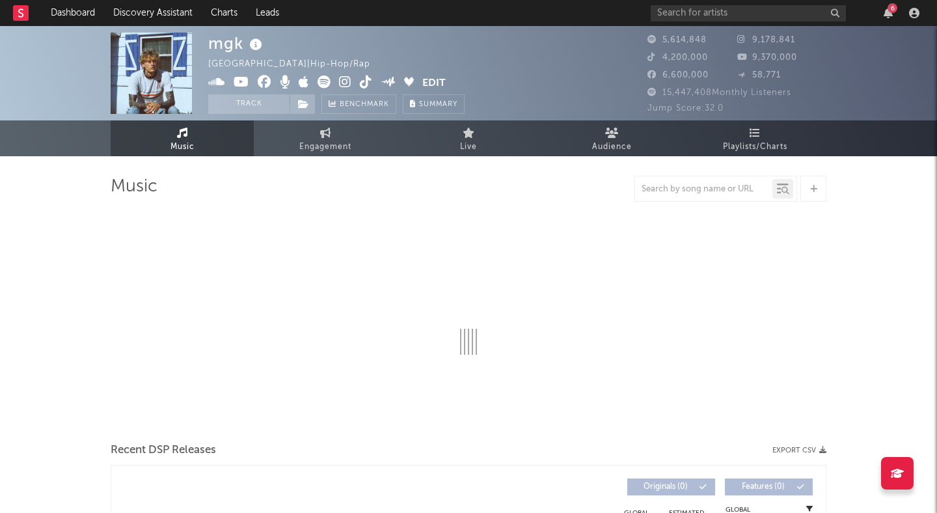
select select "6m"
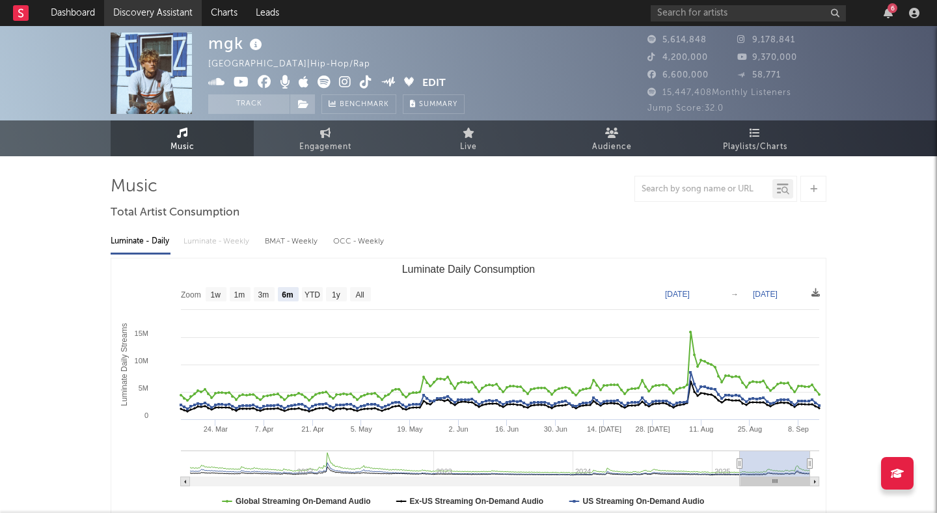
click at [122, 16] on link "Discovery Assistant" at bounding box center [153, 13] width 98 height 26
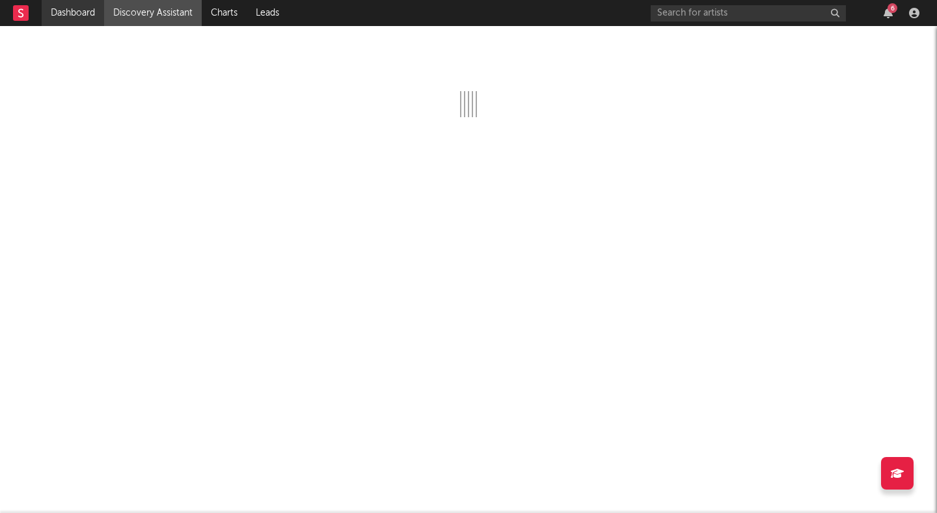
click at [72, 14] on link "Dashboard" at bounding box center [73, 13] width 62 height 26
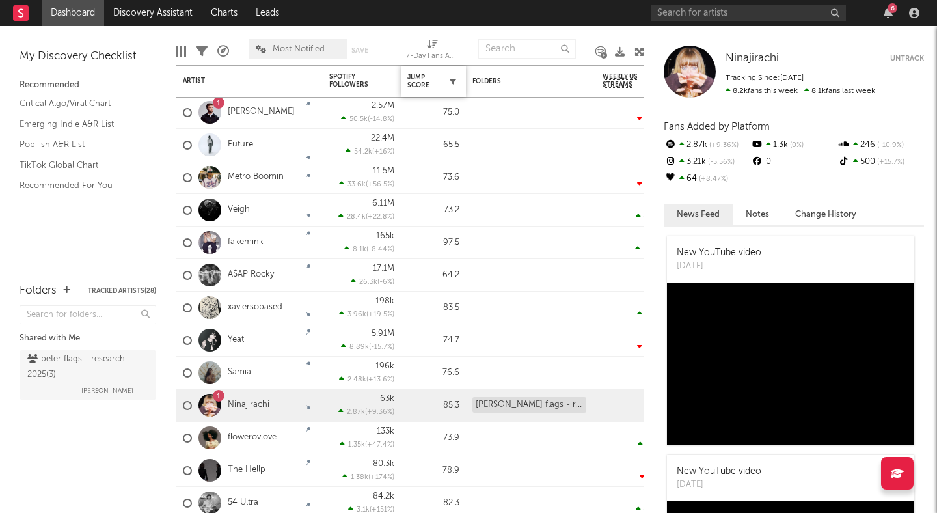
click at [452, 85] on button "button" at bounding box center [453, 81] width 13 height 13
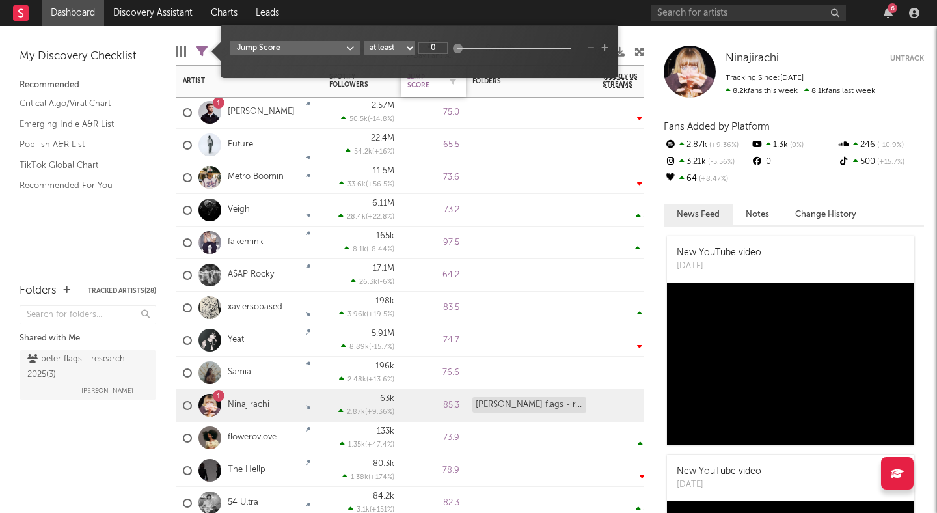
click at [447, 92] on div "Jump Score" at bounding box center [433, 81] width 52 height 27
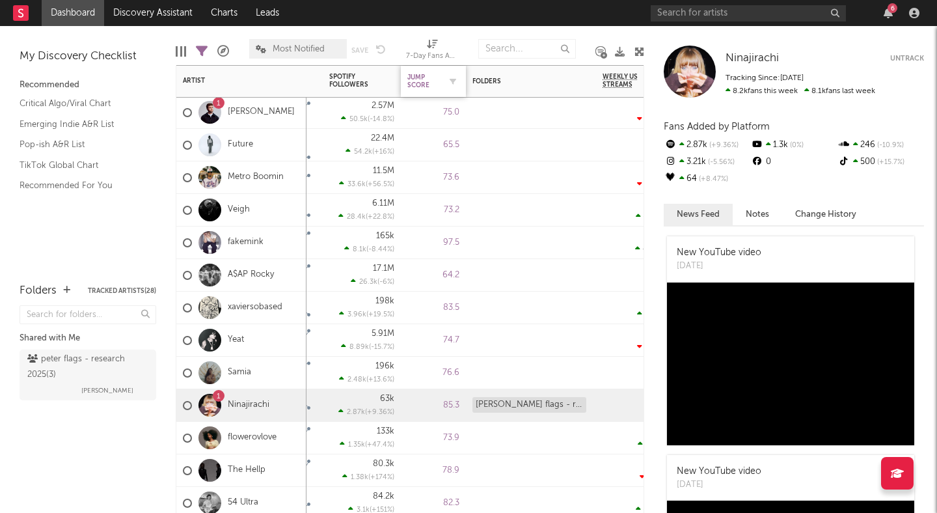
click at [422, 84] on div "Jump Score" at bounding box center [423, 82] width 33 height 16
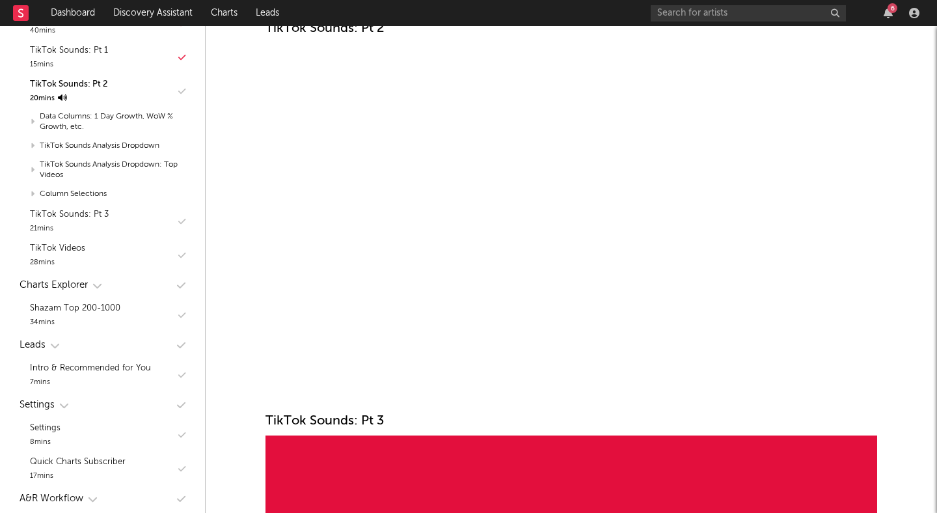
scroll to position [695, 0]
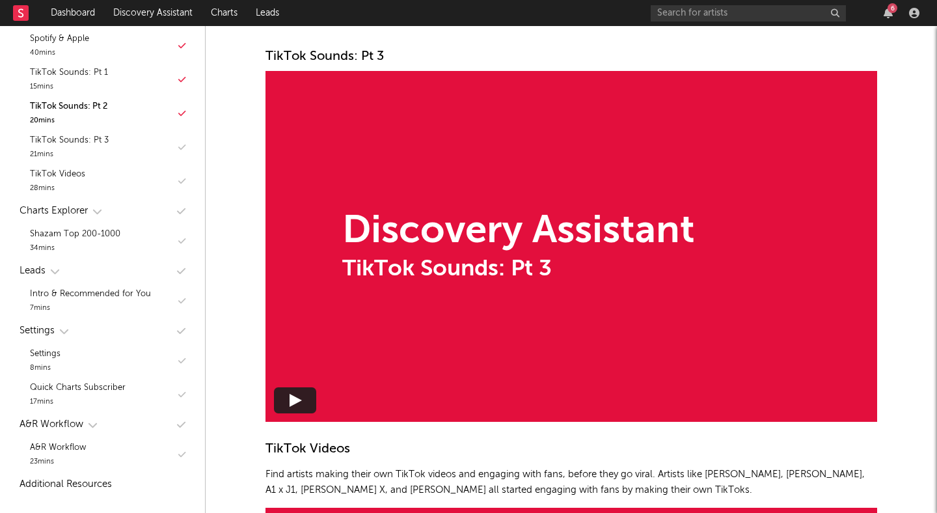
scroll to position [8385, 0]
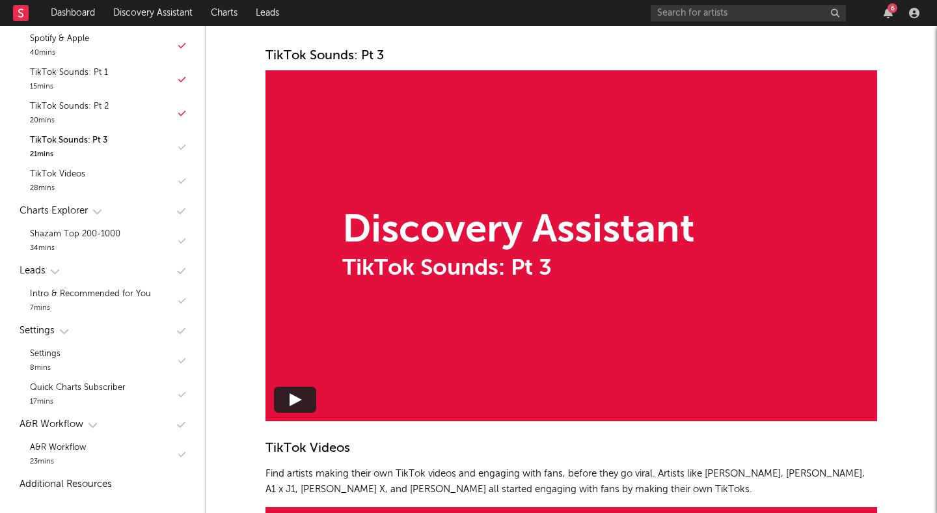
click at [562, 283] on div "Discovery Assistant TikTok Sounds: Pt 3" at bounding box center [572, 245] width 612 height 351
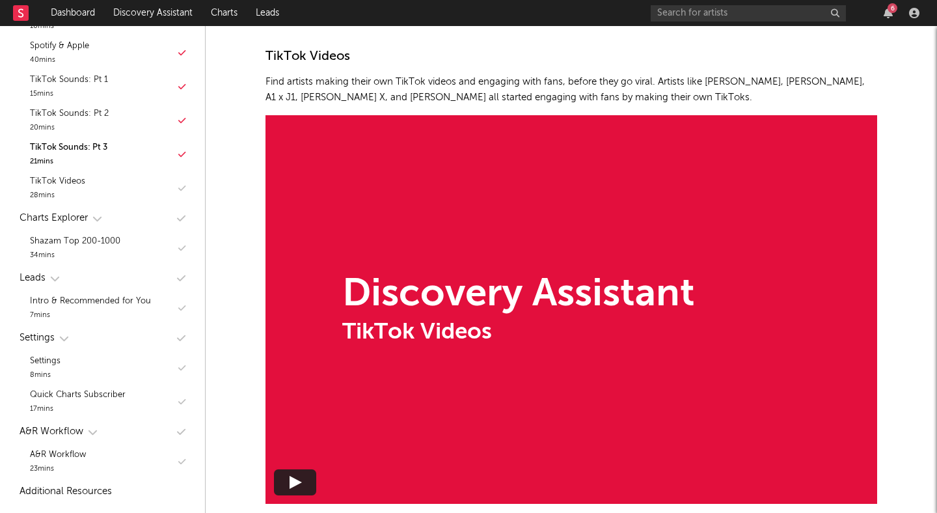
scroll to position [8777, 0]
click at [613, 279] on div "Discovery Assistant" at bounding box center [518, 294] width 353 height 39
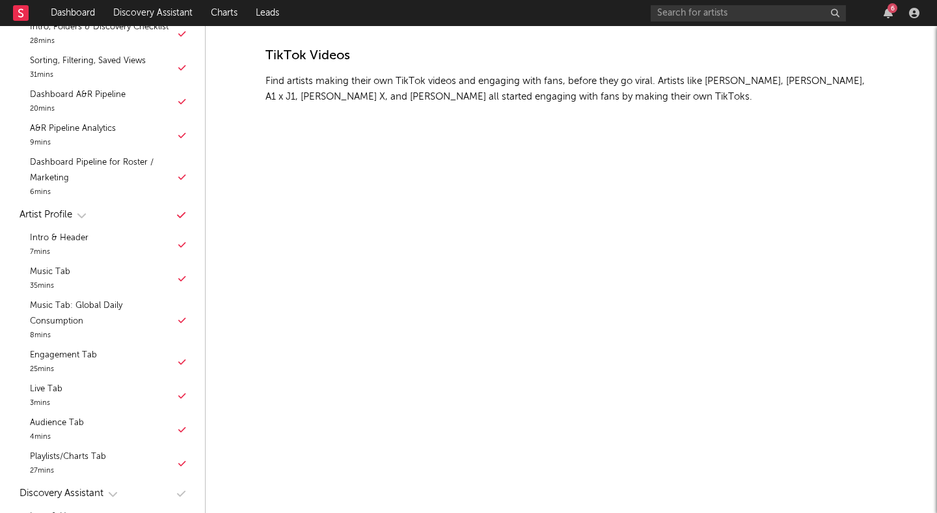
scroll to position [628, 0]
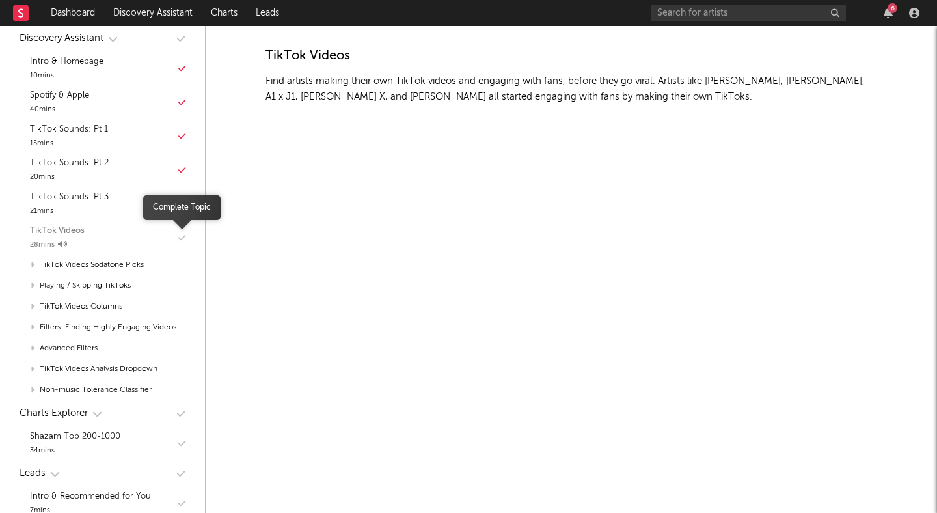
click at [180, 234] on icon "button" at bounding box center [181, 238] width 7 height 8
click at [70, 408] on div "Charts Explorer" at bounding box center [54, 414] width 68 height 16
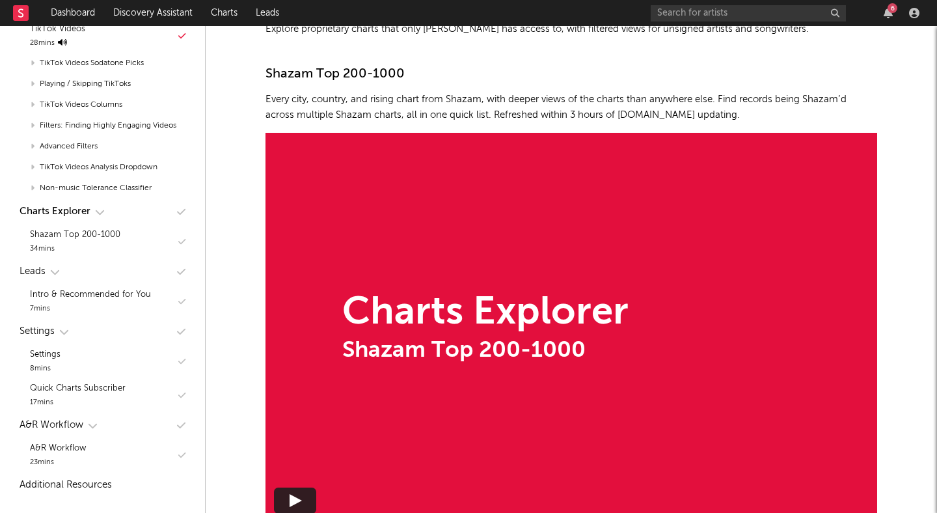
scroll to position [9359, 0]
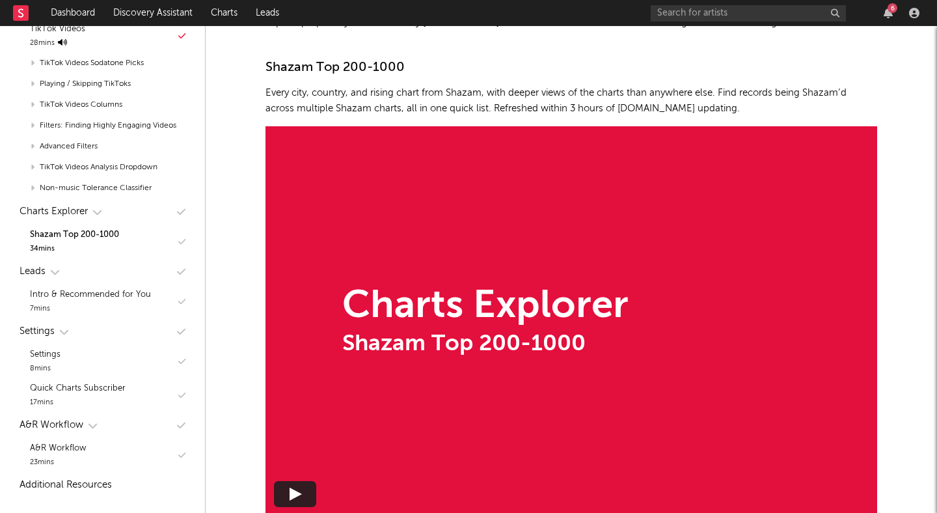
click at [450, 346] on div "Shazam Top 200-1000" at bounding box center [485, 344] width 286 height 23
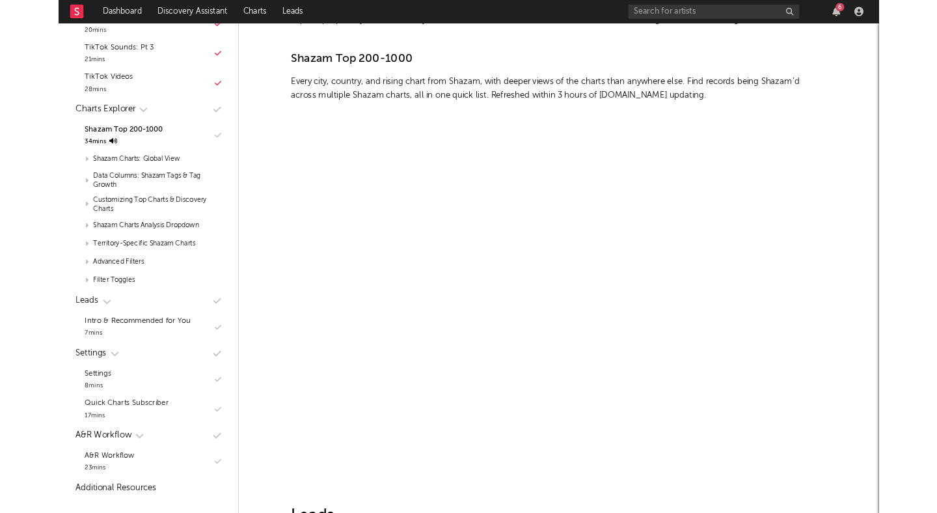
scroll to position [830, 0]
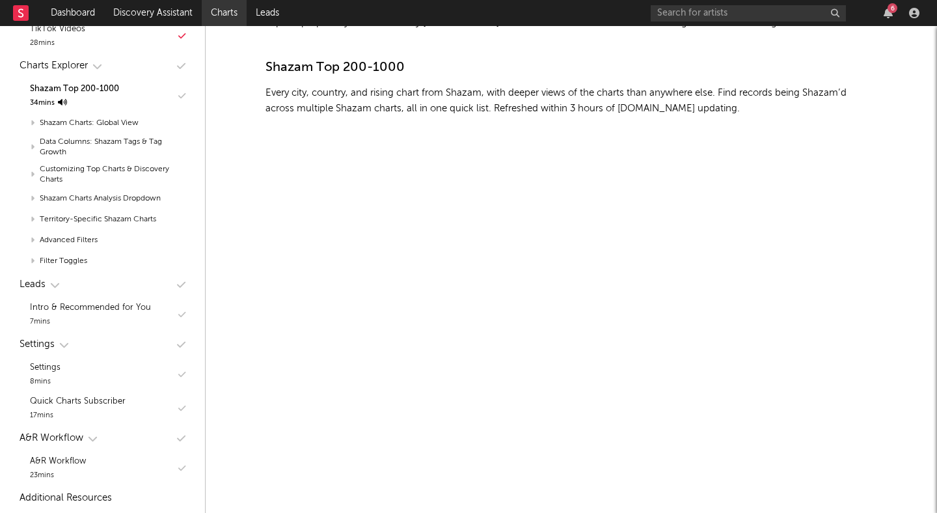
click at [228, 1] on link "Charts" at bounding box center [224, 13] width 45 height 26
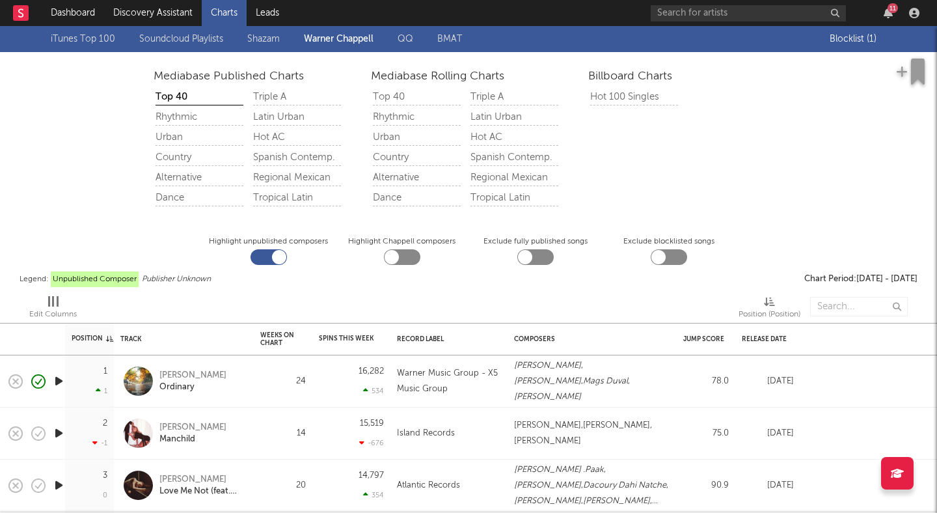
click at [270, 38] on link "Shazam" at bounding box center [263, 39] width 33 height 16
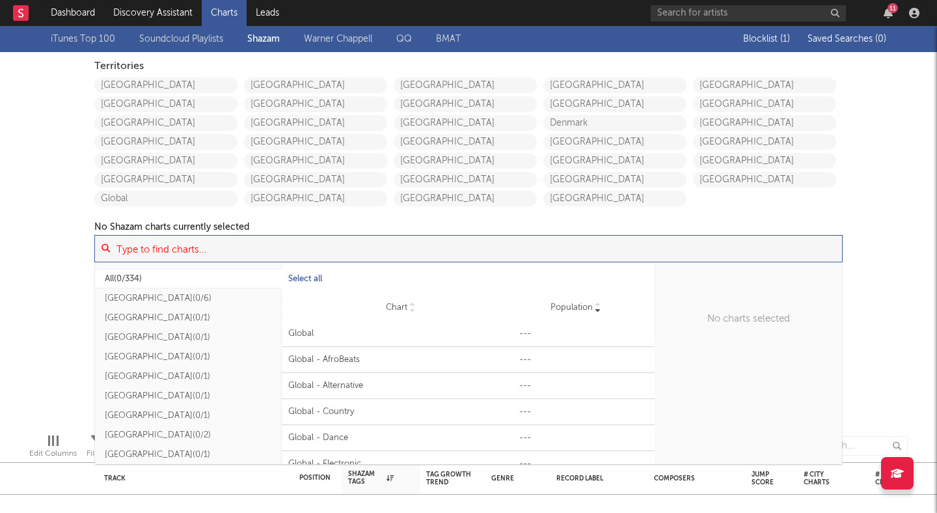
click at [345, 249] on input at bounding box center [476, 249] width 732 height 26
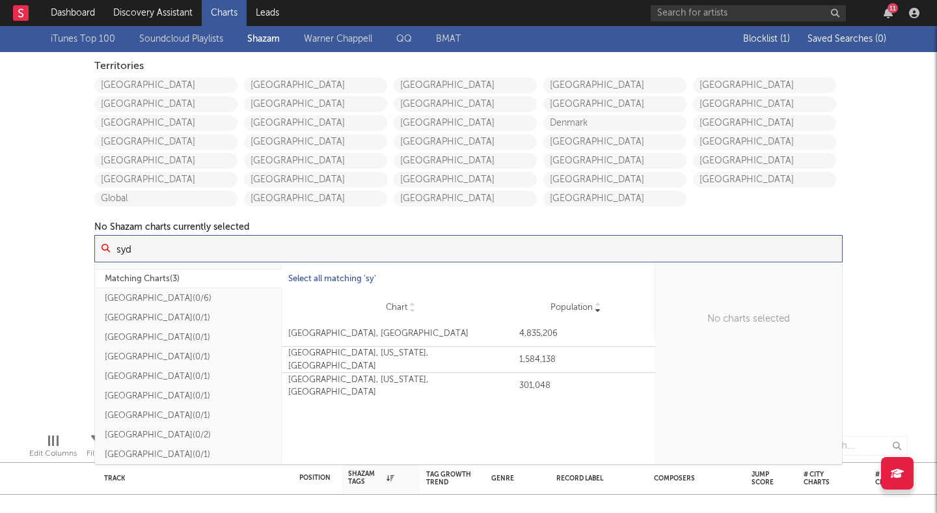
type input "sydn"
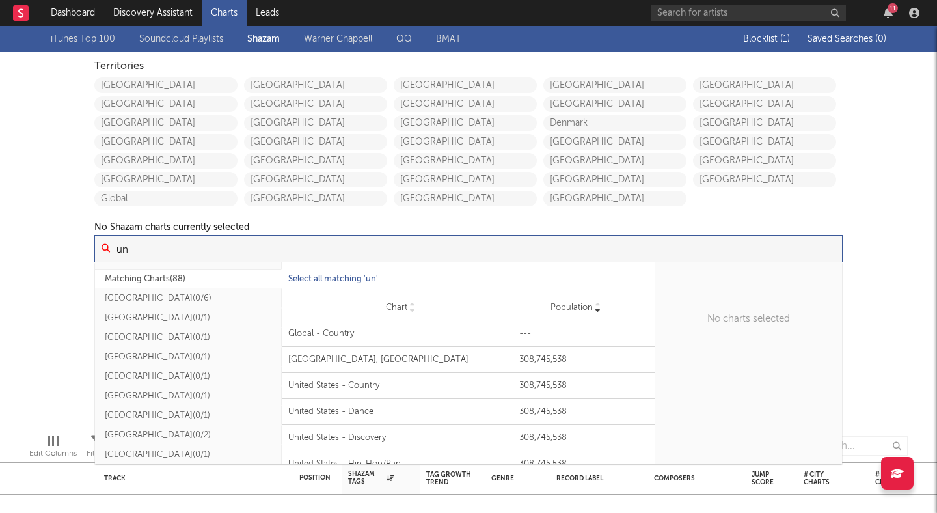
type input "u"
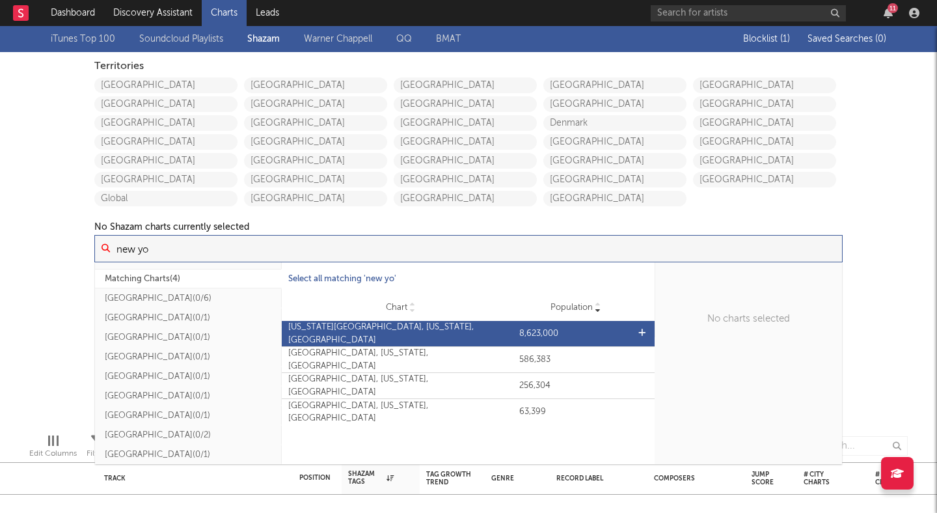
type input "new yo"
click at [427, 331] on div "[US_STATE][GEOGRAPHIC_DATA], [US_STATE], [GEOGRAPHIC_DATA]" at bounding box center [400, 333] width 225 height 25
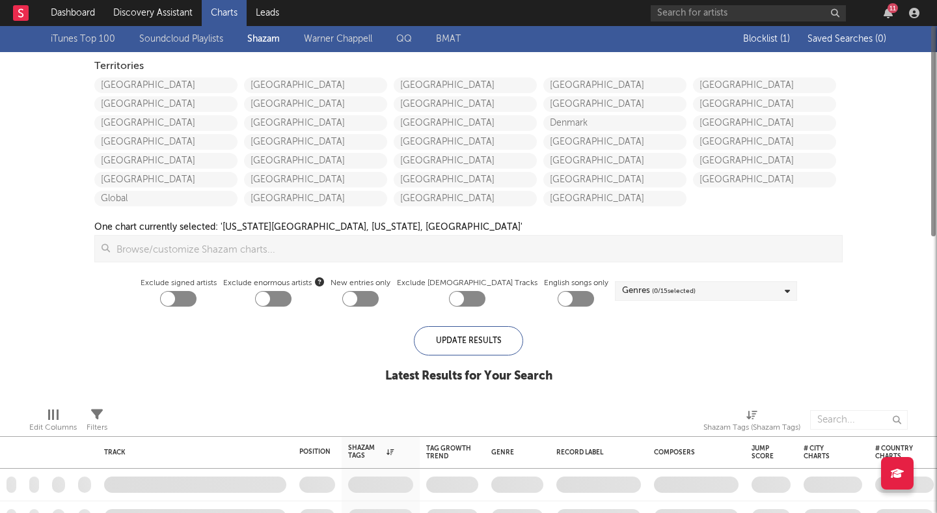
click at [51, 268] on div "iTunes Top 100 Soundcloud Playlists [PERSON_NAME] QQ BMAT Blocklist ( 1 ) Saved…" at bounding box center [468, 211] width 937 height 371
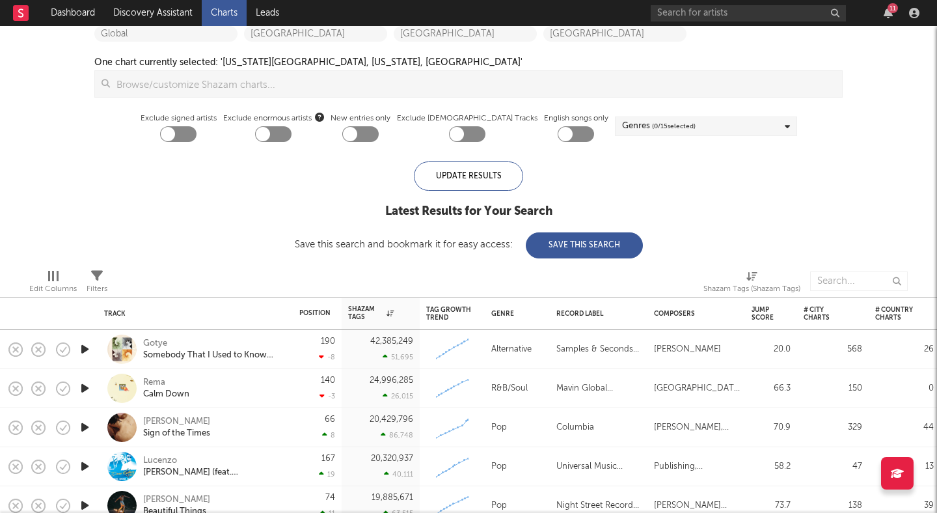
click at [83, 349] on icon "button" at bounding box center [85, 349] width 14 height 16
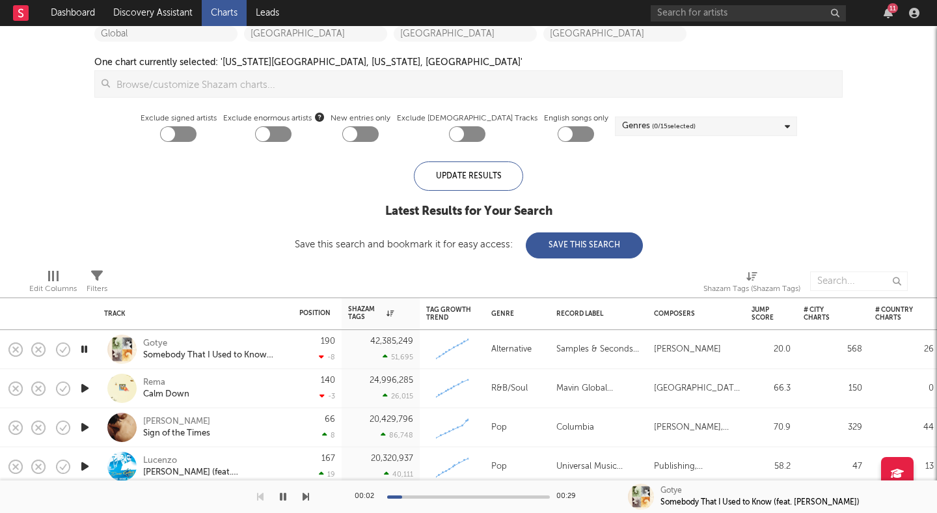
click at [83, 349] on icon "button" at bounding box center [84, 349] width 12 height 16
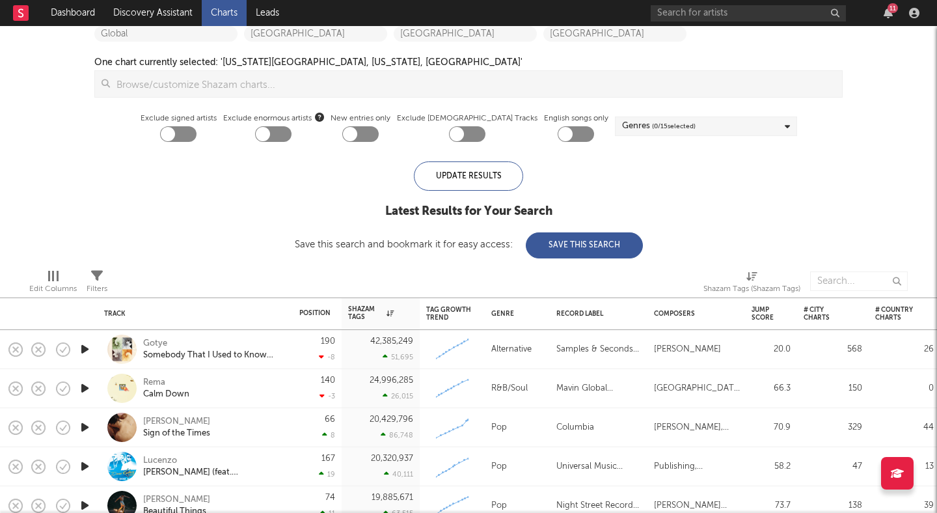
click at [84, 386] on icon "button" at bounding box center [85, 388] width 14 height 16
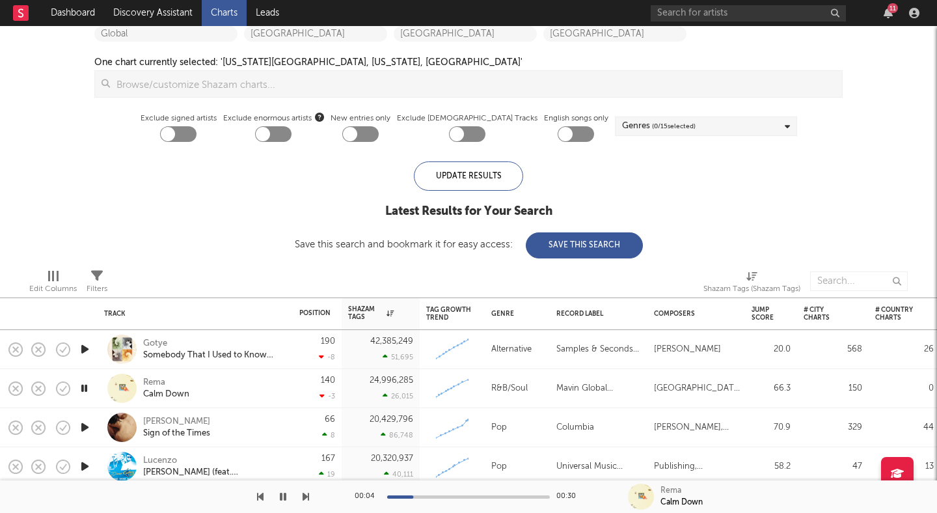
click at [82, 428] on icon "button" at bounding box center [85, 427] width 14 height 16
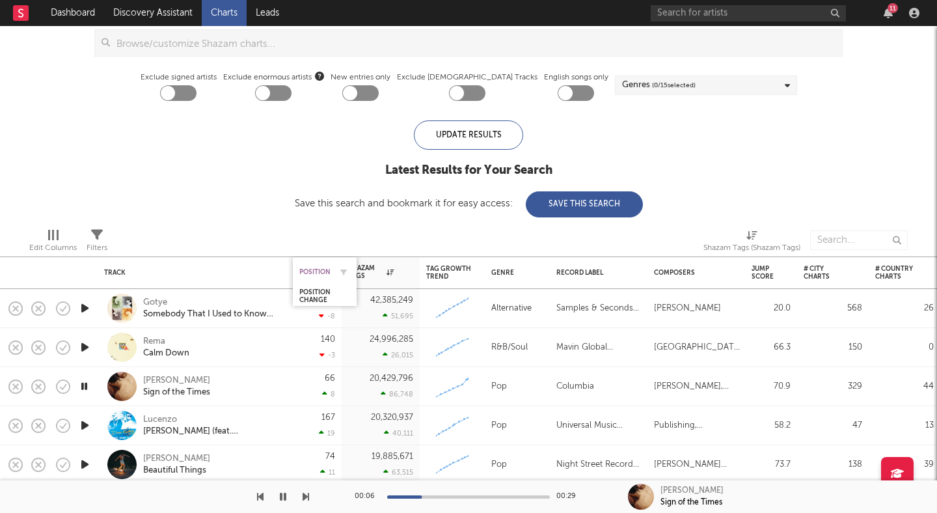
click at [320, 271] on div "Position" at bounding box center [314, 272] width 31 height 8
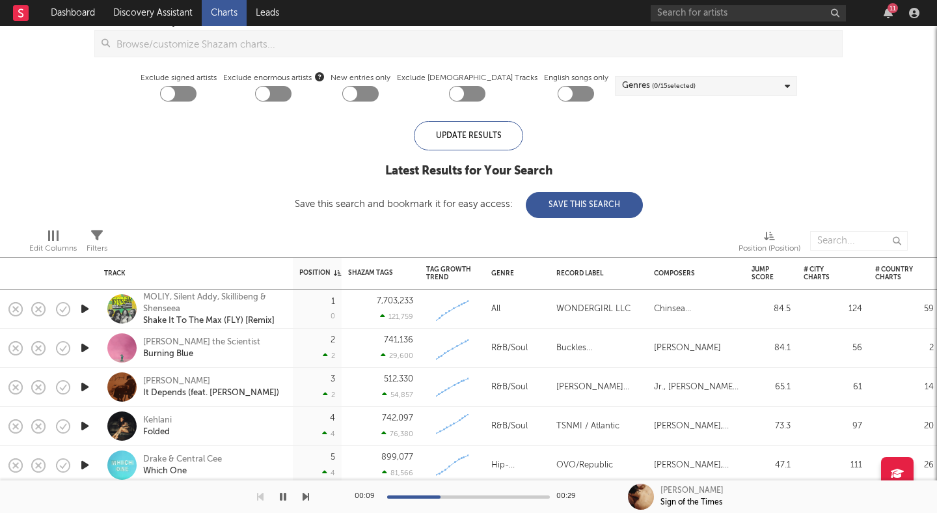
click at [89, 307] on icon "button" at bounding box center [85, 309] width 14 height 16
click at [87, 345] on icon "button" at bounding box center [85, 348] width 14 height 16
click at [443, 497] on div at bounding box center [468, 496] width 163 height 3
click at [182, 339] on div "Mariah the Scientist" at bounding box center [201, 343] width 117 height 12
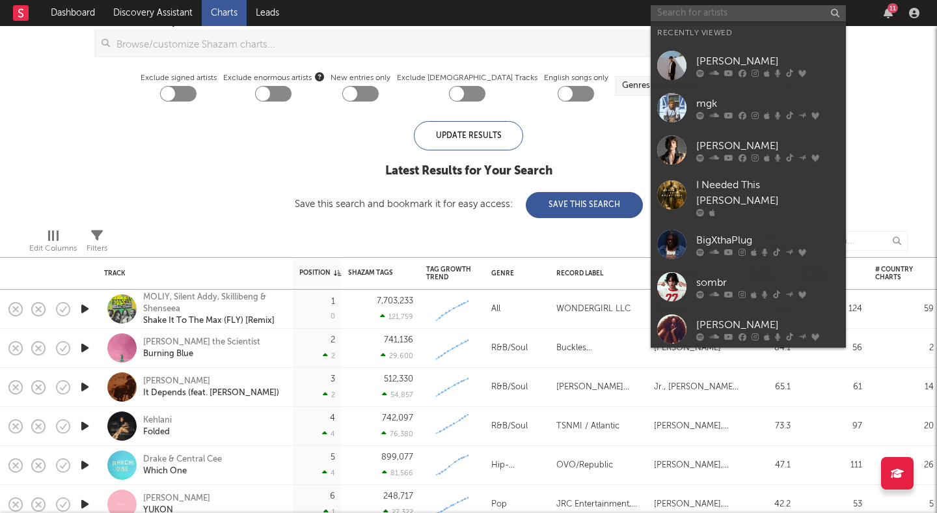
click at [758, 15] on input "text" at bounding box center [748, 13] width 195 height 16
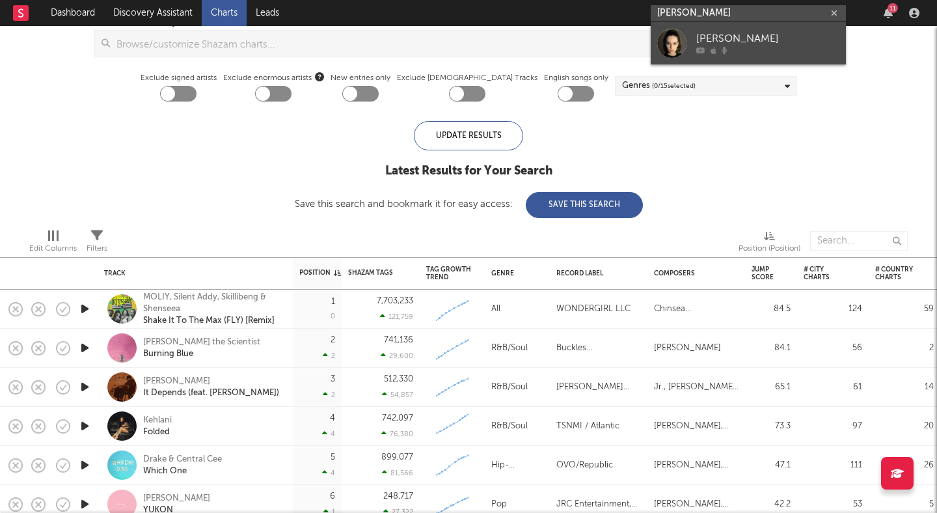
type input "elijahh wood"
click at [756, 35] on div "Elijah Wood" at bounding box center [768, 39] width 143 height 16
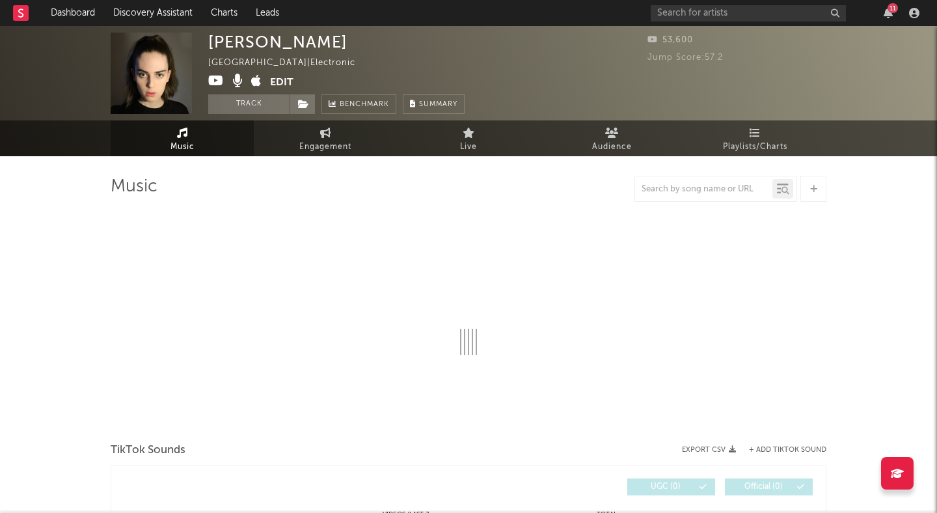
select select "1w"
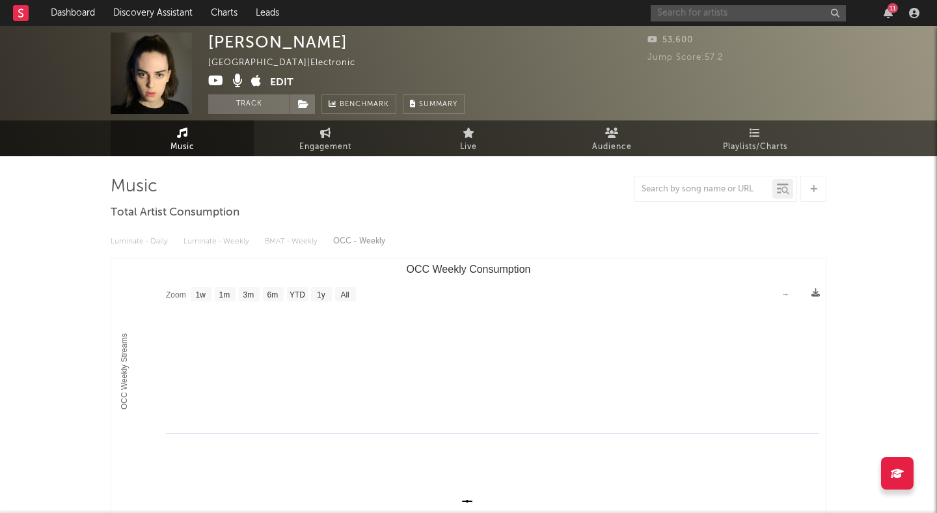
click at [700, 12] on input "text" at bounding box center [748, 13] width 195 height 16
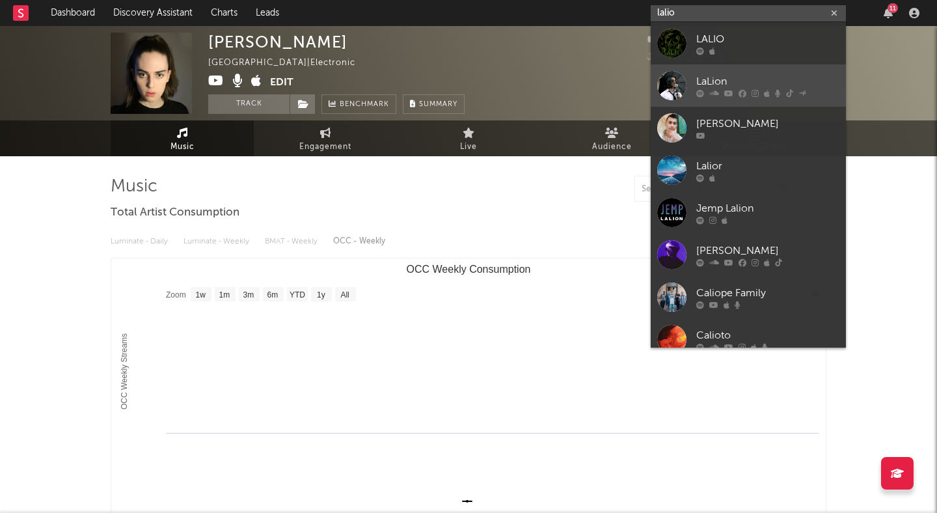
type input "lalio"
click at [715, 76] on div "LaLion" at bounding box center [768, 82] width 143 height 16
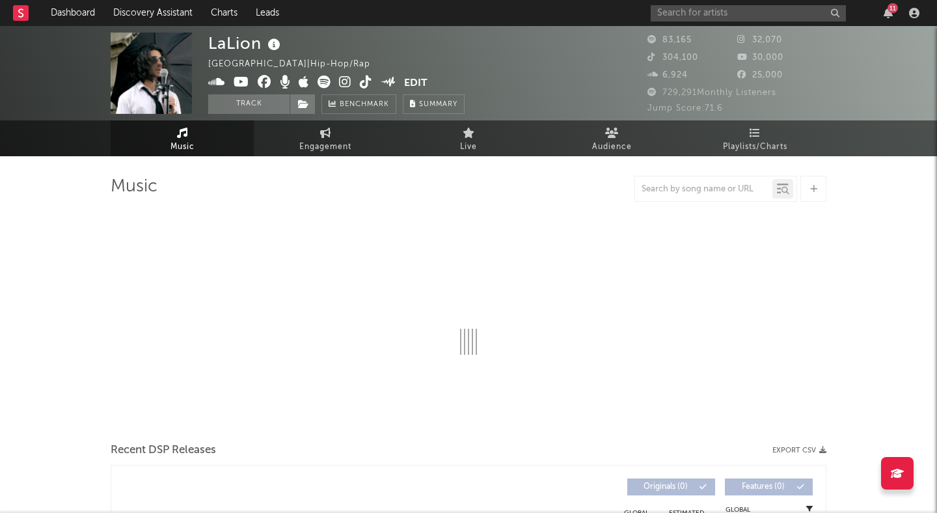
select select "6m"
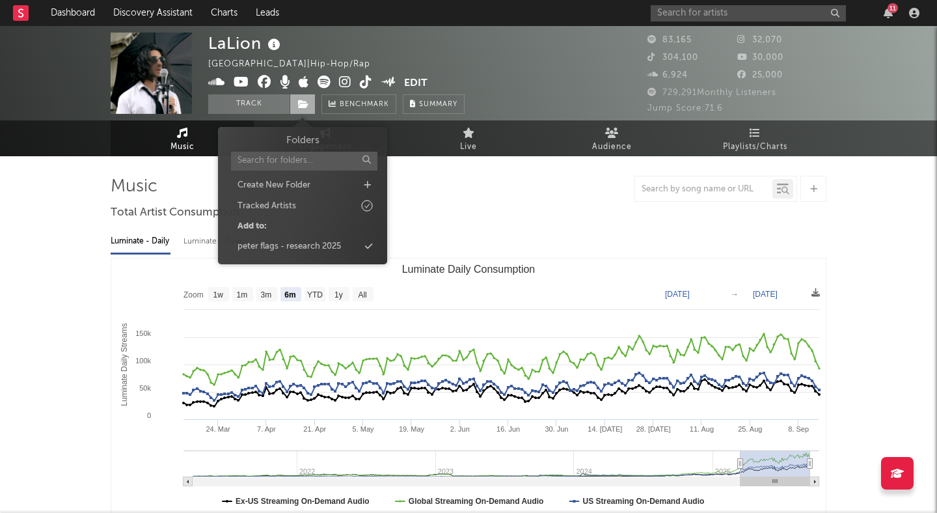
click at [310, 102] on span at bounding box center [303, 104] width 26 height 20
click at [477, 49] on div "LaLion United States | Hip-Hop/Rap Edit Track Benchmark Summary" at bounding box center [419, 73] width 423 height 81
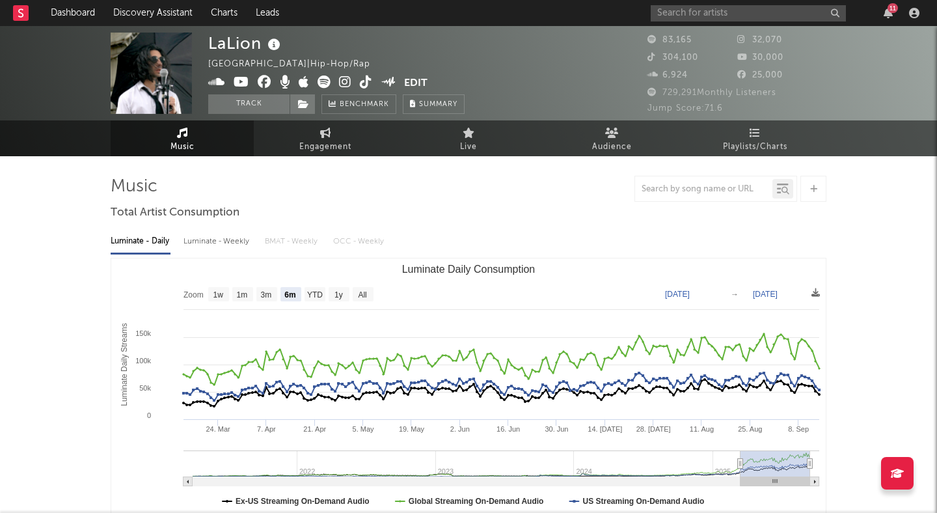
click at [277, 42] on icon at bounding box center [274, 45] width 19 height 18
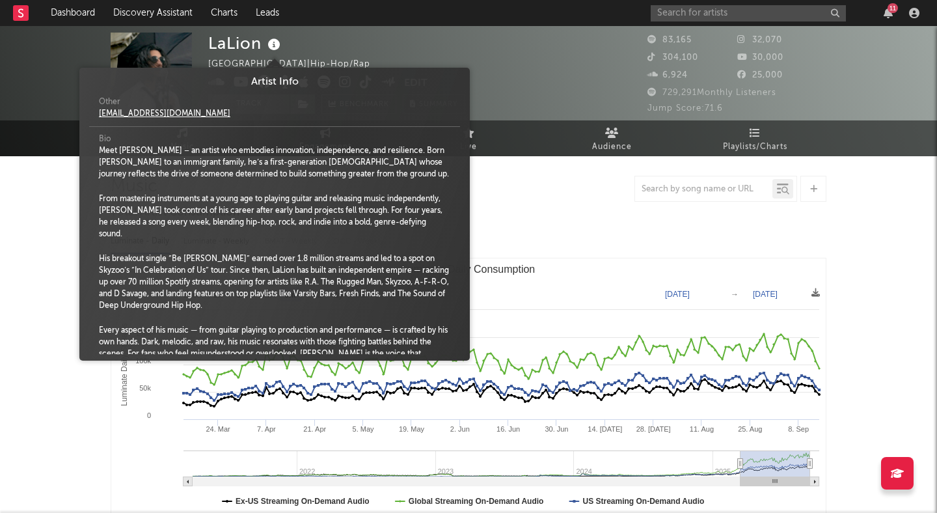
scroll to position [55, 0]
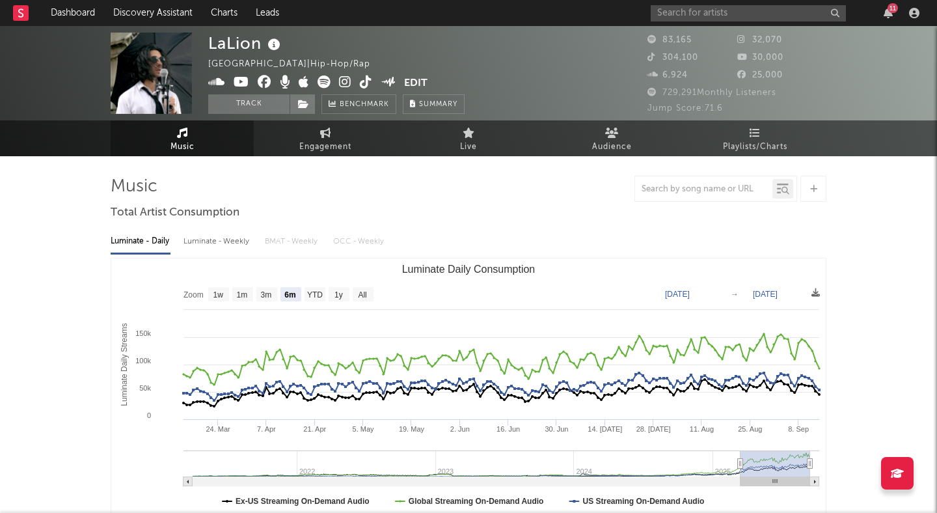
click at [573, 68] on div "LaLion United States | Hip-Hop/Rap Edit Track Benchmark Summary" at bounding box center [419, 73] width 423 height 81
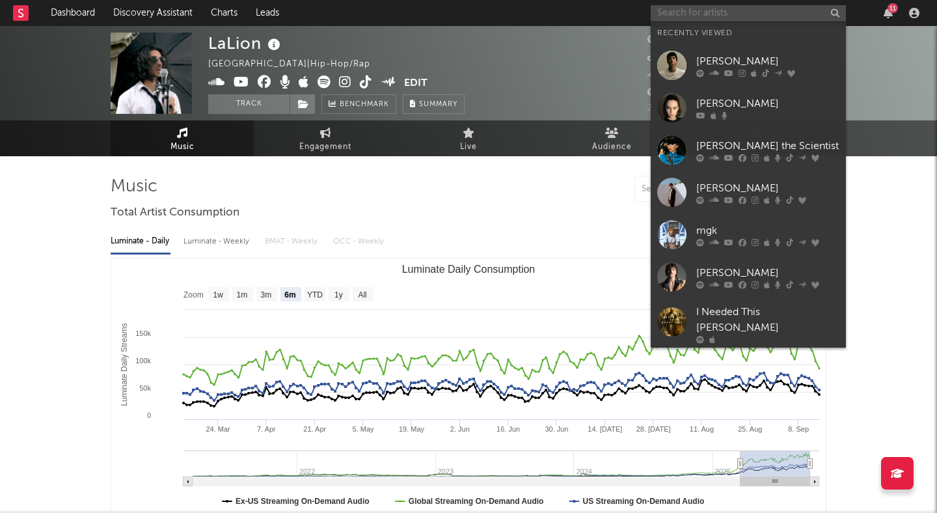
click at [722, 14] on input "text" at bounding box center [748, 13] width 195 height 16
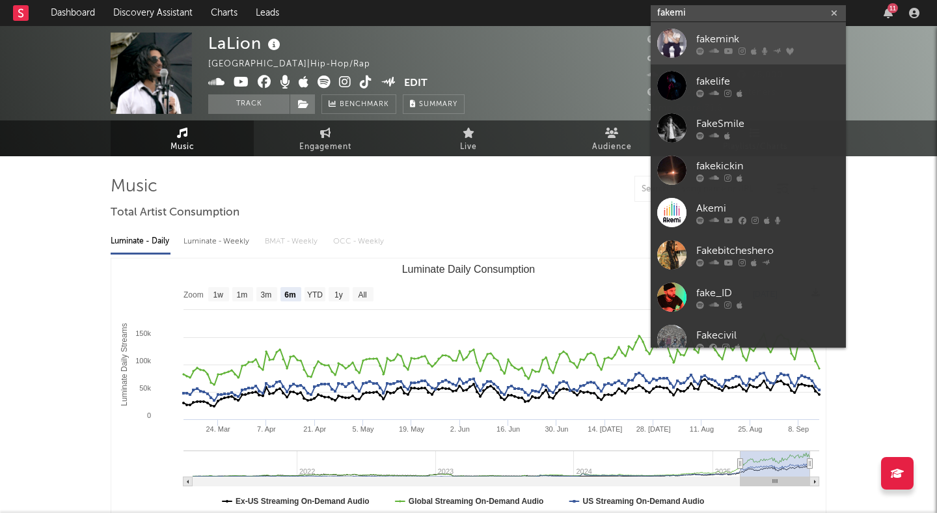
type input "fakemi"
click at [758, 35] on div "fakemink" at bounding box center [768, 39] width 143 height 16
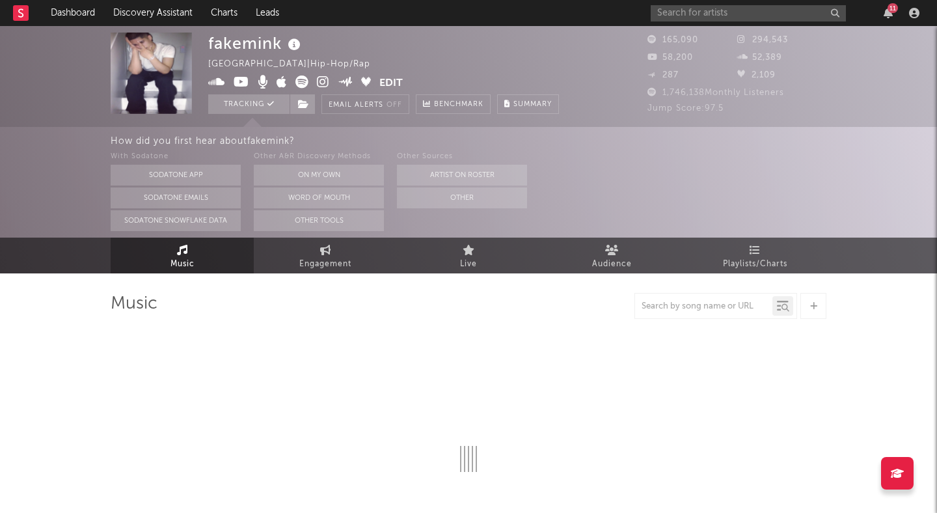
select select "6m"
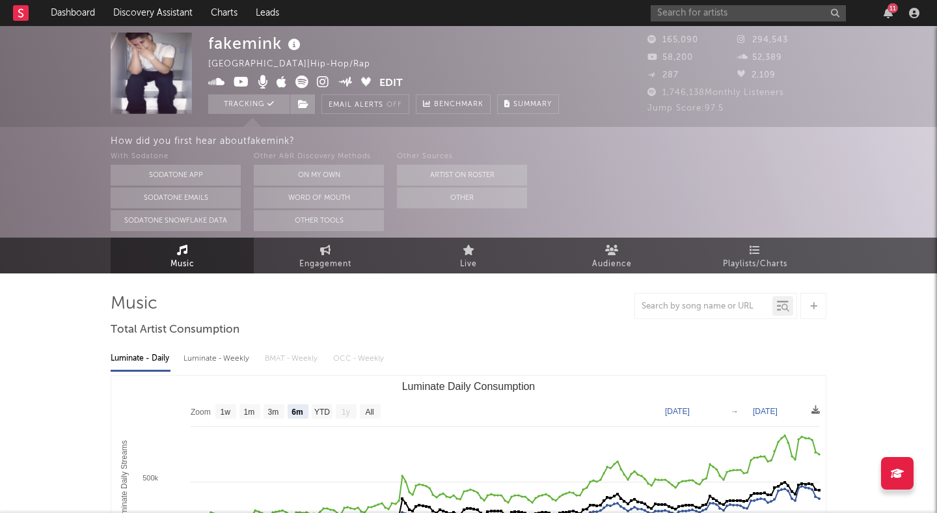
click at [294, 46] on icon at bounding box center [294, 45] width 19 height 18
click at [534, 51] on div "fakemink United Kingdom | Hip-Hop/Rap Edit Tracking Email Alerts Off Benchmark …" at bounding box center [383, 73] width 351 height 81
click at [680, 16] on input "text" at bounding box center [748, 13] width 195 height 16
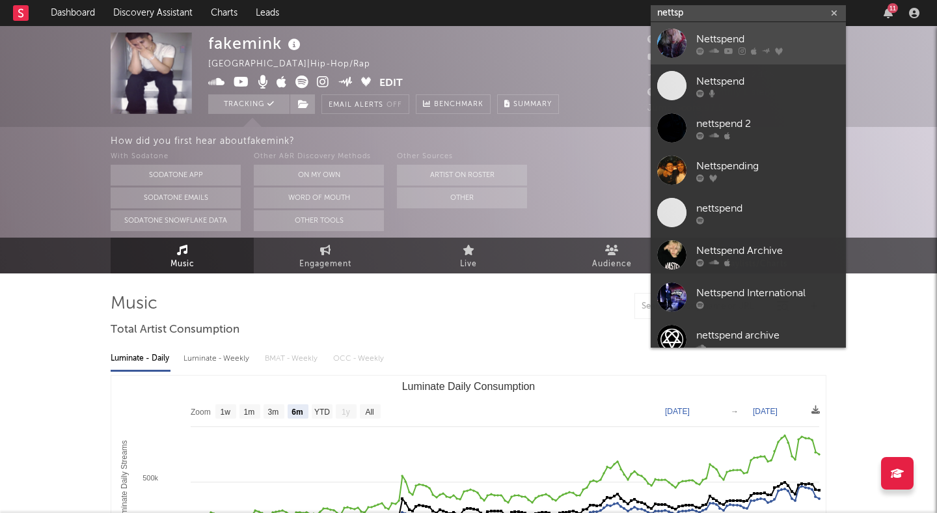
type input "nettsp"
click at [702, 33] on div "Nettspend" at bounding box center [768, 39] width 143 height 16
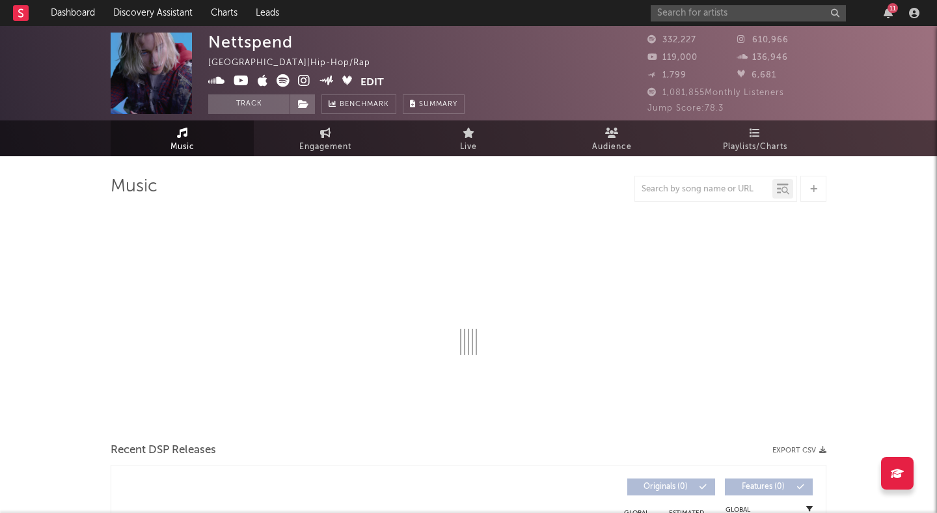
select select "6m"
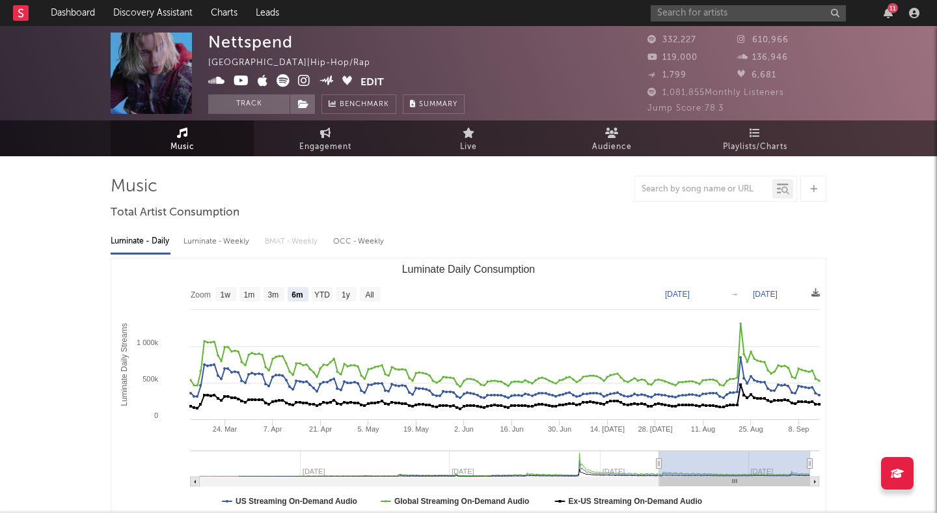
click at [299, 42] on div "Nettspend United States | Hip-Hop/Rap Edit Track Benchmark Summary" at bounding box center [336, 73] width 256 height 81
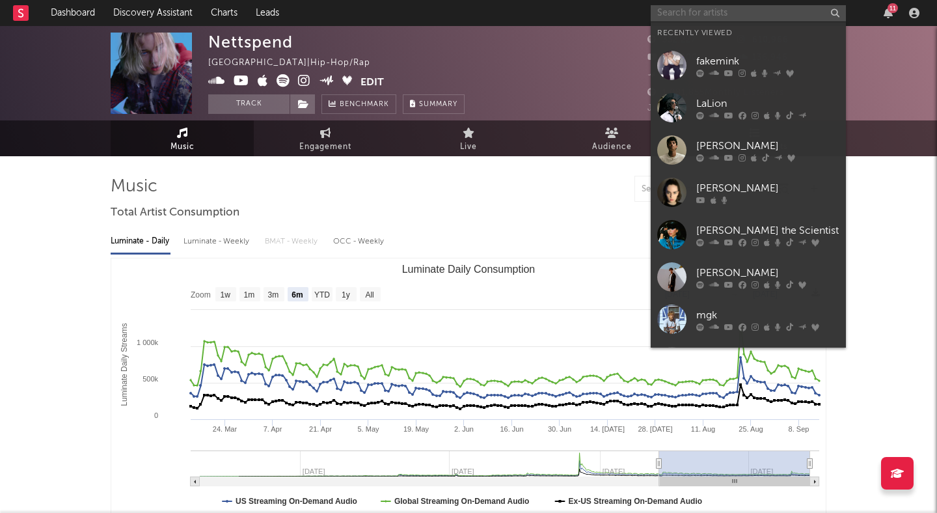
click at [700, 15] on input "text" at bounding box center [748, 13] width 195 height 16
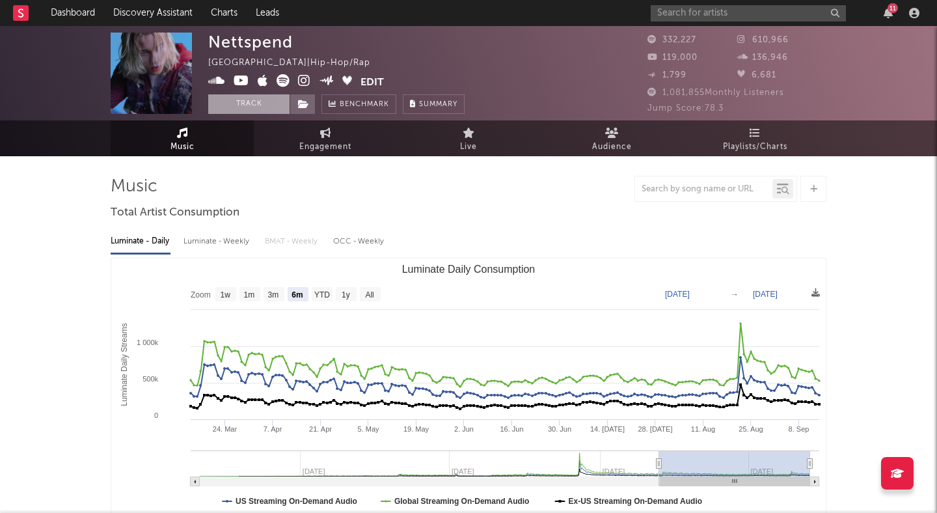
click at [263, 105] on button "Track" at bounding box center [248, 104] width 81 height 20
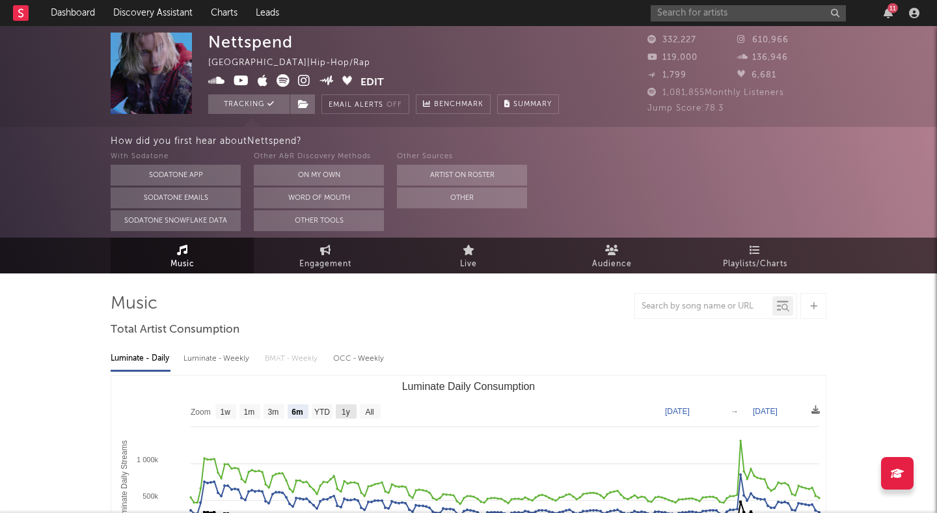
click at [353, 417] on rect "Luminate Daily Consumption" at bounding box center [346, 411] width 21 height 14
select select "1y"
type input "2024-09-14"
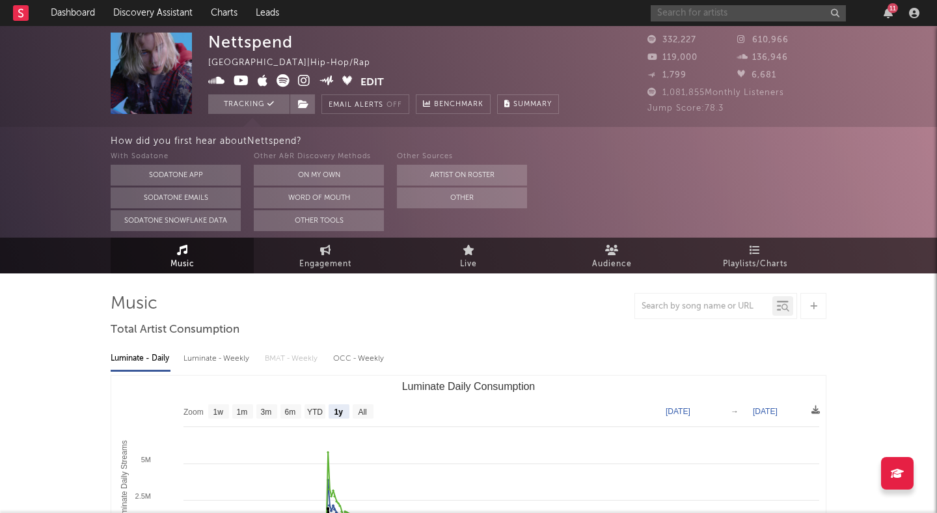
click at [698, 12] on input "text" at bounding box center [748, 13] width 195 height 16
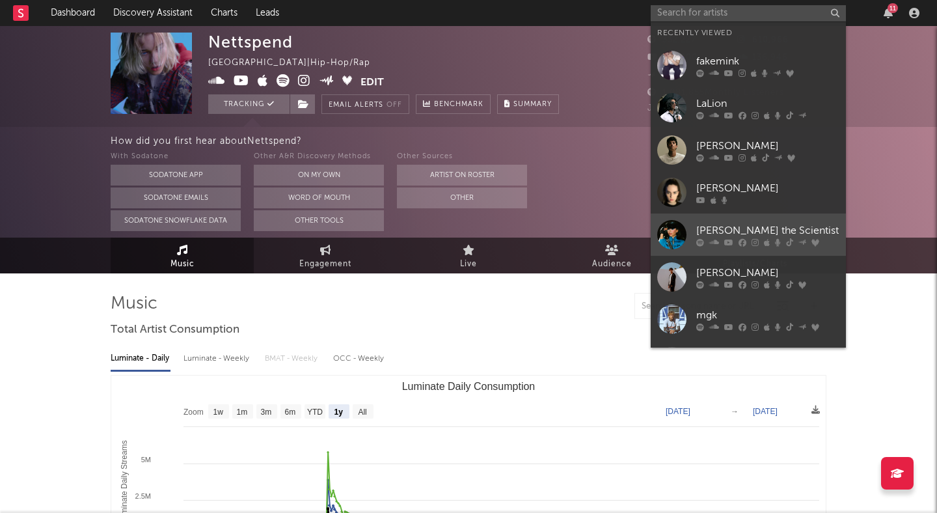
click at [700, 228] on div "Mariah the Scientist" at bounding box center [768, 231] width 143 height 16
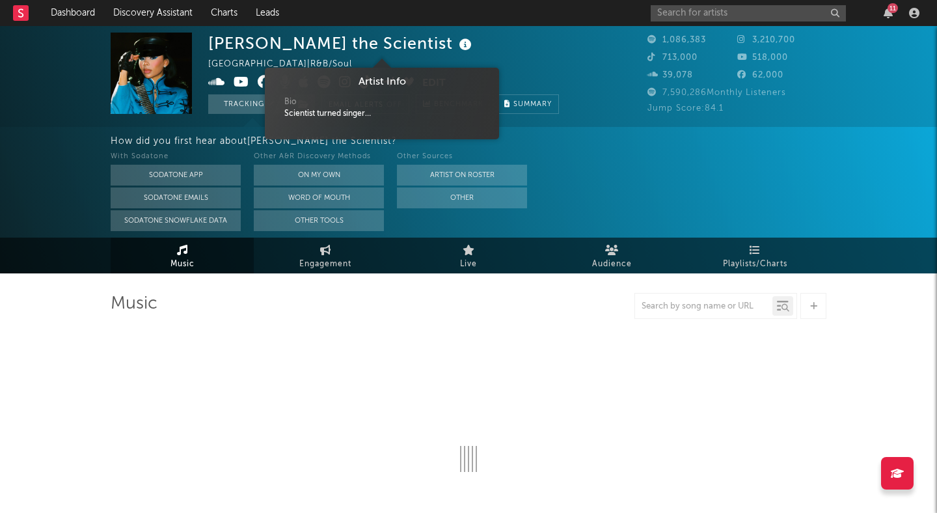
click at [456, 48] on icon at bounding box center [465, 45] width 19 height 18
select select "6m"
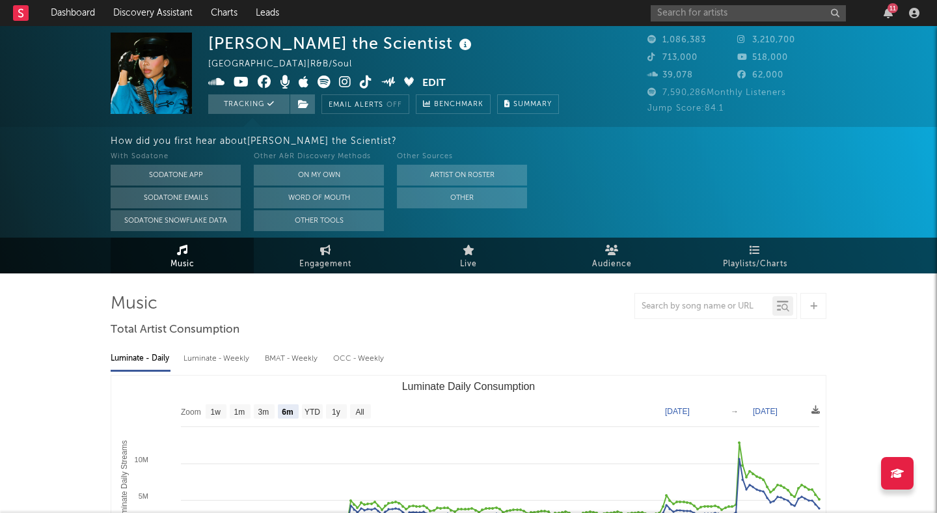
click at [542, 61] on div "Mariah the Scientist United States | R&B/Soul Edit Tracking Email Alerts Off Be…" at bounding box center [383, 73] width 351 height 81
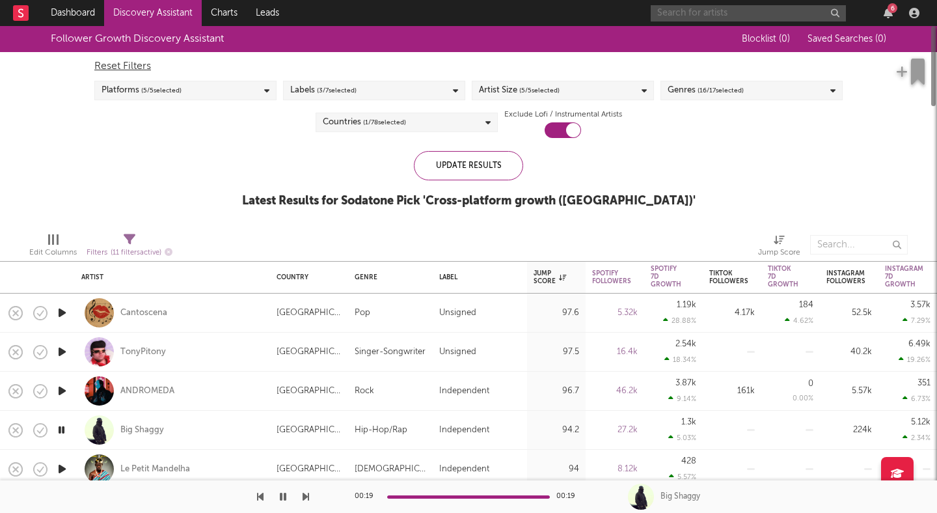
click at [807, 14] on input "text" at bounding box center [748, 13] width 195 height 16
type input "ben sterl"
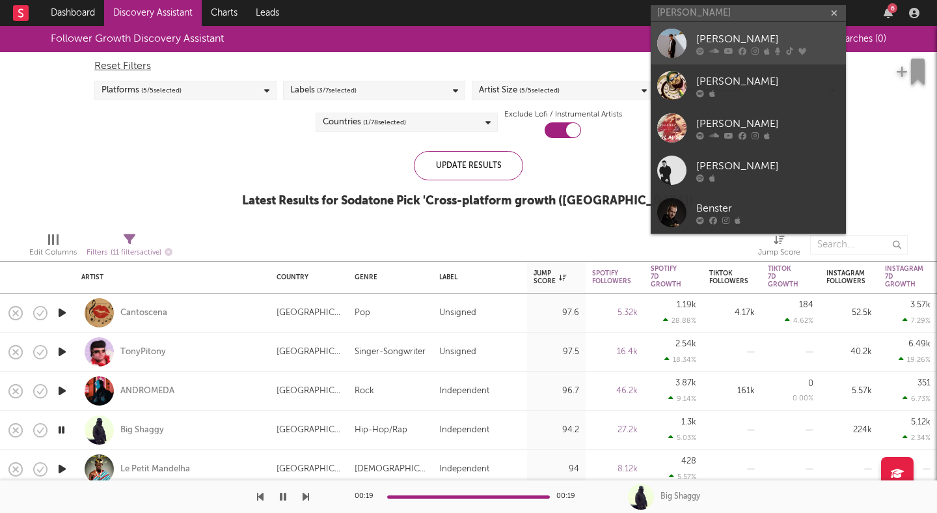
click at [744, 35] on div "Ben Sterling" at bounding box center [768, 39] width 143 height 16
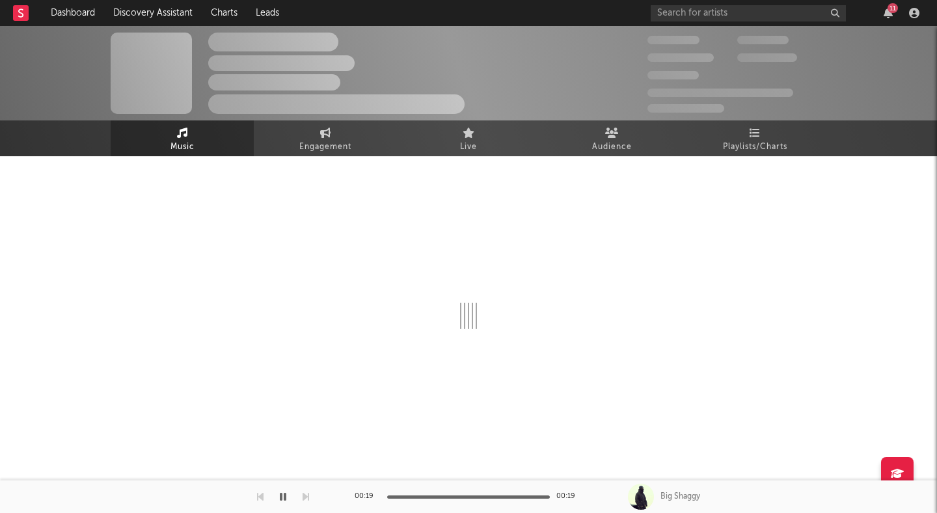
select select "6m"
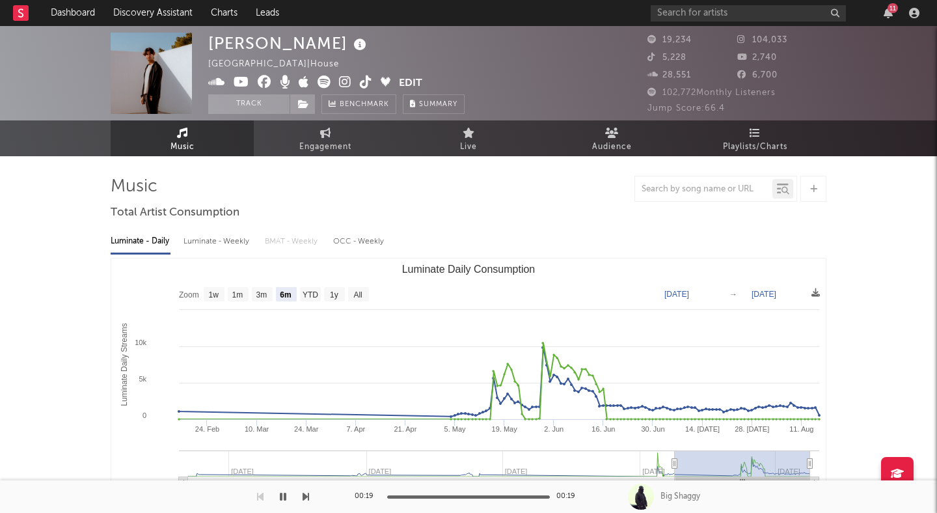
click at [342, 79] on icon at bounding box center [345, 82] width 12 height 13
click at [142, 13] on link "Discovery Assistant" at bounding box center [153, 13] width 98 height 26
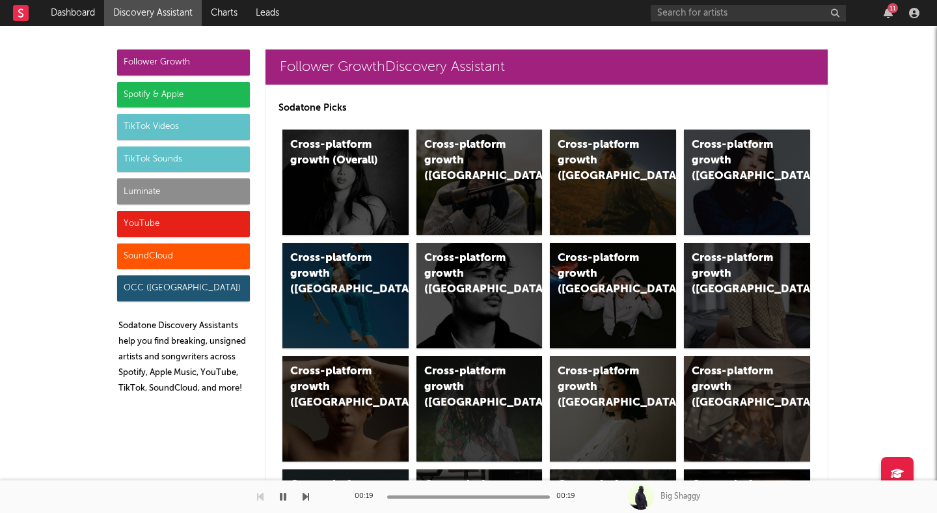
click at [164, 92] on div "Spotify & Apple" at bounding box center [183, 95] width 133 height 26
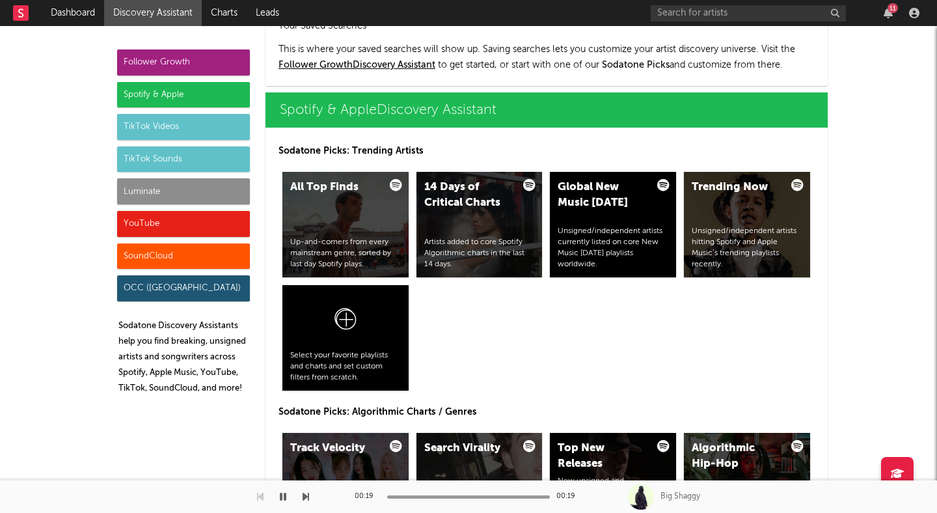
scroll to position [1301, 0]
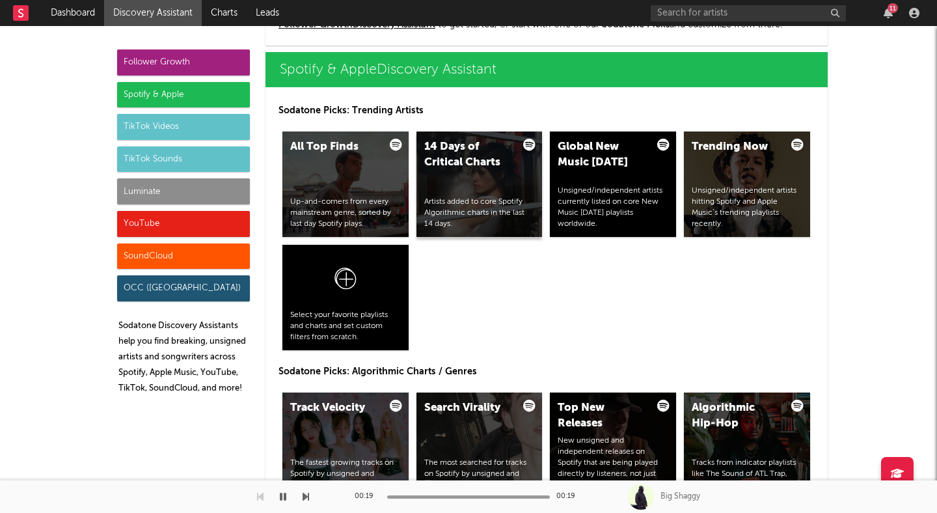
click at [458, 199] on div "Artists added to core Spotify Algorithmic charts in the last 14 days." at bounding box center [479, 213] width 111 height 33
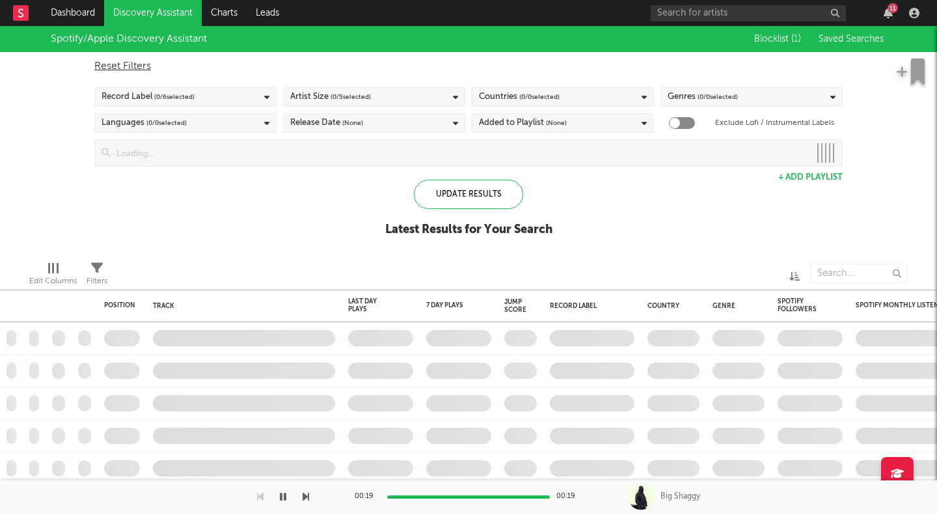
checkbox input "true"
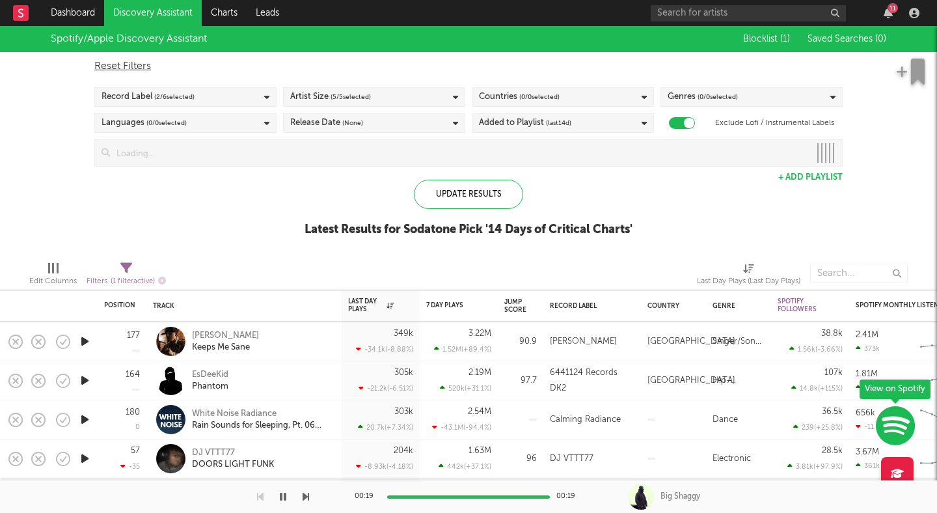
click at [339, 96] on span "( 5 / 5 selected)" at bounding box center [351, 97] width 40 height 16
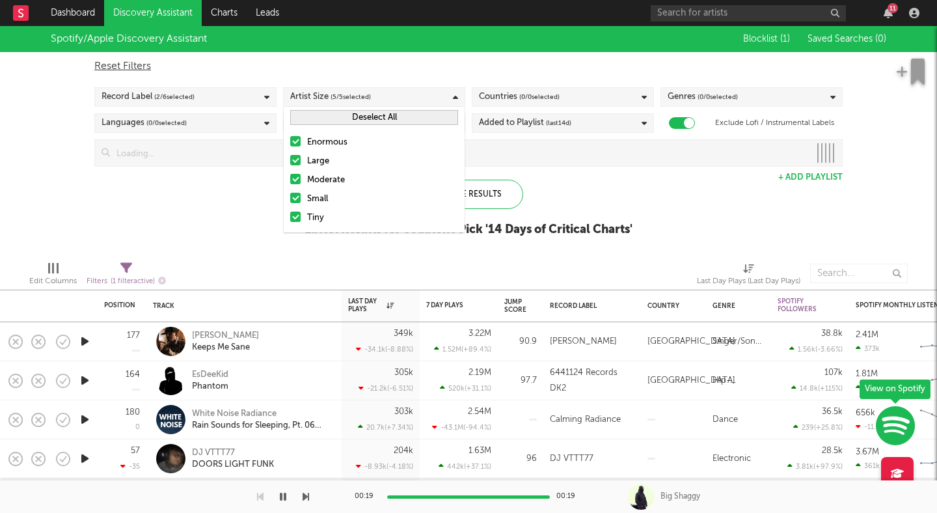
click at [296, 141] on div at bounding box center [295, 141] width 10 height 10
click at [290, 141] on input "Enormous" at bounding box center [290, 143] width 0 height 16
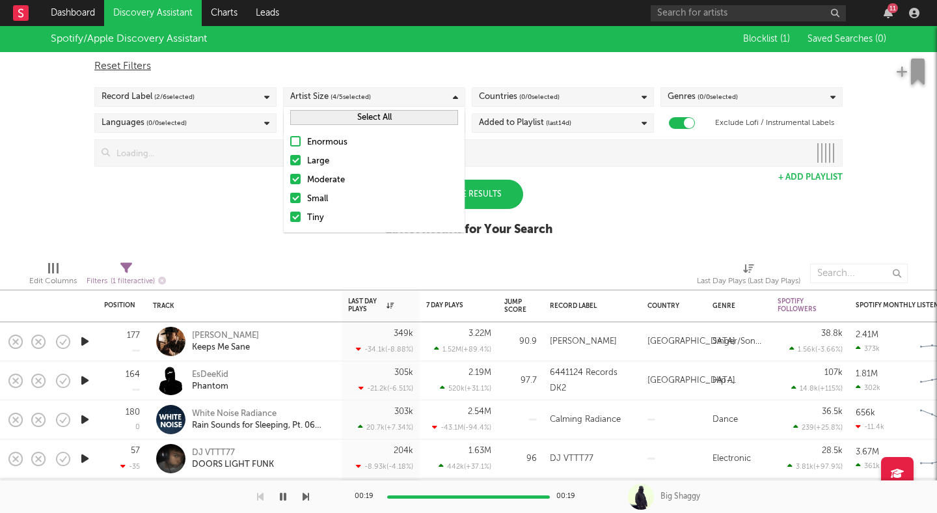
click at [295, 161] on div at bounding box center [295, 160] width 10 height 10
click at [290, 161] on input "Large" at bounding box center [290, 162] width 0 height 16
click at [236, 195] on div "Spotify/Apple Discovery Assistant Blocklist ( 1 ) Saved Searches ( 0 ) Reset Fi…" at bounding box center [468, 138] width 937 height 225
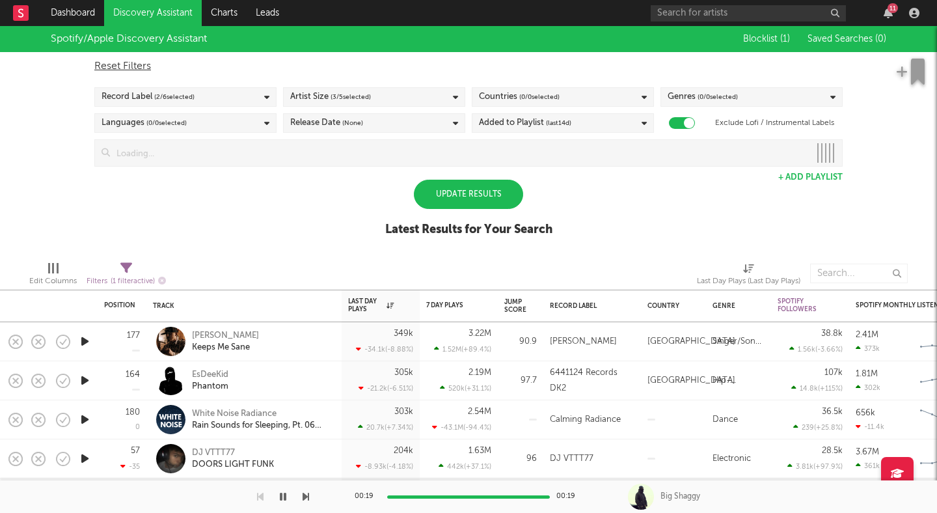
click at [447, 193] on div "Update Results" at bounding box center [468, 194] width 109 height 29
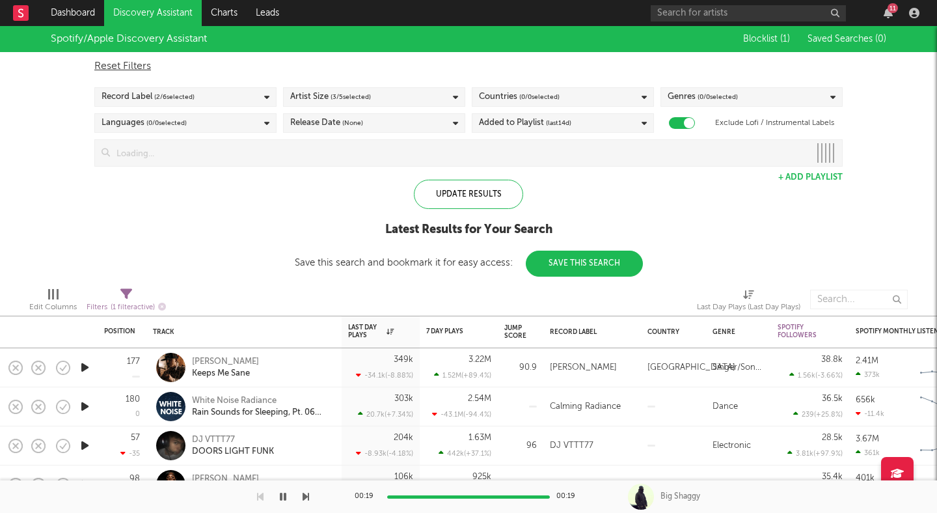
click at [538, 95] on span "( 0 / 0 selected)" at bounding box center [539, 97] width 40 height 16
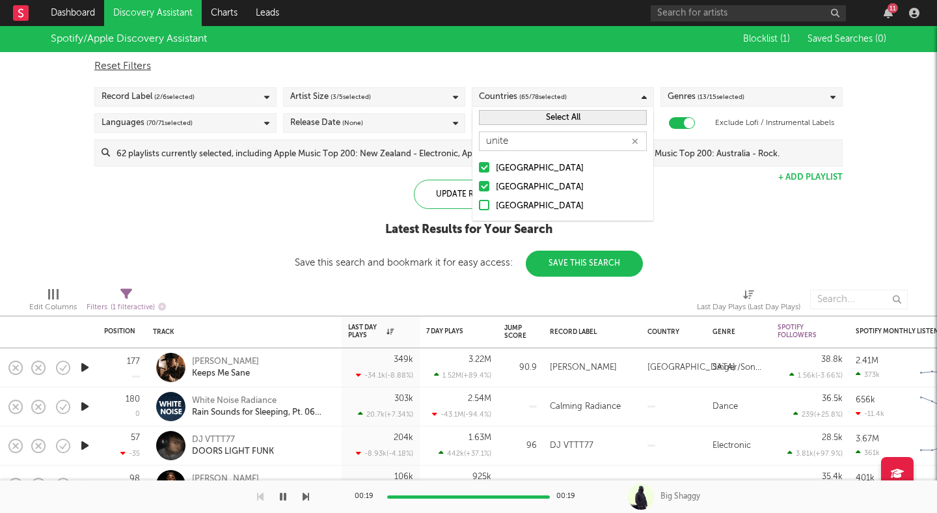
type input "unite"
click at [485, 185] on div at bounding box center [484, 186] width 10 height 10
click at [479, 185] on input "United Kingdom" at bounding box center [479, 188] width 0 height 16
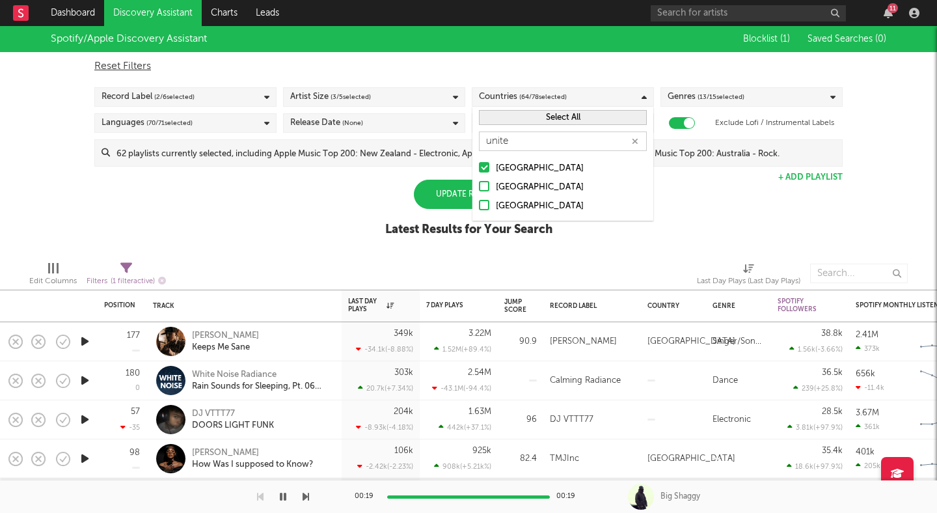
click at [352, 199] on div "Spotify/Apple Discovery Assistant Blocklist ( 1 ) Saved Searches ( 0 ) Reset Fi…" at bounding box center [468, 138] width 937 height 225
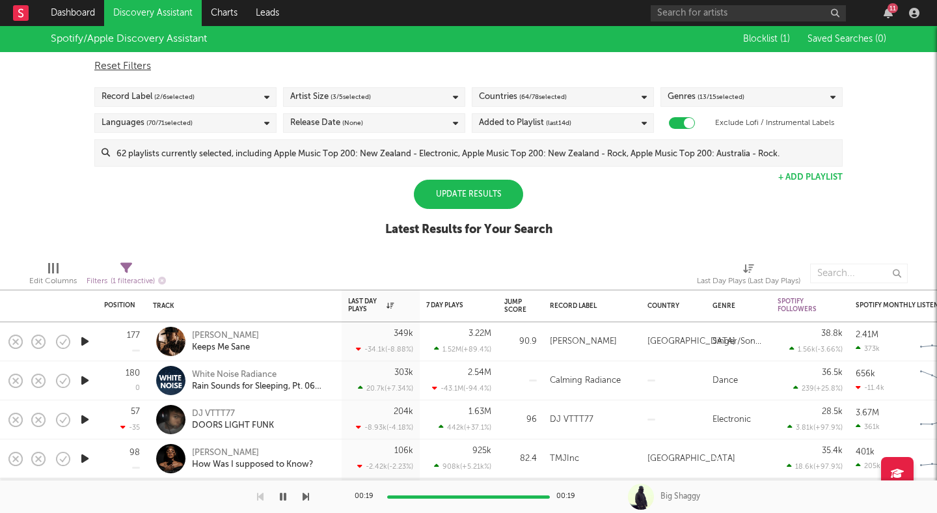
click at [435, 197] on div "Update Results" at bounding box center [468, 194] width 109 height 29
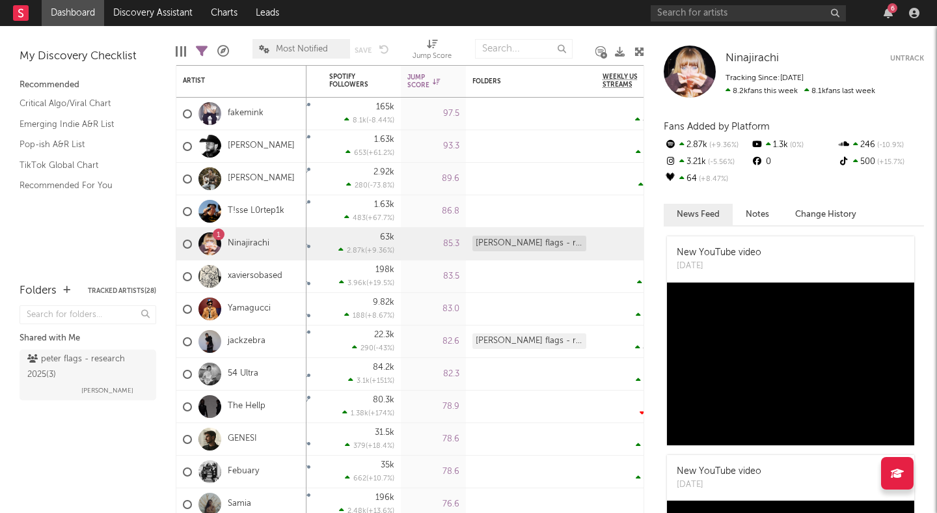
click at [635, 33] on div at bounding box center [640, 52] width 10 height 38
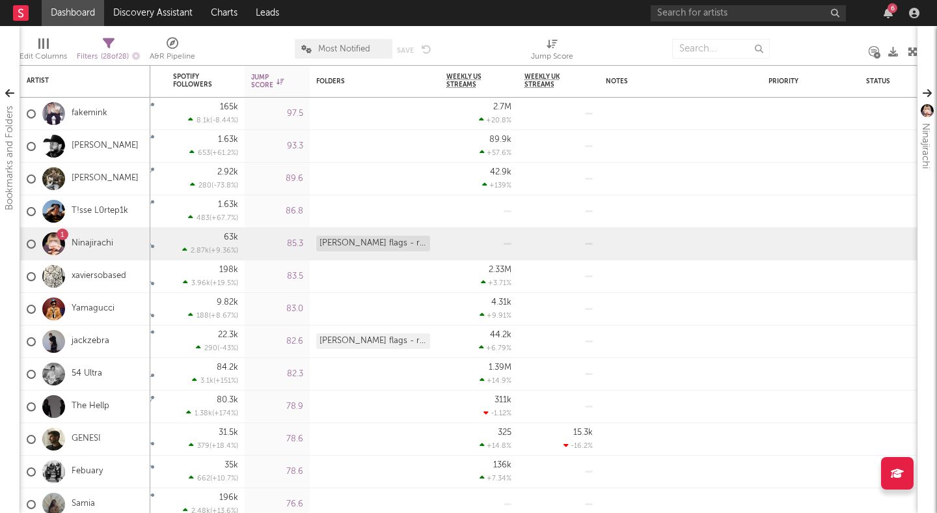
click at [635, 33] on div at bounding box center [623, 49] width 80 height 33
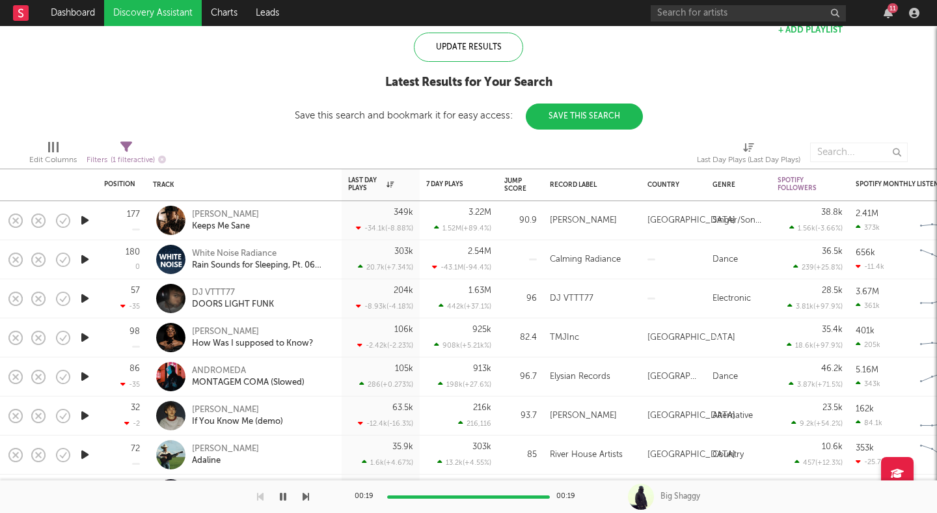
click at [156, 19] on link "Discovery Assistant" at bounding box center [153, 13] width 98 height 26
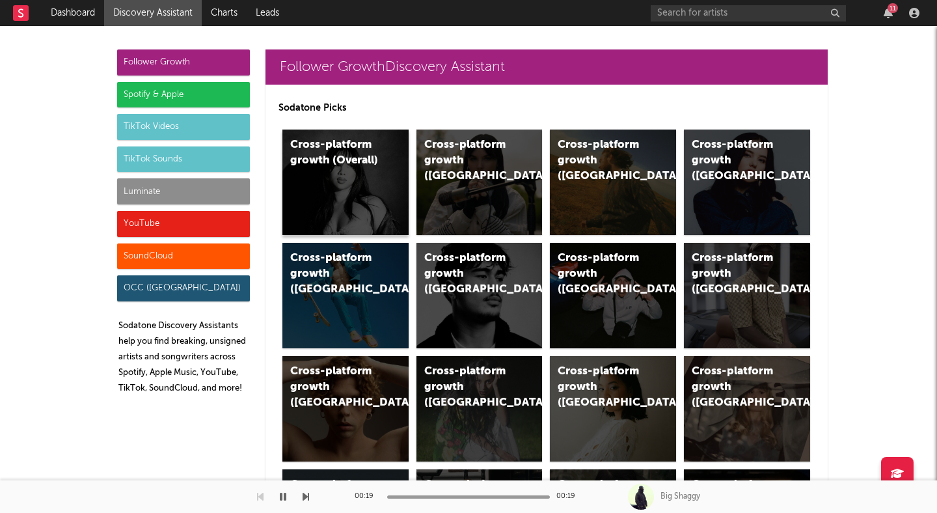
click at [346, 213] on div "Cross-platform growth (Overall)" at bounding box center [346, 182] width 126 height 105
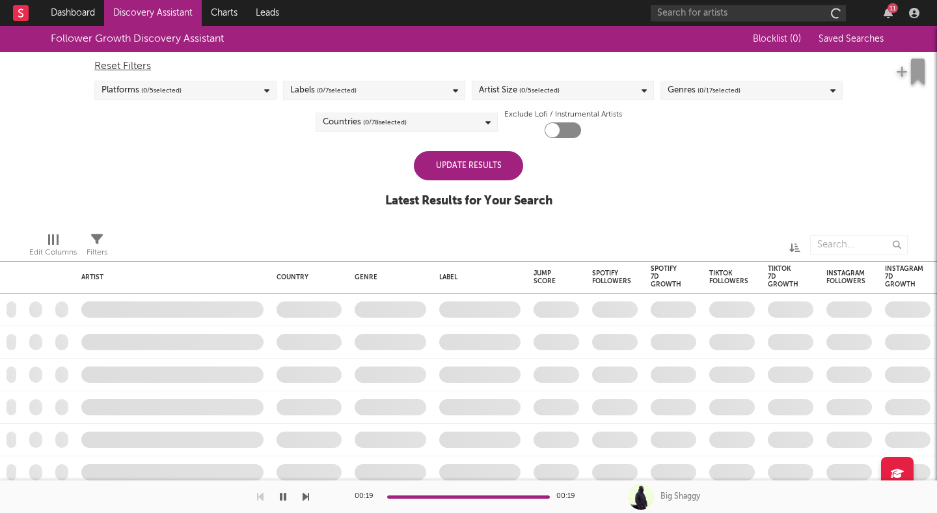
checkbox input "true"
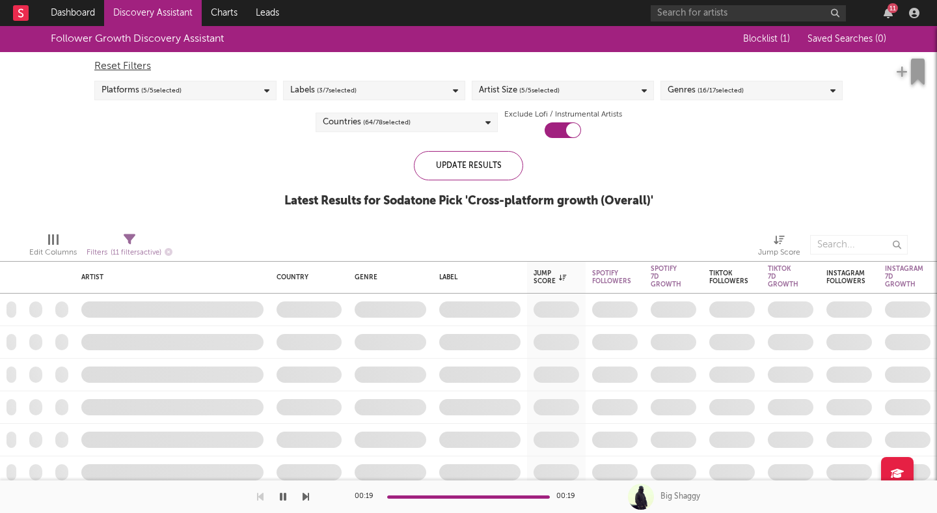
click at [411, 120] on div "Countries ( 64 / 78 selected)" at bounding box center [407, 123] width 182 height 20
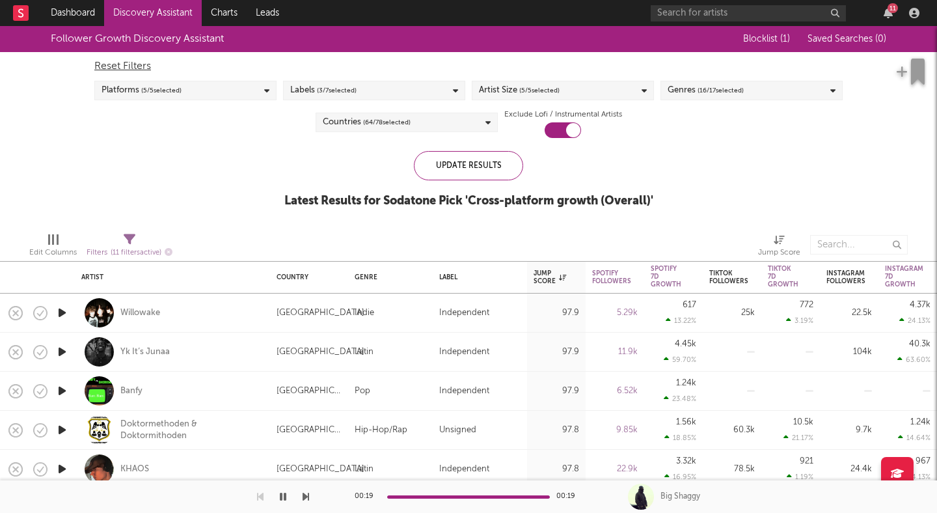
click at [140, 10] on link "Discovery Assistant" at bounding box center [153, 13] width 98 height 26
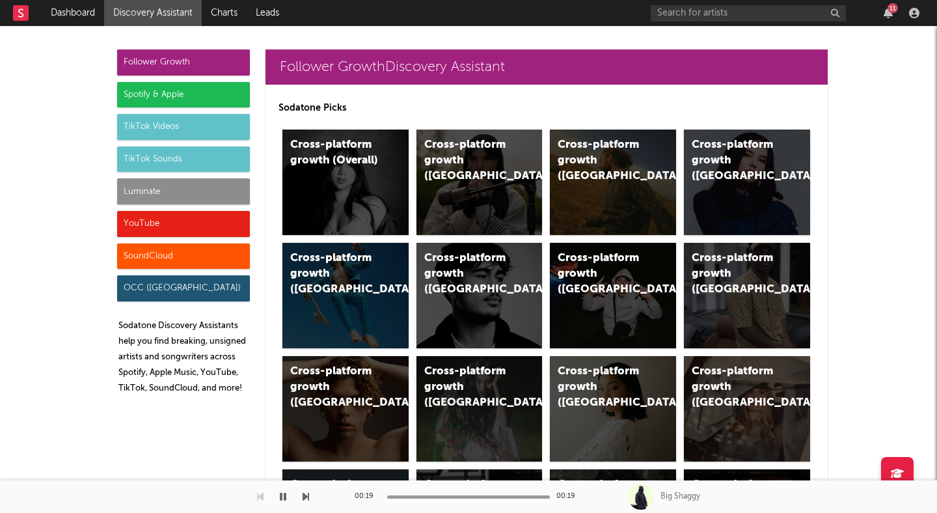
click at [223, 7] on link "Charts" at bounding box center [224, 13] width 45 height 26
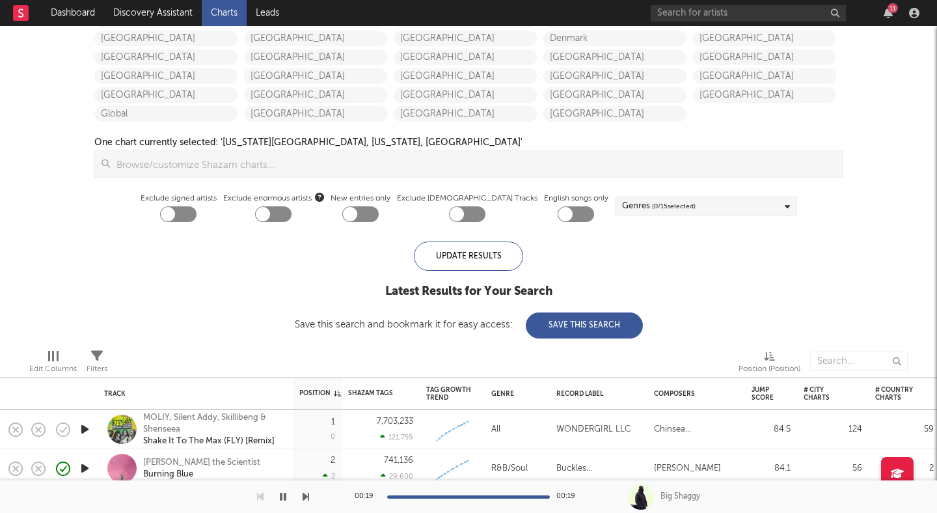
click at [100, 357] on icon at bounding box center [97, 356] width 12 height 12
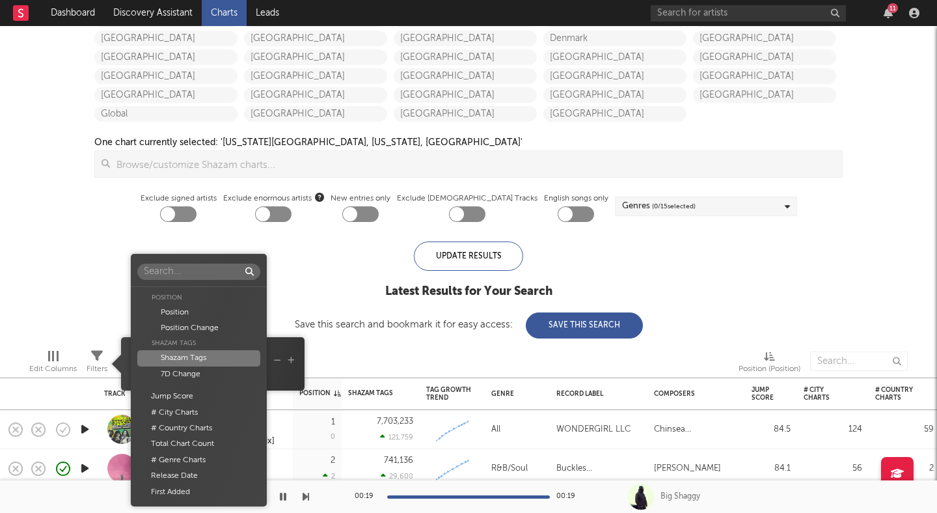
click at [164, 361] on body "Dashboard Discovery Assistant Charts Leads 11 Notifications Settings All Growth…" at bounding box center [468, 256] width 937 height 513
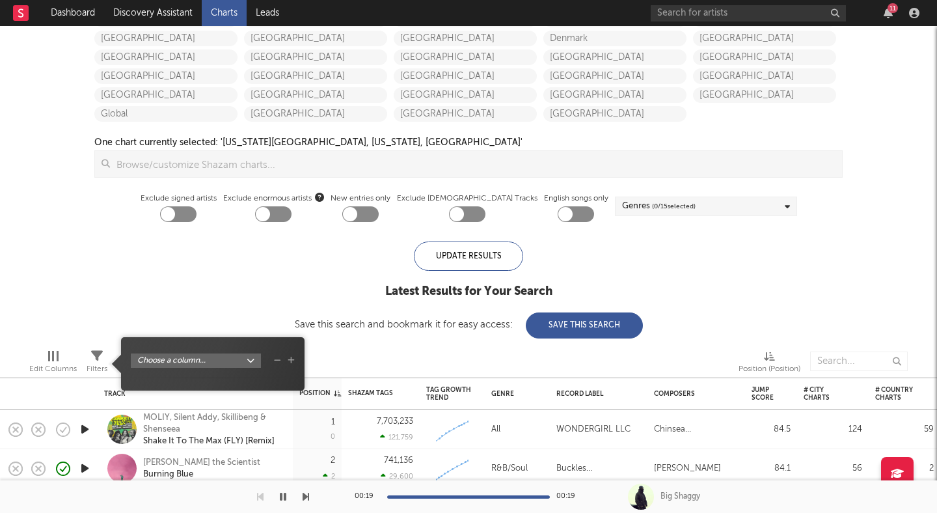
click at [70, 275] on div "Position Position Position Change Shazam Tags Shazam Tags 7D Change Jump Score …" at bounding box center [468, 256] width 937 height 513
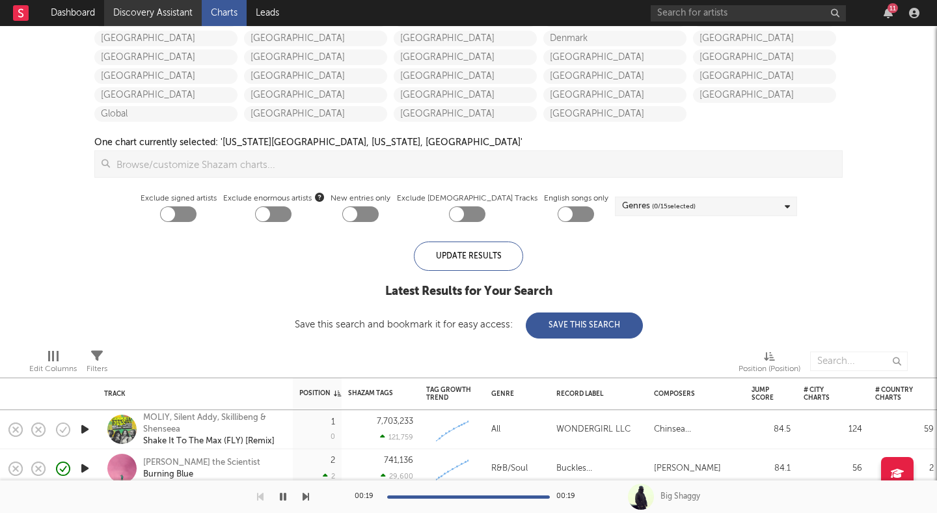
click at [152, 8] on link "Discovery Assistant" at bounding box center [153, 13] width 98 height 26
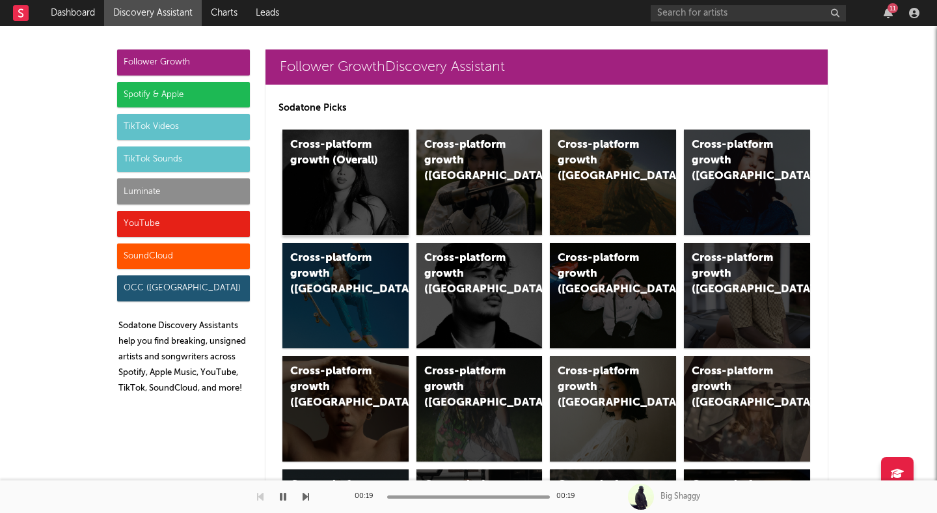
click at [369, 183] on div "Cross-platform growth (Overall)" at bounding box center [346, 182] width 126 height 105
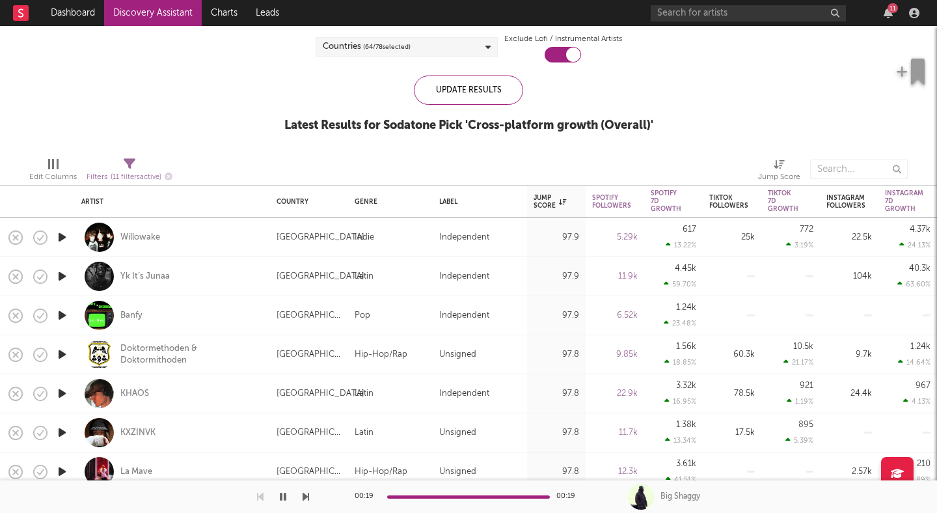
click at [67, 391] on icon "button" at bounding box center [62, 393] width 14 height 16
select select "-1"
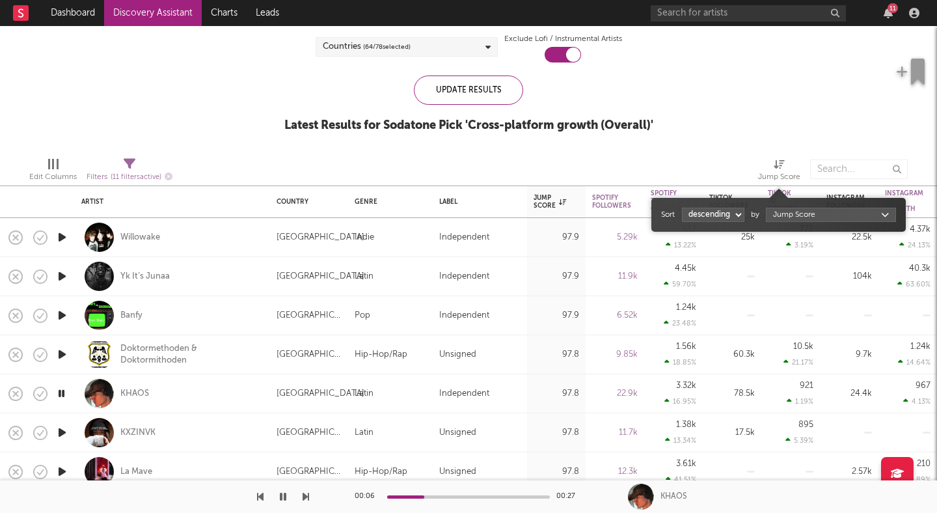
click at [781, 161] on icon at bounding box center [779, 164] width 11 height 10
click at [741, 147] on div "Edit Columns Filters ( 11 filters active) Jump Score" at bounding box center [468, 165] width 937 height 39
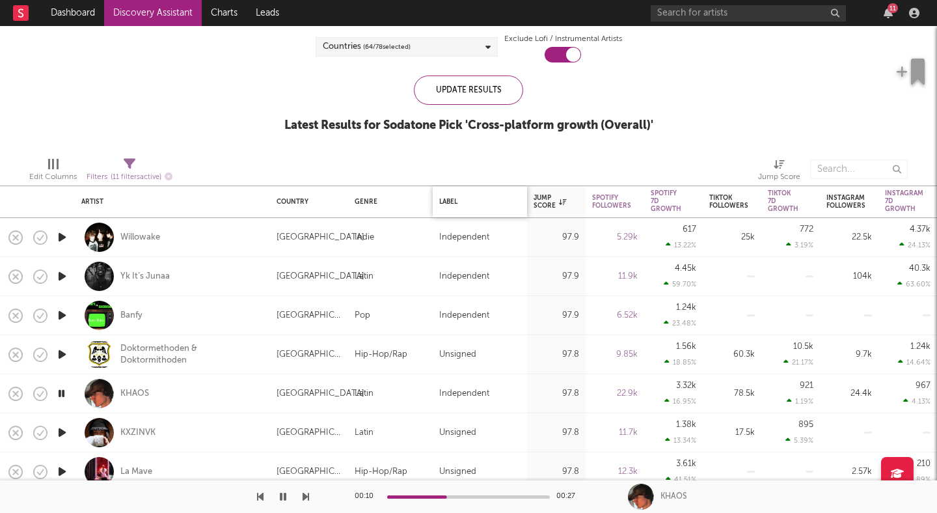
click at [480, 195] on div "Label" at bounding box center [479, 201] width 81 height 27
click at [613, 199] on div "Spotify Followers" at bounding box center [611, 202] width 39 height 16
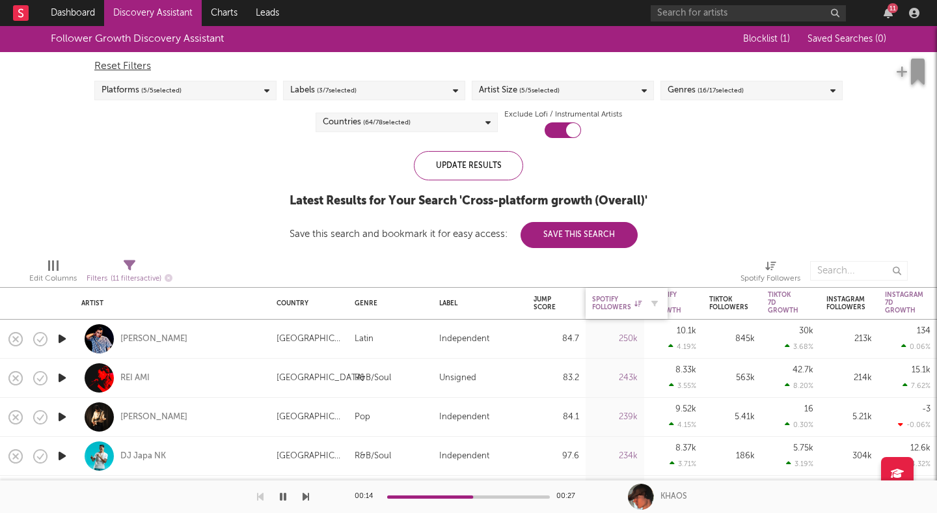
click at [637, 304] on icon at bounding box center [638, 303] width 7 height 7
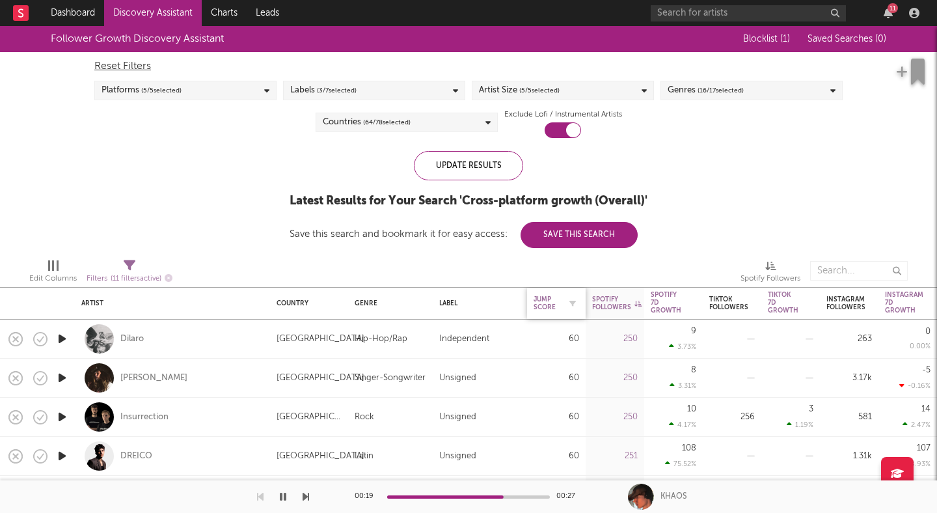
click at [549, 306] on div "Jump Score" at bounding box center [547, 304] width 26 height 16
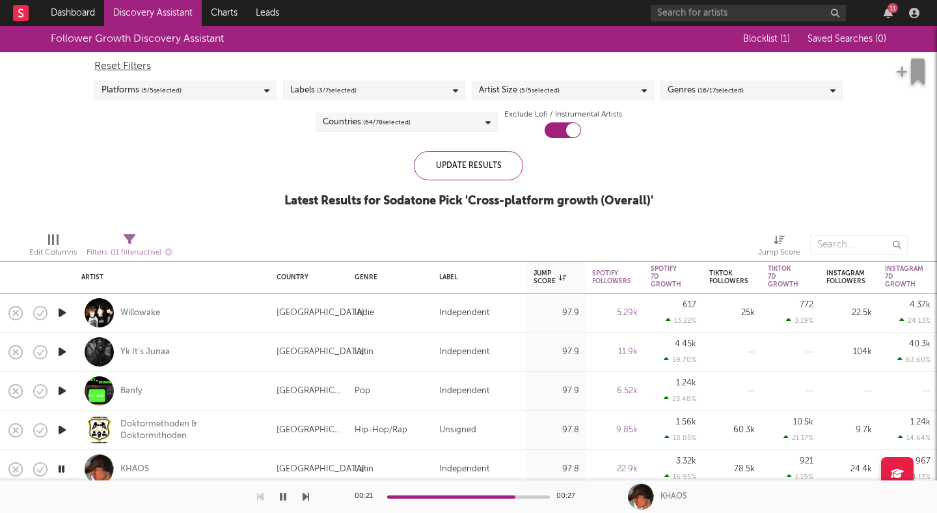
click at [283, 495] on icon "button" at bounding box center [283, 496] width 7 height 10
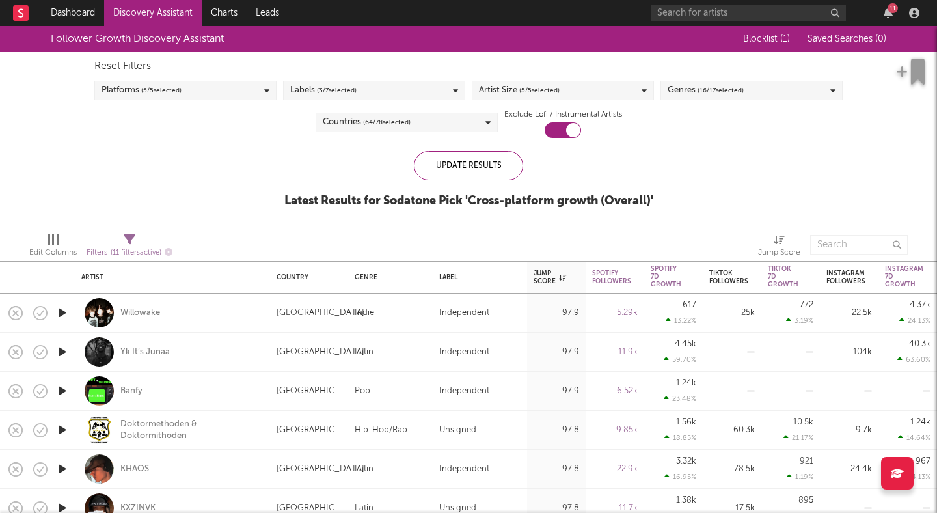
click at [62, 353] on icon "button" at bounding box center [62, 352] width 14 height 16
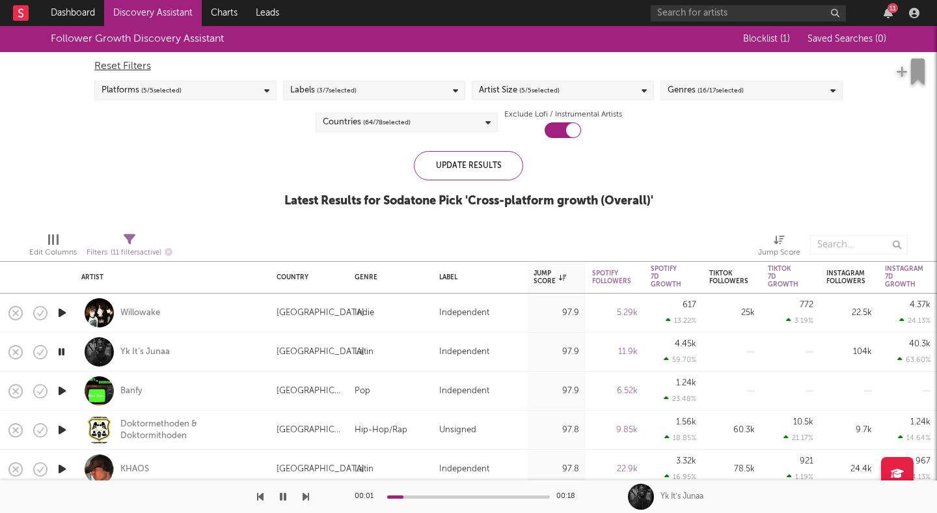
click at [63, 385] on icon "button" at bounding box center [62, 391] width 14 height 16
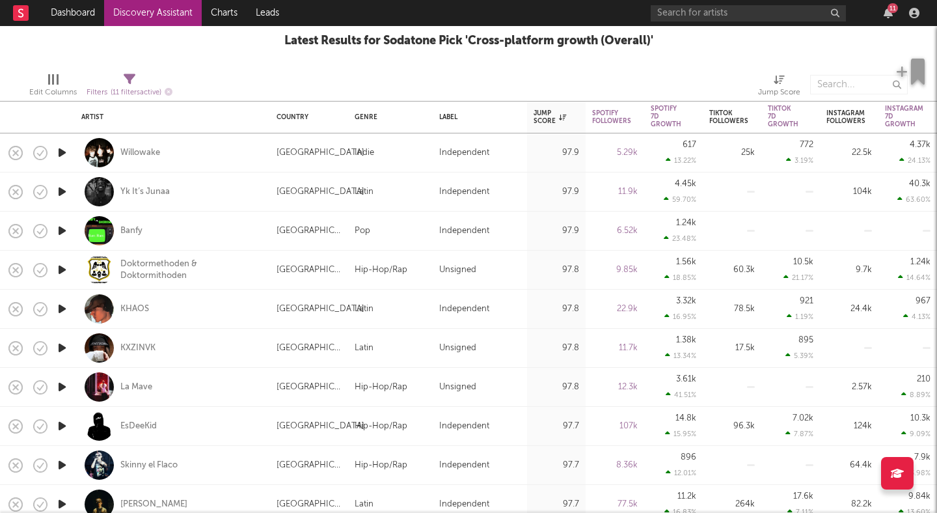
click at [69, 388] on icon "button" at bounding box center [62, 387] width 14 height 16
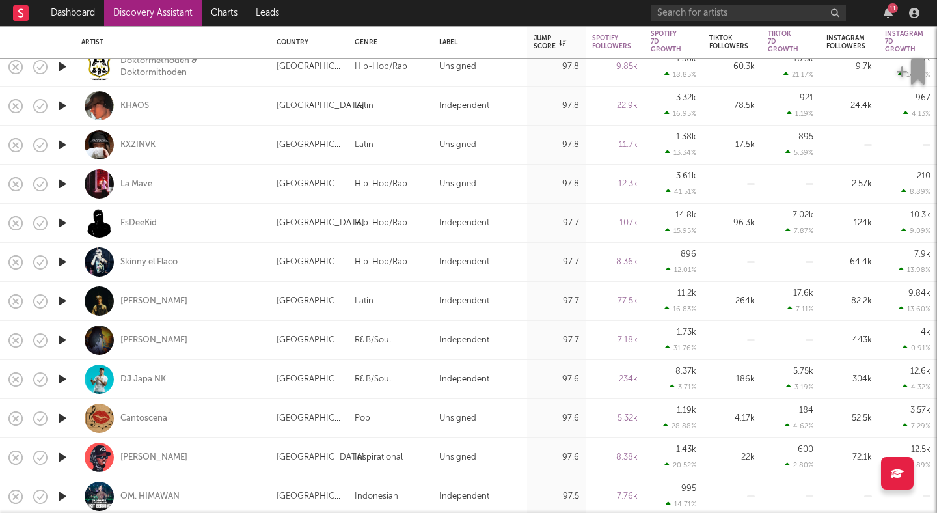
click at [59, 416] on icon "button" at bounding box center [62, 418] width 14 height 16
click at [59, 417] on icon "button" at bounding box center [61, 418] width 12 height 16
click at [780, 14] on input "text" at bounding box center [748, 13] width 195 height 16
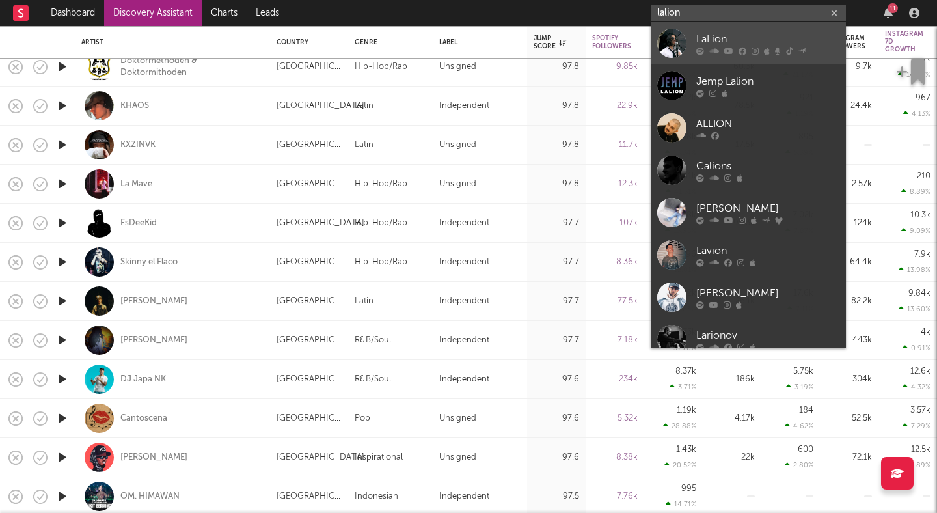
type input "lalion"
click at [734, 38] on div "LaLion" at bounding box center [768, 39] width 143 height 16
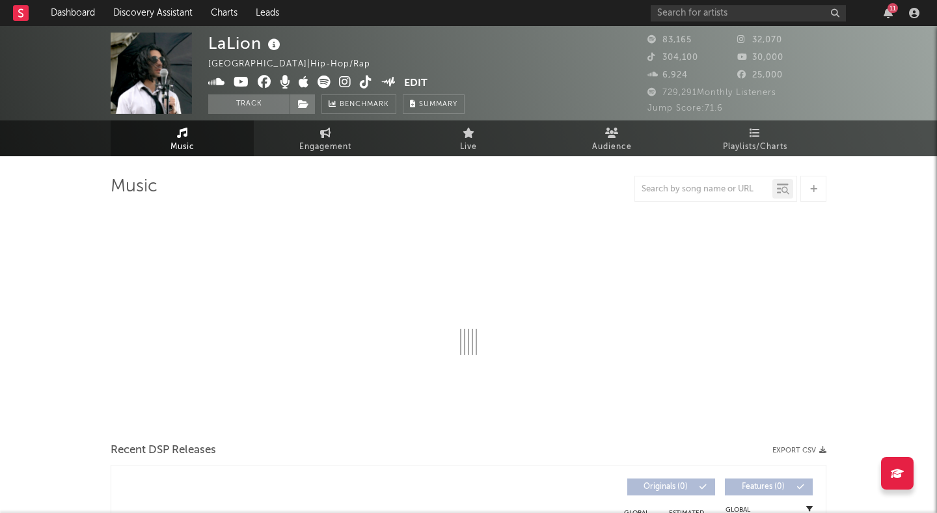
select select "6m"
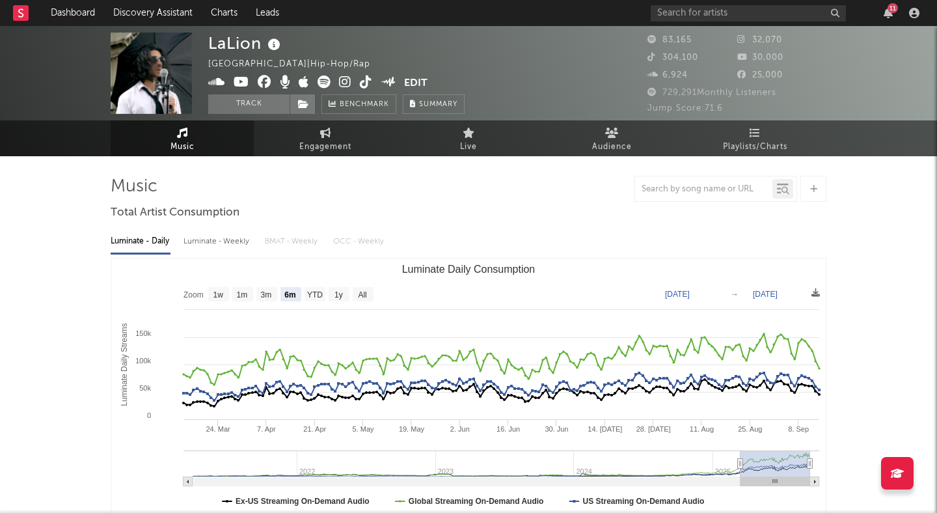
select select "6m"
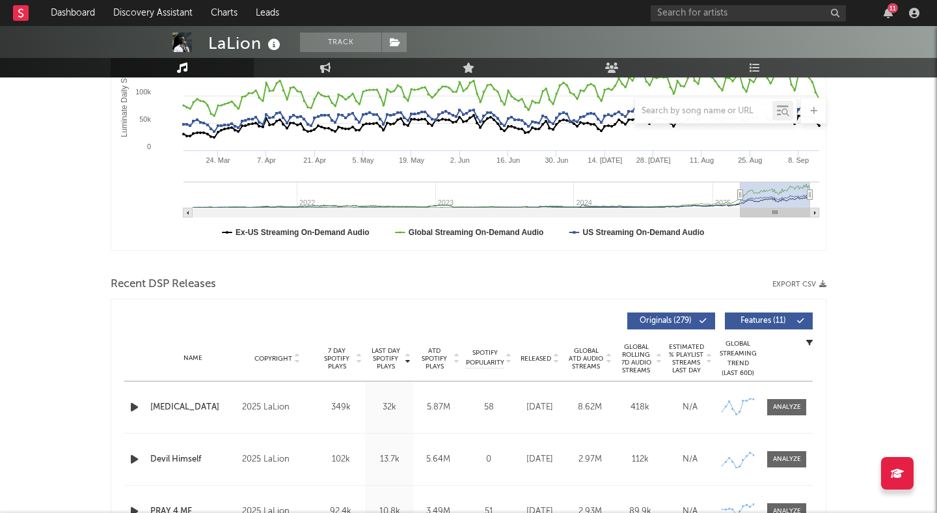
scroll to position [281, 0]
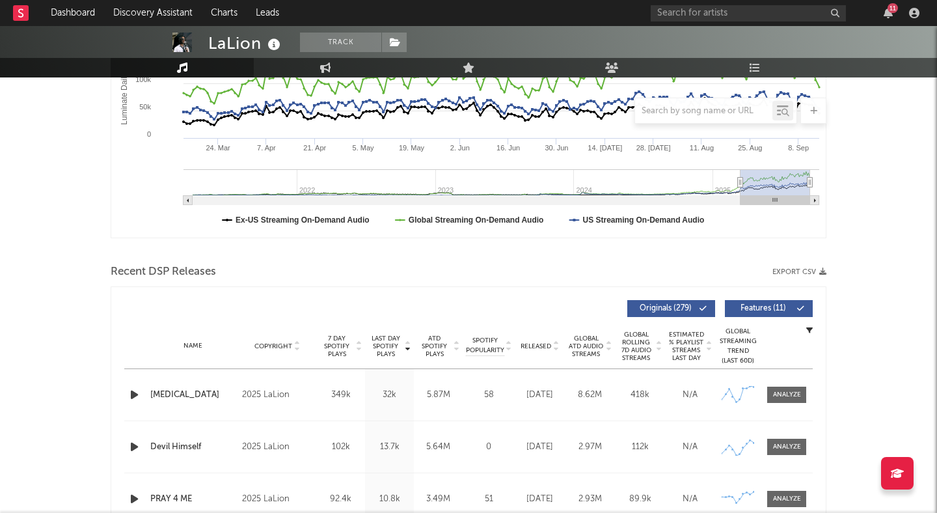
click at [132, 394] on icon "button" at bounding box center [135, 395] width 14 height 16
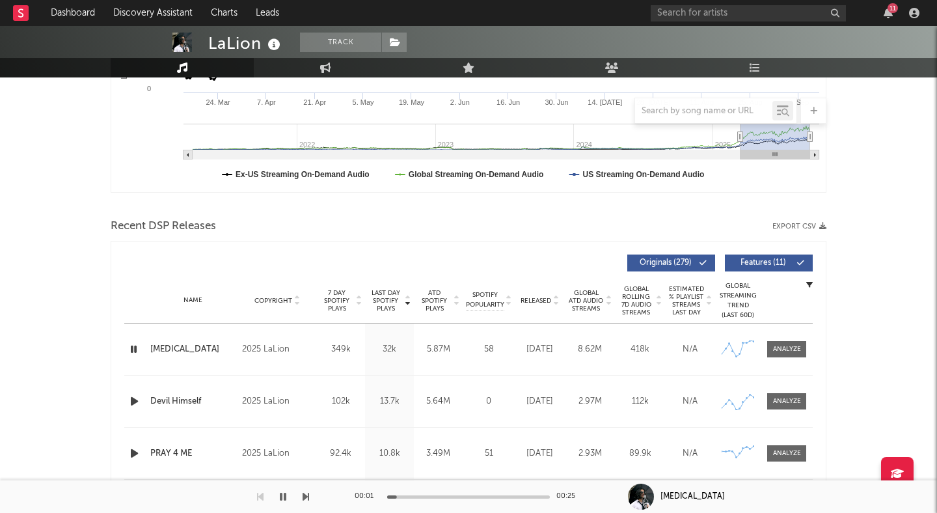
scroll to position [329, 0]
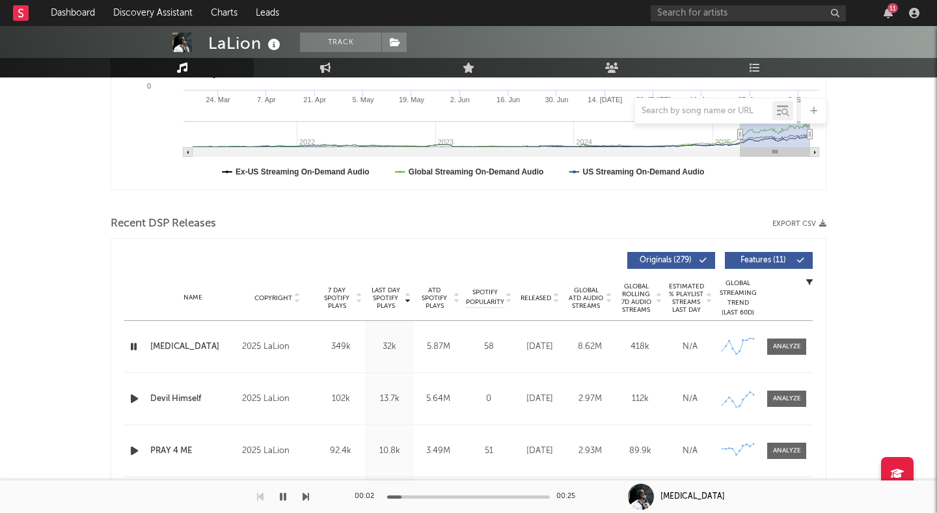
click at [469, 497] on div at bounding box center [468, 496] width 163 height 3
click at [131, 397] on icon "button" at bounding box center [135, 399] width 14 height 16
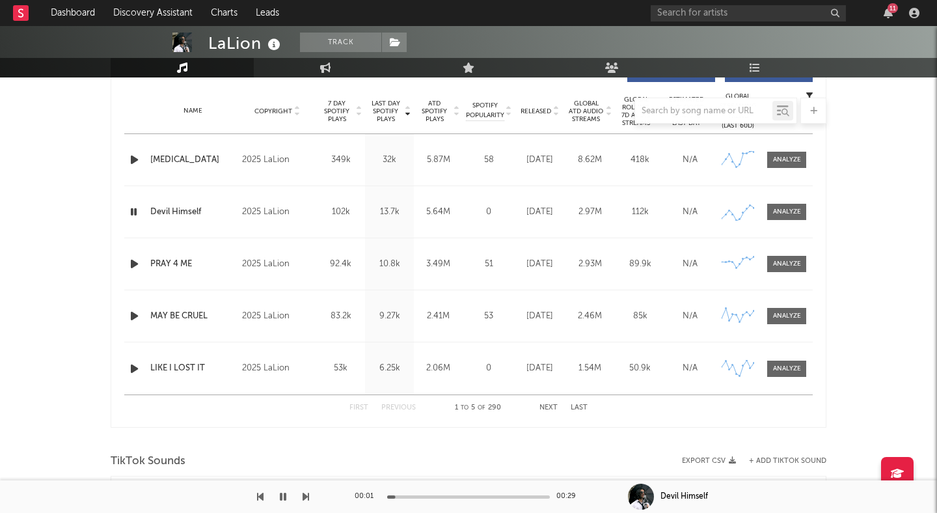
scroll to position [517, 0]
click at [447, 495] on div at bounding box center [468, 496] width 163 height 3
click at [137, 264] on icon "button" at bounding box center [135, 263] width 14 height 16
click at [448, 497] on div at bounding box center [468, 496] width 163 height 3
click at [135, 312] on icon "button" at bounding box center [135, 315] width 14 height 16
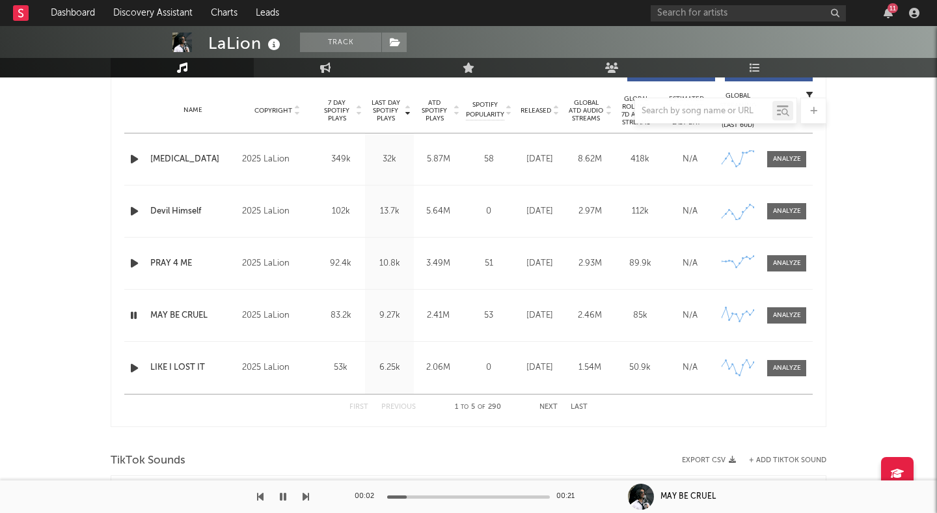
click at [135, 368] on icon "button" at bounding box center [135, 368] width 14 height 16
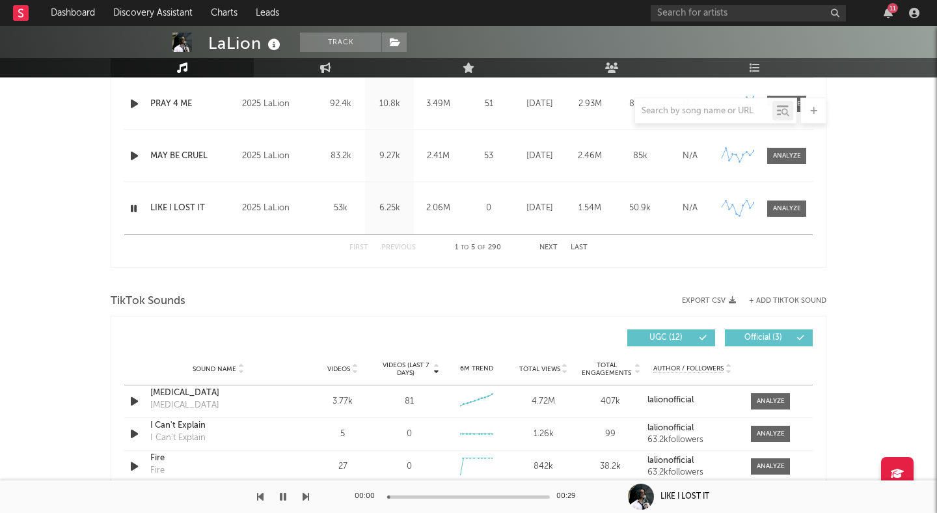
scroll to position [678, 0]
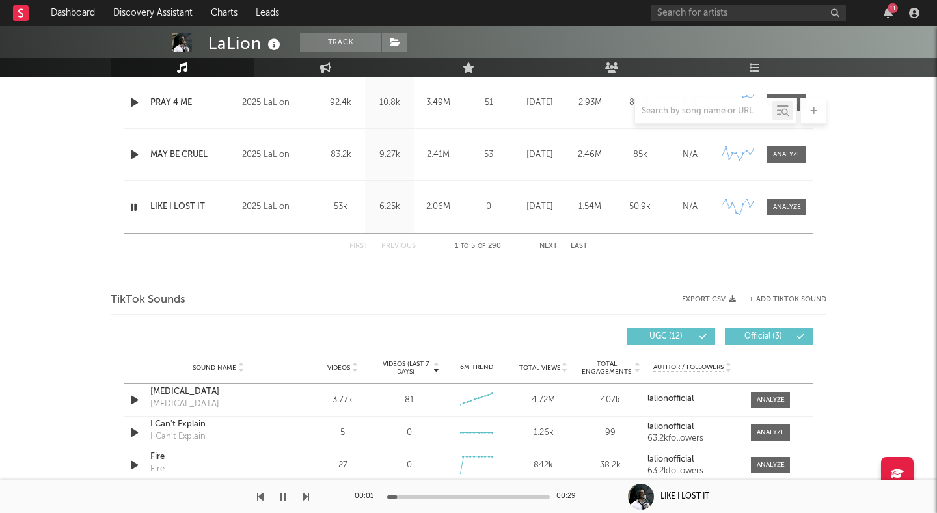
click at [452, 498] on div "00:01 00:29" at bounding box center [469, 496] width 228 height 33
click at [466, 493] on div "00:02 00:29" at bounding box center [469, 496] width 228 height 33
click at [478, 497] on div at bounding box center [468, 496] width 163 height 3
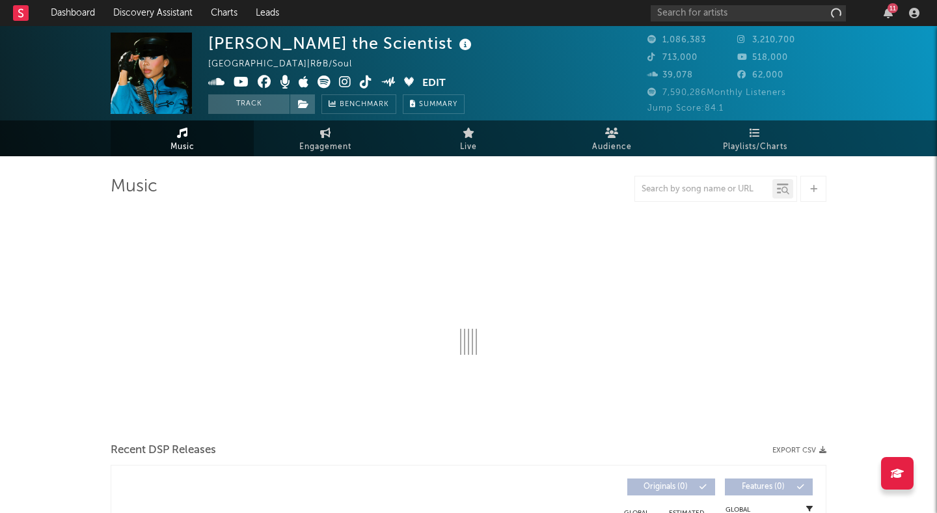
select select "6m"
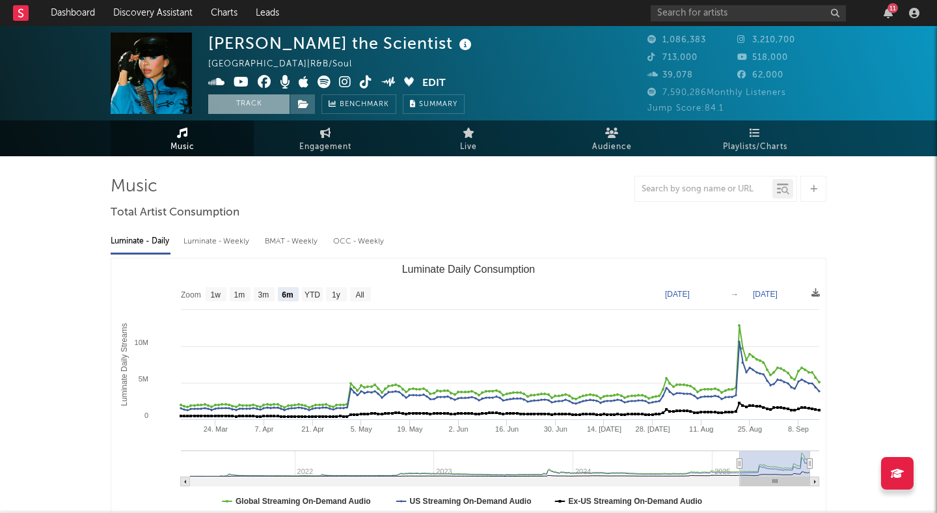
click at [266, 105] on button "Track" at bounding box center [248, 104] width 81 height 20
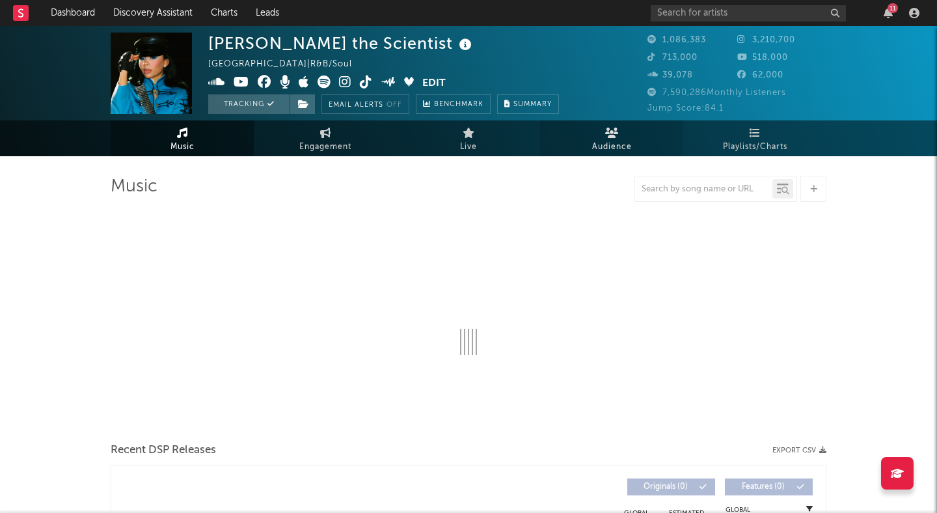
select select "6m"
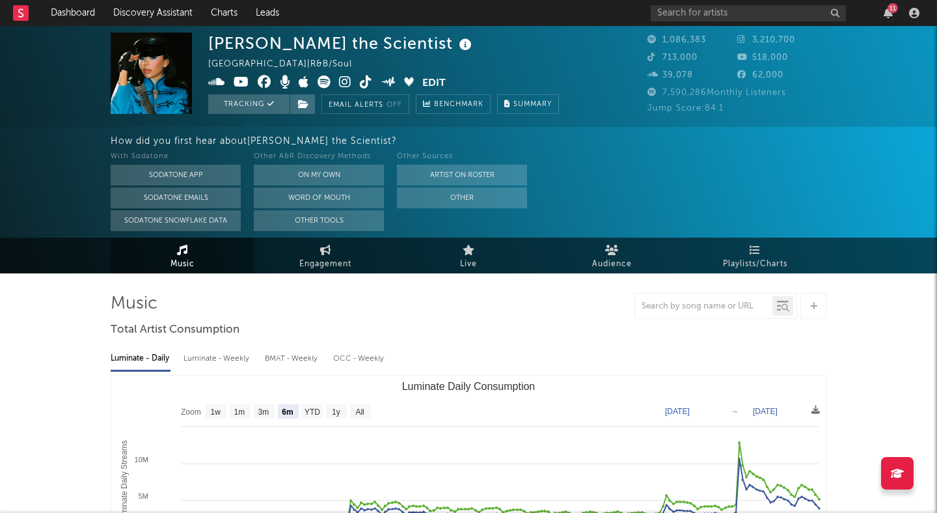
click at [346, 84] on icon at bounding box center [345, 82] width 12 height 13
click at [916, 16] on icon "button" at bounding box center [914, 13] width 10 height 10
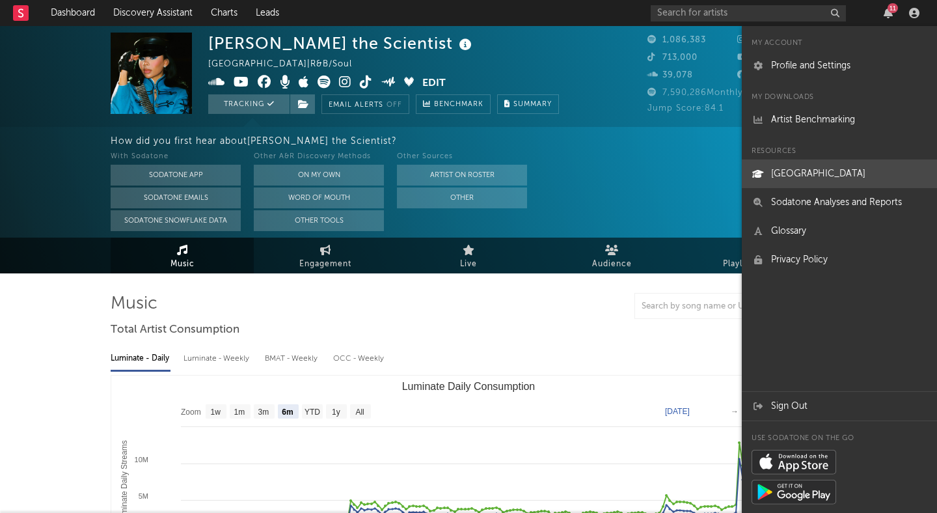
click at [827, 171] on link "[GEOGRAPHIC_DATA]" at bounding box center [839, 173] width 195 height 29
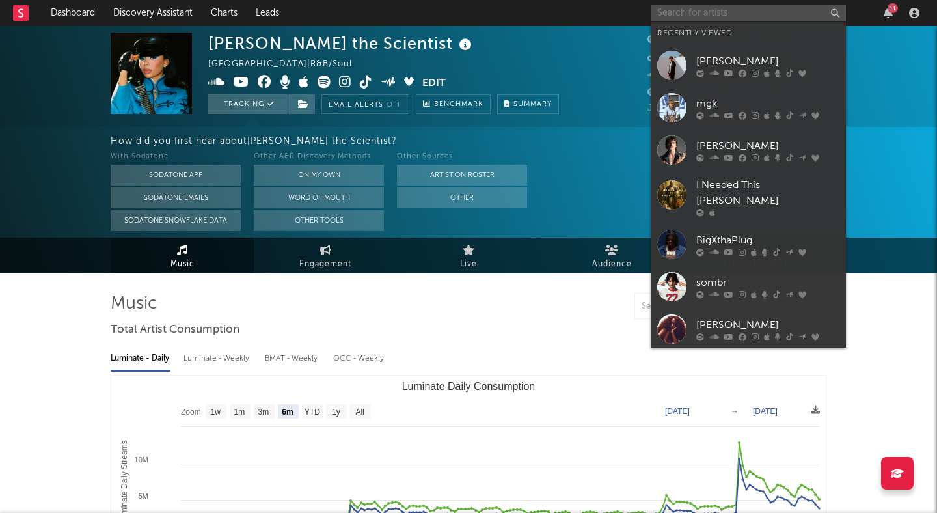
click at [673, 10] on input "text" at bounding box center [748, 13] width 195 height 16
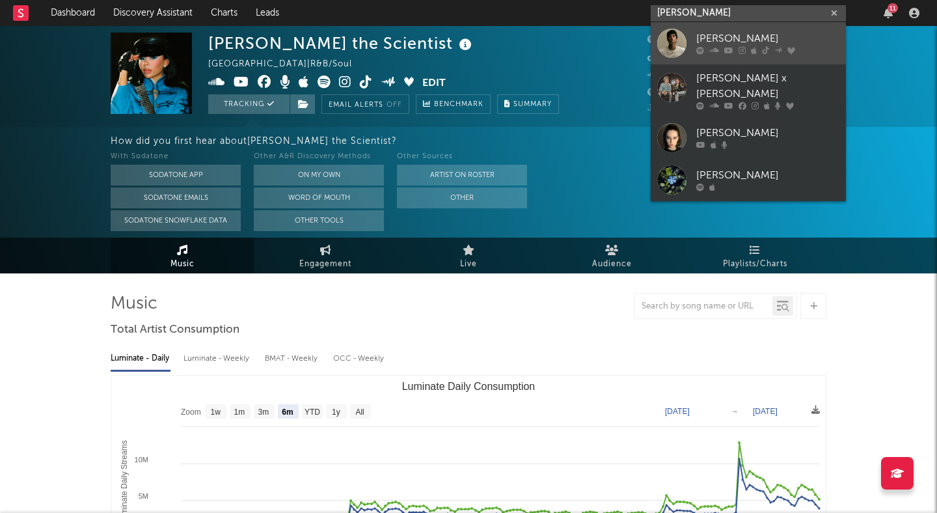
type input "elijah woods"
click at [721, 39] on div "elijah woods" at bounding box center [768, 39] width 143 height 16
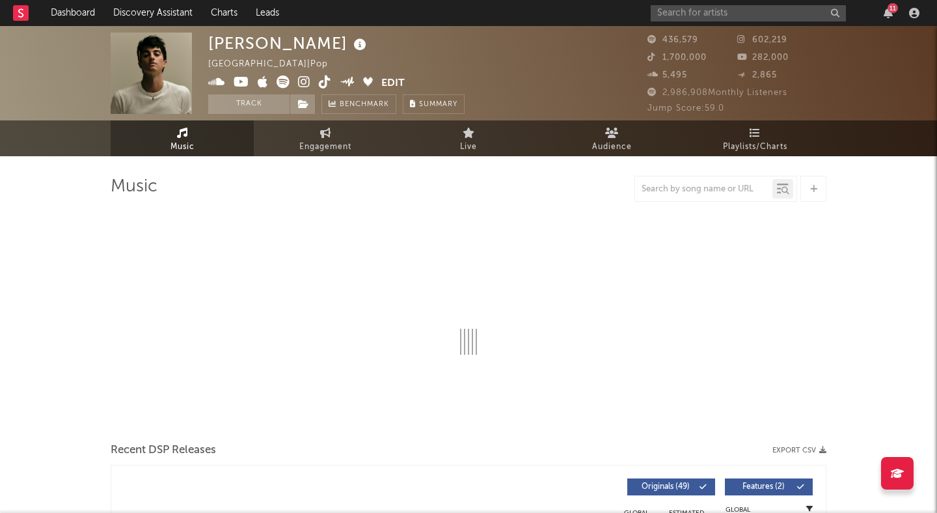
select select "6m"
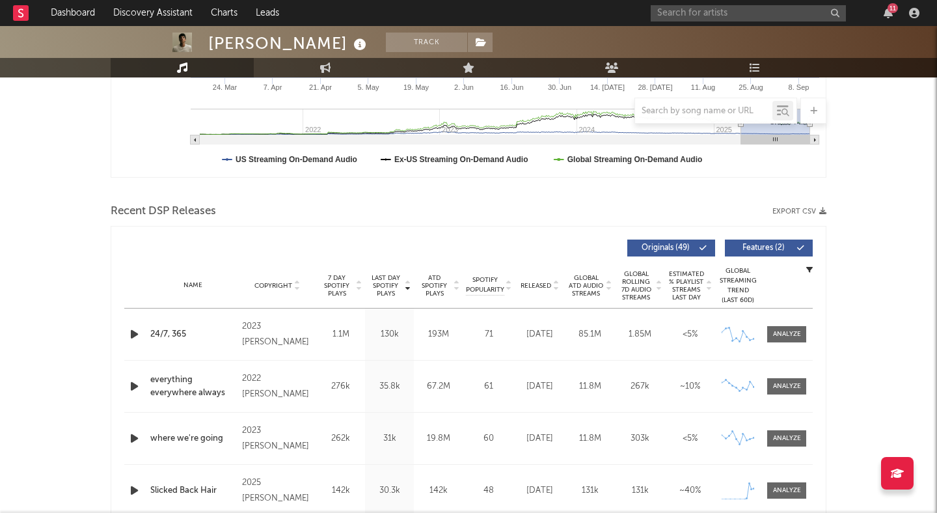
scroll to position [366, 0]
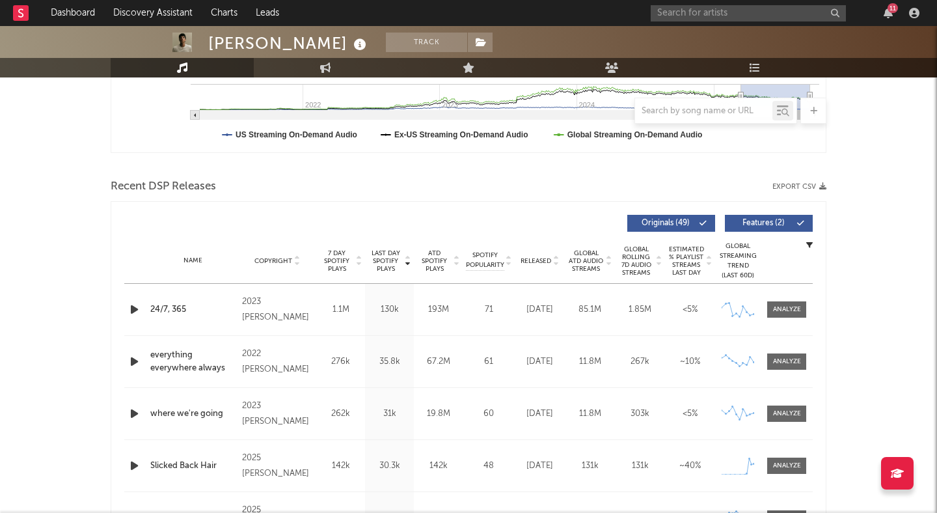
click at [133, 311] on icon "button" at bounding box center [135, 309] width 14 height 16
click at [133, 311] on icon "button" at bounding box center [134, 309] width 12 height 16
click at [133, 311] on icon "button" at bounding box center [135, 309] width 14 height 16
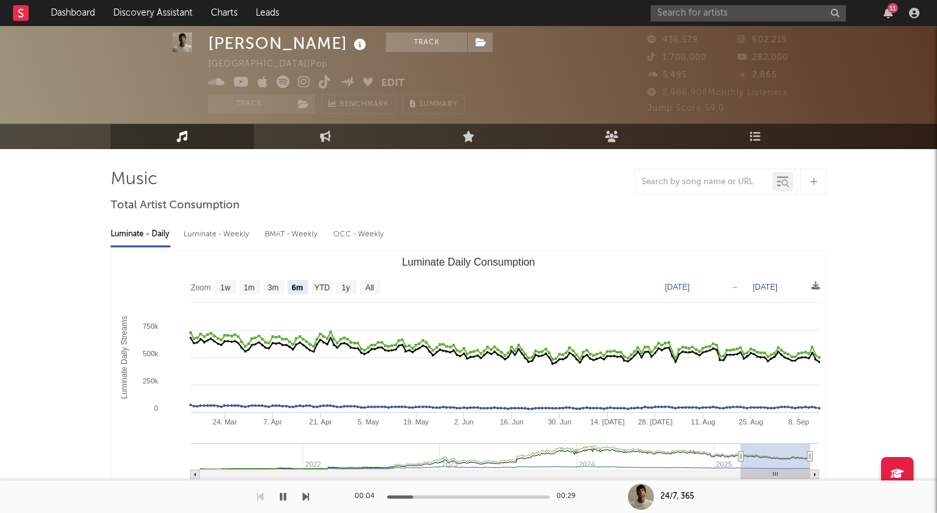
scroll to position [0, 0]
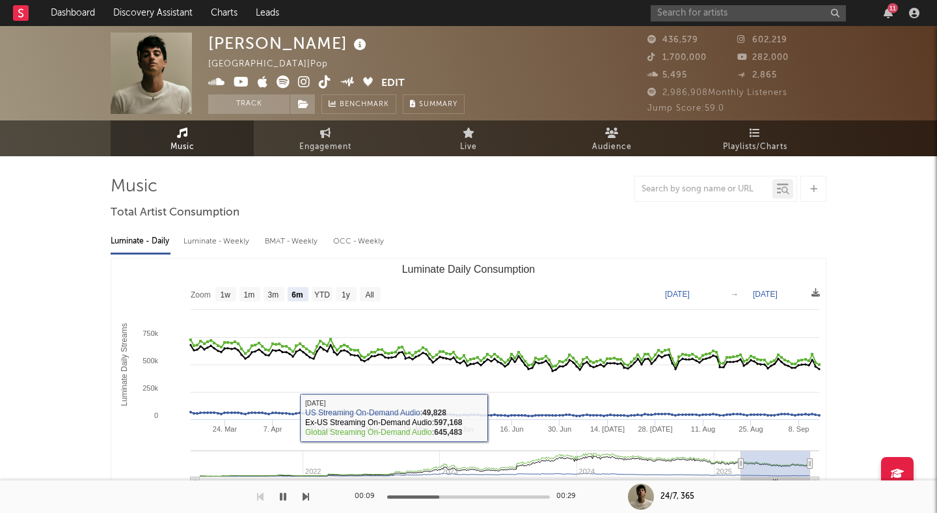
click at [286, 493] on icon "button" at bounding box center [283, 496] width 7 height 10
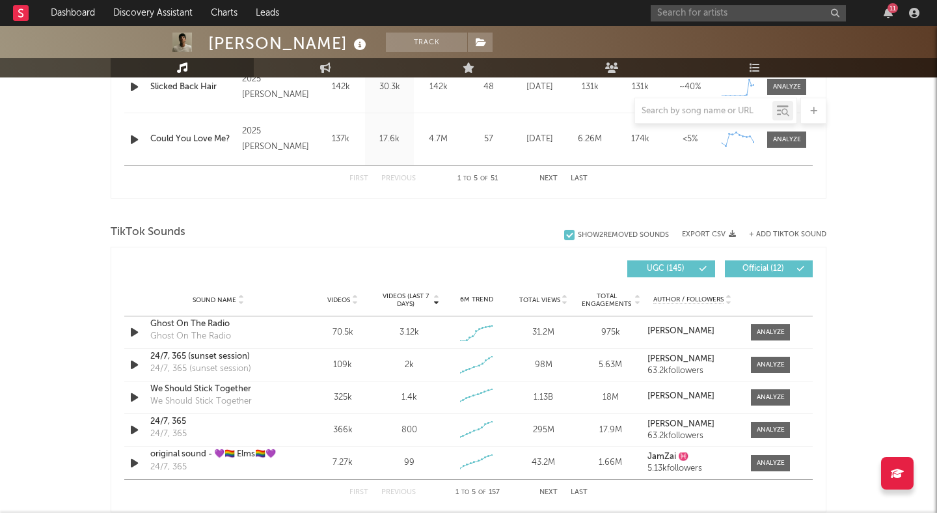
scroll to position [788, 0]
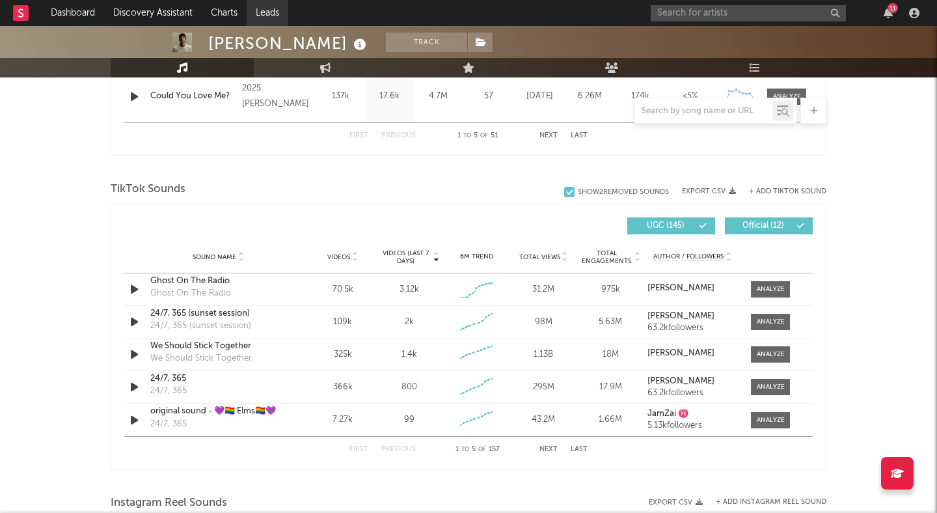
click at [269, 7] on link "Leads" at bounding box center [268, 13] width 42 height 26
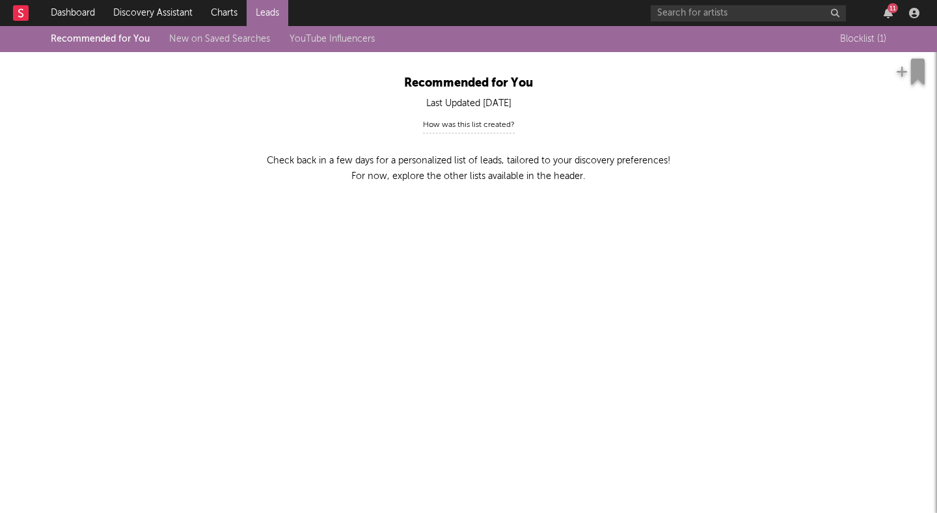
click at [209, 36] on link "New on Saved Searches" at bounding box center [219, 39] width 101 height 9
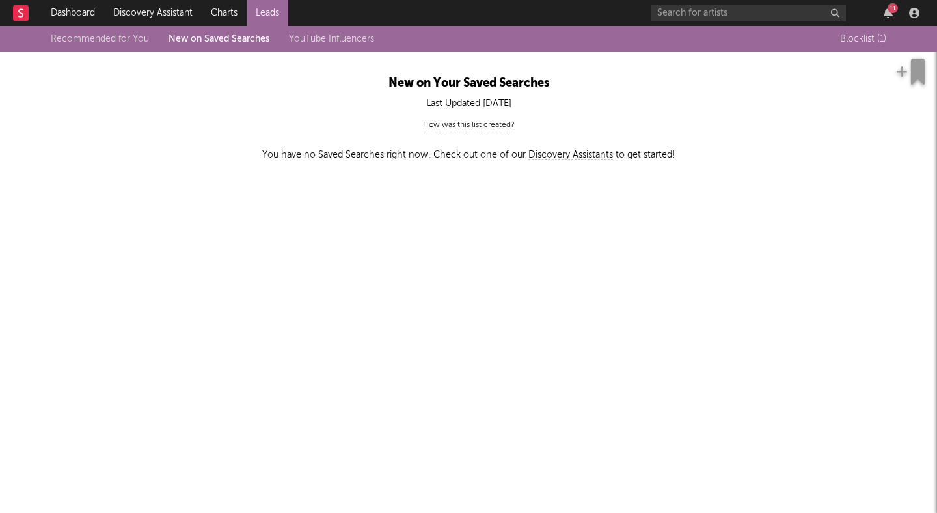
click at [322, 37] on link "YouTube Influencers" at bounding box center [331, 39] width 85 height 9
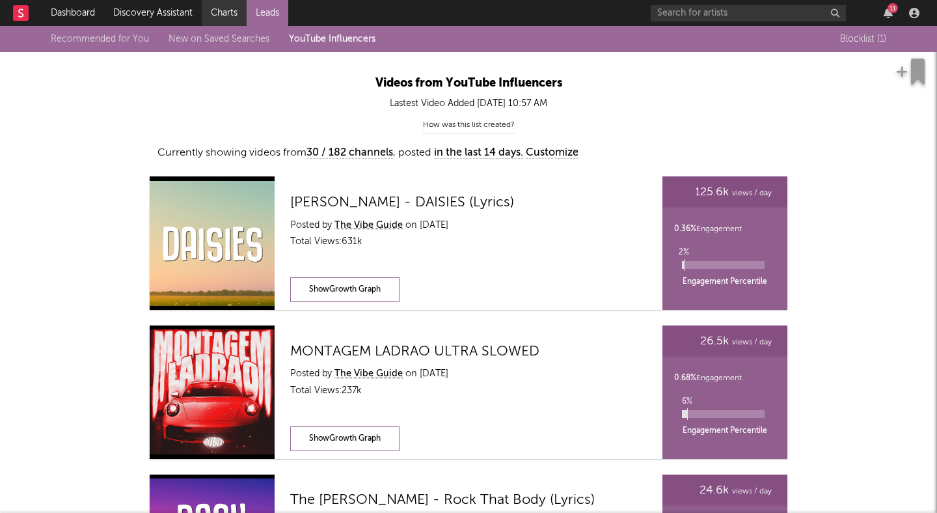
click at [223, 10] on link "Charts" at bounding box center [224, 13] width 45 height 26
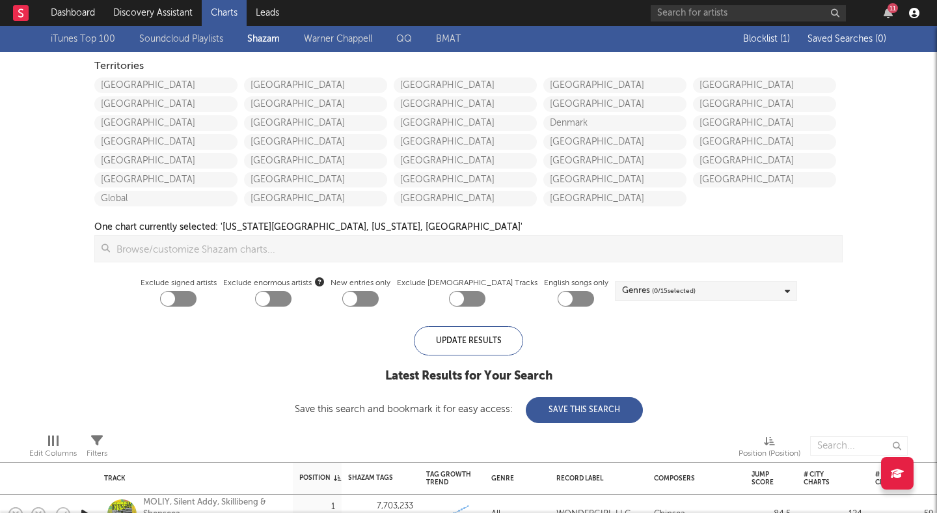
click at [915, 11] on icon "button" at bounding box center [914, 13] width 10 height 10
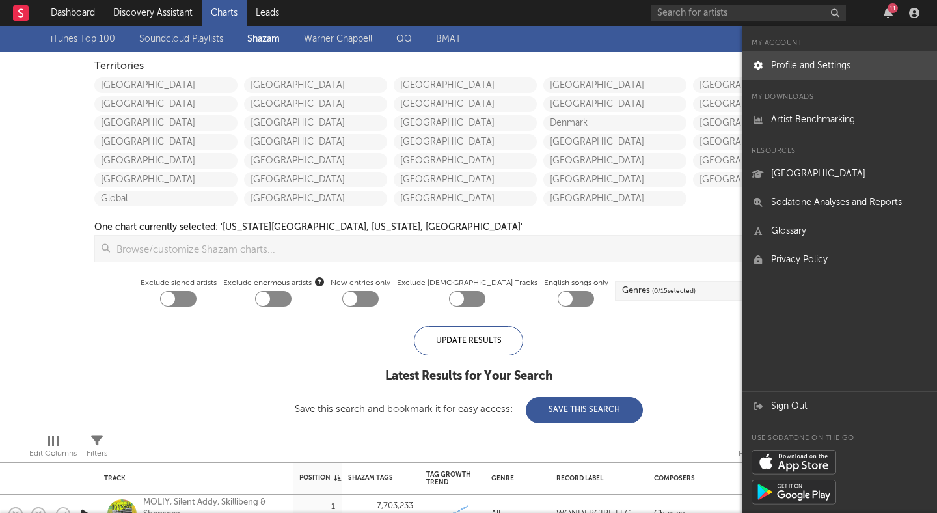
click at [818, 65] on link "Profile and Settings" at bounding box center [839, 65] width 195 height 29
select select "recorded_music"
select select "anr_research"
select select "other"
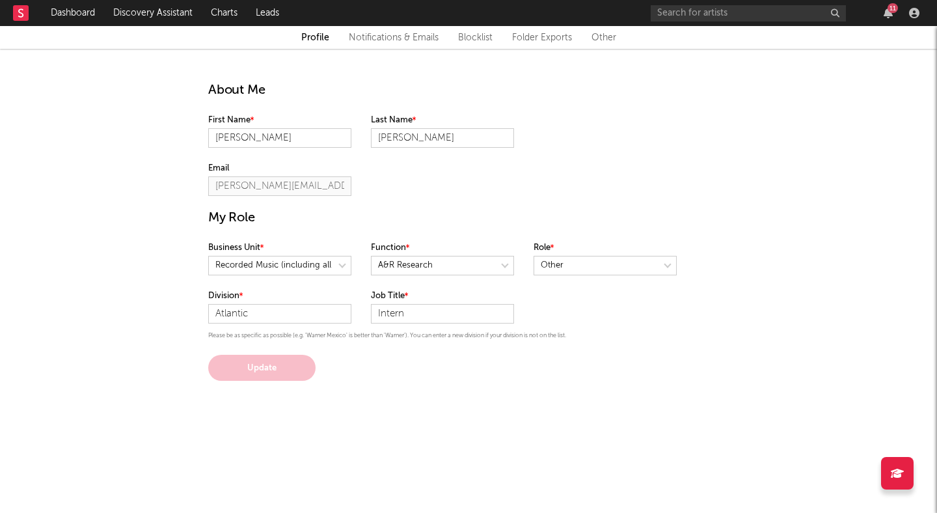
click at [424, 36] on link "Notifications & Emails" at bounding box center [394, 38] width 90 height 16
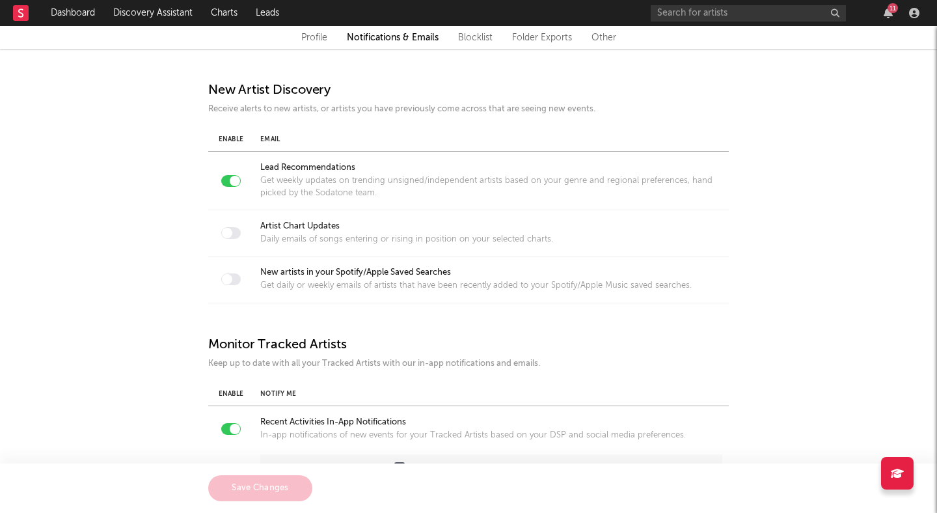
click at [473, 40] on link "Blocklist" at bounding box center [475, 38] width 35 height 16
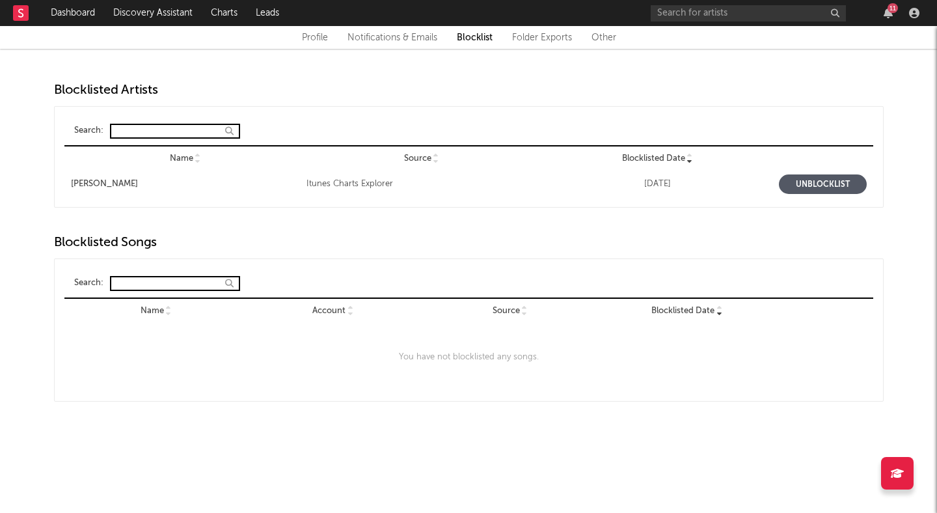
click at [529, 40] on link "Folder Exports" at bounding box center [542, 38] width 60 height 16
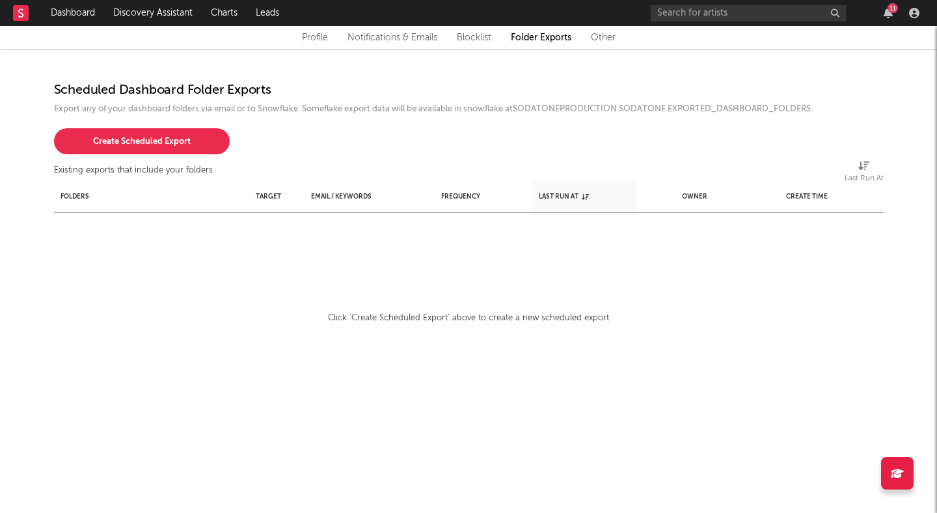
click at [603, 38] on link "Other" at bounding box center [603, 38] width 25 height 16
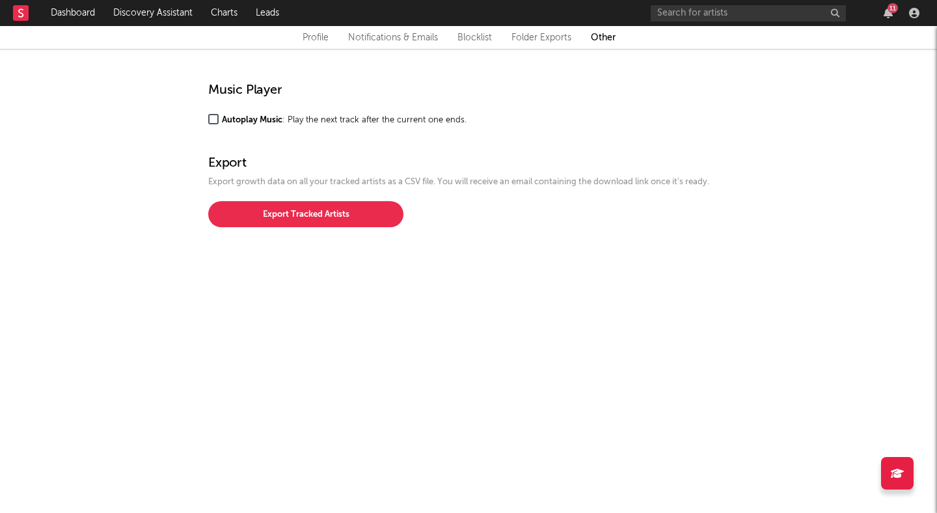
click at [411, 38] on link "Notifications & Emails" at bounding box center [393, 38] width 90 height 16
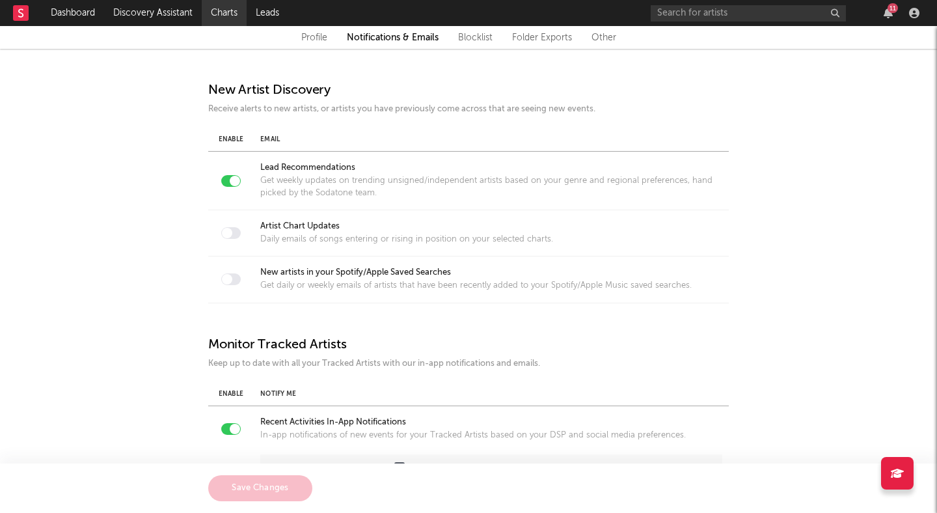
click at [217, 12] on link "Charts" at bounding box center [224, 13] width 45 height 26
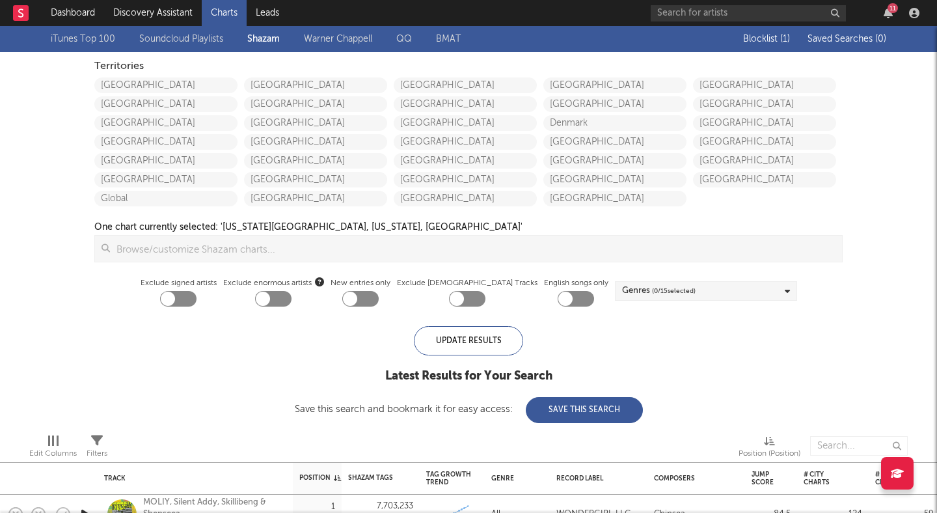
click at [892, 11] on div "11" at bounding box center [893, 8] width 10 height 10
click at [120, 275] on div "Territories United States Canada Australia China Japan New Zealand Global Mexic…" at bounding box center [469, 182] width 762 height 261
click at [889, 13] on icon "button" at bounding box center [888, 13] width 9 height 10
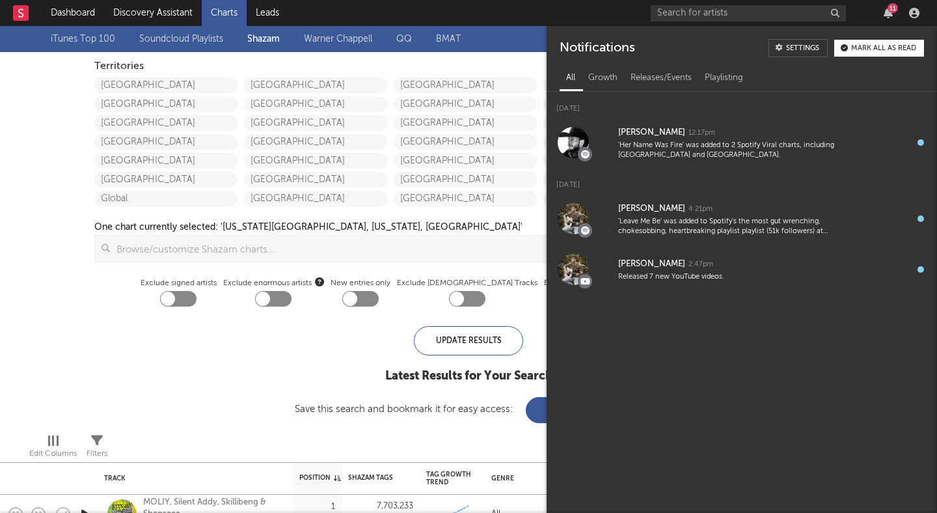
click at [811, 46] on div "Settings" at bounding box center [802, 48] width 33 height 7
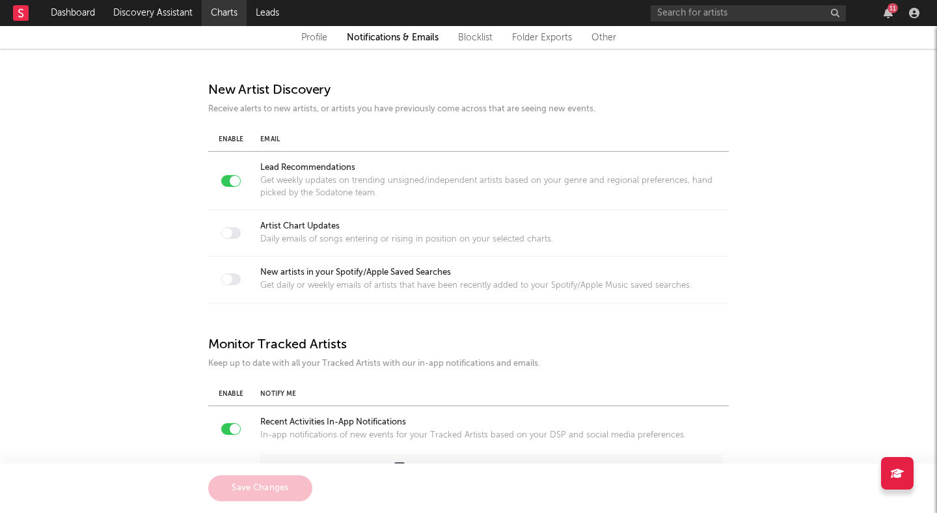
click at [221, 9] on link "Charts" at bounding box center [224, 13] width 45 height 26
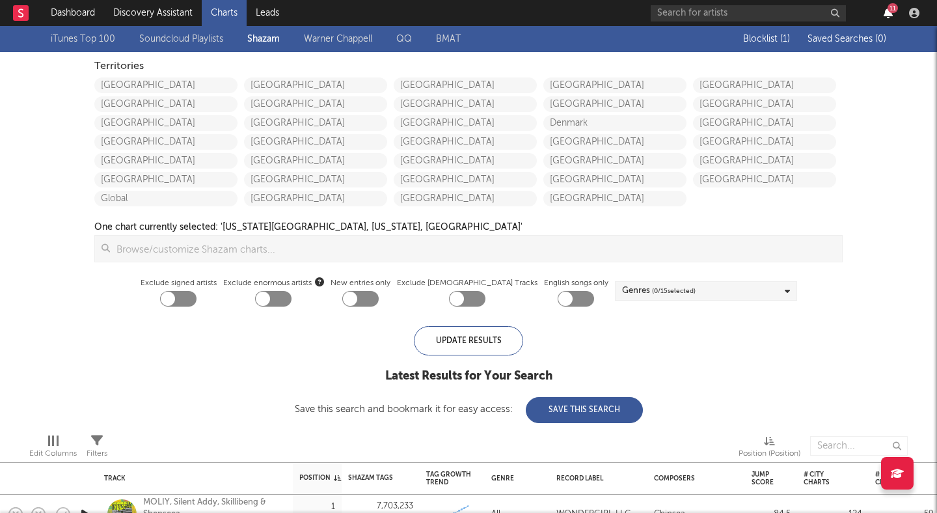
click at [890, 12] on icon "button" at bounding box center [888, 13] width 9 height 10
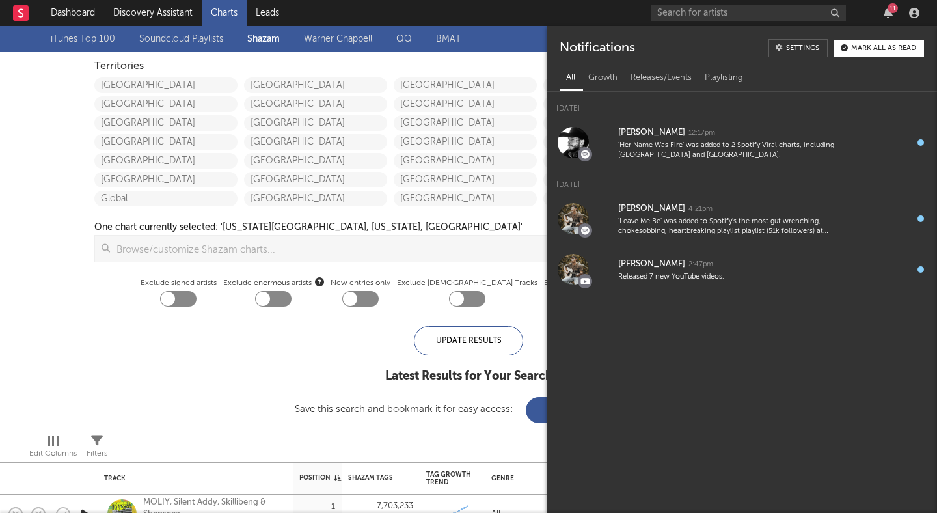
click at [798, 51] on div "Settings" at bounding box center [802, 48] width 33 height 7
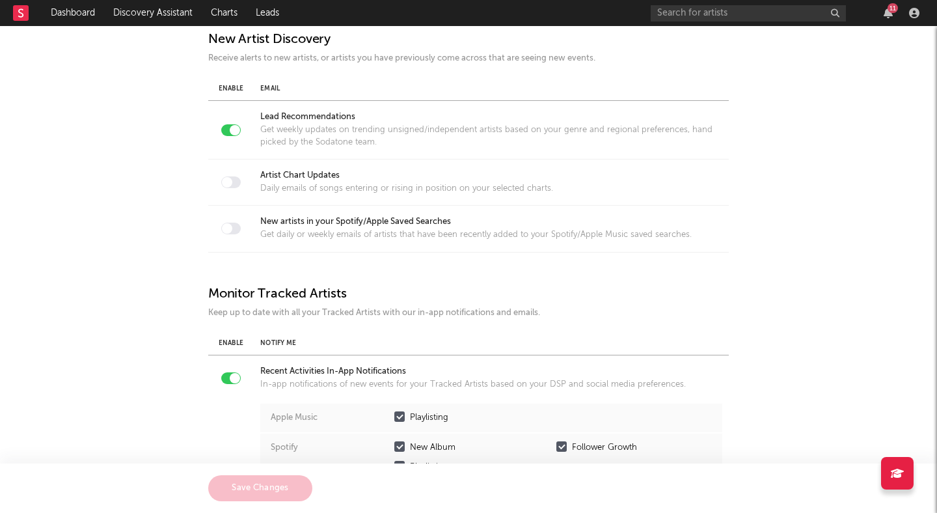
scroll to position [90, 0]
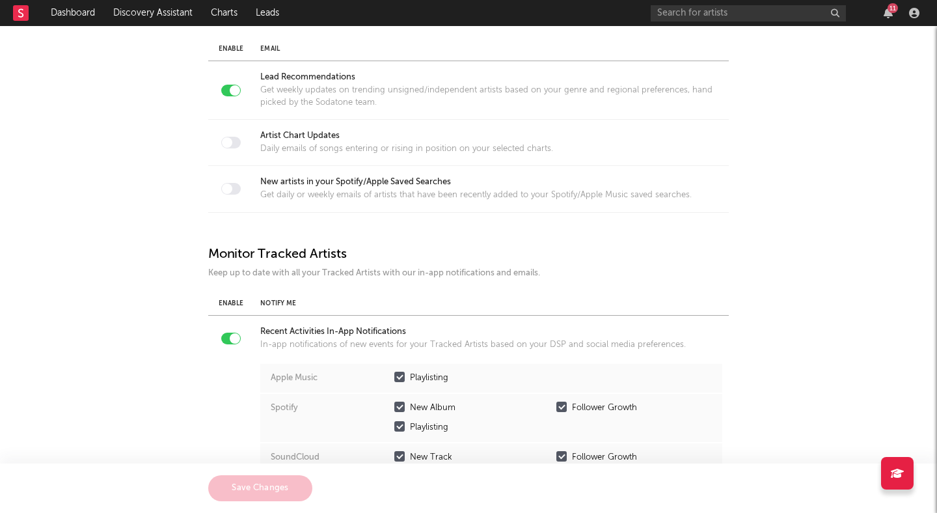
click at [227, 137] on div at bounding box center [231, 143] width 20 height 12
click at [235, 143] on div at bounding box center [231, 143] width 20 height 12
checkbox input "true"
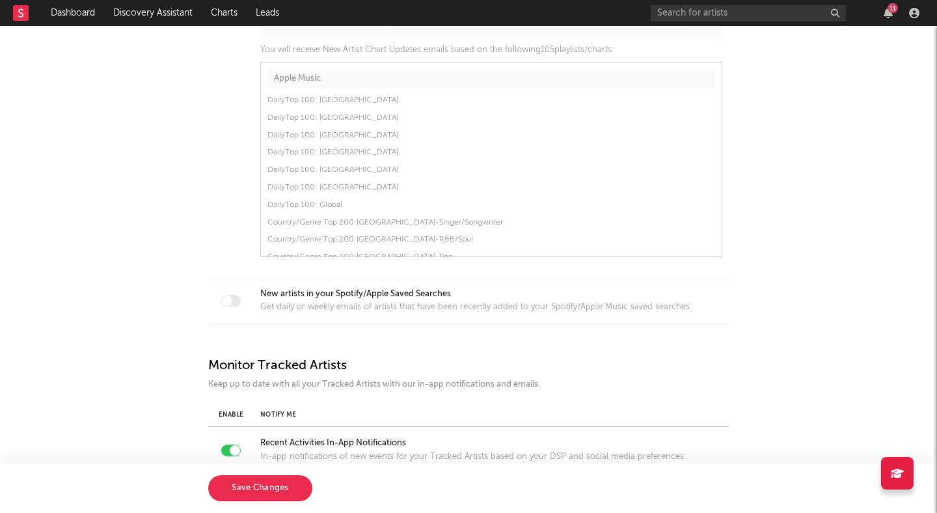
scroll to position [877, 0]
click at [278, 488] on button "Save Changes" at bounding box center [260, 488] width 104 height 26
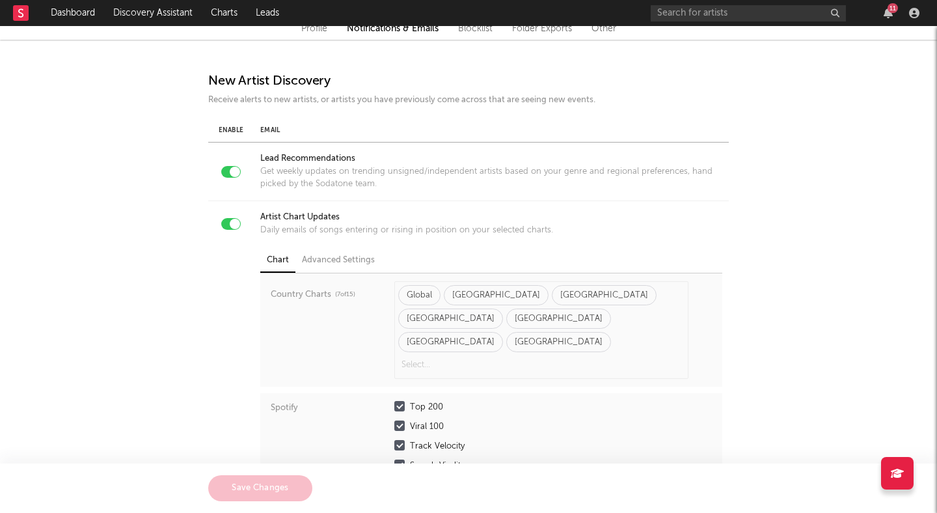
scroll to position [0, 0]
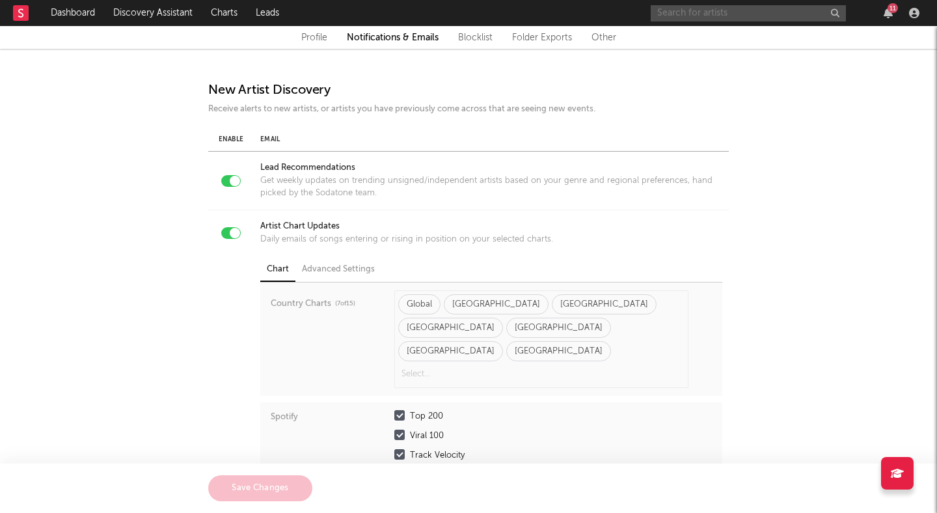
click at [728, 15] on input "text" at bounding box center [748, 13] width 195 height 16
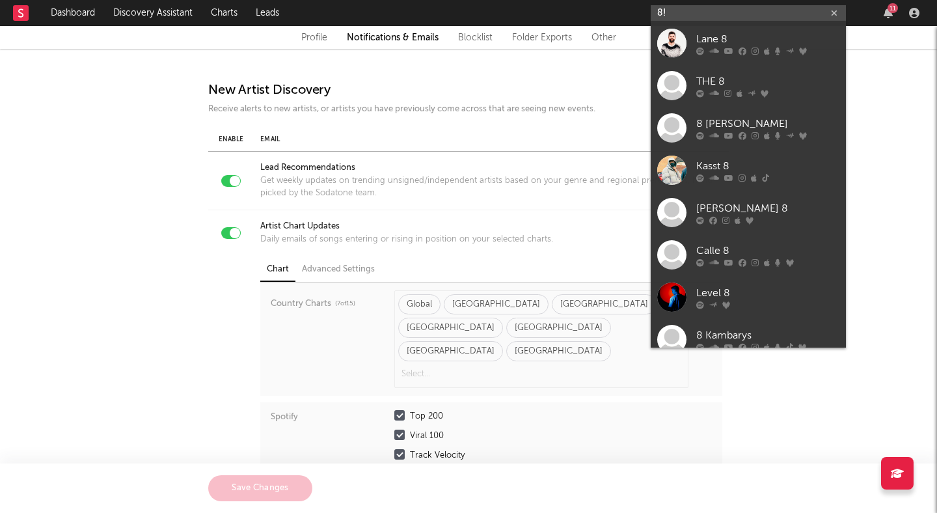
type input "8"
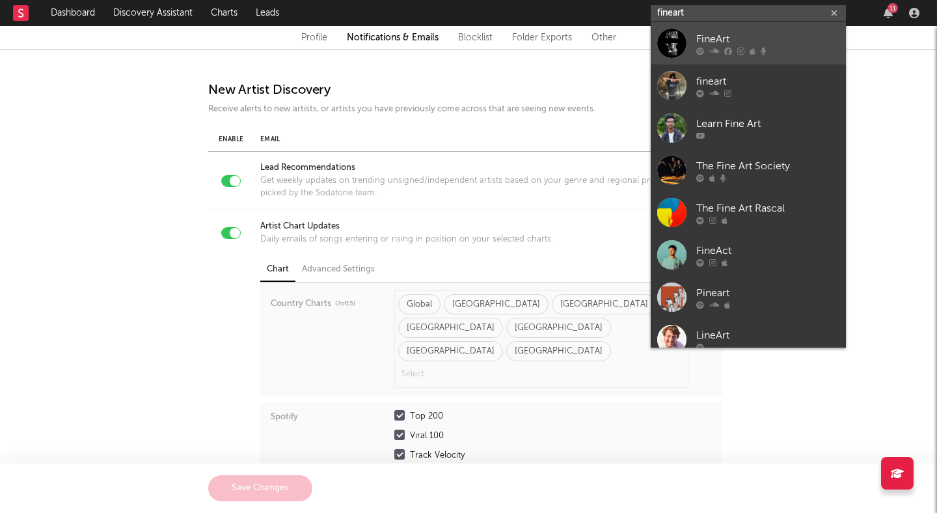
type input "fineart"
click at [757, 37] on div "FineArt" at bounding box center [768, 39] width 143 height 16
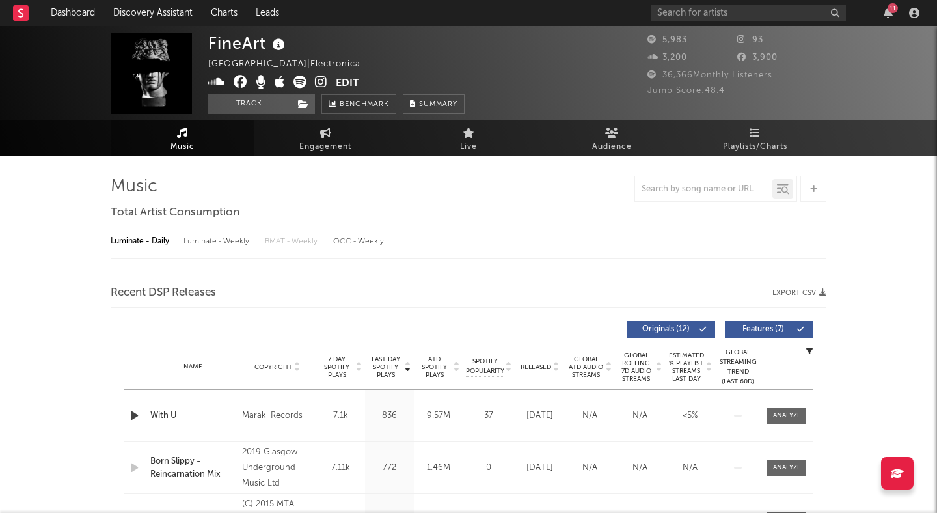
select select "6m"
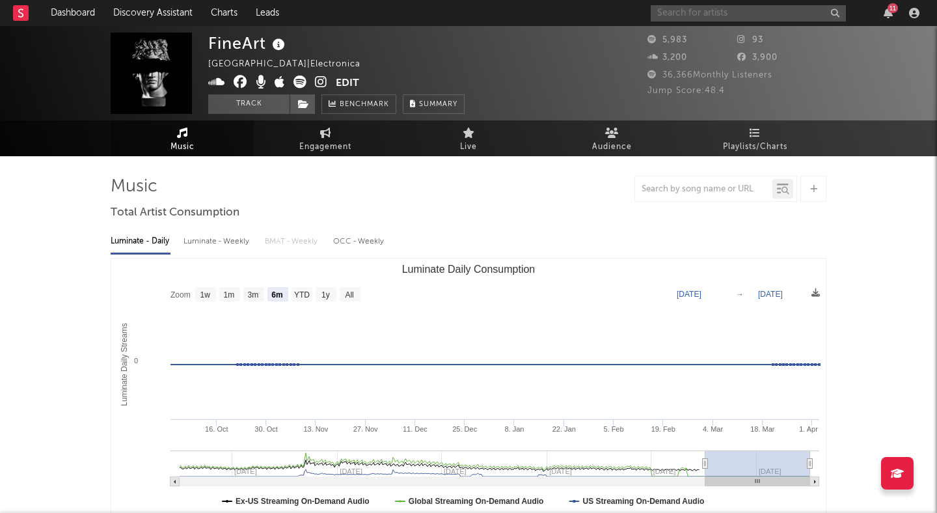
click at [747, 15] on input "text" at bounding box center [748, 13] width 195 height 16
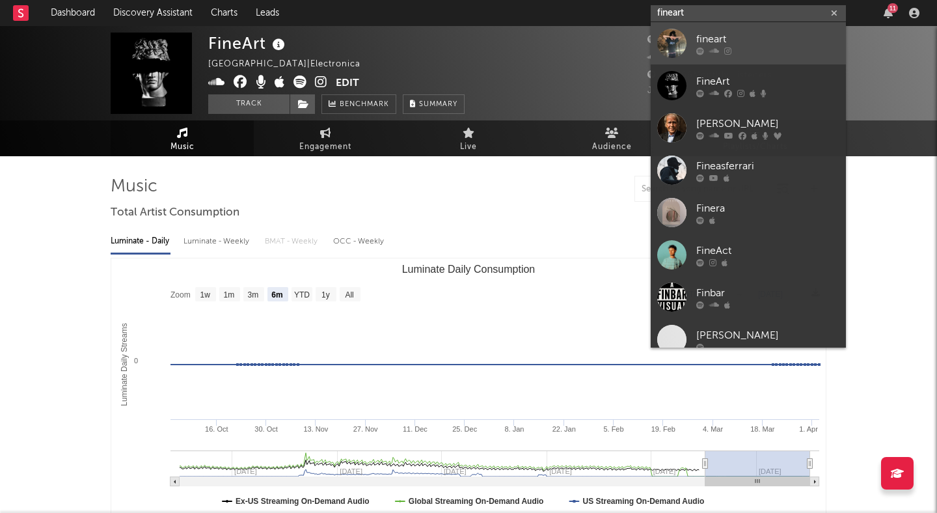
type input "fineart"
click at [758, 38] on div "fineart" at bounding box center [768, 39] width 143 height 16
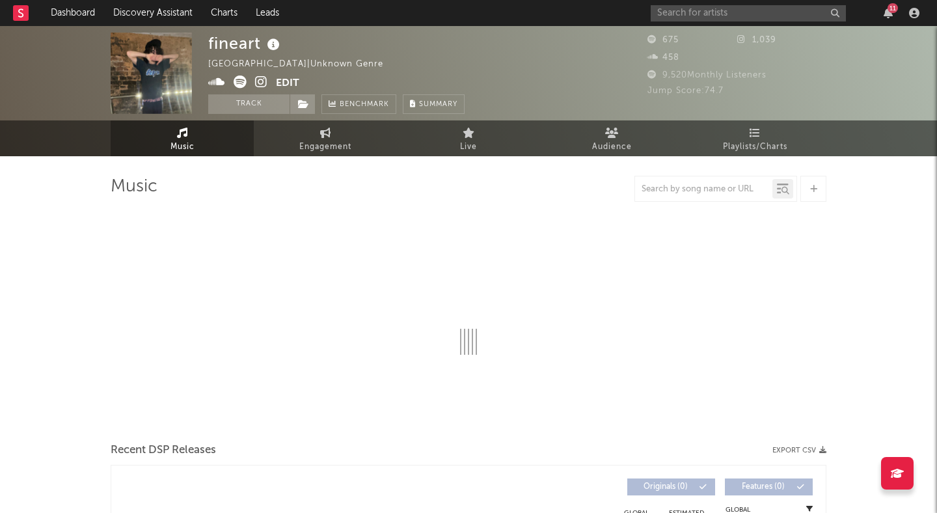
select select "1w"
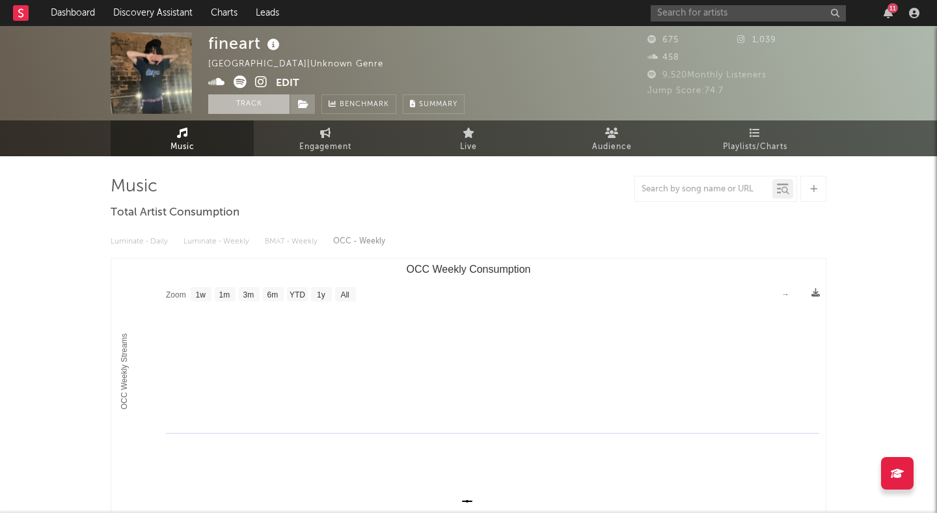
click at [253, 104] on button "Track" at bounding box center [248, 104] width 81 height 20
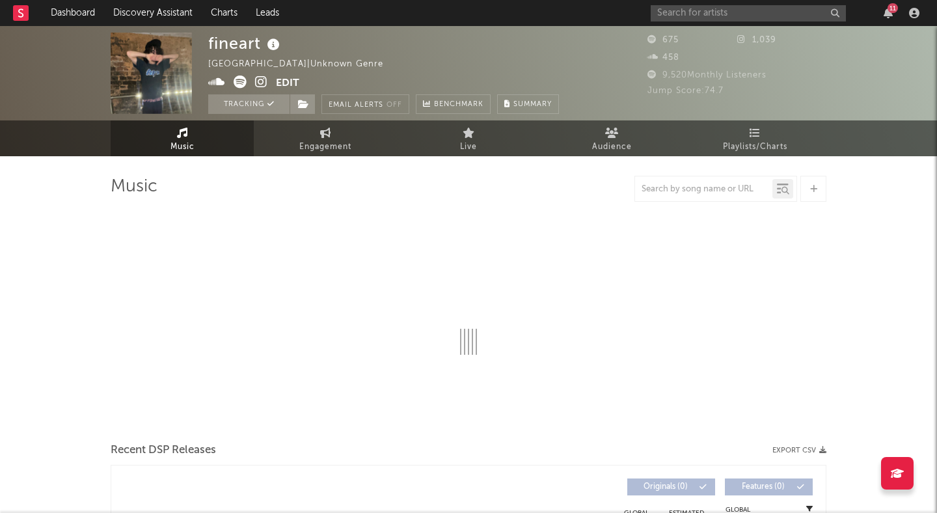
select select "1w"
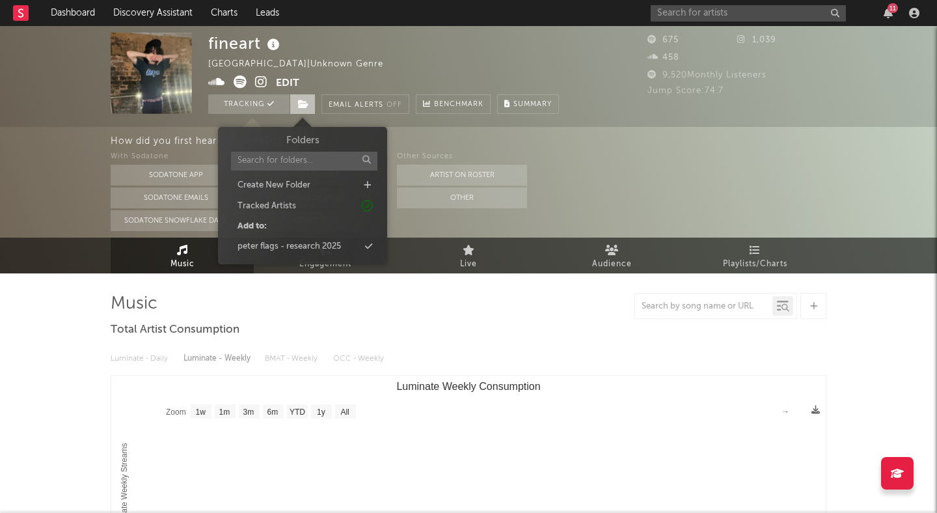
click at [314, 107] on span at bounding box center [303, 104] width 26 height 20
click at [316, 247] on div "peter flags - research 2025" at bounding box center [290, 246] width 104 height 13
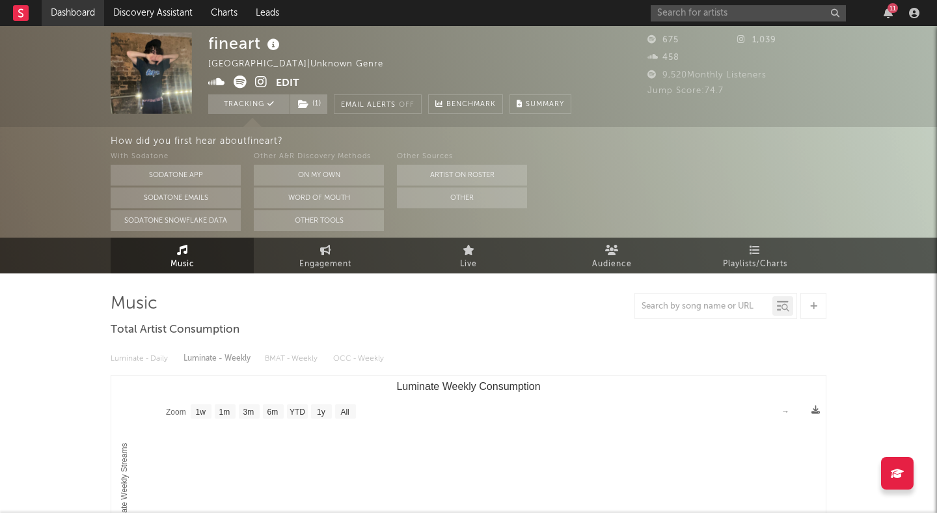
click at [77, 15] on link "Dashboard" at bounding box center [73, 13] width 62 height 26
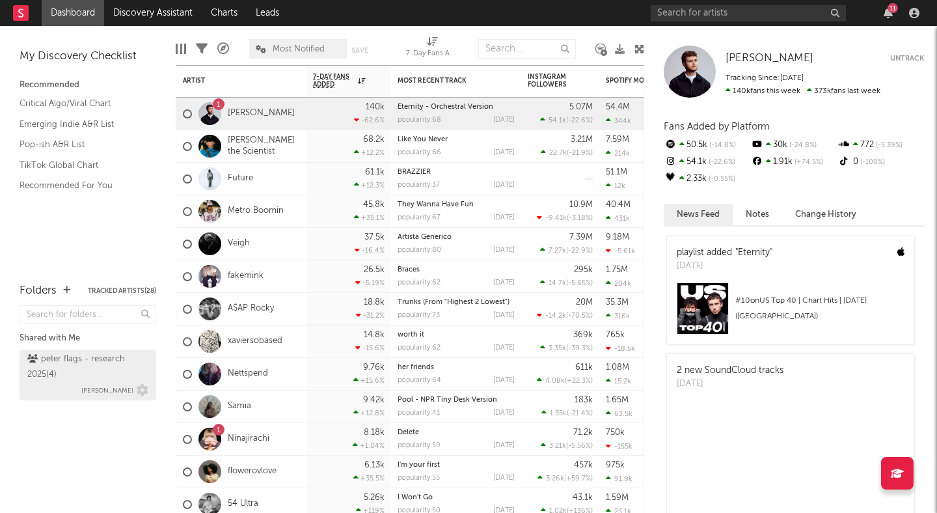
click at [103, 368] on div "peter flags - research 2025 ( 4 )" at bounding box center [86, 367] width 118 height 31
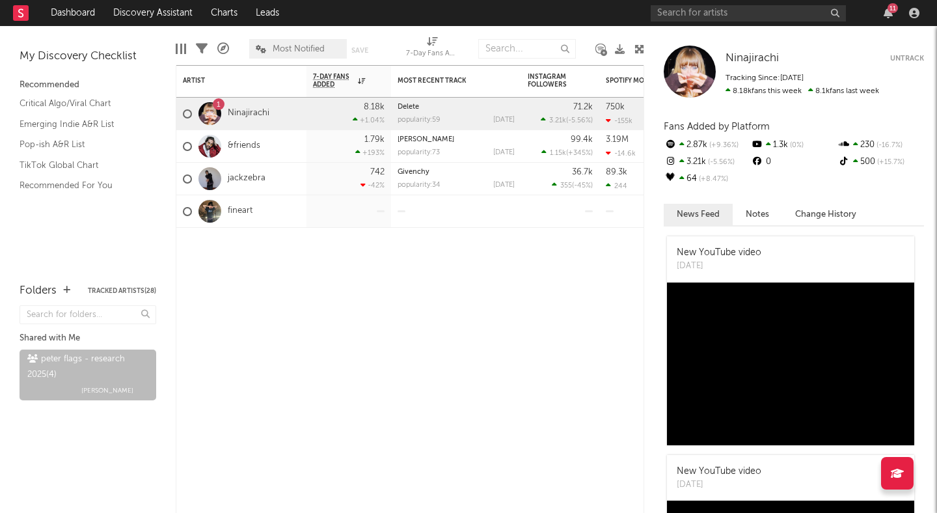
click at [119, 57] on div "My Discovery Checklist" at bounding box center [88, 57] width 137 height 16
click at [219, 15] on link "Charts" at bounding box center [224, 13] width 45 height 26
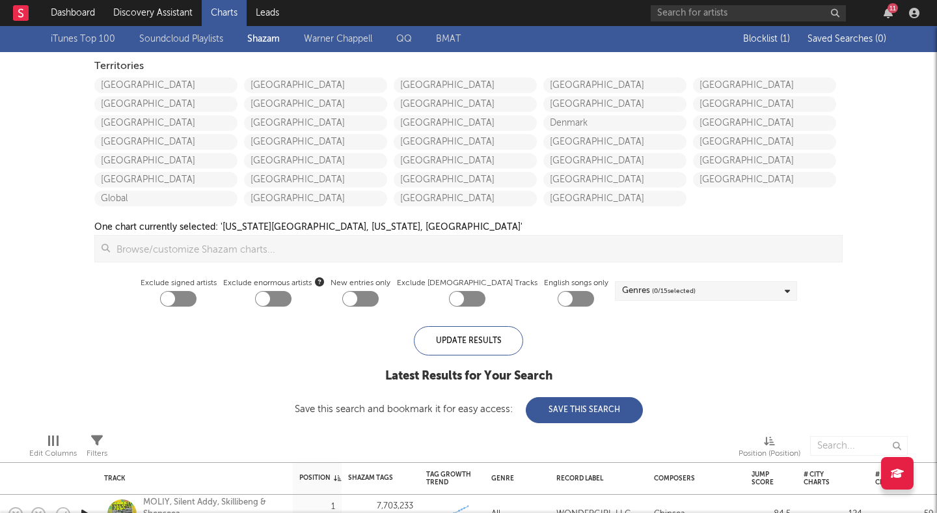
click at [204, 251] on input at bounding box center [476, 249] width 732 height 26
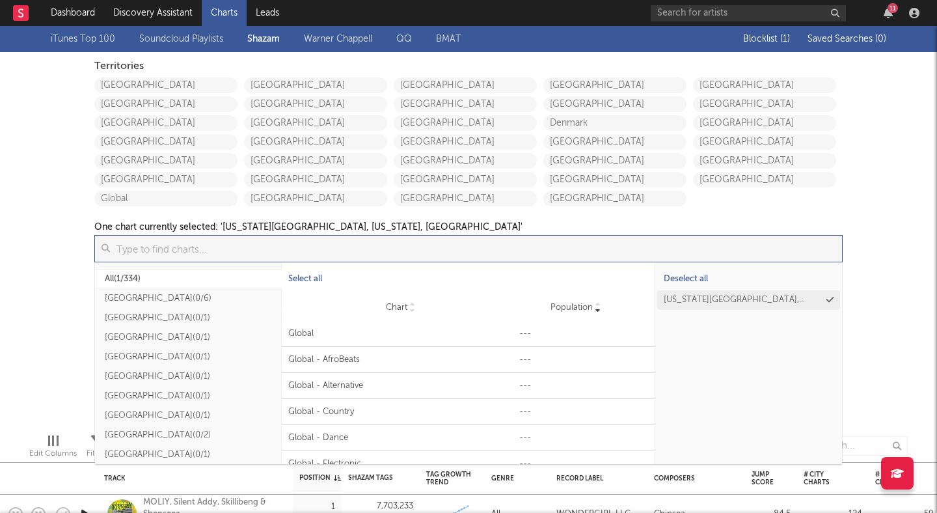
click at [16, 201] on div "iTunes Top 100 Soundcloud Playlists Shazam Warner Chappell QQ BMAT Blocklist ( …" at bounding box center [468, 224] width 937 height 397
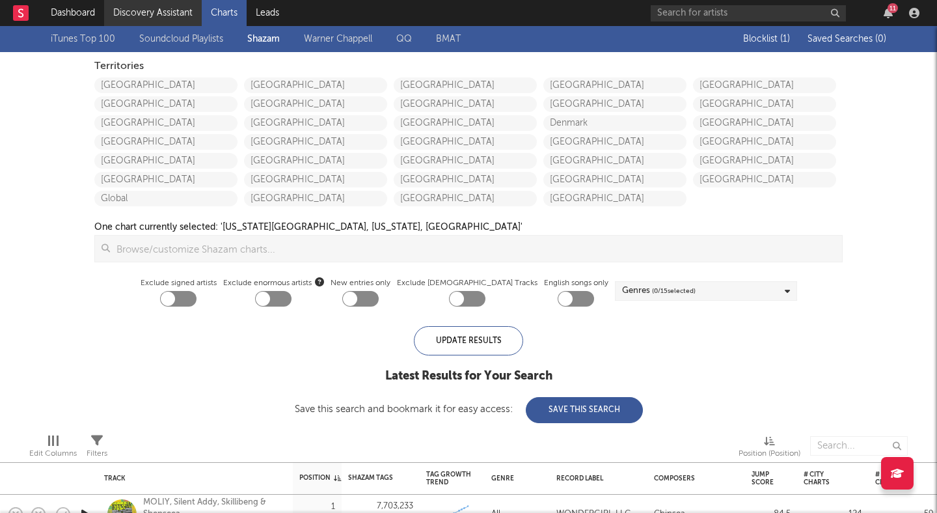
click at [181, 10] on link "Discovery Assistant" at bounding box center [153, 13] width 98 height 26
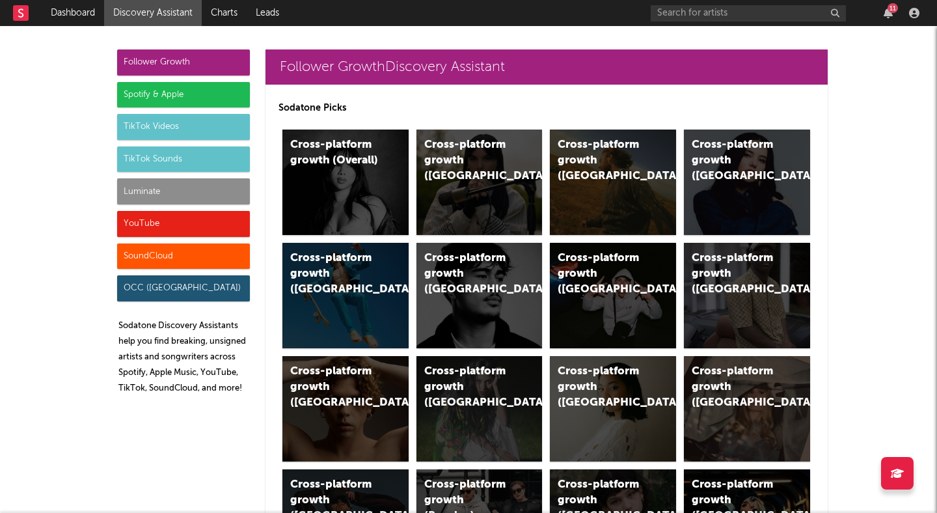
click at [174, 90] on div "Spotify & Apple" at bounding box center [183, 95] width 133 height 26
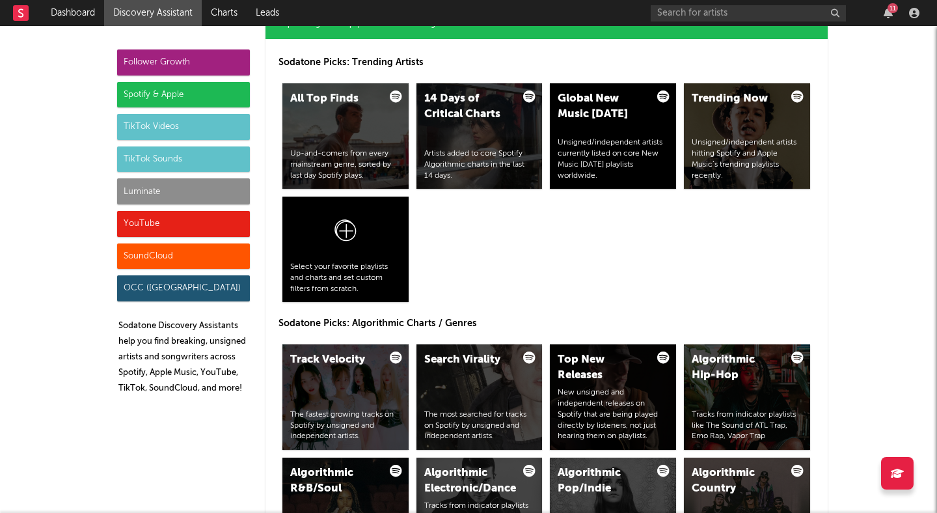
scroll to position [1351, 0]
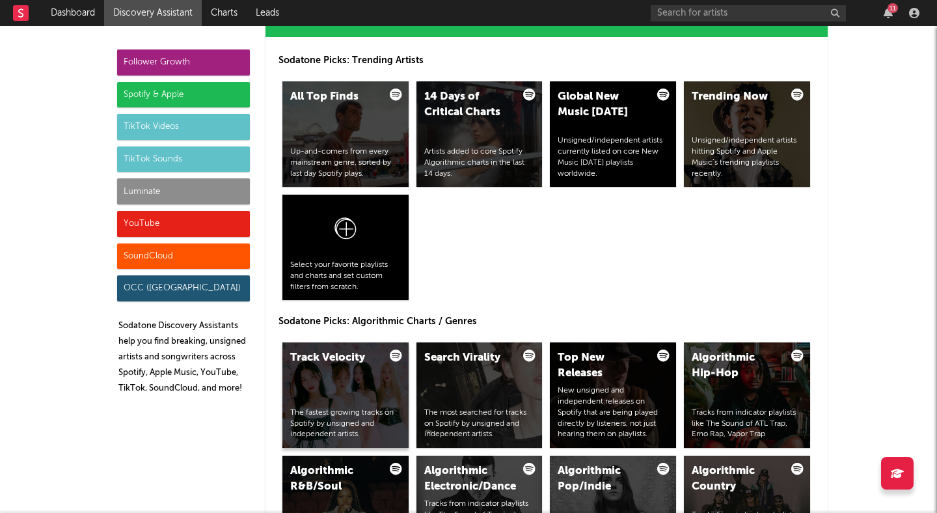
click at [324, 389] on div "Track Velocity The fastest growing tracks on Spotify by unsigned and independen…" at bounding box center [346, 394] width 126 height 105
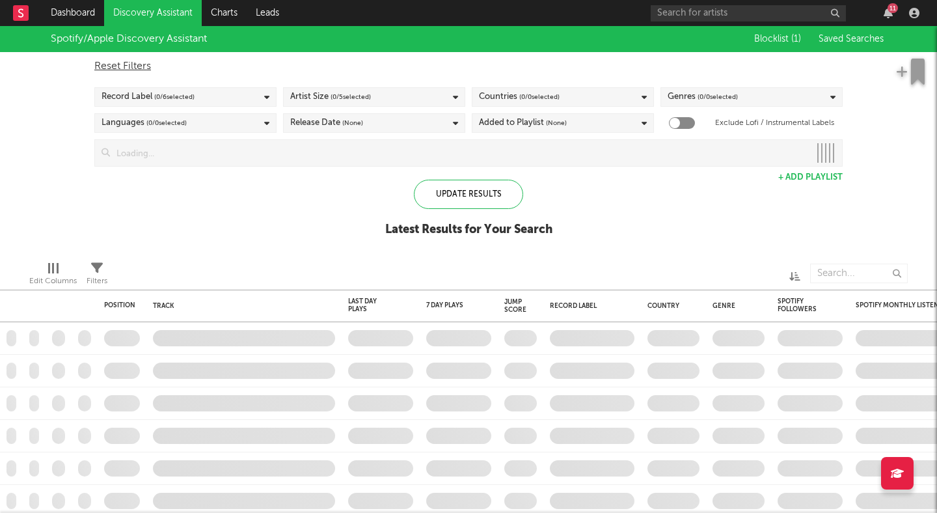
checkbox input "true"
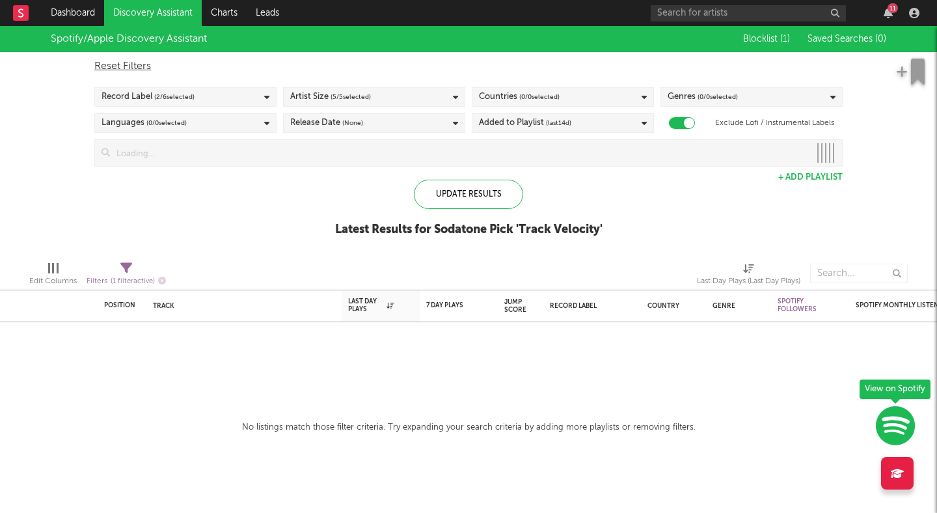
click at [225, 94] on div "Record Label ( 2 / 6 selected)" at bounding box center [185, 97] width 182 height 20
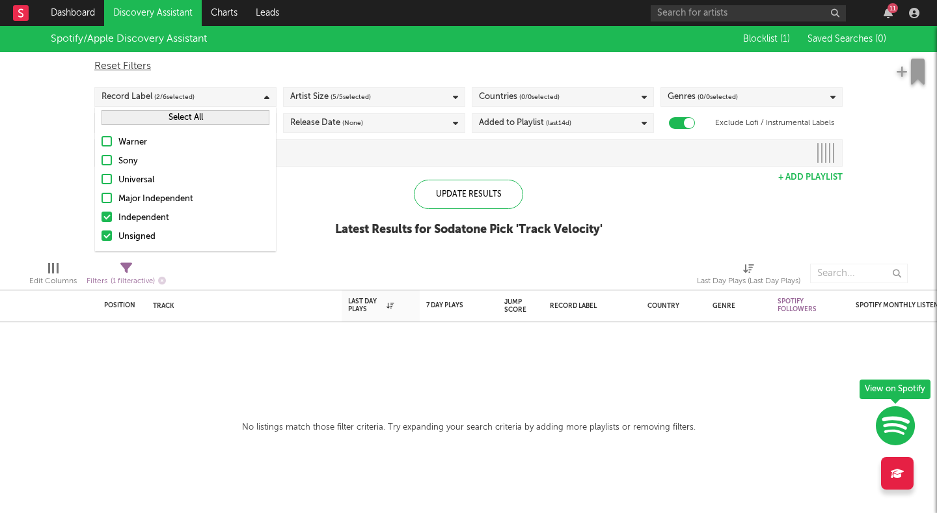
click at [225, 94] on div "Record Label ( 2 / 6 selected)" at bounding box center [185, 97] width 182 height 20
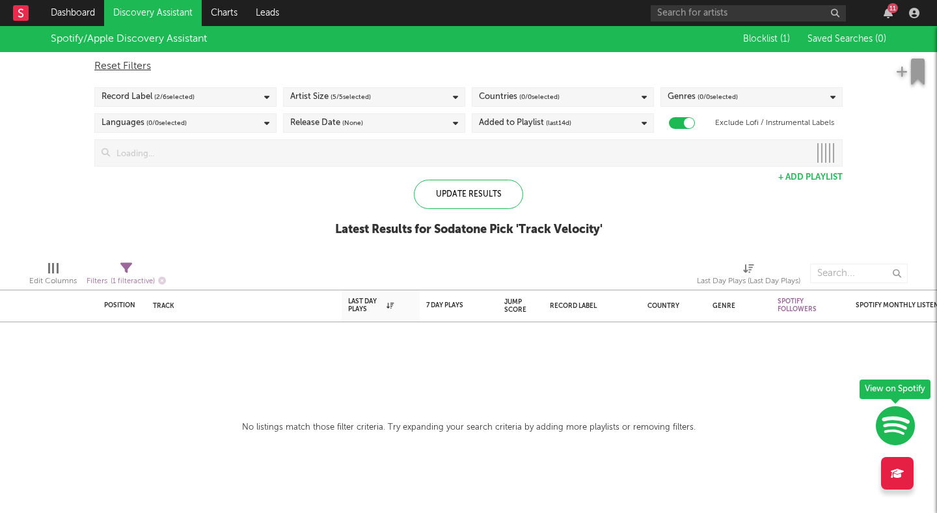
click at [359, 96] on span "( 5 / 5 selected)" at bounding box center [351, 97] width 40 height 16
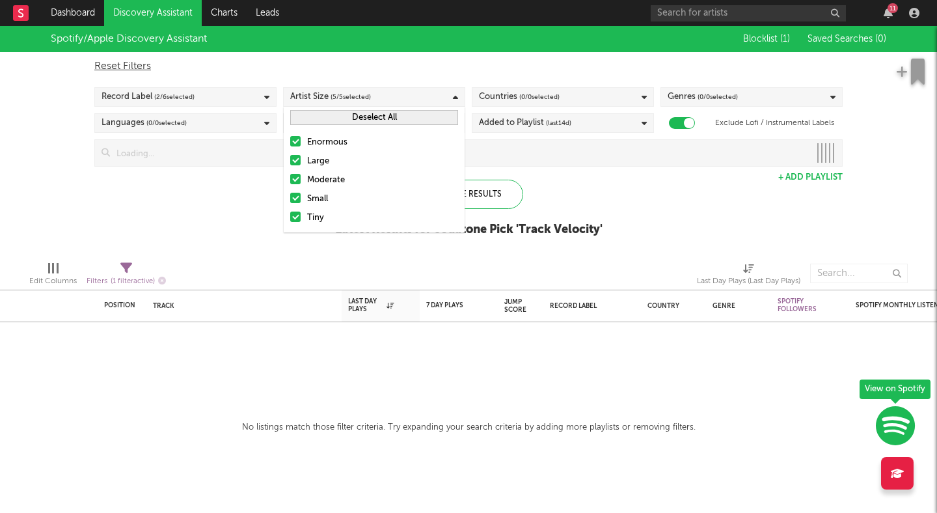
click at [359, 96] on span "( 5 / 5 selected)" at bounding box center [351, 97] width 40 height 16
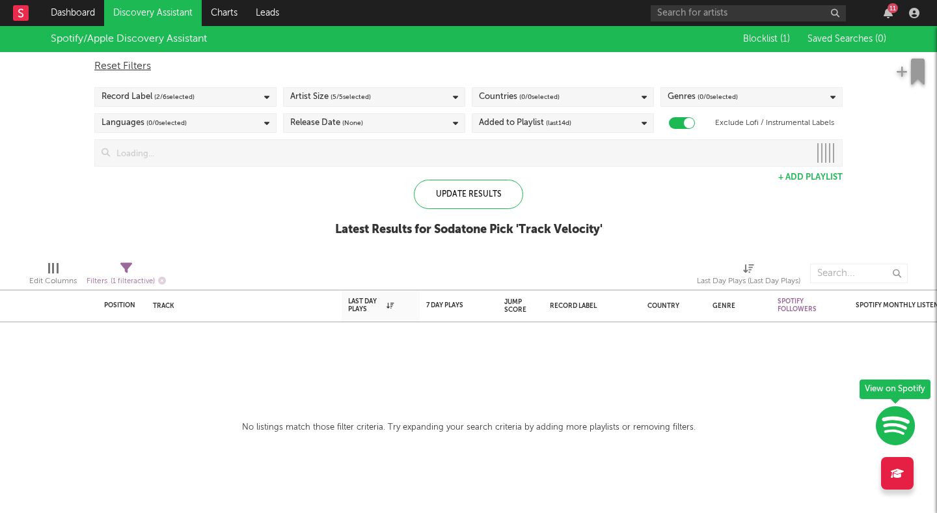
click at [523, 96] on span "( 0 / 0 selected)" at bounding box center [539, 97] width 40 height 16
type input "uni"
click at [585, 119] on button "Deselect All" at bounding box center [563, 117] width 168 height 15
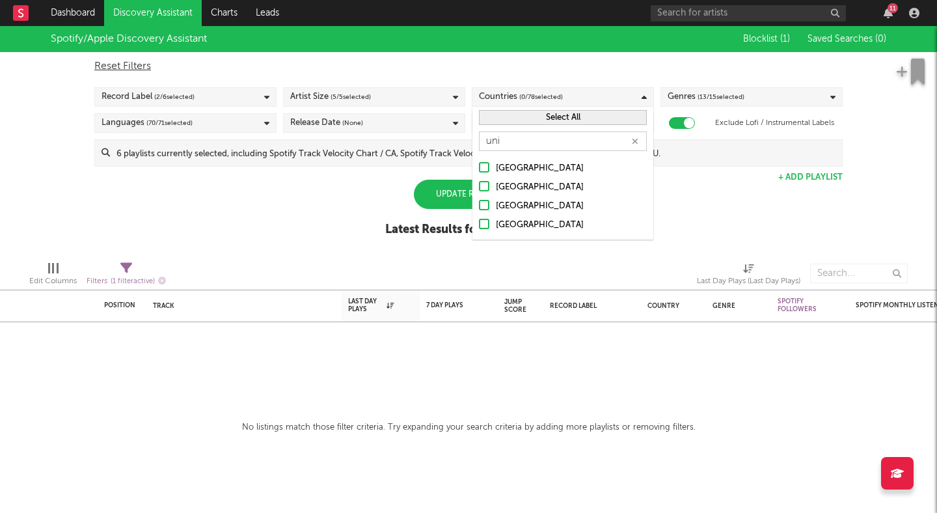
click at [486, 166] on div at bounding box center [484, 167] width 10 height 10
click at [479, 166] on input "[GEOGRAPHIC_DATA]" at bounding box center [479, 169] width 0 height 16
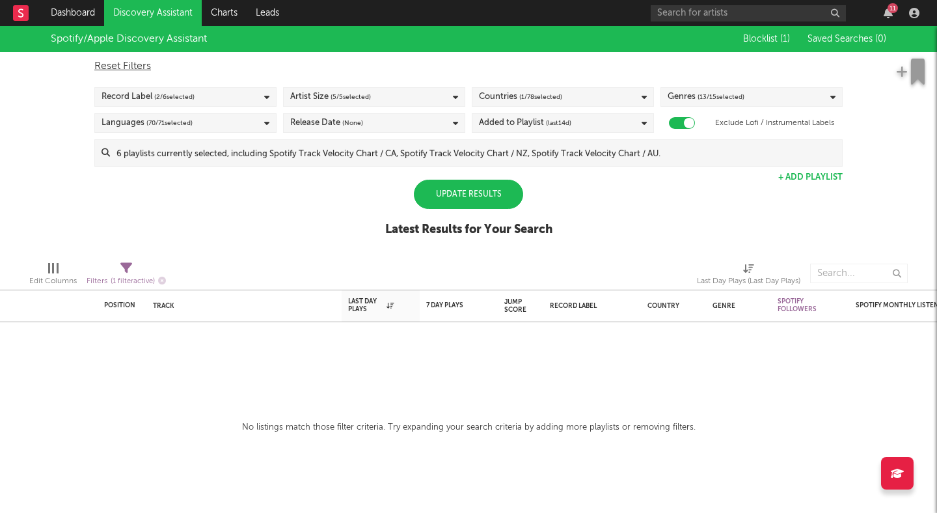
click at [731, 215] on div "Spotify/Apple Discovery Assistant Blocklist ( 1 ) Saved Searches ( 0 ) Reset Fi…" at bounding box center [468, 138] width 937 height 225
click at [334, 115] on div "Release Date (None)" at bounding box center [326, 123] width 73 height 16
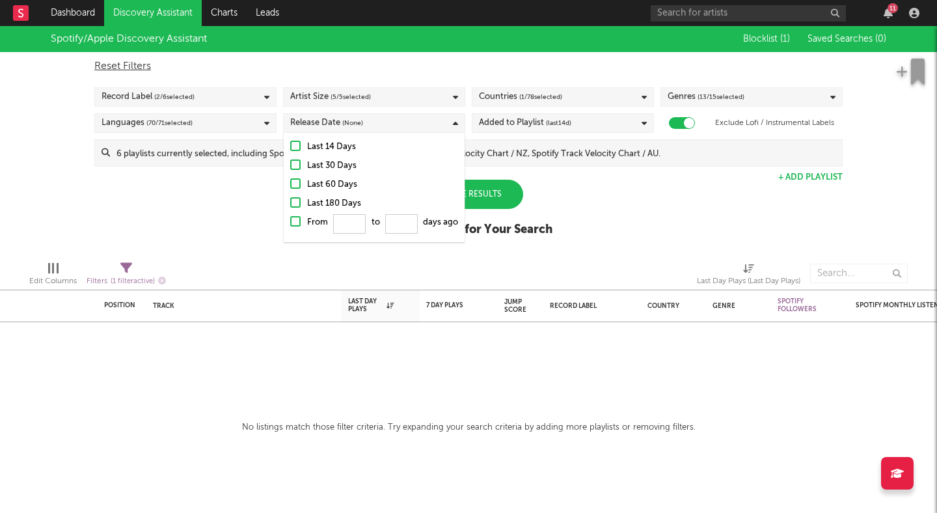
click at [296, 182] on div at bounding box center [295, 183] width 10 height 10
click at [290, 182] on input "Last 60 Days" at bounding box center [290, 185] width 0 height 16
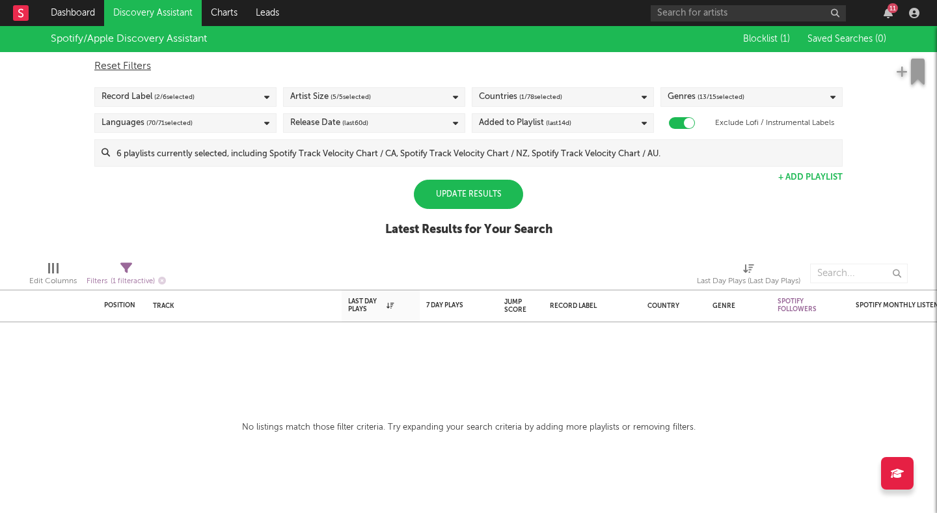
click at [636, 186] on div "Spotify/Apple Discovery Assistant Blocklist ( 1 ) Saved Searches ( 0 ) Reset Fi…" at bounding box center [468, 138] width 937 height 225
click at [494, 200] on div "Update Results" at bounding box center [468, 194] width 109 height 29
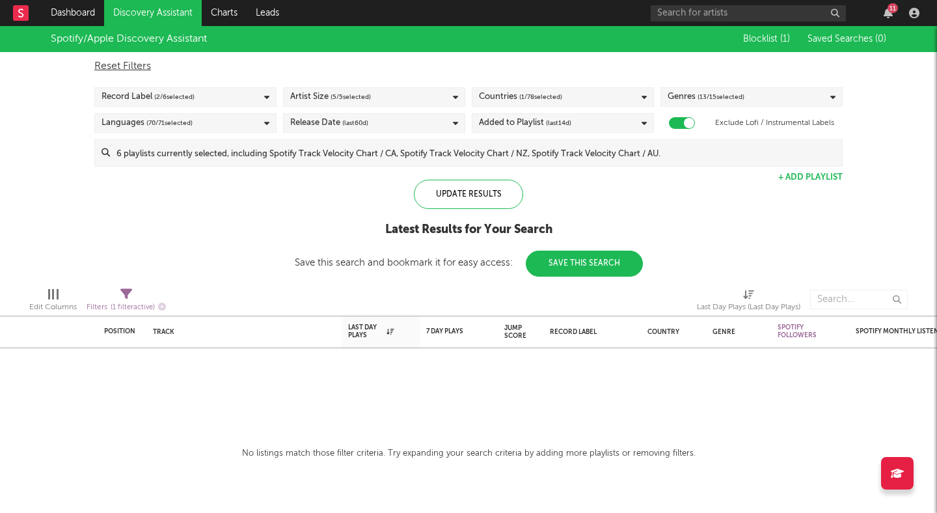
click at [613, 125] on div "Added to Playlist (last 14 d)" at bounding box center [563, 123] width 182 height 20
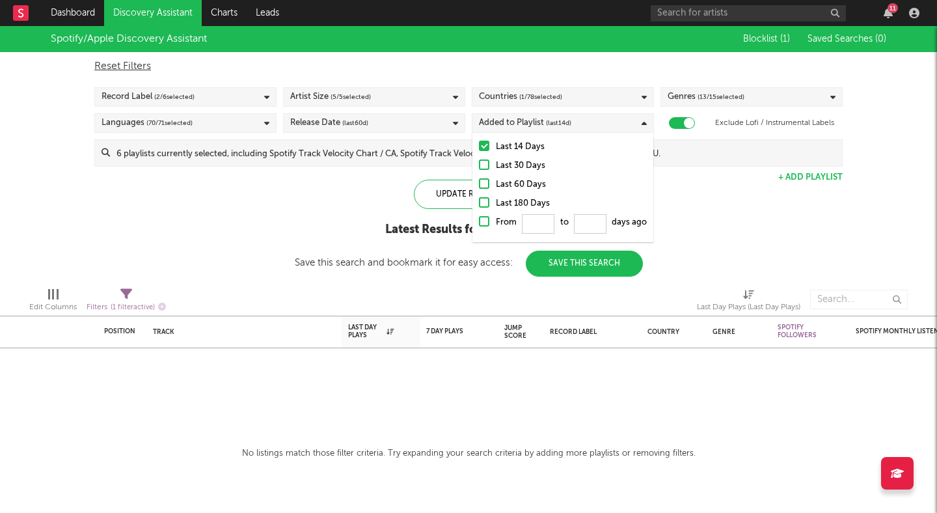
click at [613, 125] on div "Added to Playlist (last 14 d)" at bounding box center [563, 123] width 182 height 20
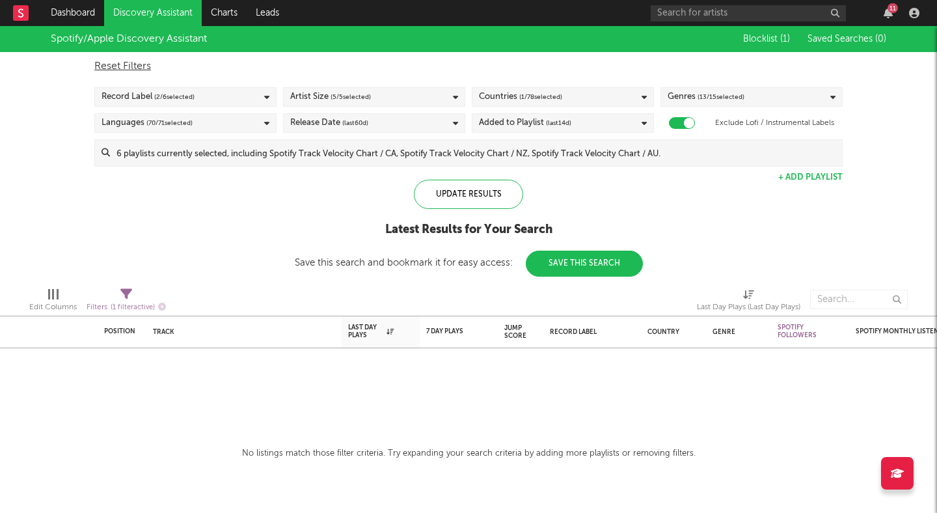
click at [455, 120] on icon at bounding box center [455, 123] width 5 height 8
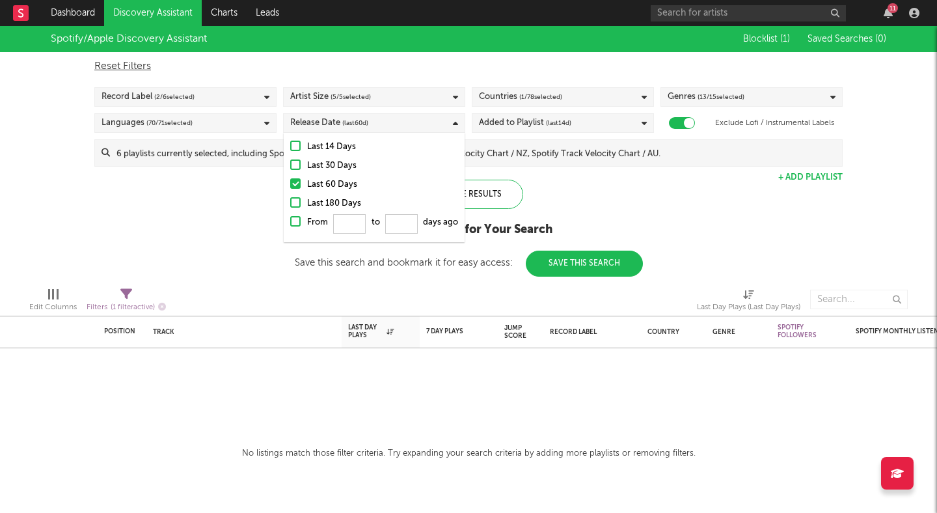
click at [455, 120] on icon at bounding box center [455, 123] width 5 height 8
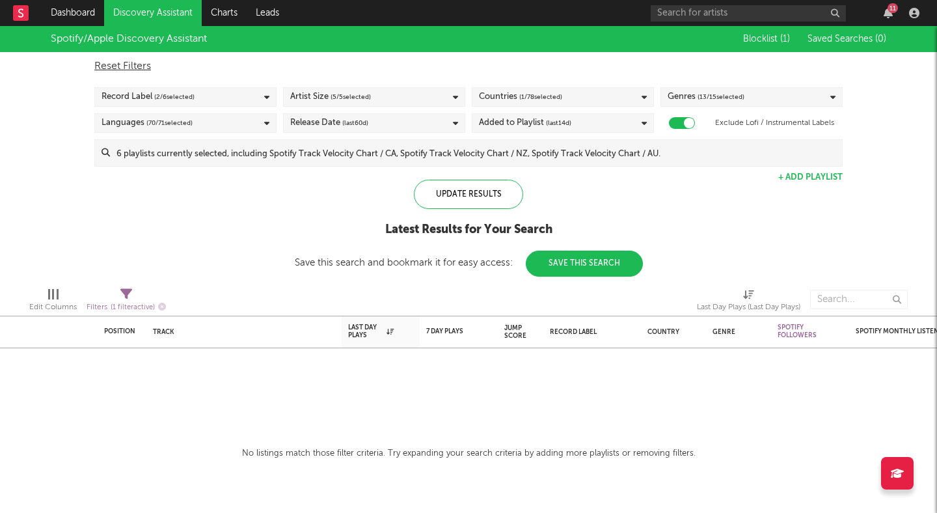
click at [399, 152] on input at bounding box center [476, 153] width 732 height 26
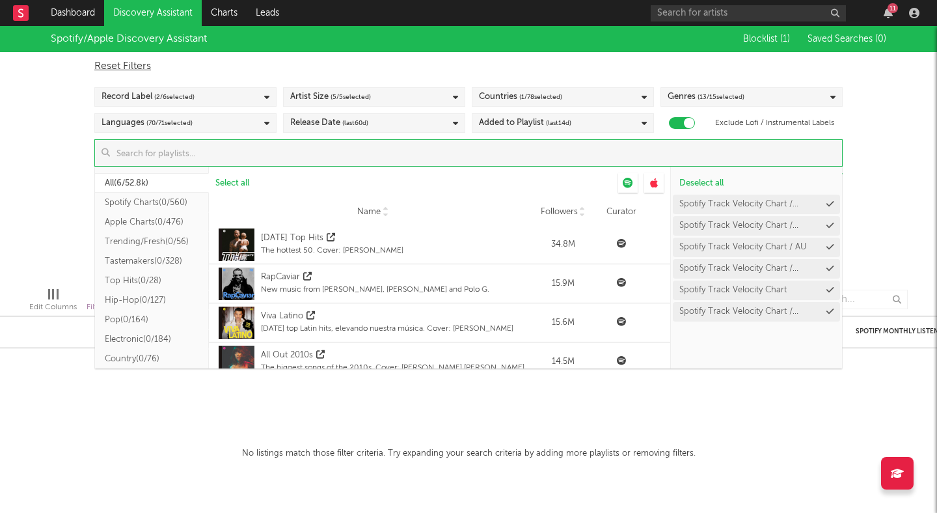
click at [132, 199] on button "Spotify Charts ( 0/560 )" at bounding box center [152, 203] width 114 height 20
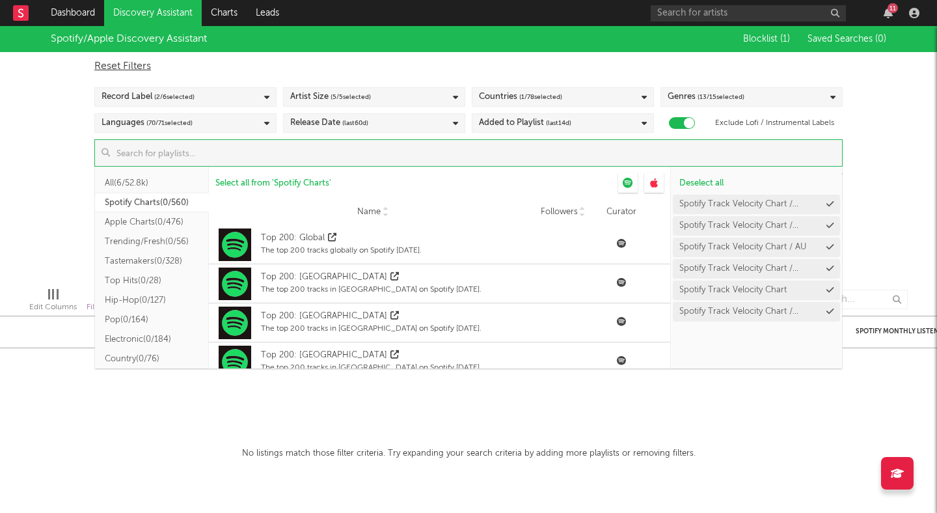
click at [260, 158] on input at bounding box center [476, 153] width 732 height 26
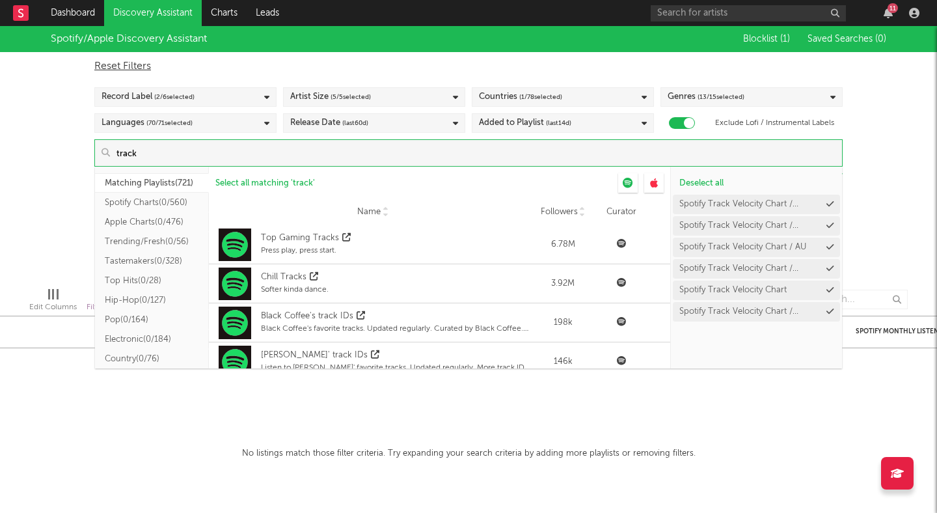
type input "tracki"
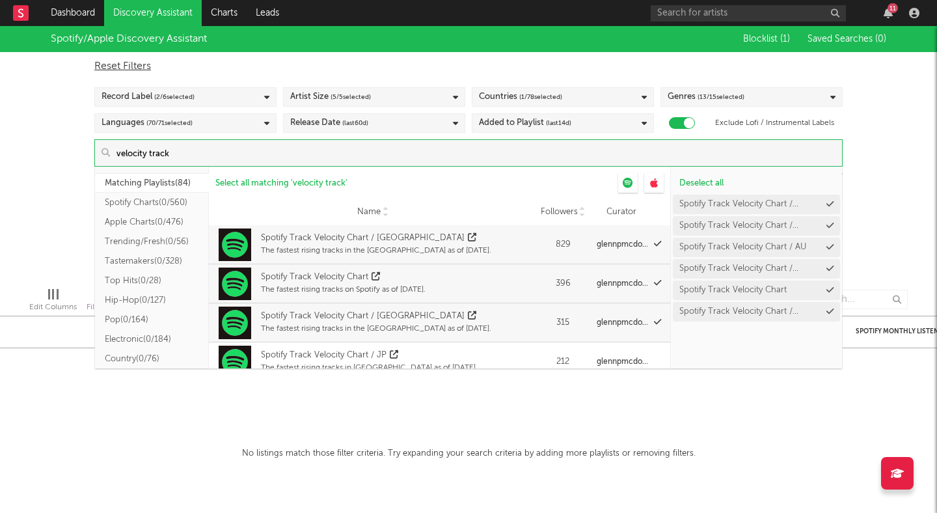
type input "velocity track"
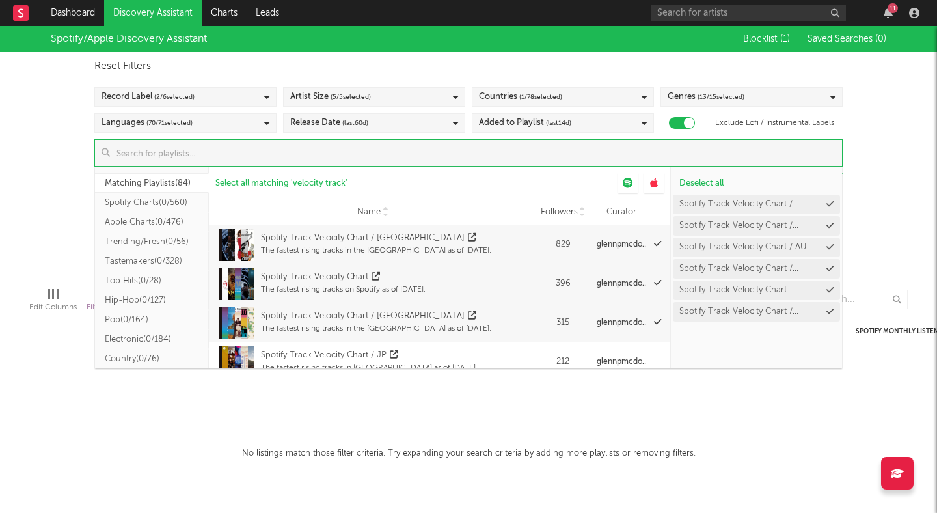
click at [157, 20] on link "Discovery Assistant" at bounding box center [153, 13] width 98 height 26
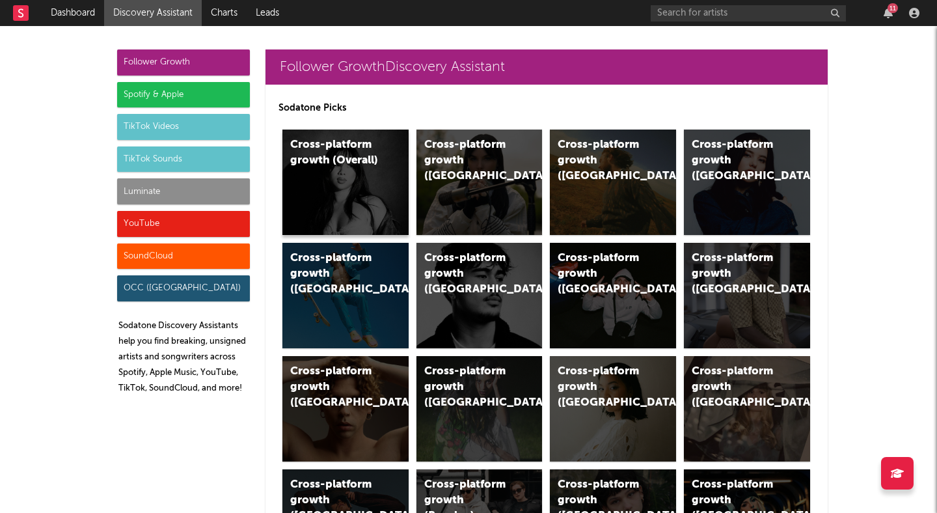
click at [329, 191] on div "Cross-platform growth (Overall)" at bounding box center [346, 182] width 126 height 105
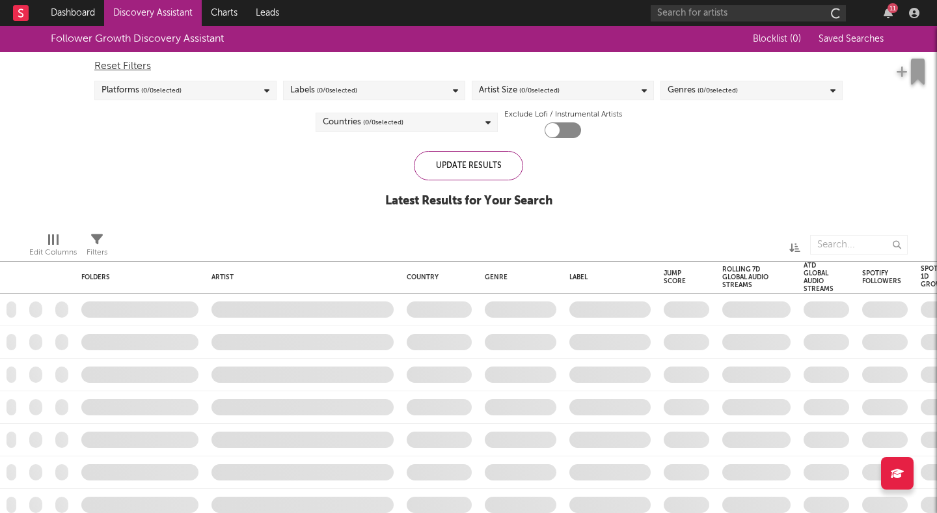
checkbox input "true"
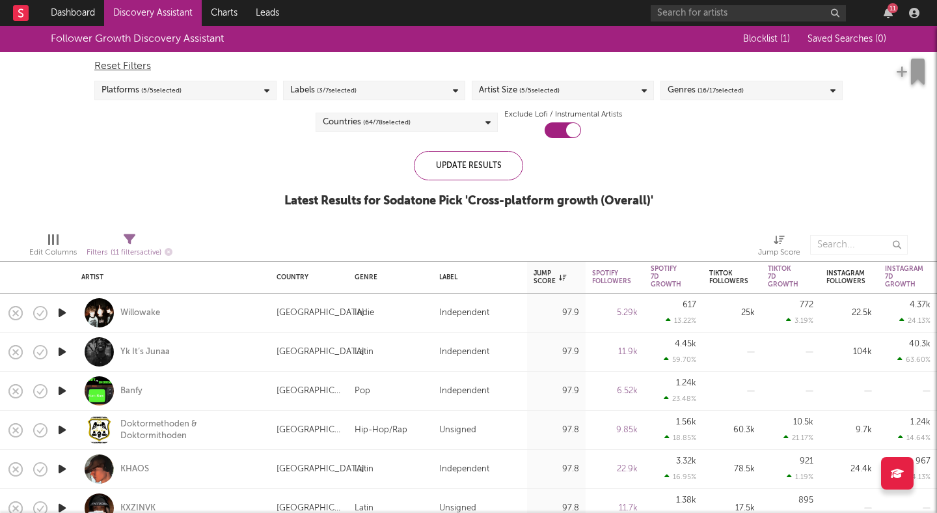
click at [147, 12] on link "Discovery Assistant" at bounding box center [153, 13] width 98 height 26
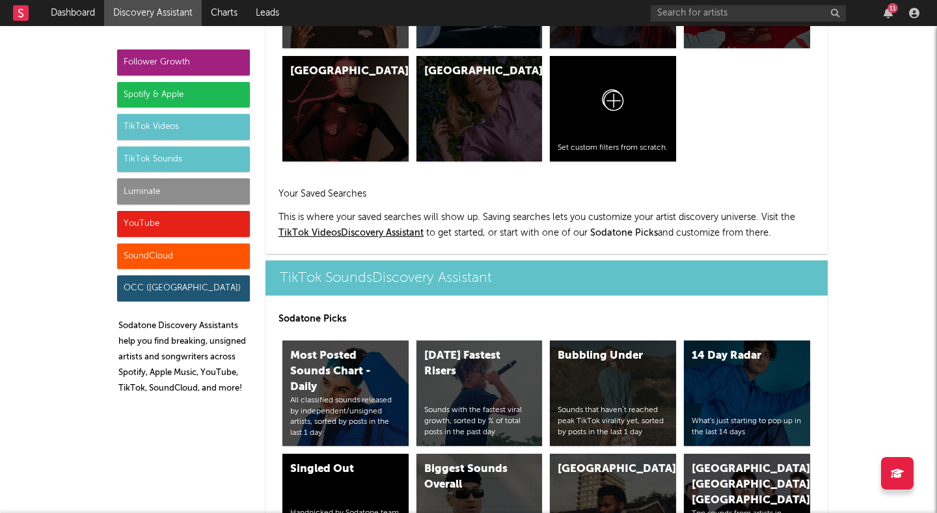
scroll to position [4125, 0]
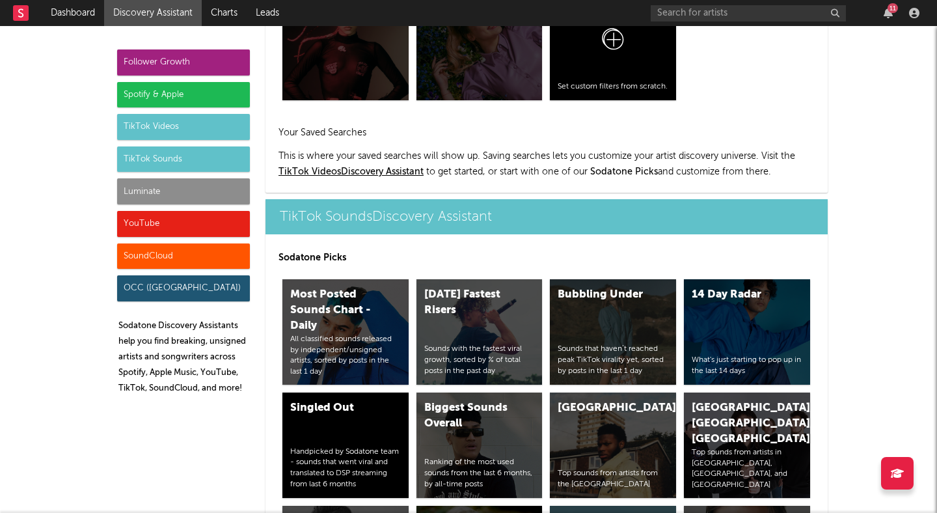
click at [913, 159] on div "Follower Growth Spotify & Apple TikTok Videos TikTok Sounds Luminate YouTube So…" at bounding box center [468, 63] width 937 height 8324
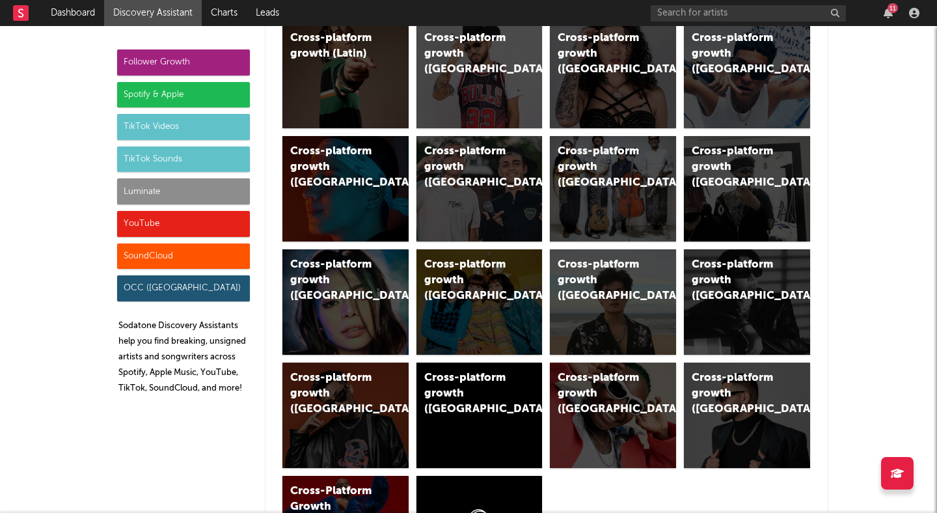
scroll to position [434, 0]
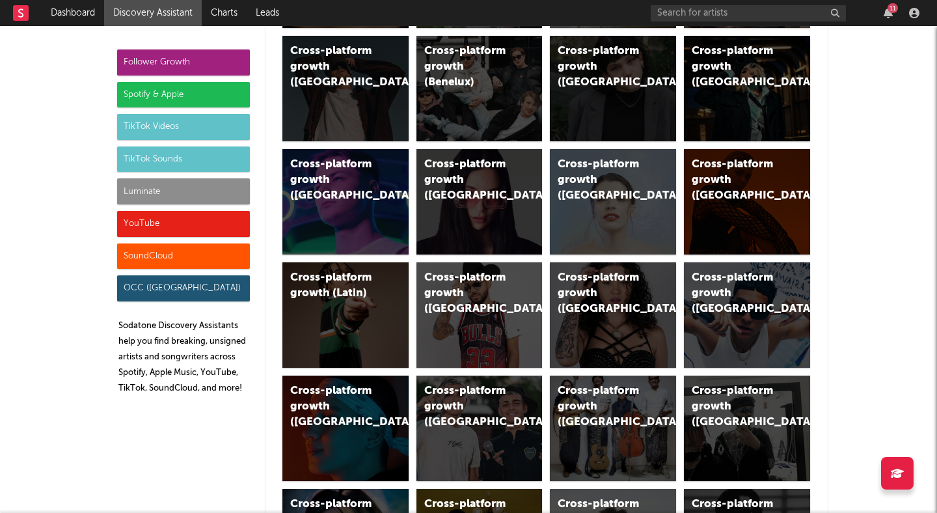
click at [206, 76] on div "Follower Growth Spotify & Apple TikTok Videos TikTok Sounds Luminate YouTube So…" at bounding box center [183, 226] width 133 height 355
click at [202, 96] on div "Spotify & Apple" at bounding box center [183, 95] width 133 height 26
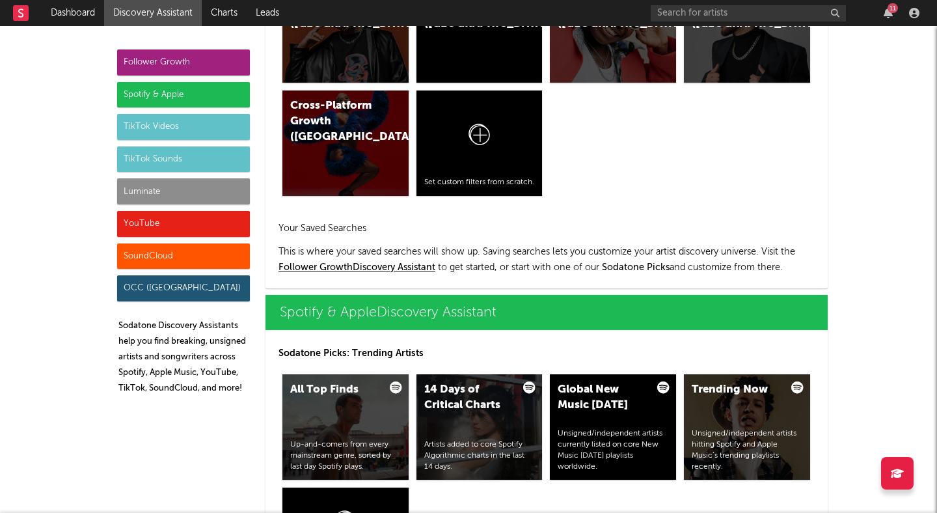
scroll to position [1301, 0]
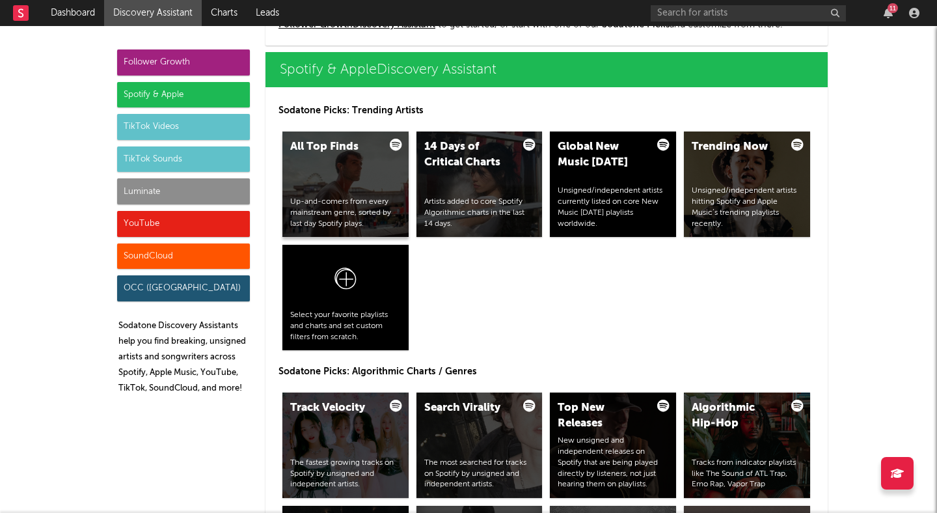
click at [354, 197] on div "Up-and-comers from every mainstream genre, sorted by last day Spotify plays." at bounding box center [345, 213] width 111 height 33
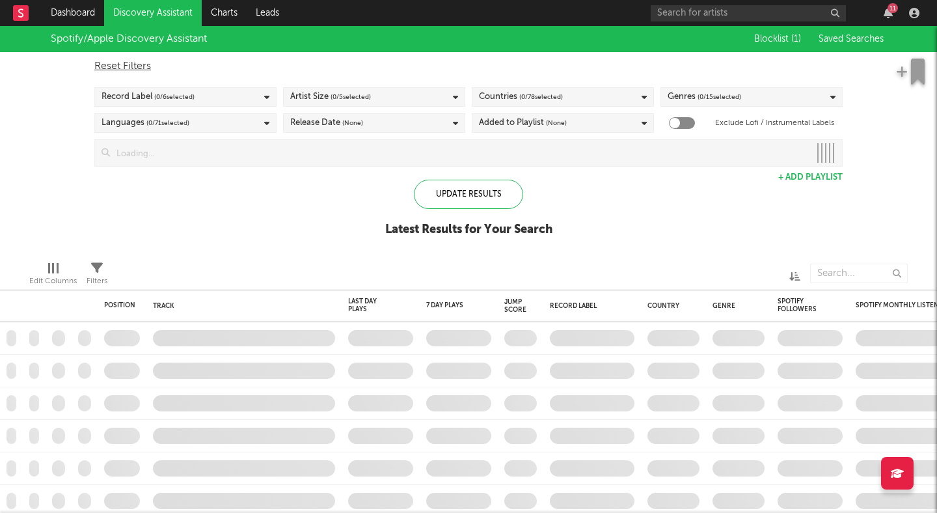
checkbox input "true"
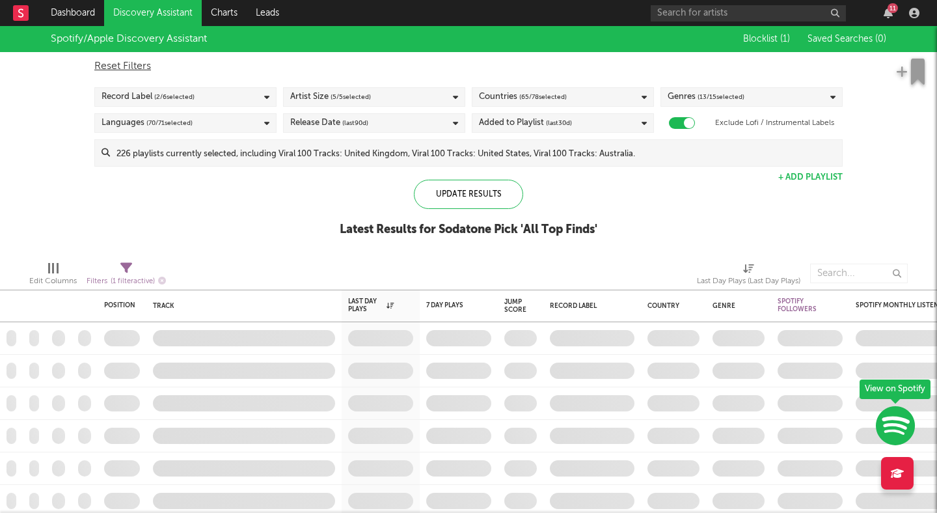
click at [244, 163] on input at bounding box center [476, 153] width 732 height 26
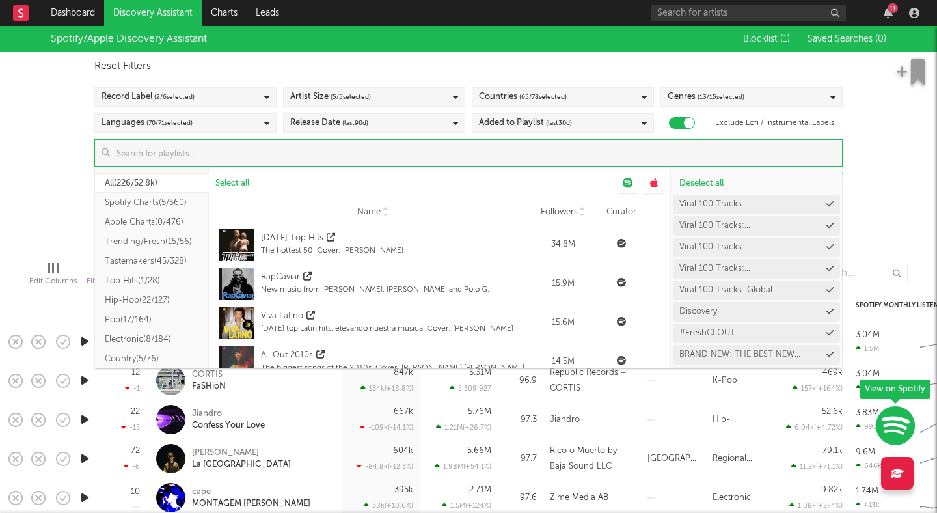
click at [47, 171] on div "Spotify/Apple Discovery Assistant Blocklist ( 1 ) Saved Searches ( 0 ) Reset Fi…" at bounding box center [468, 138] width 937 height 225
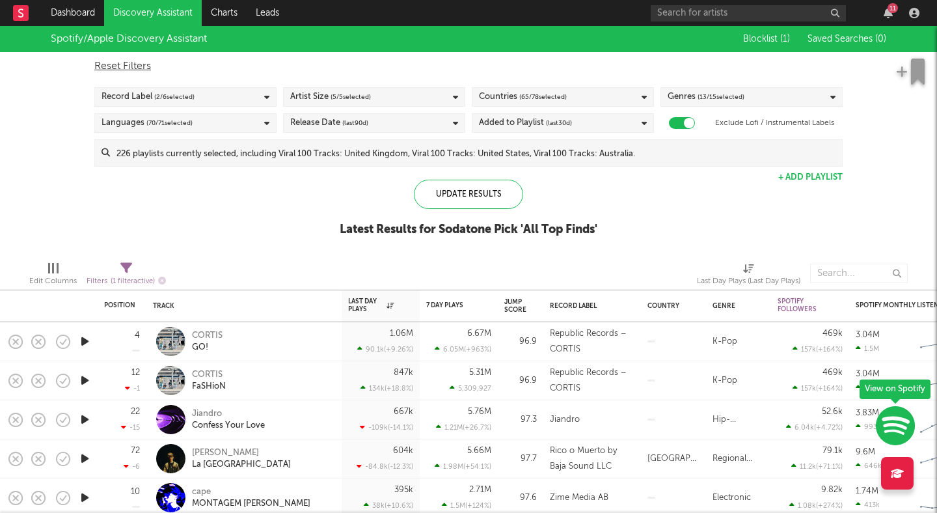
click at [308, 102] on div "Artist Size ( 5 / 5 selected)" at bounding box center [330, 97] width 81 height 16
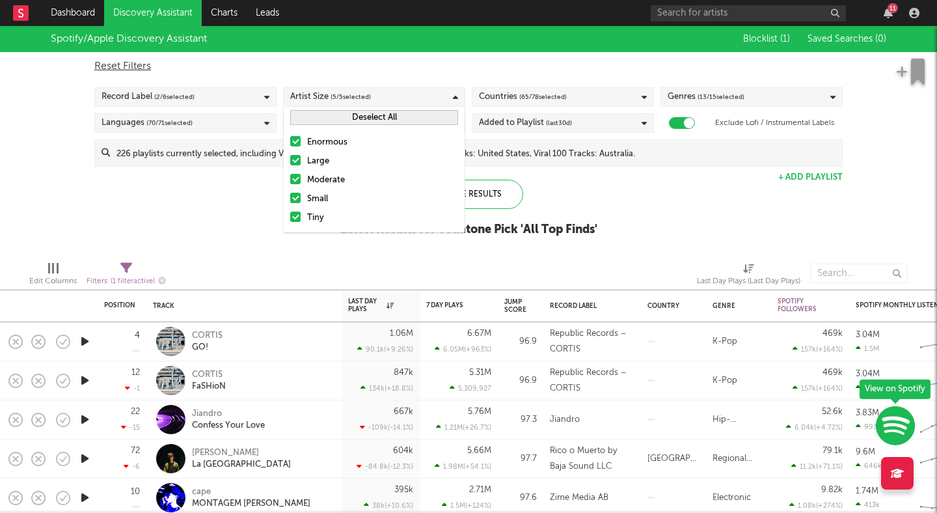
click at [296, 145] on div at bounding box center [295, 141] width 10 height 10
click at [290, 145] on input "Enormous" at bounding box center [290, 143] width 0 height 16
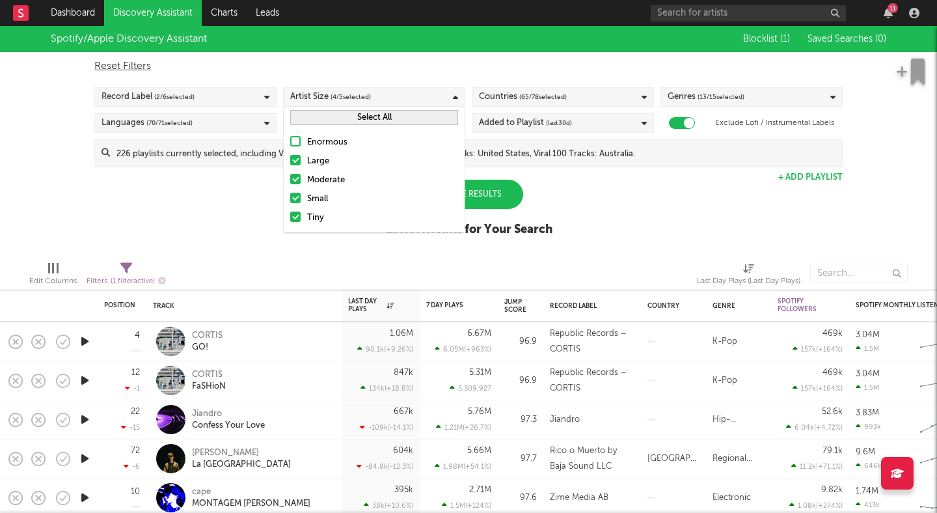
click at [295, 159] on div at bounding box center [295, 160] width 10 height 10
click at [290, 159] on input "Large" at bounding box center [290, 162] width 0 height 16
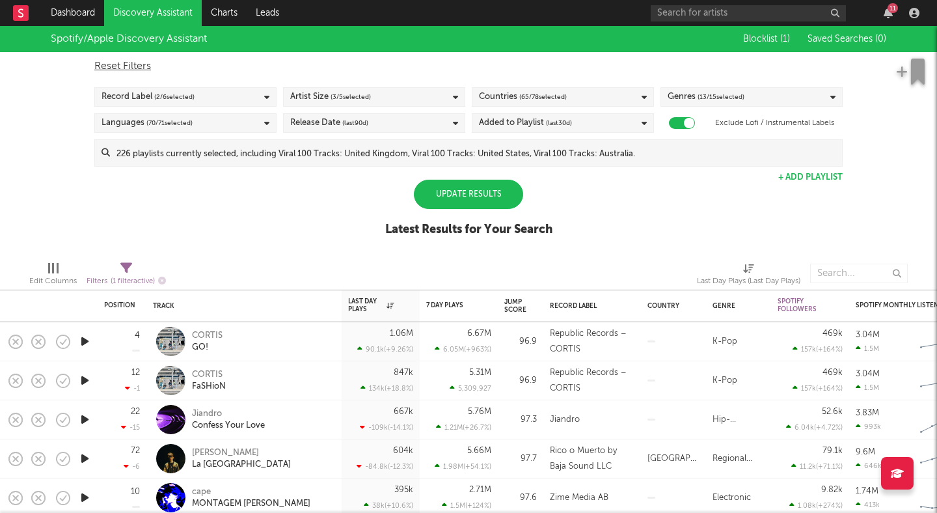
click at [502, 193] on div "Update Results" at bounding box center [468, 194] width 109 height 29
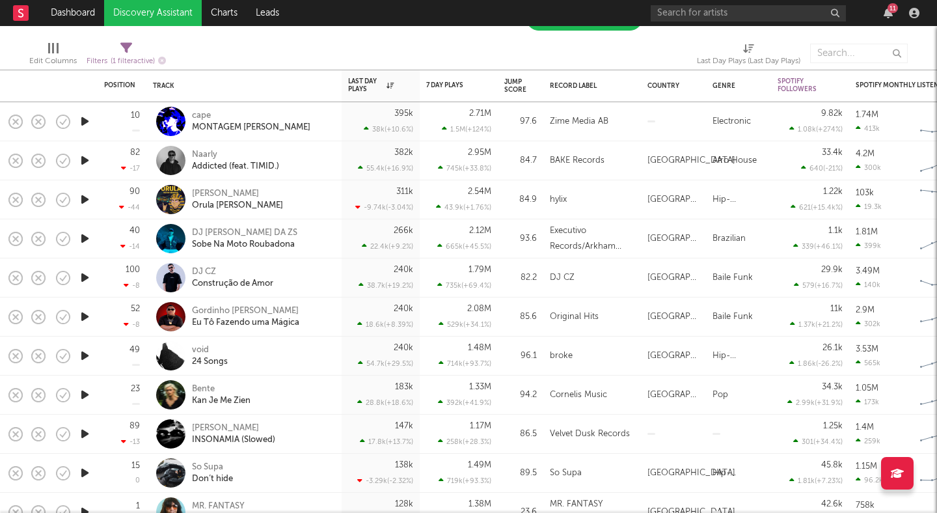
click at [88, 120] on icon "button" at bounding box center [85, 121] width 14 height 16
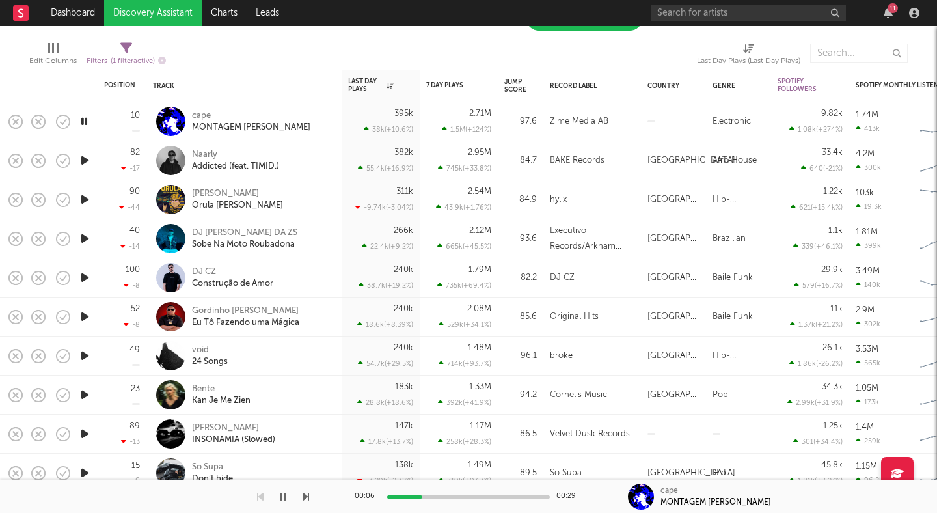
click at [89, 360] on icon "button" at bounding box center [85, 356] width 14 height 16
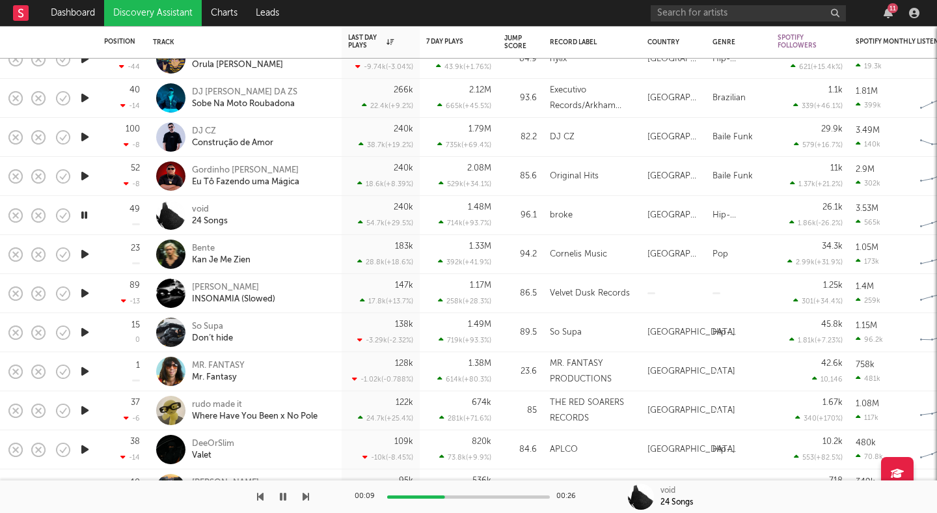
click at [85, 447] on icon "button" at bounding box center [85, 449] width 14 height 16
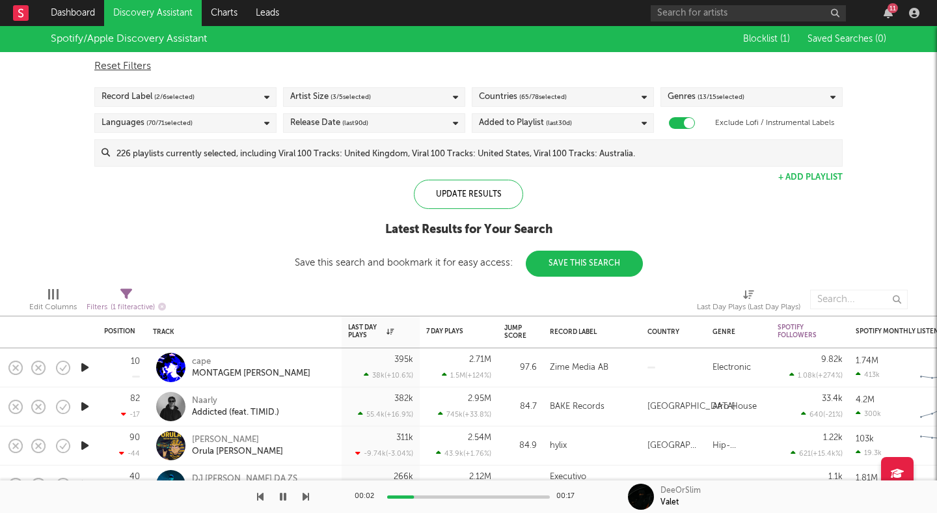
click at [529, 98] on span "( 65 / 78 selected)" at bounding box center [543, 97] width 48 height 16
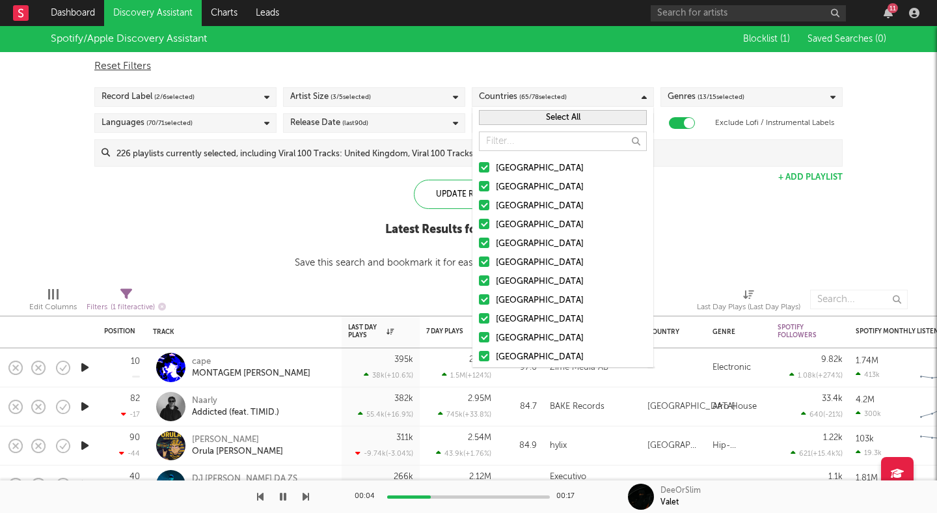
click at [483, 224] on div at bounding box center [484, 224] width 10 height 10
click at [479, 224] on input "United Kingdom" at bounding box center [479, 225] width 0 height 16
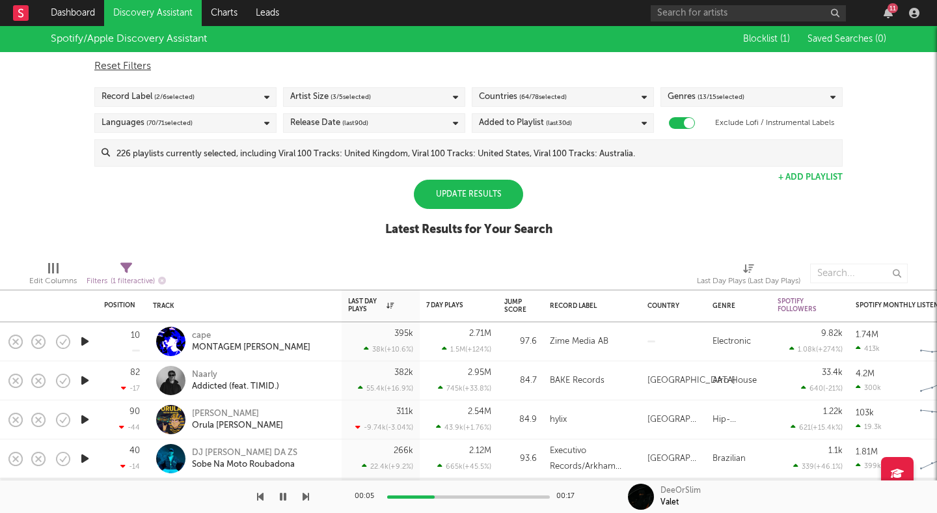
click at [366, 214] on div "Spotify/Apple Discovery Assistant Blocklist ( 1 ) Saved Searches ( 0 ) Reset Fi…" at bounding box center [468, 138] width 937 height 225
click at [439, 205] on div "Update Results" at bounding box center [468, 194] width 109 height 29
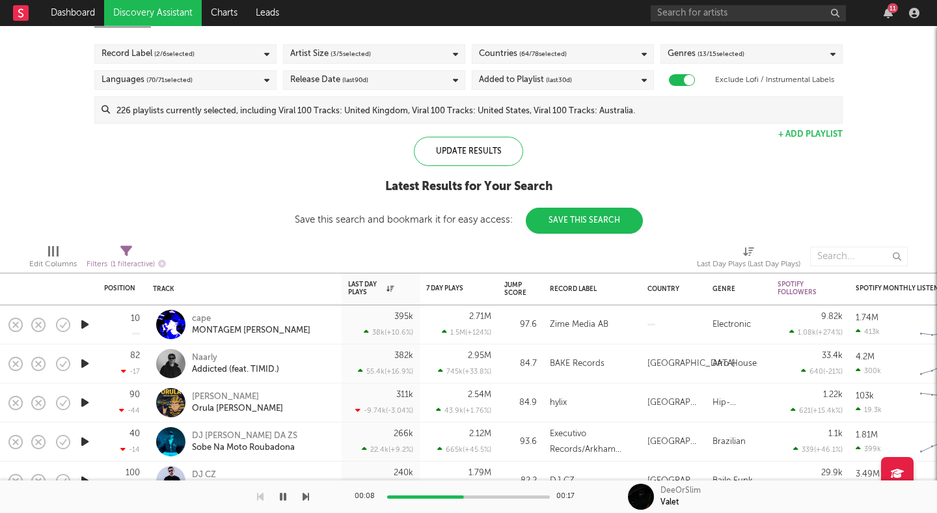
click at [80, 364] on icon "button" at bounding box center [85, 363] width 14 height 16
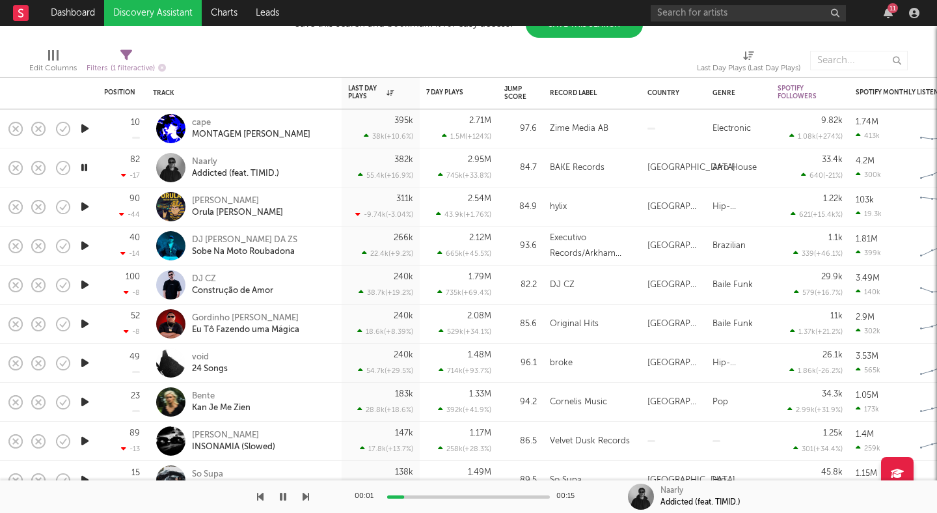
click at [81, 325] on icon "button" at bounding box center [85, 324] width 14 height 16
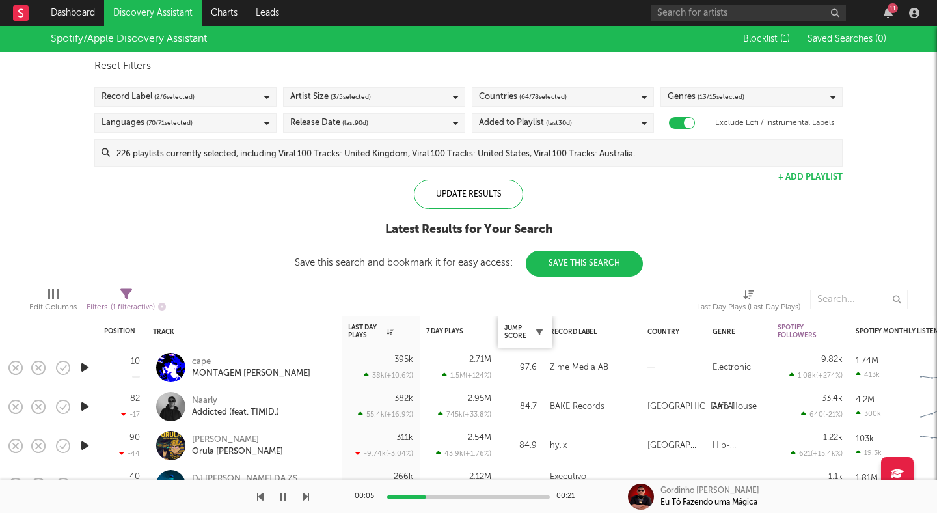
click at [536, 329] on icon "button" at bounding box center [539, 332] width 7 height 7
select select "max"
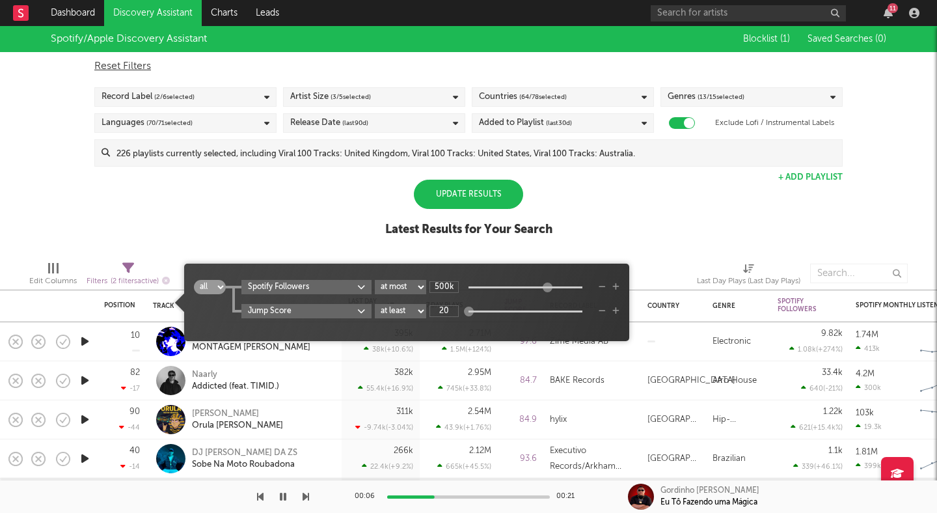
click at [658, 218] on div "Spotify/Apple Discovery Assistant Blocklist ( 1 ) Saved Searches ( 0 ) Reset Fi…" at bounding box center [468, 138] width 937 height 225
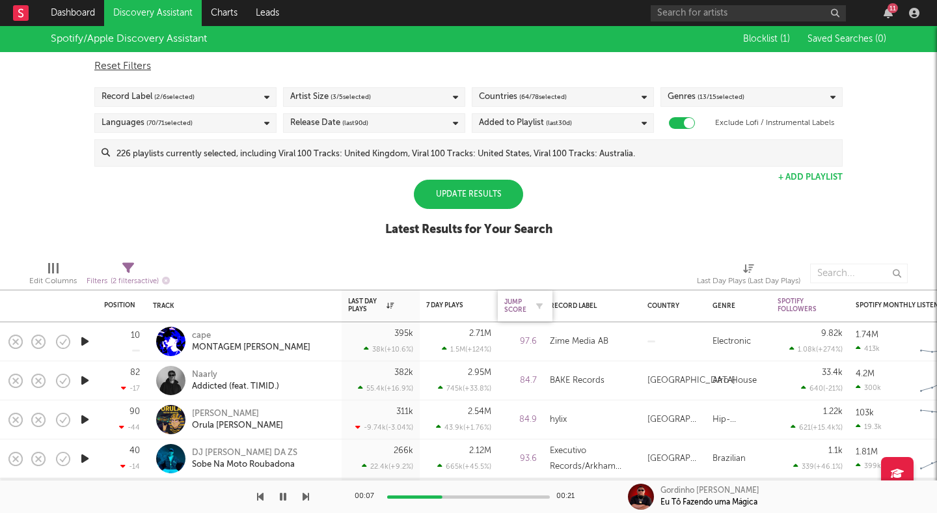
click at [512, 308] on div "Jump Score" at bounding box center [515, 306] width 22 height 16
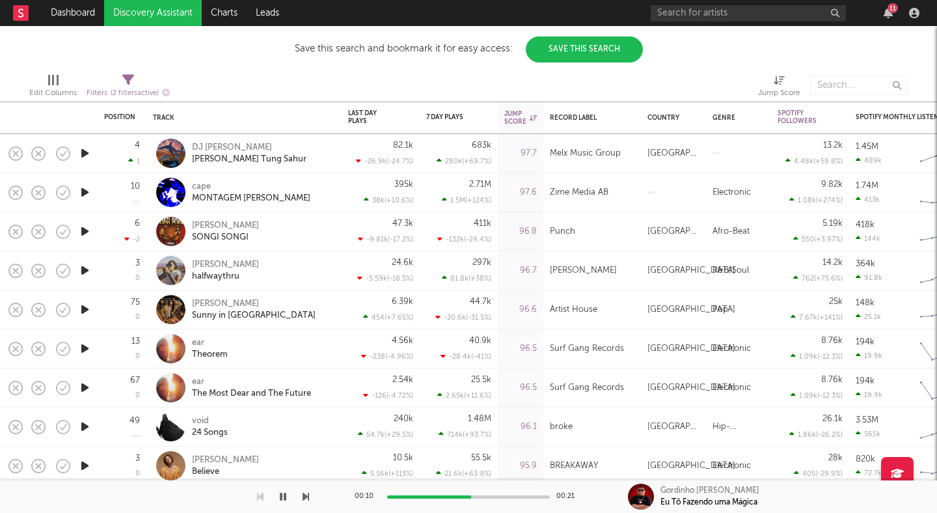
click at [78, 389] on icon "button" at bounding box center [85, 388] width 14 height 16
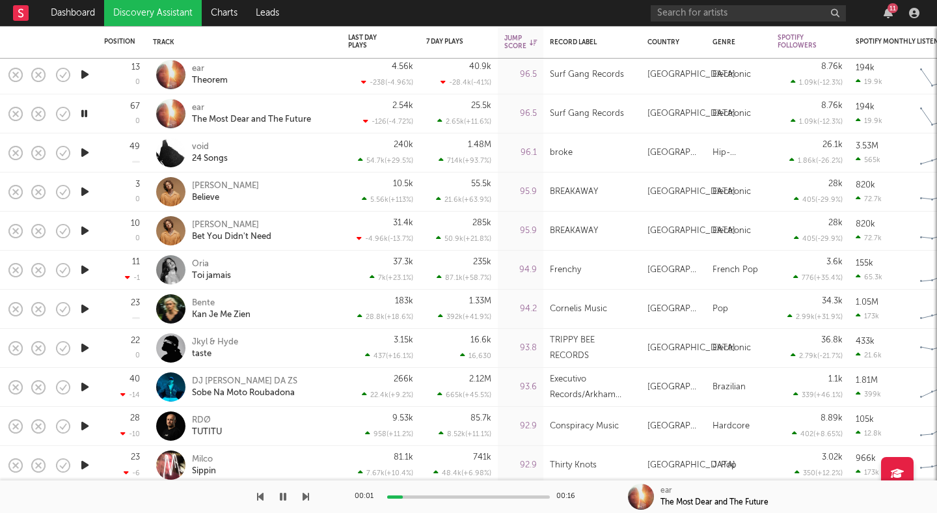
click at [89, 352] on icon "button" at bounding box center [85, 348] width 14 height 16
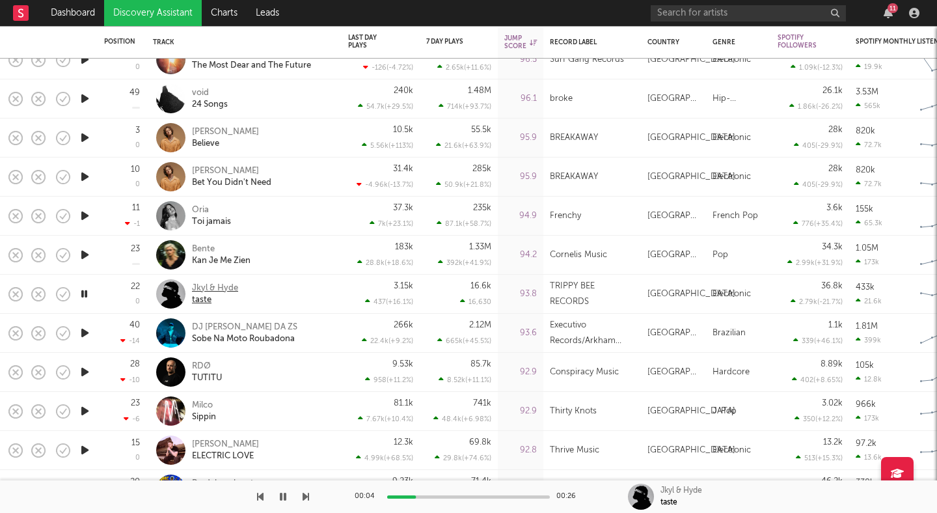
click at [226, 285] on div "Jkyl & Hyde" at bounding box center [215, 289] width 46 height 12
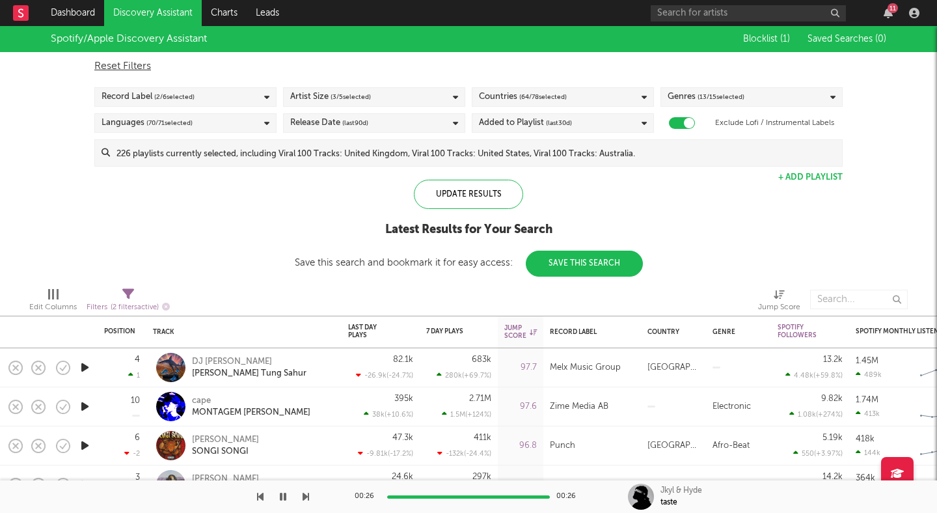
click at [434, 154] on input at bounding box center [476, 153] width 732 height 26
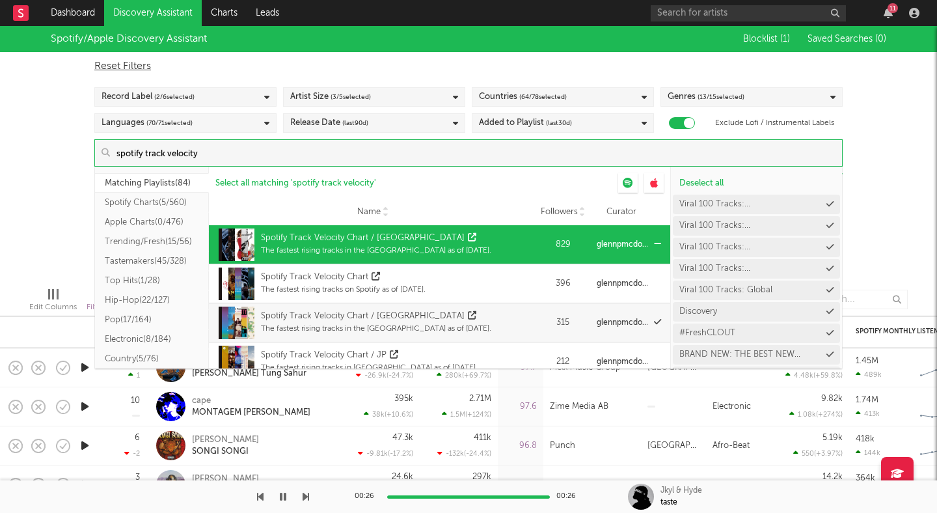
click at [475, 238] on div "Spotify Track Velocity Chart / US" at bounding box center [376, 238] width 230 height 13
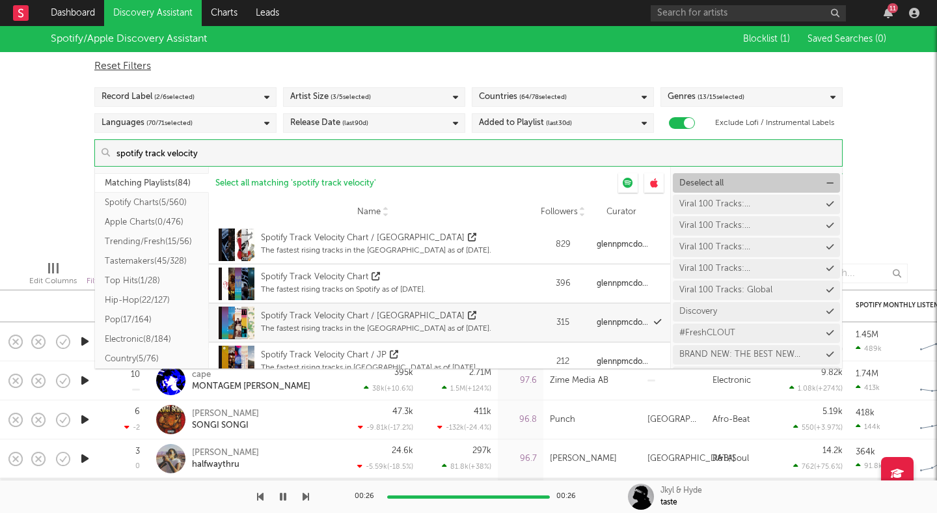
click at [691, 180] on span "Deselect all" at bounding box center [702, 183] width 44 height 8
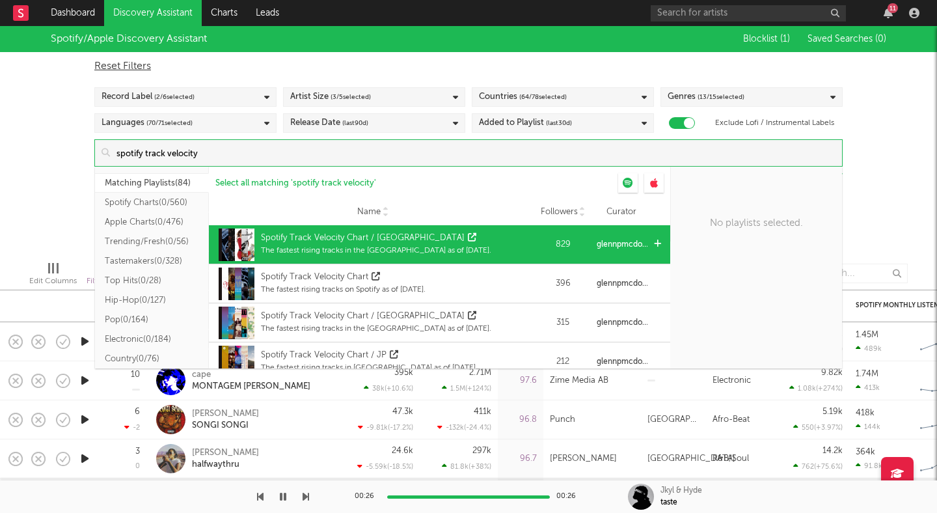
click at [432, 243] on div "Spotify Track Velocity Chart / US" at bounding box center [376, 238] width 230 height 13
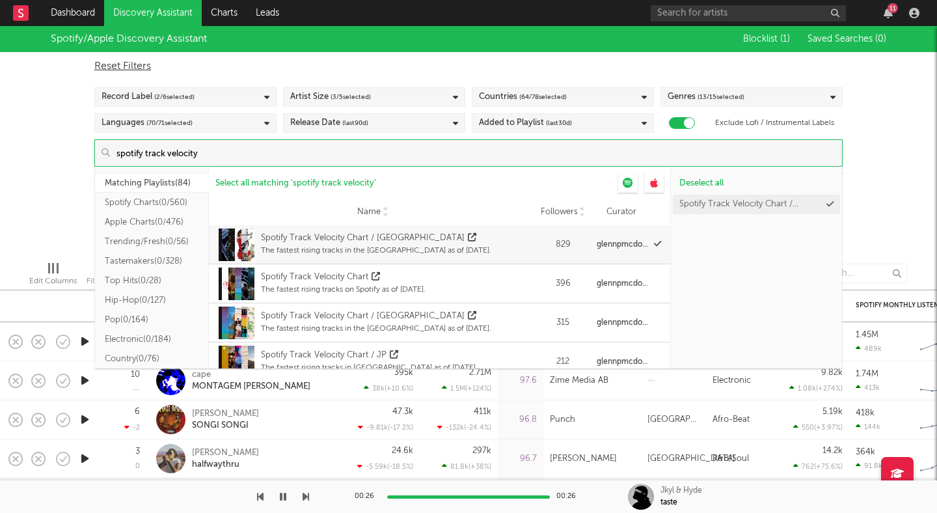
click at [276, 150] on input "spotify track velocity" at bounding box center [476, 153] width 732 height 26
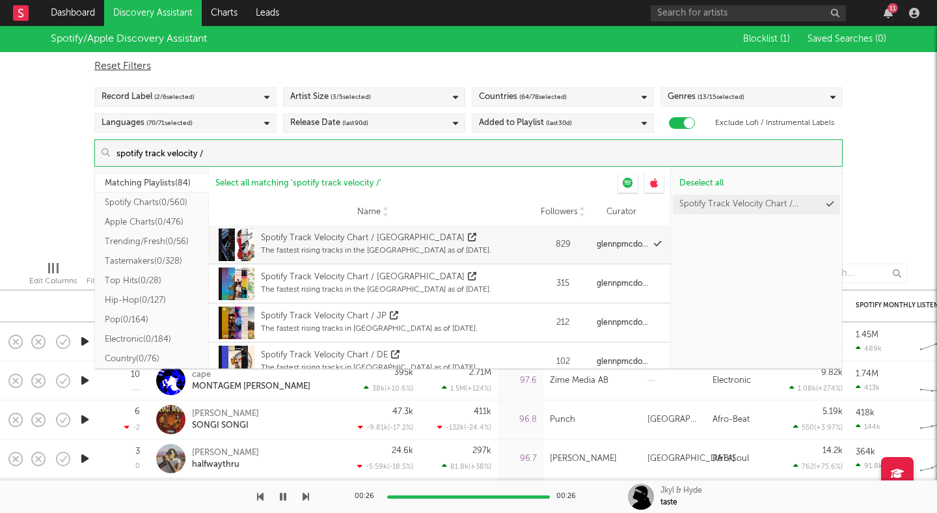
type input "spotify track velocity /"
click at [42, 153] on div "Spotify/Apple Discovery Assistant Blocklist ( 1 ) Saved Searches ( 0 ) Reset Fi…" at bounding box center [468, 138] width 937 height 225
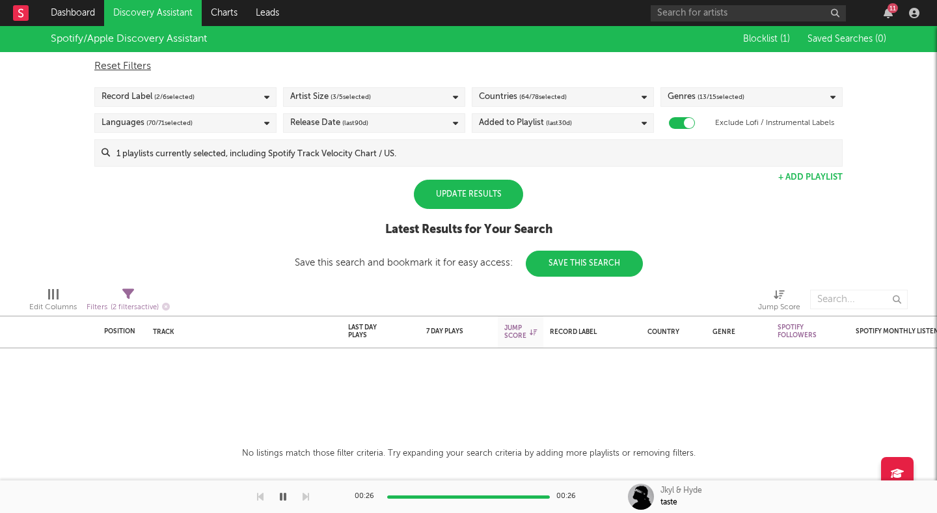
click at [497, 199] on div "Update Results" at bounding box center [468, 194] width 109 height 29
click at [137, 304] on span "( 2 filters active)" at bounding box center [135, 307] width 48 height 7
select select "max"
click at [148, 267] on div "Spotify/Apple Discovery Assistant Blocklist ( 1 ) Saved Searches ( 0 ) Reset Fi…" at bounding box center [468, 151] width 937 height 251
click at [166, 305] on icon "button" at bounding box center [166, 307] width 8 height 8
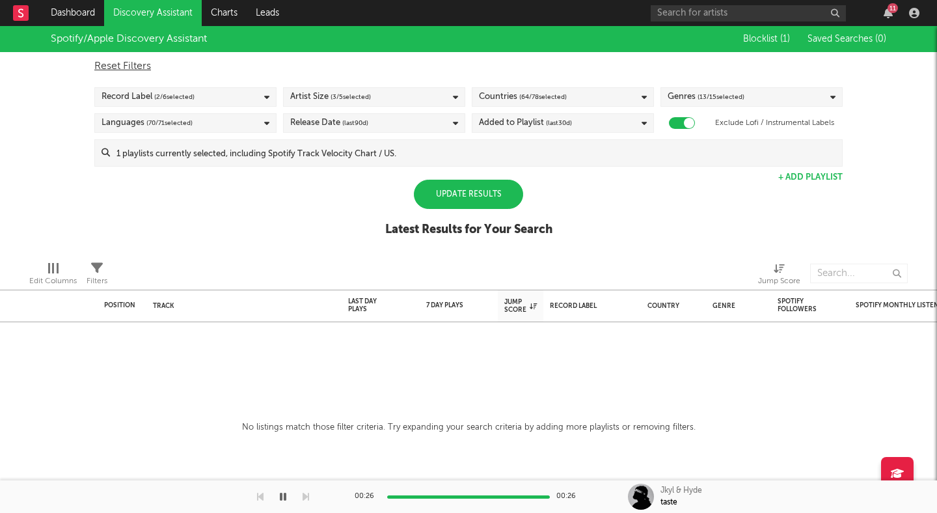
click at [452, 191] on div "Update Results" at bounding box center [468, 194] width 109 height 29
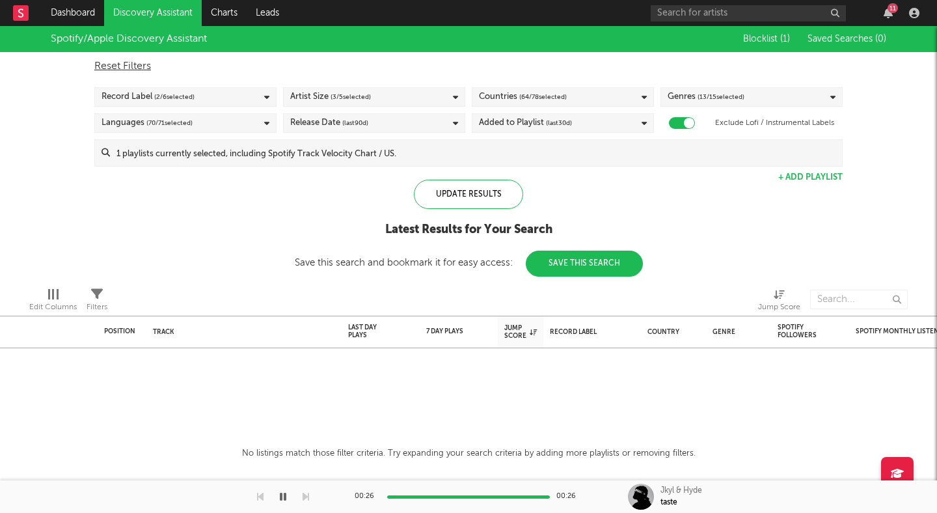
click at [342, 123] on span "(last 90 d)" at bounding box center [355, 123] width 26 height 16
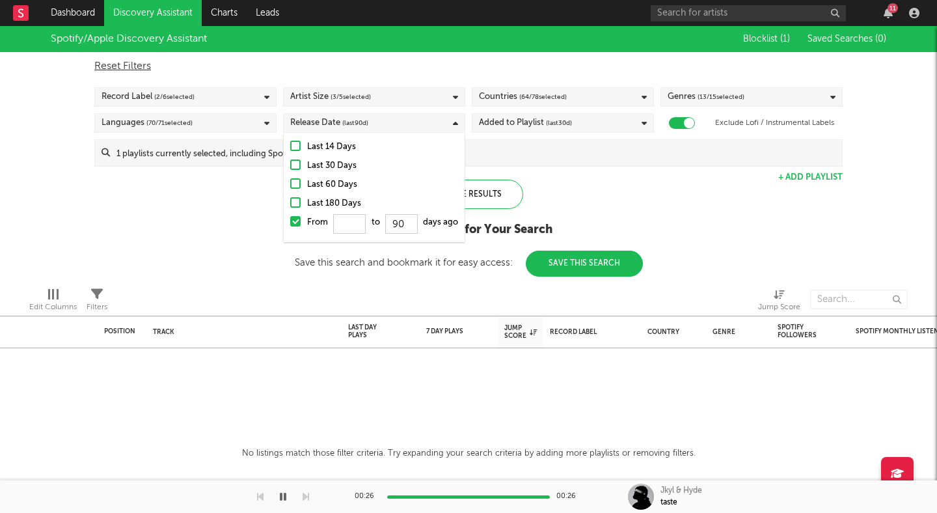
click at [297, 204] on div at bounding box center [295, 202] width 10 height 10
click at [290, 204] on input "Last 180 Days" at bounding box center [290, 204] width 0 height 16
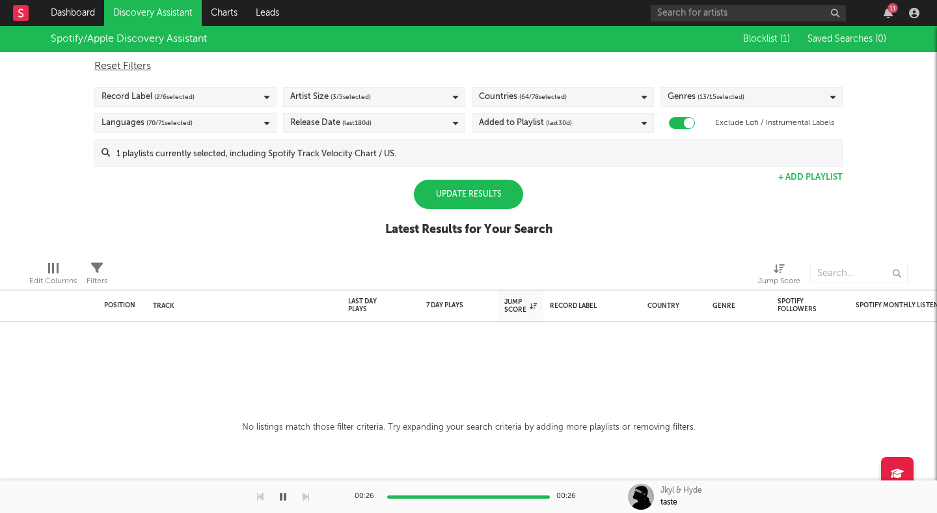
click at [247, 204] on div "Spotify/Apple Discovery Assistant Blocklist ( 1 ) Saved Searches ( 0 ) Reset Fi…" at bounding box center [468, 138] width 937 height 225
click at [426, 196] on div "Update Results" at bounding box center [468, 194] width 109 height 29
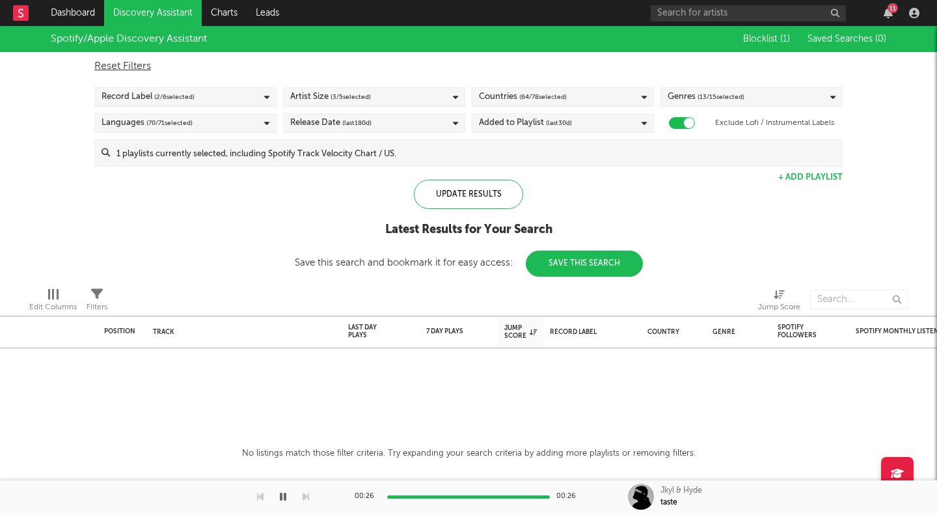
click at [359, 123] on span "(last 180 d)" at bounding box center [356, 123] width 29 height 16
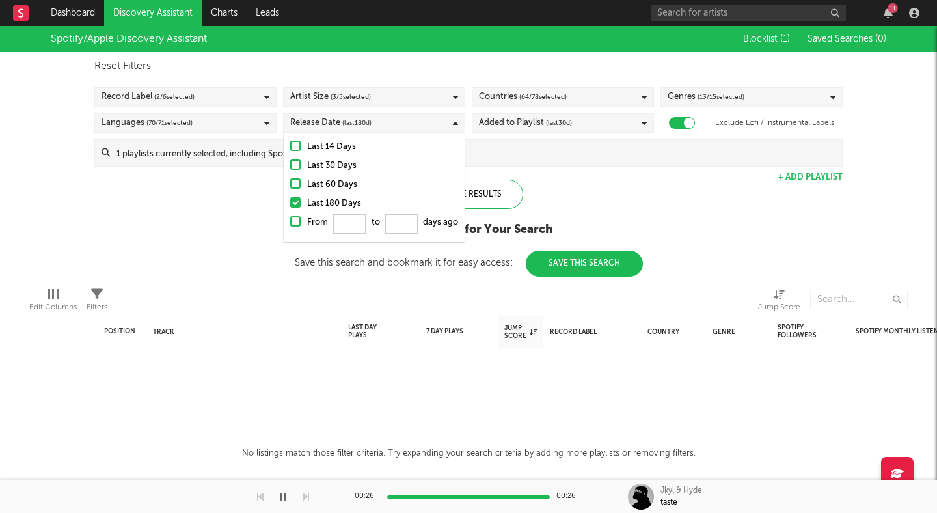
click at [296, 184] on div at bounding box center [295, 183] width 10 height 10
click at [290, 184] on input "Last 60 Days" at bounding box center [290, 185] width 0 height 16
click at [244, 212] on div "Spotify/Apple Discovery Assistant Blocklist ( 1 ) Saved Searches ( 0 ) Reset Fi…" at bounding box center [468, 151] width 937 height 251
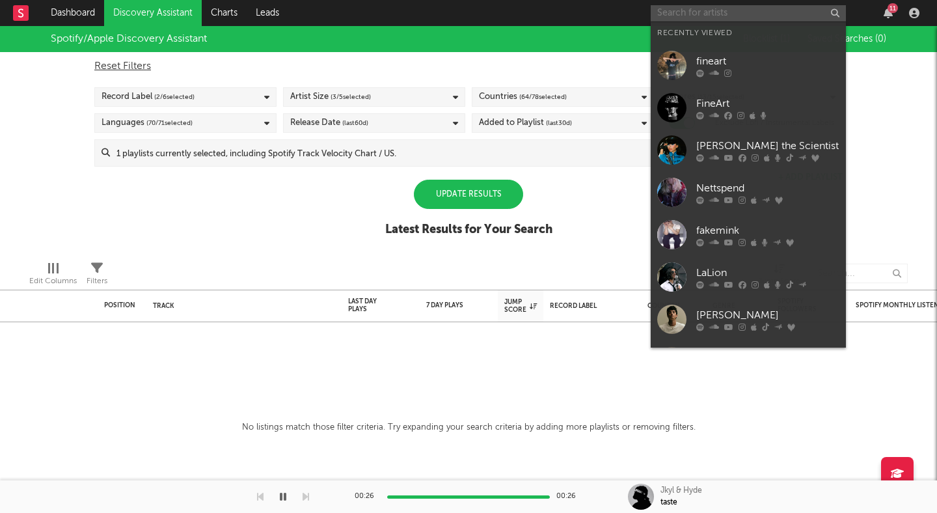
click at [687, 5] on input "text" at bounding box center [748, 13] width 195 height 16
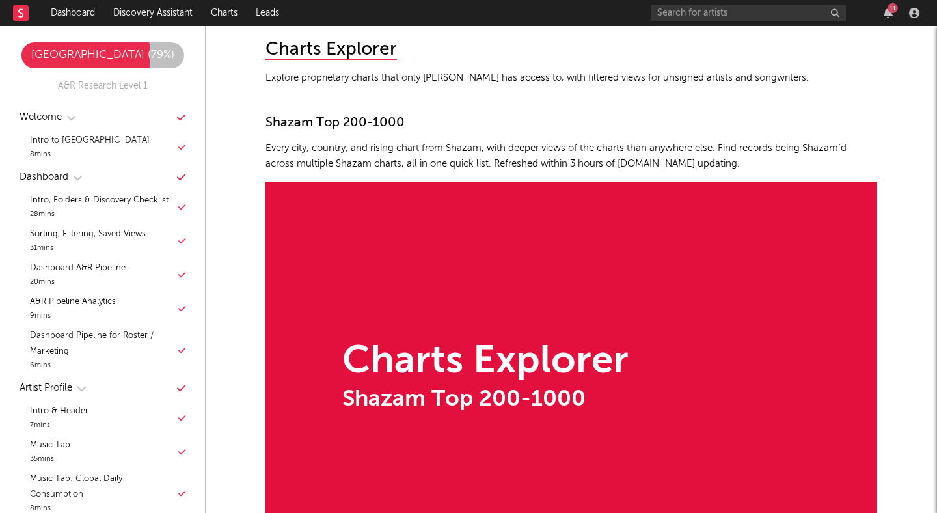
scroll to position [9527, 0]
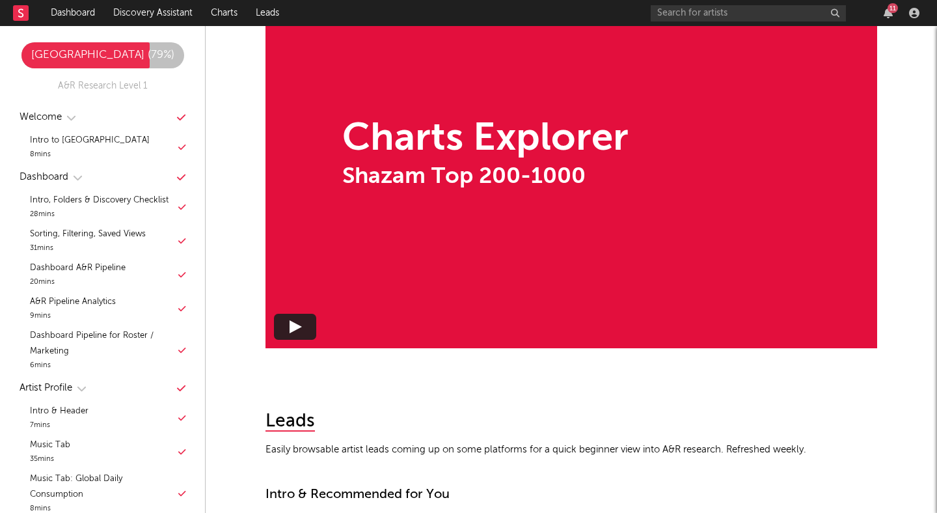
click at [503, 228] on div "Charts Explorer Shazam Top 200-1000" at bounding box center [572, 153] width 612 height 389
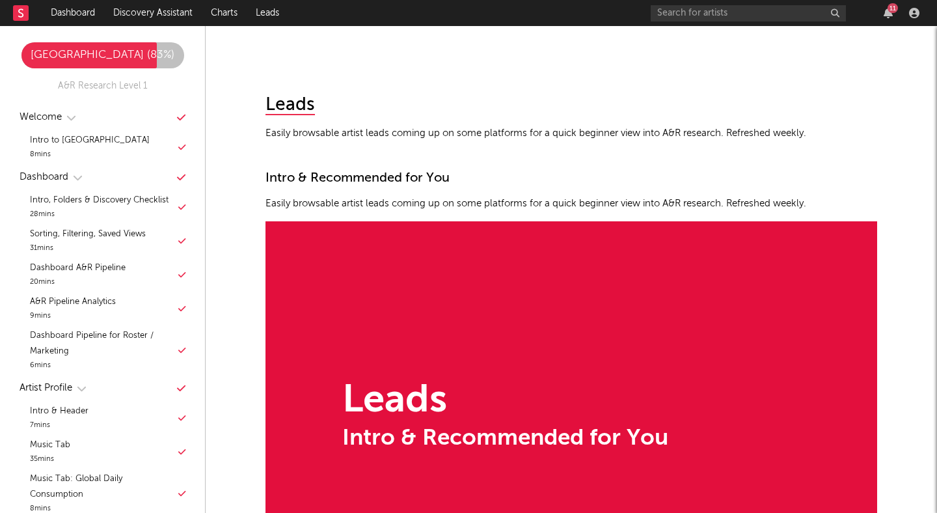
scroll to position [9846, 0]
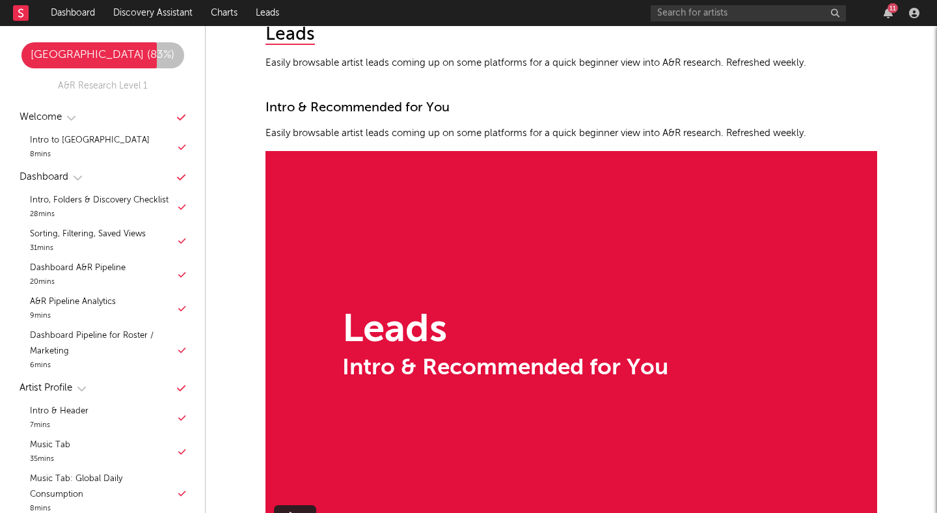
scroll to position [9911, 0]
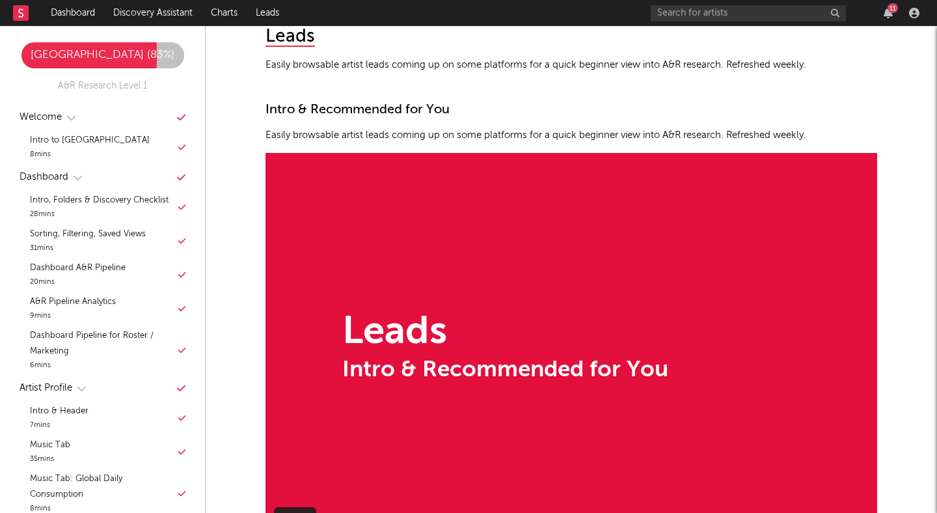
click at [352, 286] on div "Leads Intro & Recommended for You" at bounding box center [572, 347] width 612 height 389
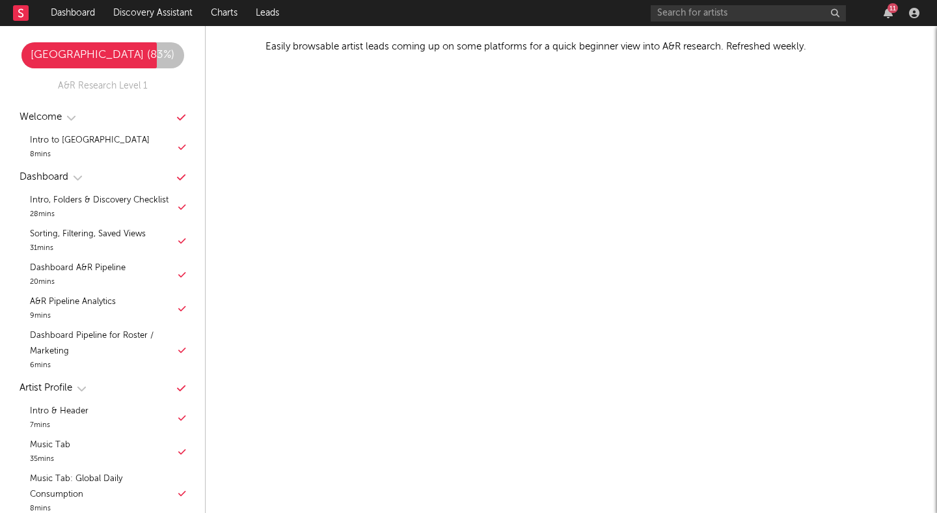
scroll to position [10001, 0]
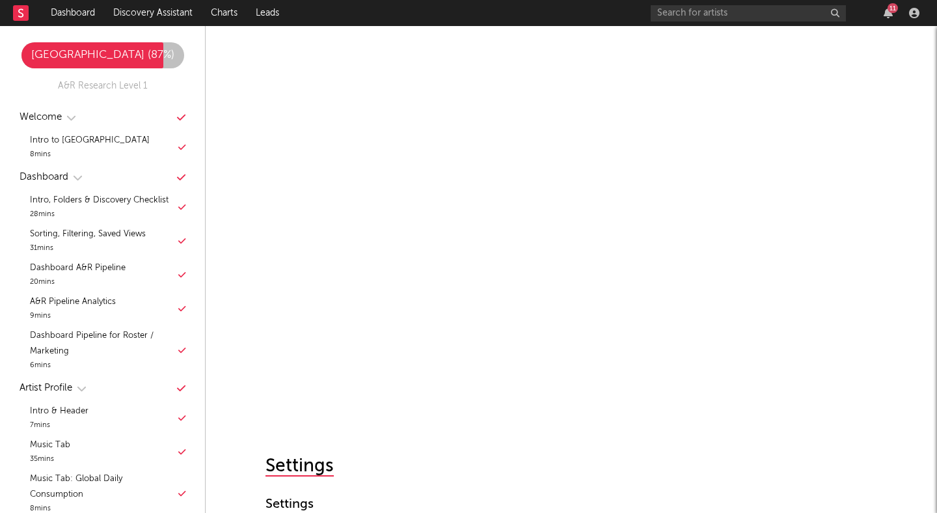
scroll to position [10037, 0]
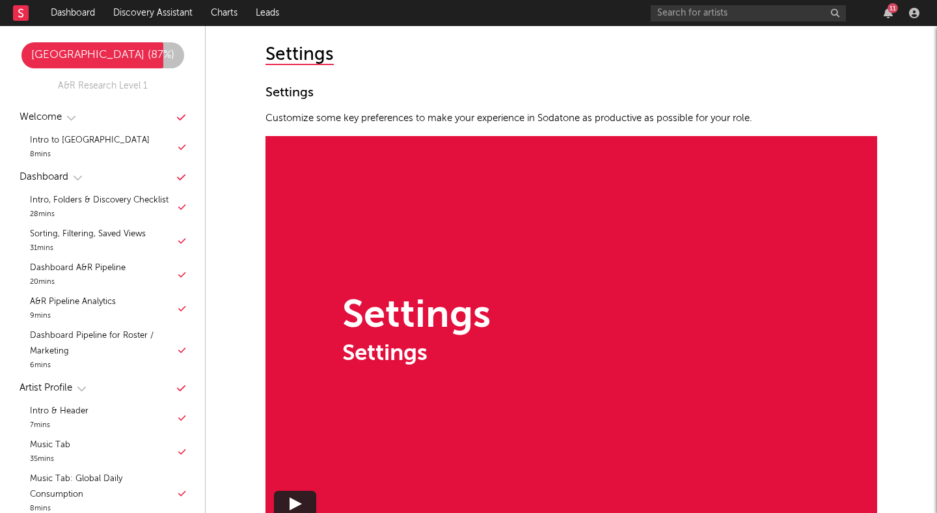
click at [676, 296] on div "Settings Settings" at bounding box center [572, 330] width 612 height 389
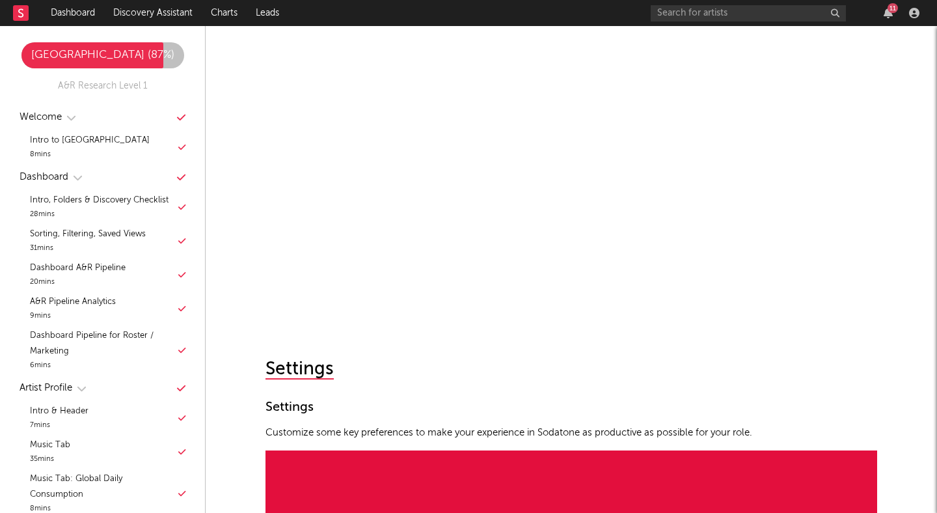
scroll to position [10158, 0]
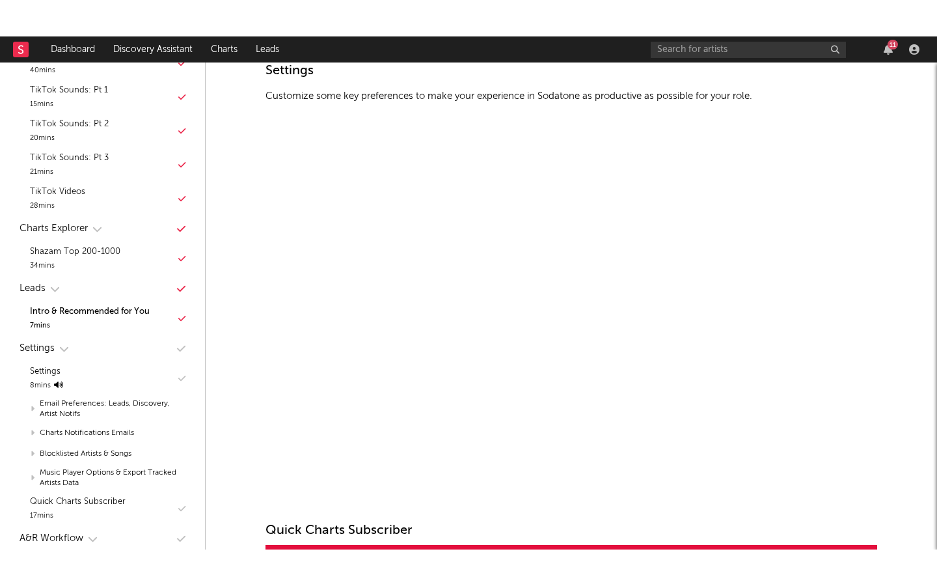
scroll to position [10530, 0]
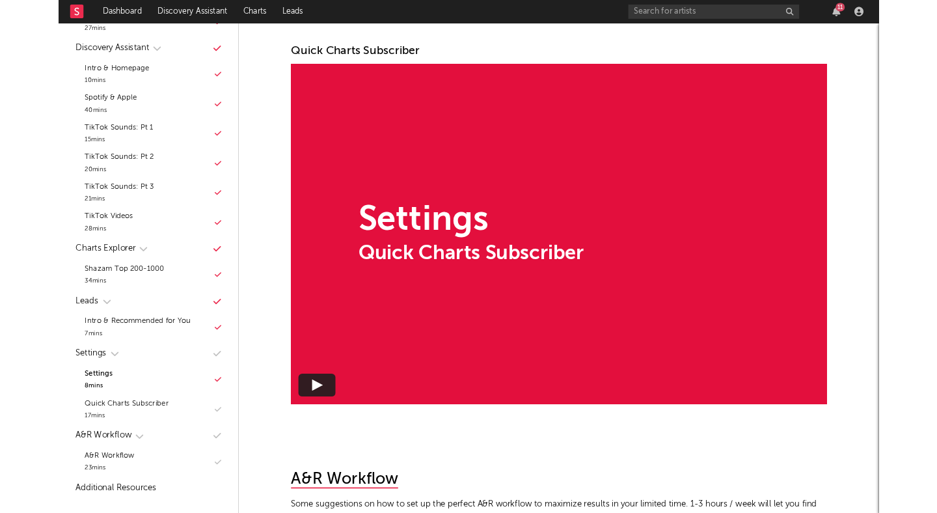
scroll to position [10966, 0]
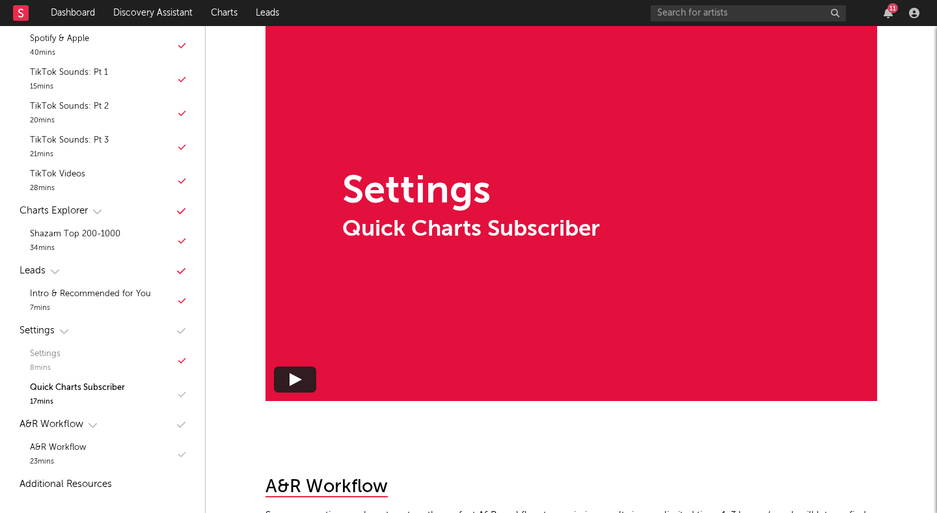
scroll to position [11052, 0]
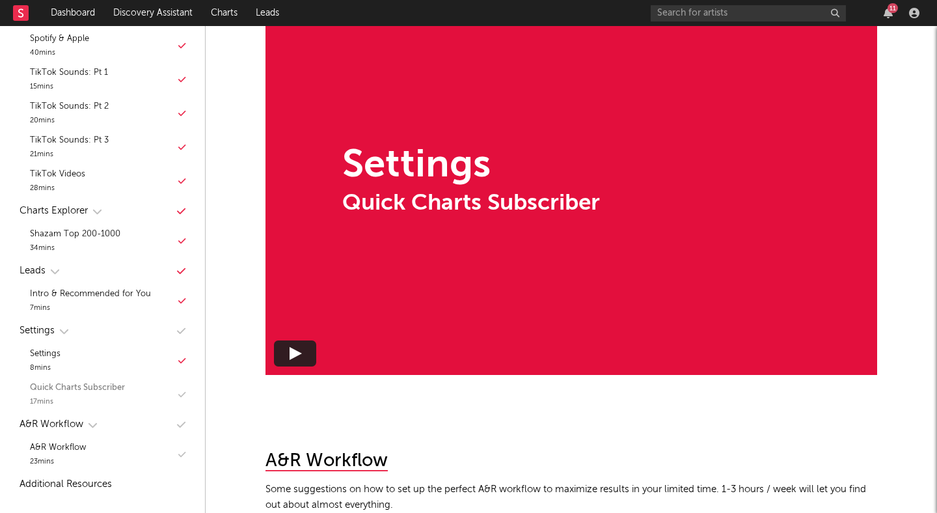
click at [107, 396] on div "17 mins" at bounding box center [77, 402] width 95 height 13
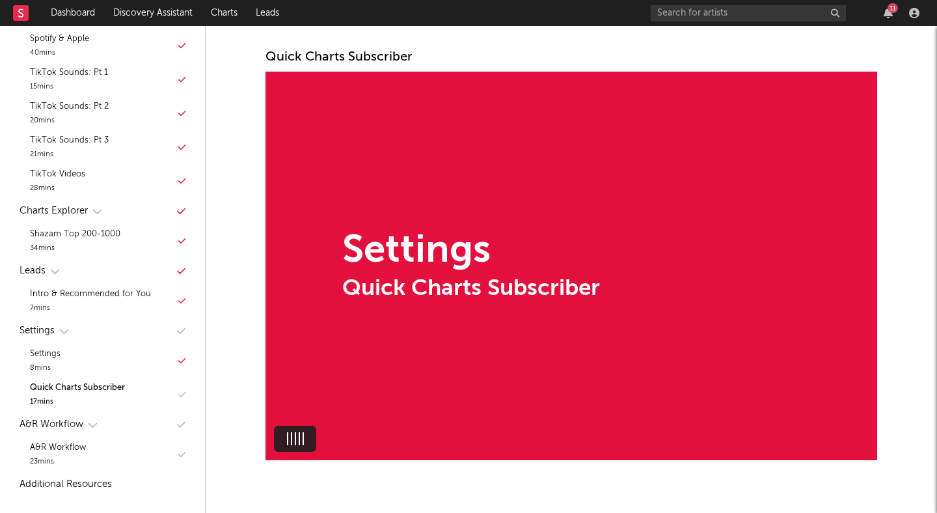
scroll to position [10966, 0]
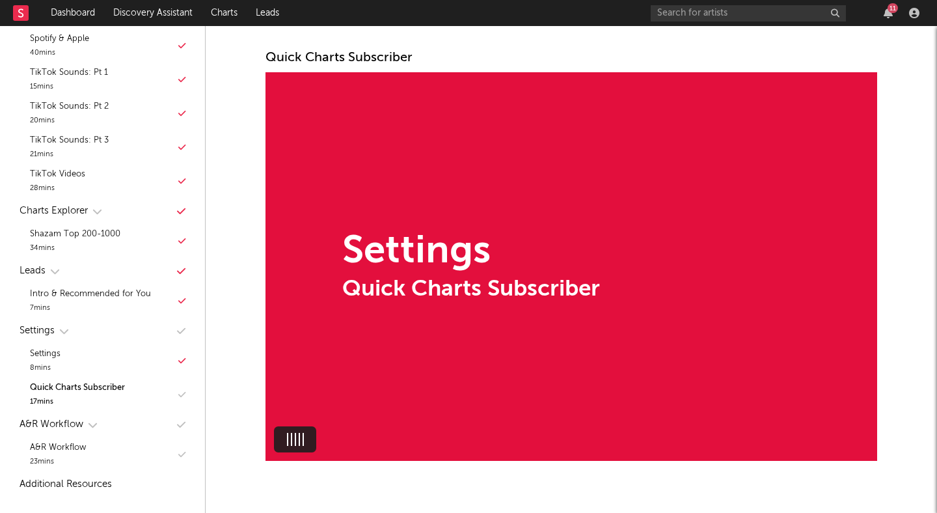
click at [325, 335] on div "Settings Quick Charts Subscriber" at bounding box center [572, 266] width 612 height 389
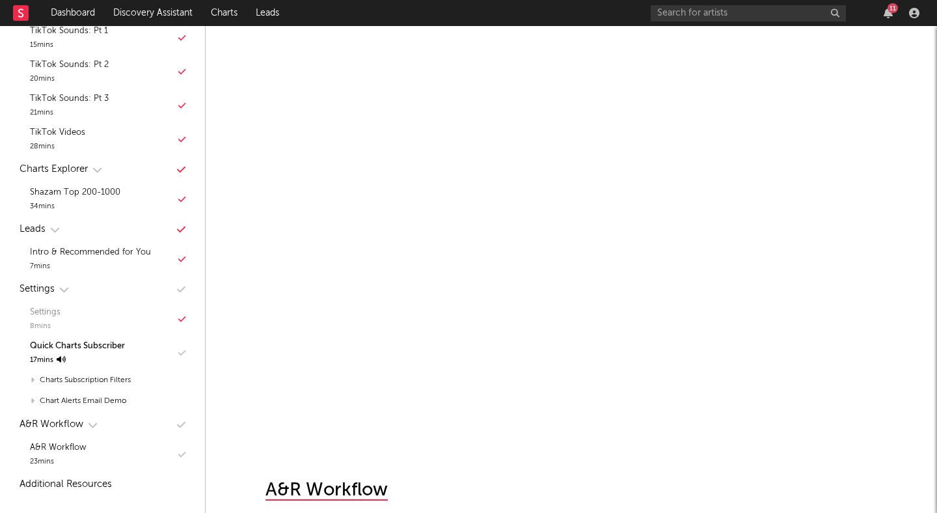
scroll to position [11048, 0]
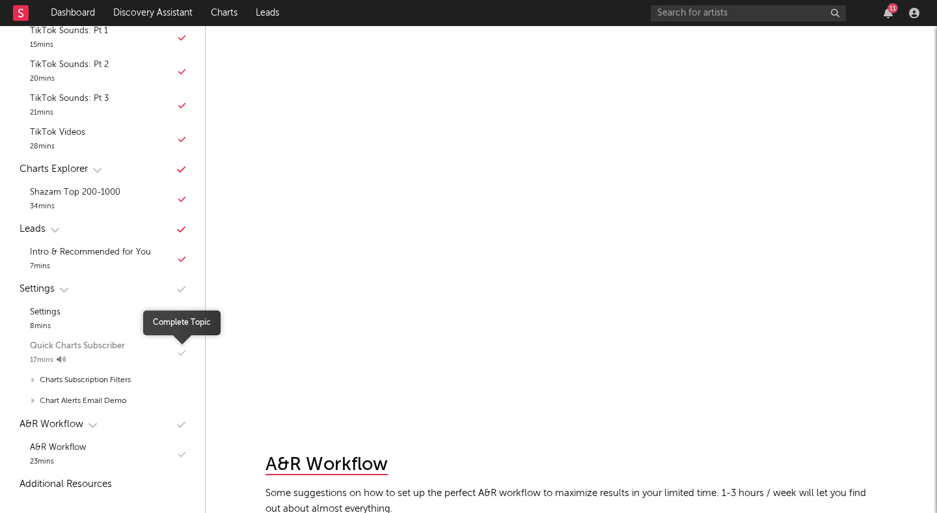
click at [183, 350] on icon "button" at bounding box center [181, 353] width 7 height 8
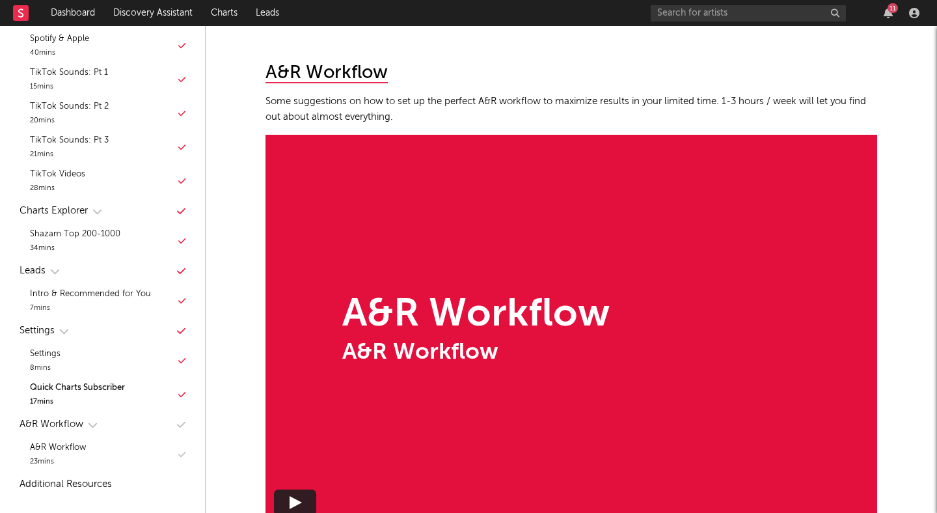
scroll to position [11448, 0]
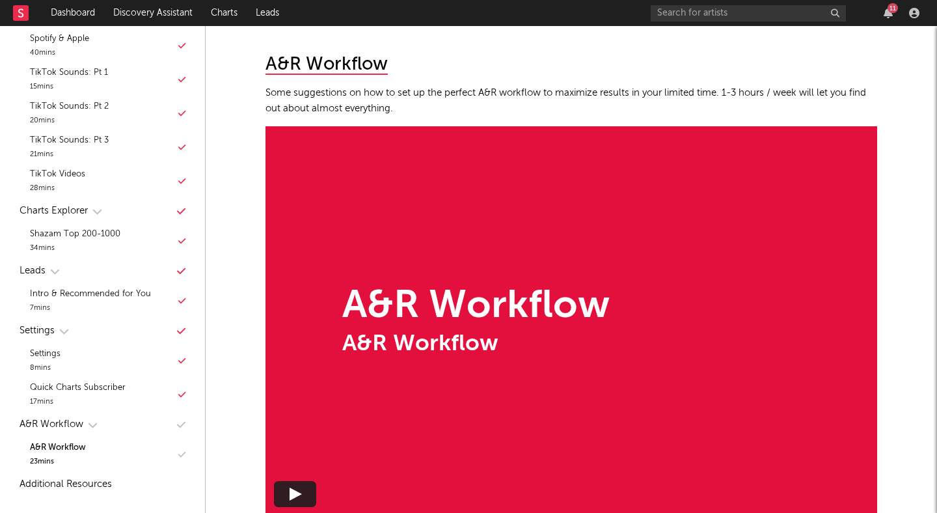
click at [432, 276] on div "A&R Workflow A&R Workflow" at bounding box center [572, 320] width 612 height 389
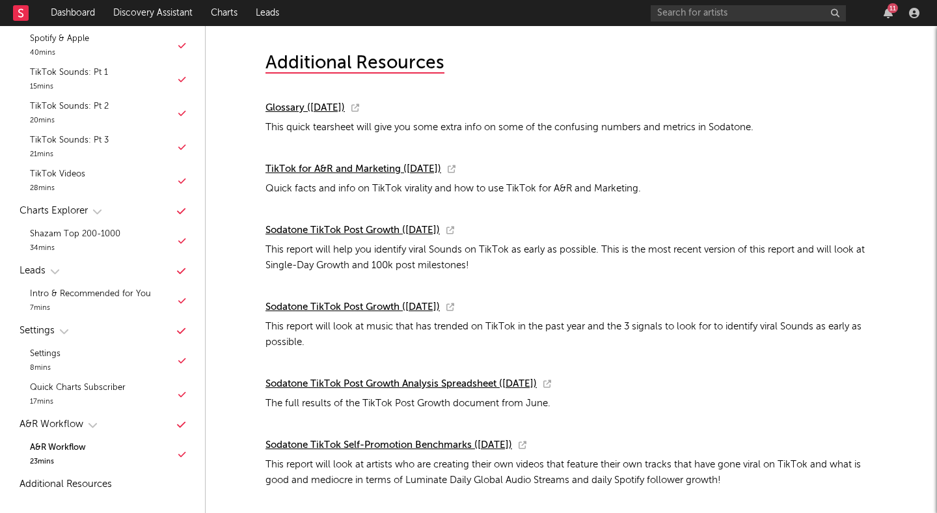
scroll to position [11985, 0]
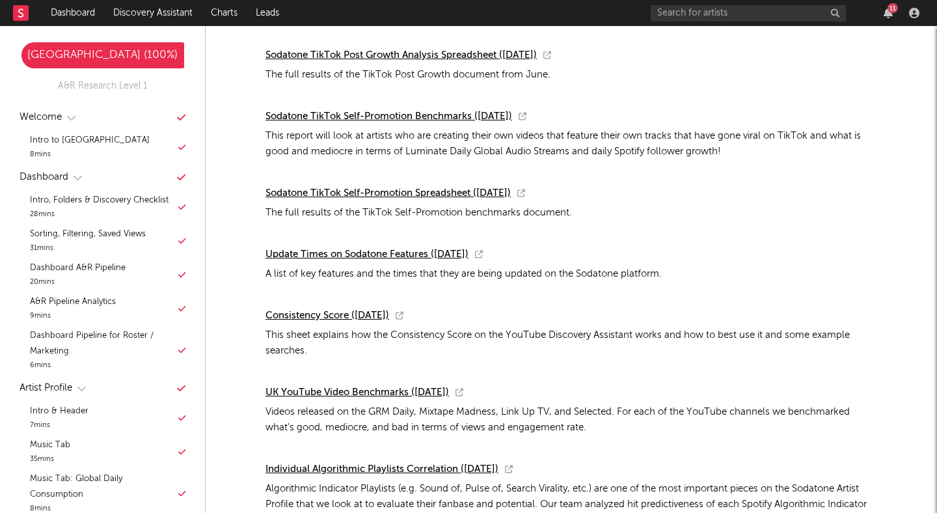
scroll to position [12304, 0]
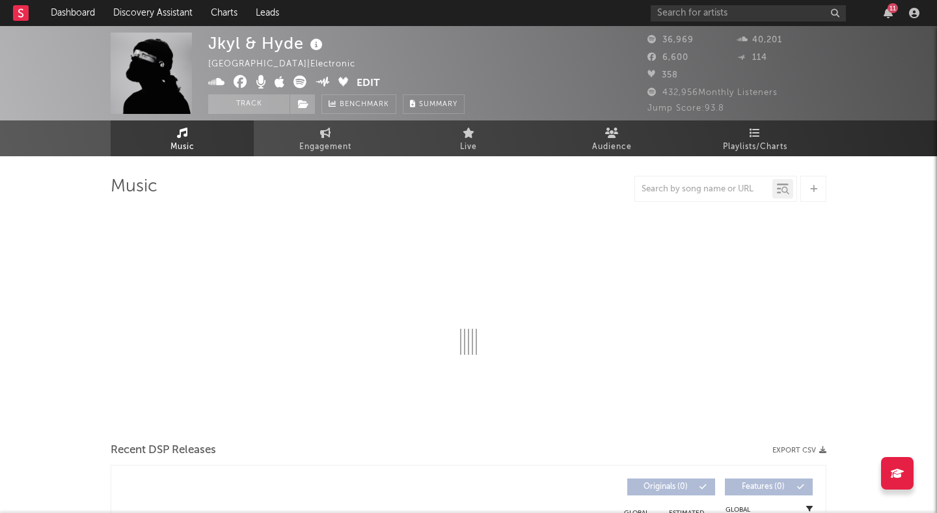
select select "6m"
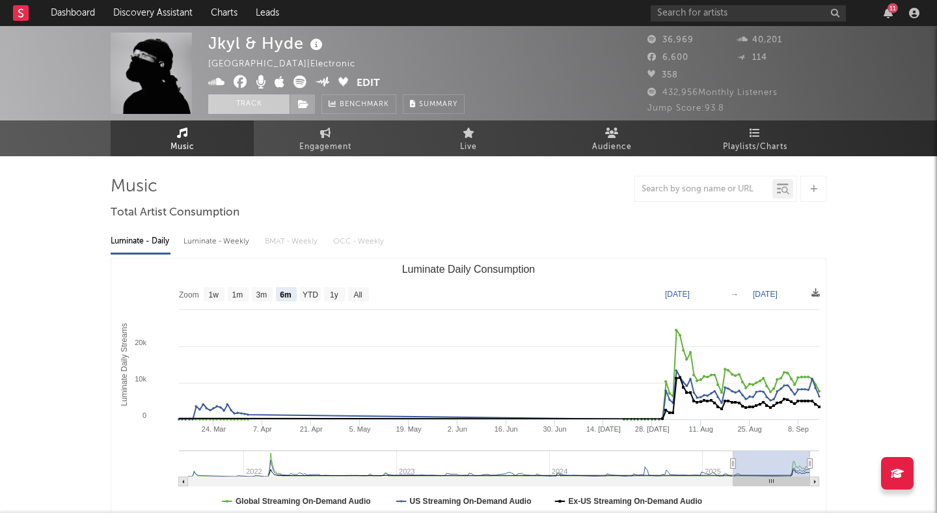
click at [245, 103] on button "Track" at bounding box center [248, 104] width 81 height 20
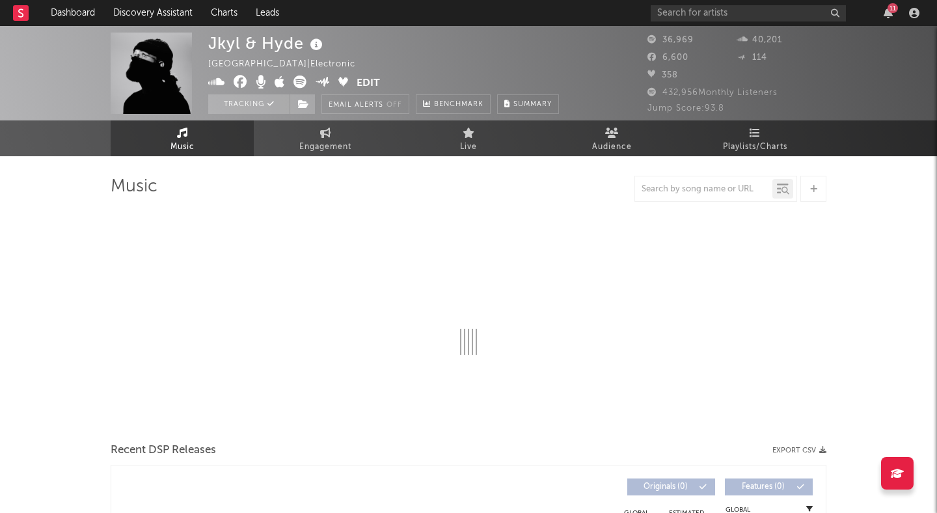
select select "6m"
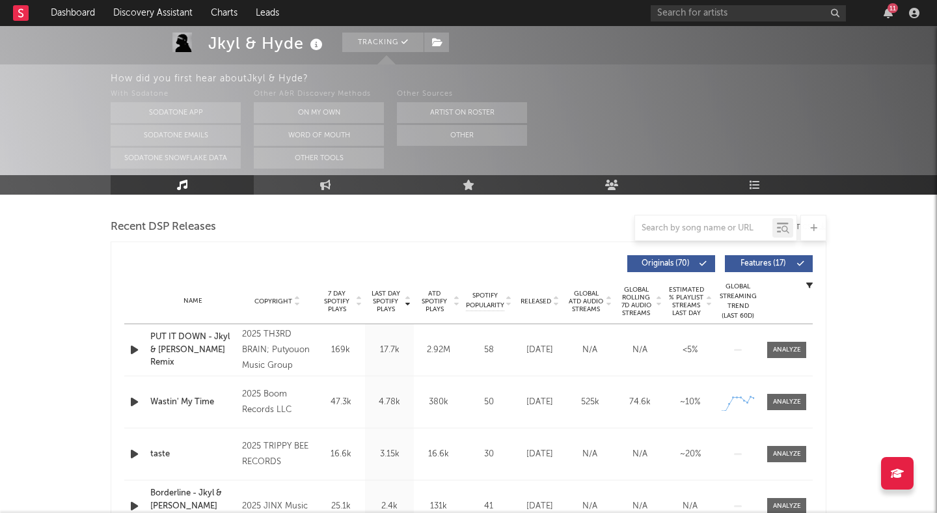
scroll to position [437, 0]
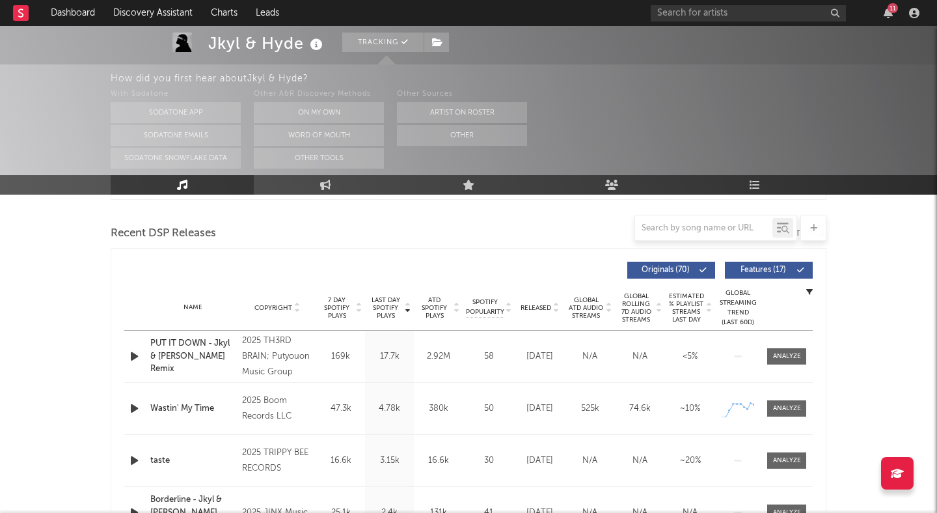
click at [749, 268] on span "Features ( 17 )" at bounding box center [764, 270] width 60 height 8
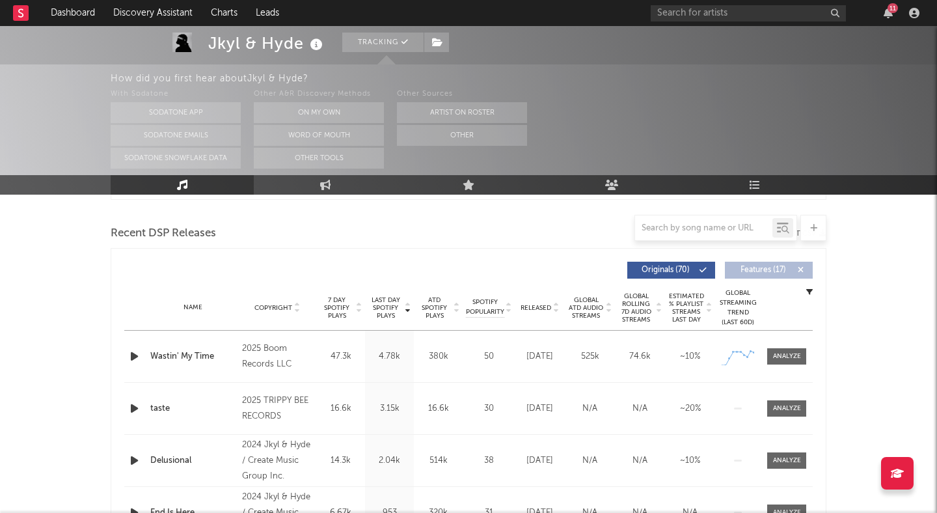
click at [136, 355] on icon "button" at bounding box center [135, 356] width 14 height 16
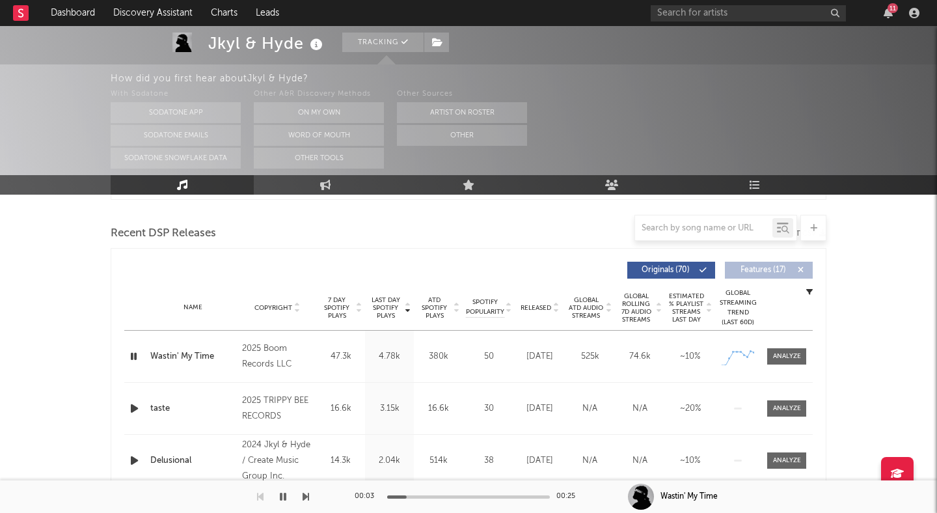
click at [136, 355] on icon "button" at bounding box center [134, 356] width 12 height 16
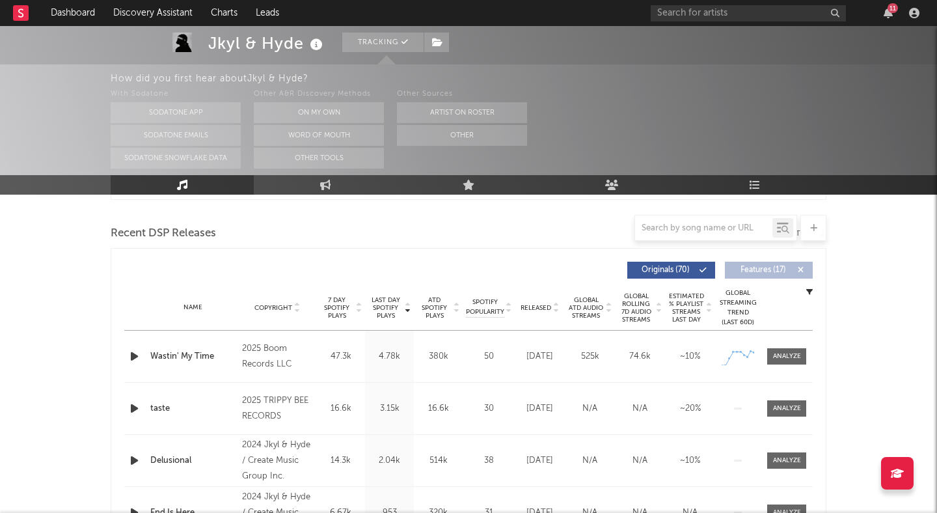
click at [135, 357] on icon "button" at bounding box center [135, 356] width 14 height 16
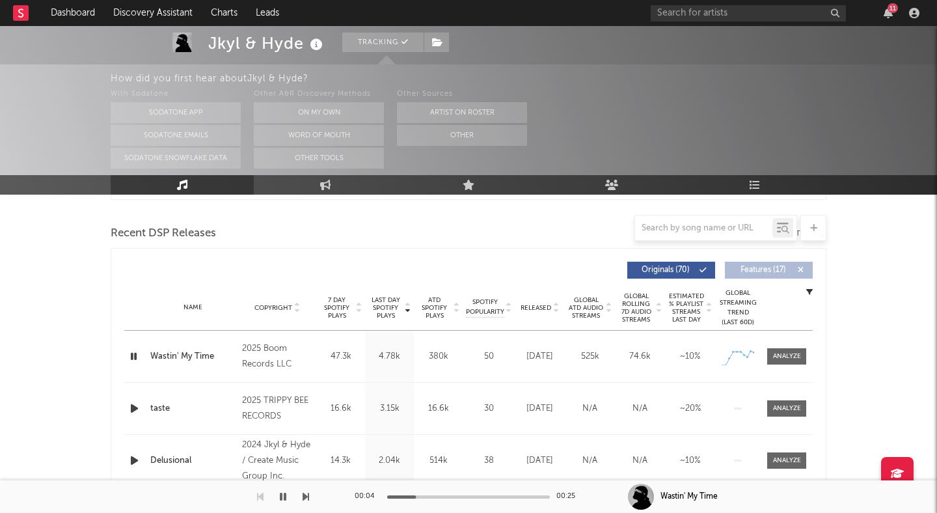
click at [135, 357] on icon "button" at bounding box center [134, 356] width 12 height 16
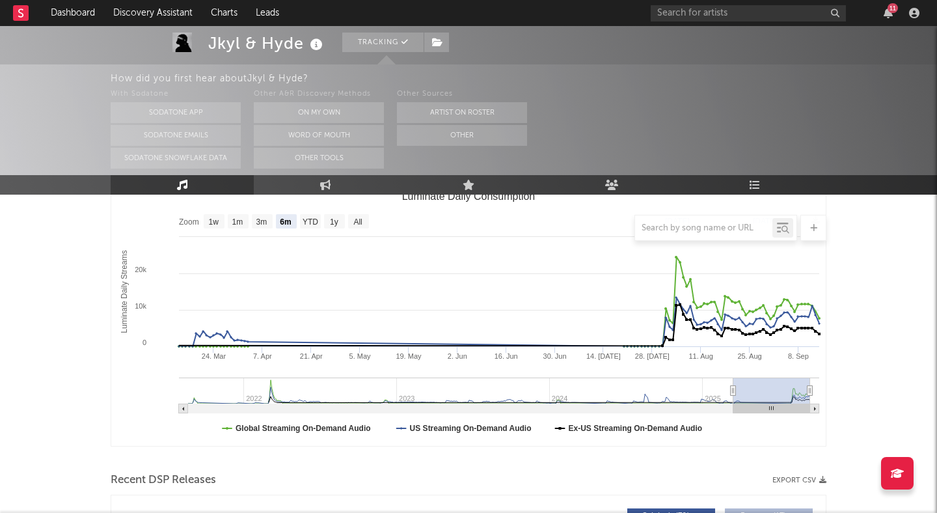
scroll to position [0, 0]
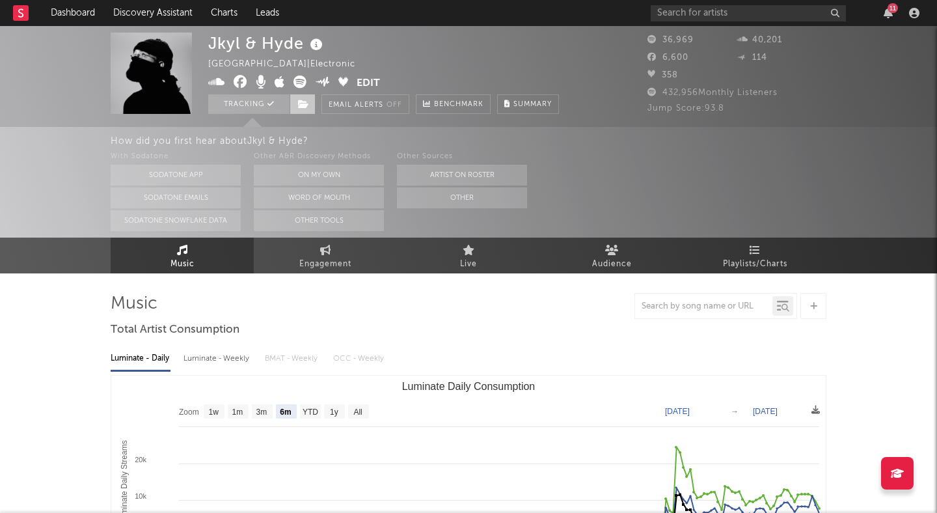
click at [302, 104] on icon at bounding box center [303, 104] width 11 height 9
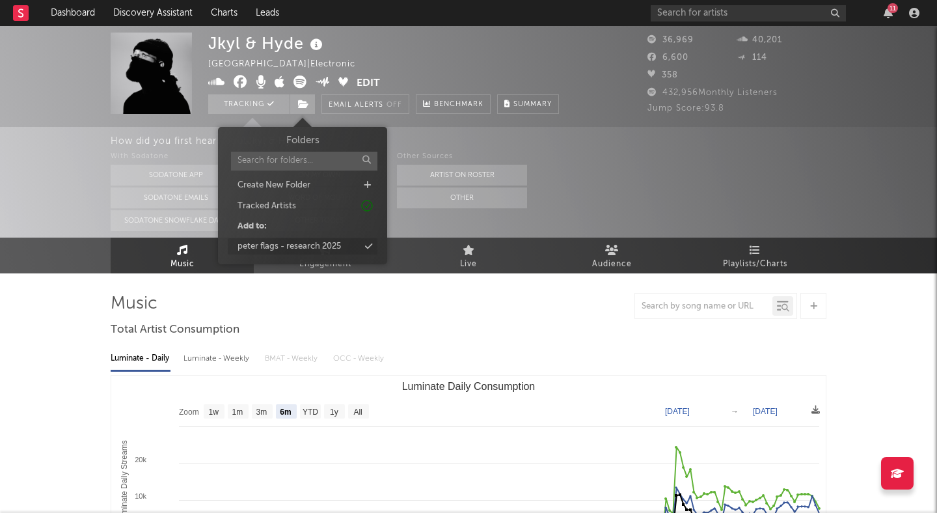
click at [296, 240] on div "peter flags - research 2025" at bounding box center [290, 246] width 104 height 13
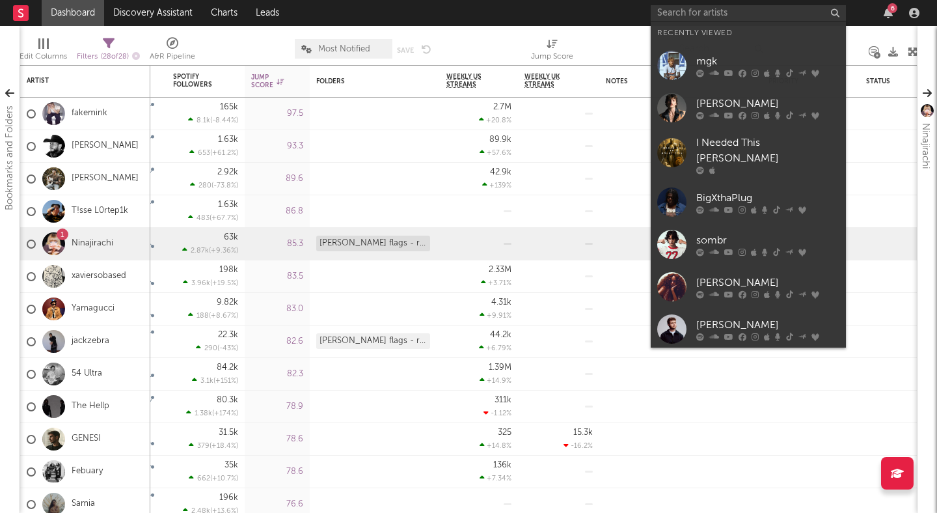
click at [735, 19] on input "text" at bounding box center [748, 13] width 195 height 16
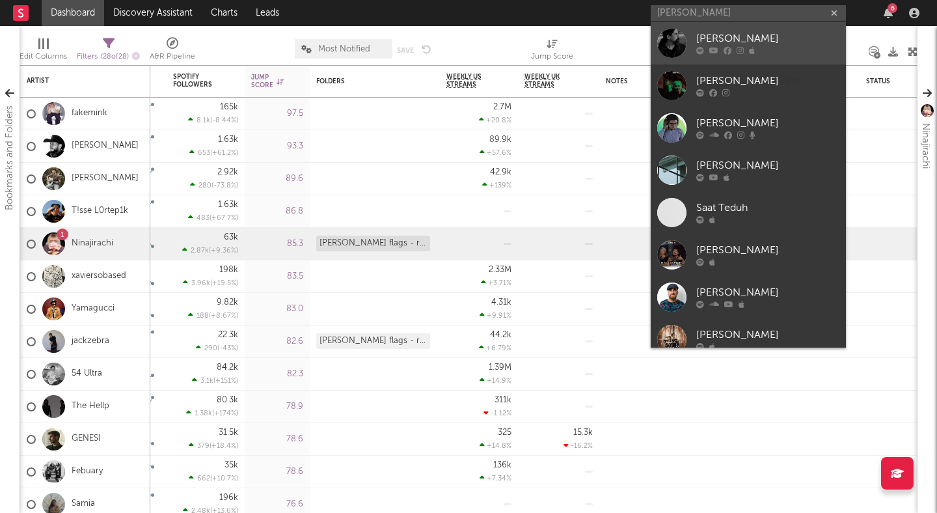
type input "[PERSON_NAME]"
click at [723, 29] on link "[PERSON_NAME]" at bounding box center [748, 43] width 195 height 42
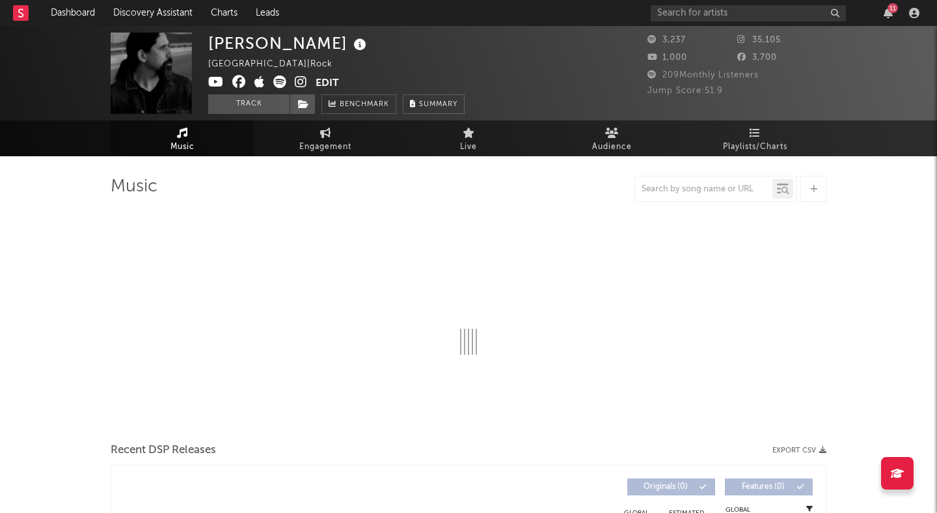
select select "1w"
